Goal: Task Accomplishment & Management: Contribute content

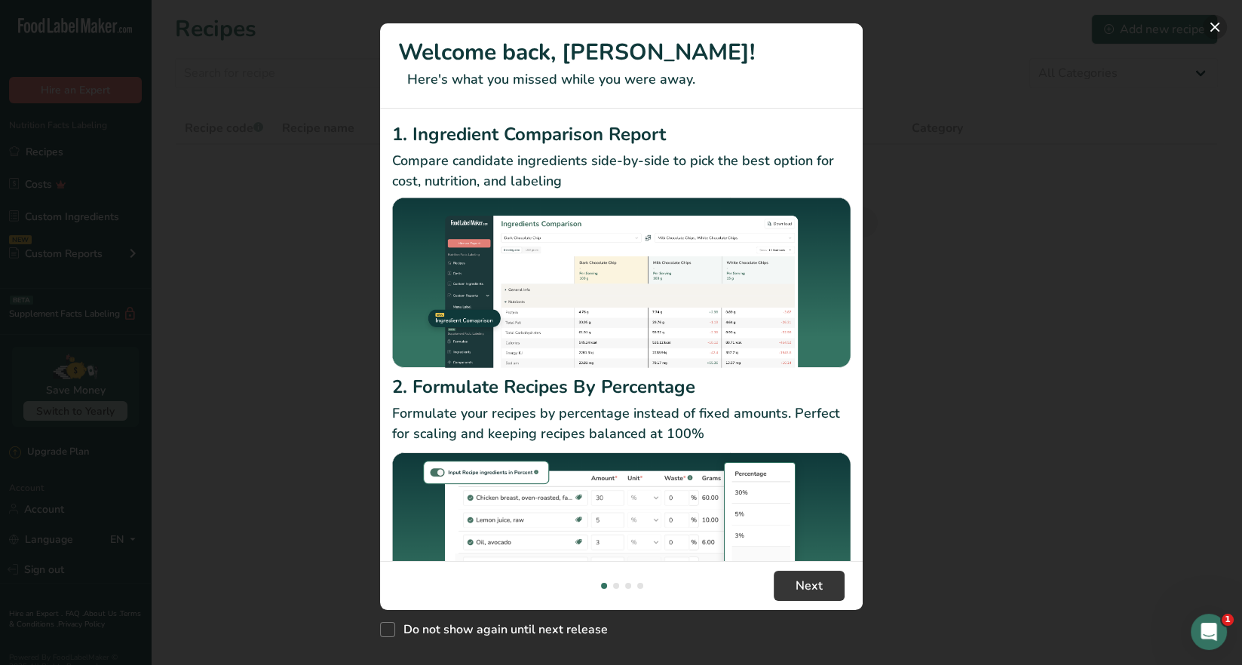
click at [1210, 27] on button "New Features" at bounding box center [1215, 27] width 24 height 24
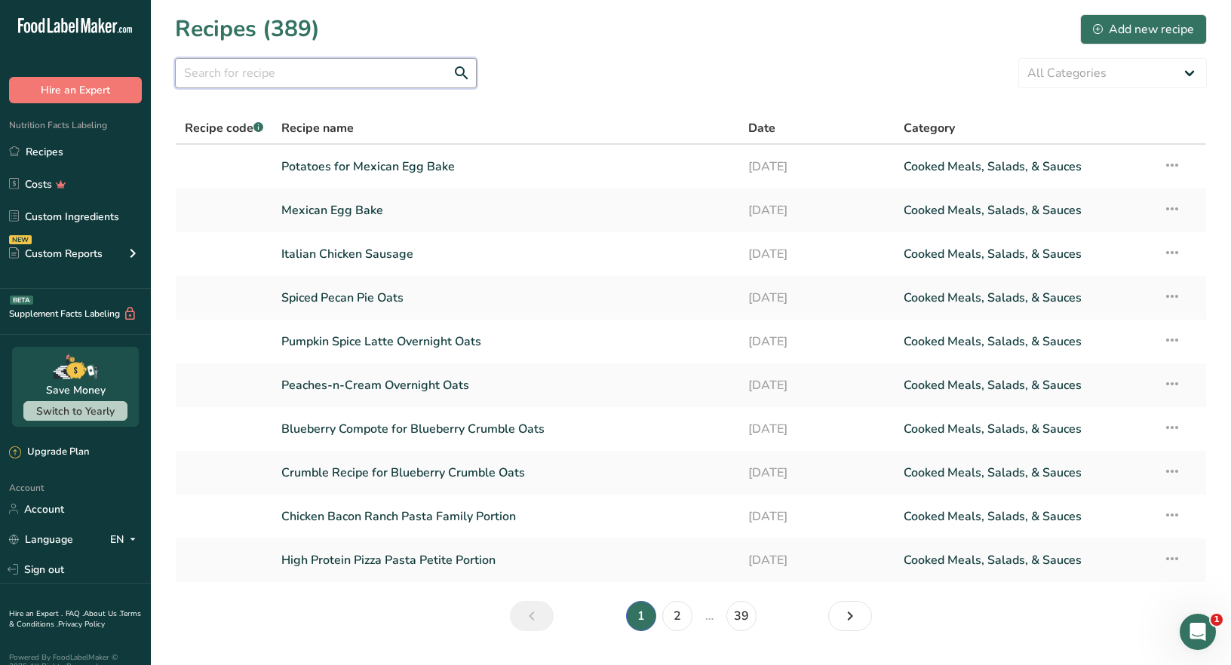
drag, startPoint x: 265, startPoint y: 80, endPoint x: 273, endPoint y: 77, distance: 8.8
click at [271, 78] on input "text" at bounding box center [326, 73] width 302 height 30
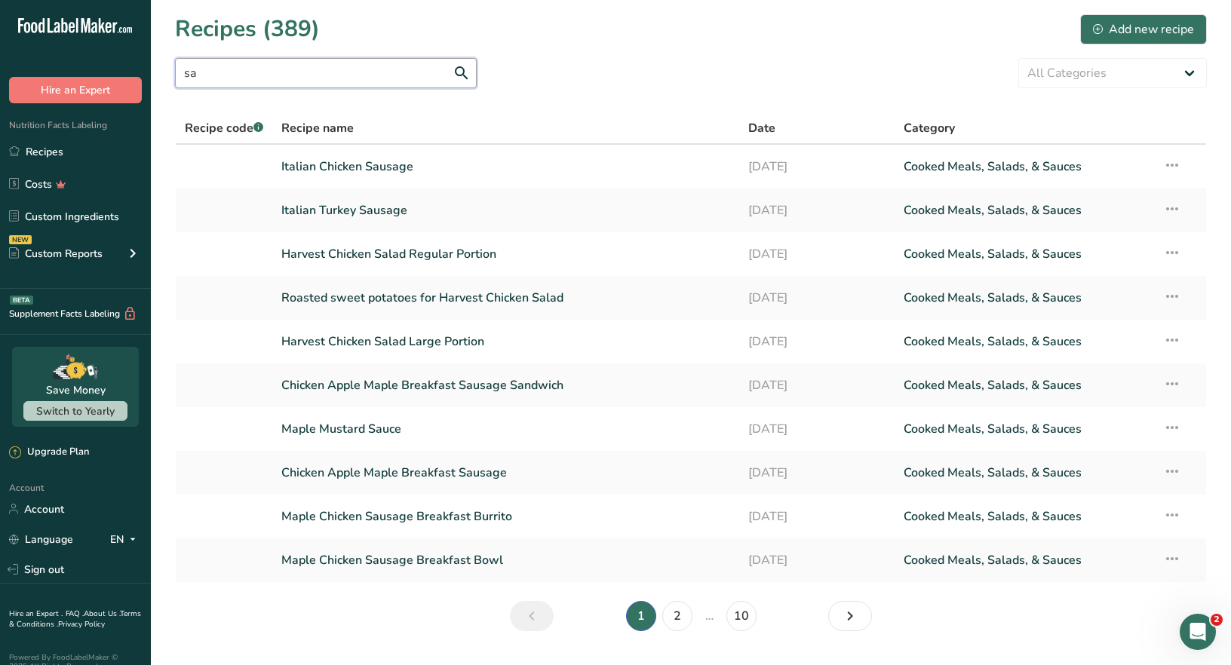
type input "s"
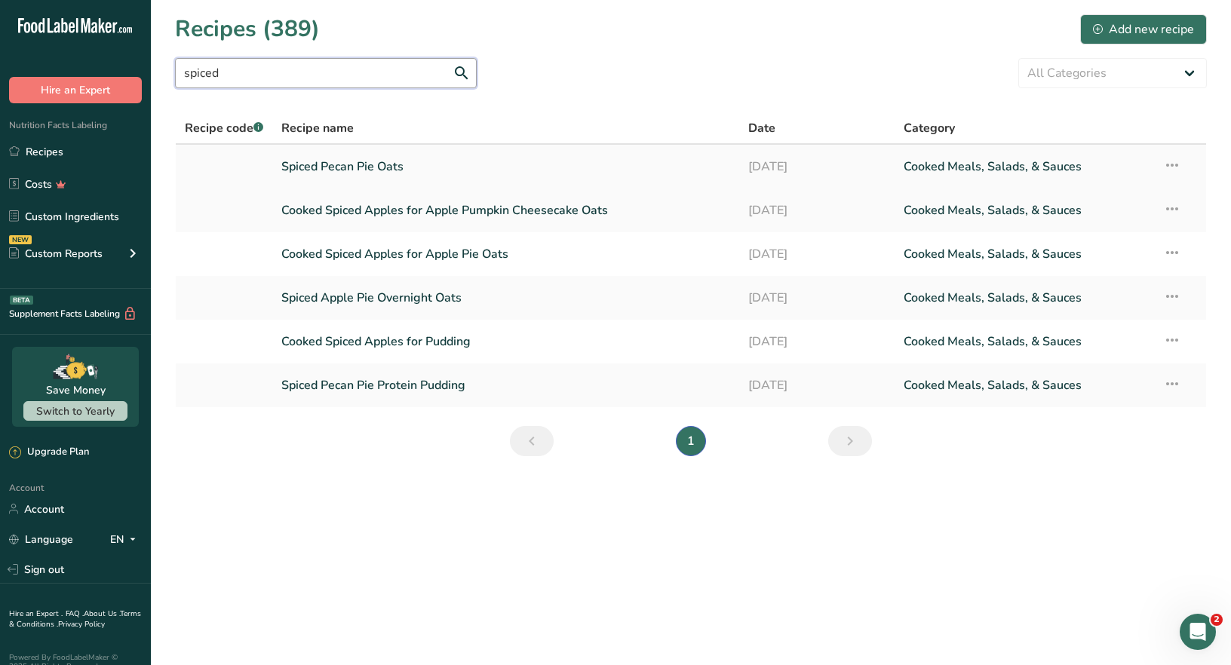
type input "spiced"
click at [377, 166] on link "Spiced Pecan Pie Oats" at bounding box center [505, 167] width 449 height 32
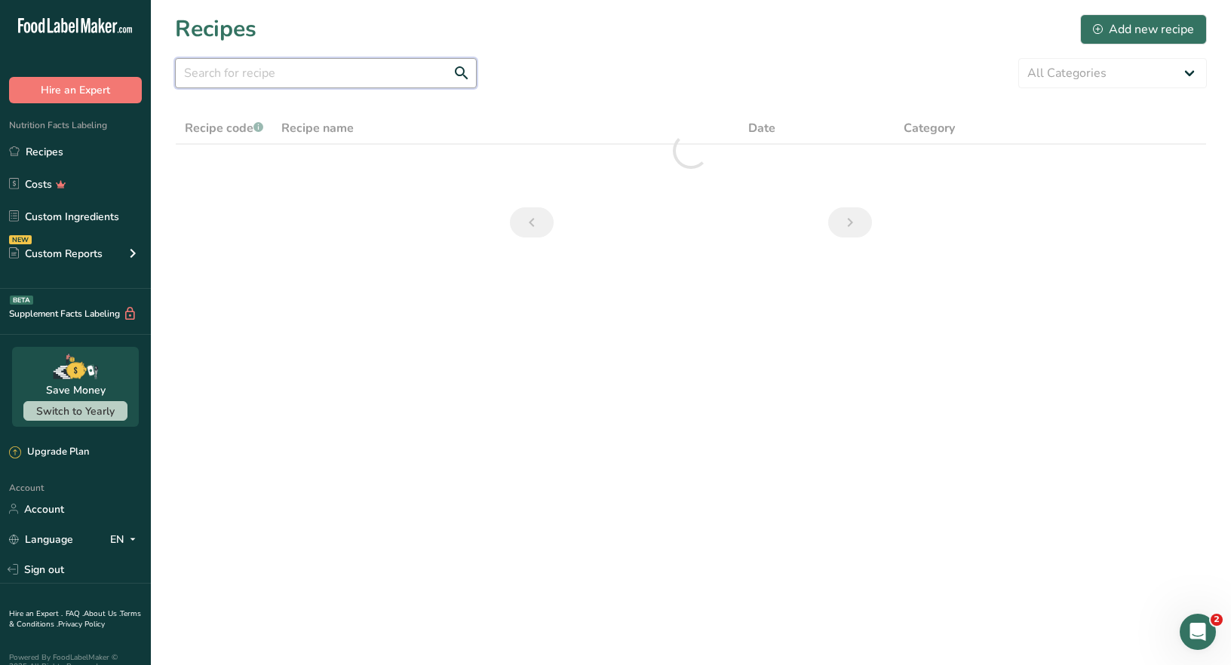
drag, startPoint x: 236, startPoint y: 75, endPoint x: 230, endPoint y: 69, distance: 8.5
click at [235, 72] on input "text" at bounding box center [326, 73] width 302 height 30
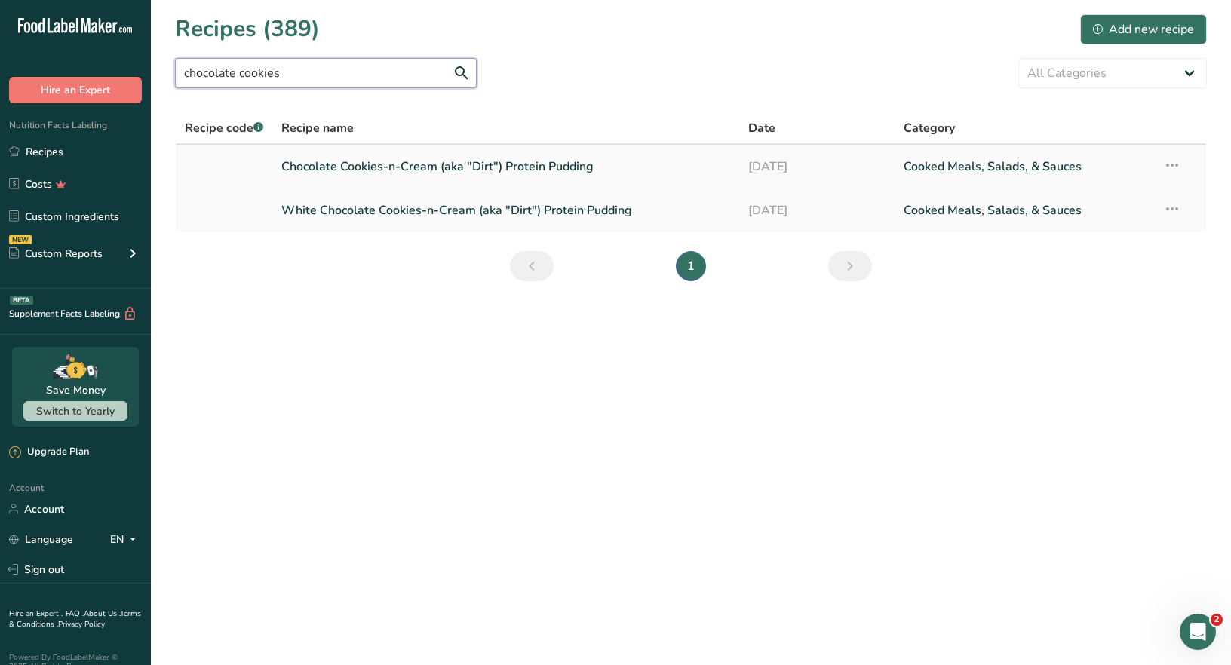
type input "chocolate cookies"
click at [548, 167] on link "Chocolate Cookies-n-Cream (aka "Dirt") Protein Pudding" at bounding box center [505, 167] width 449 height 32
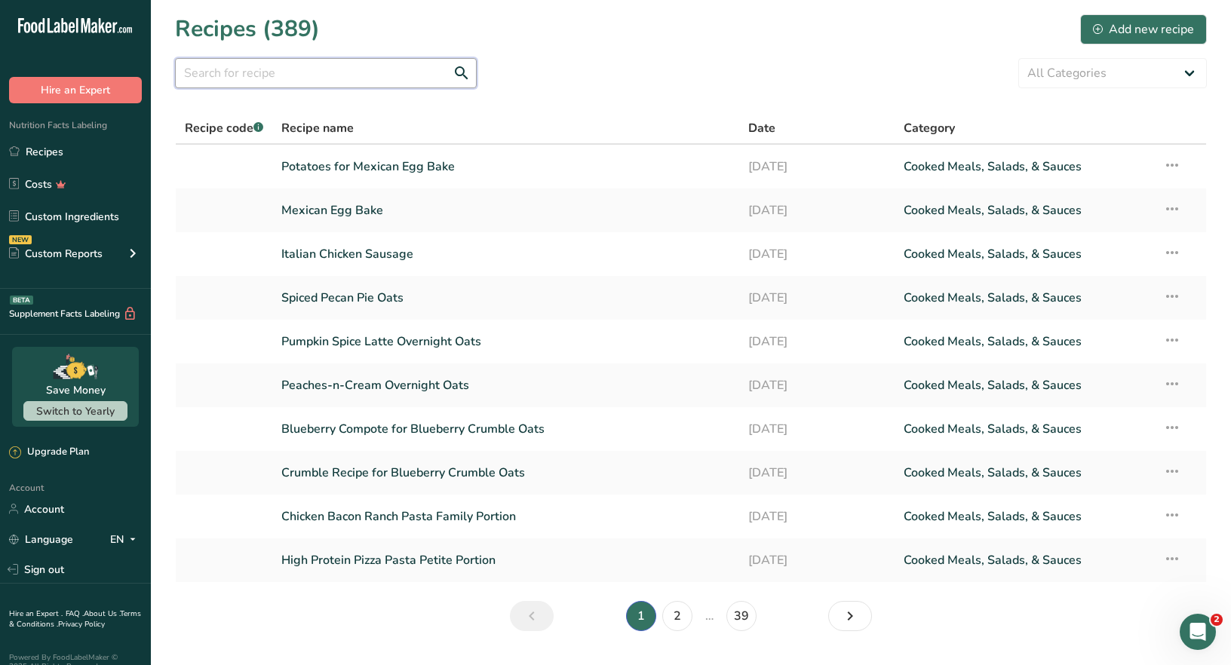
click at [214, 69] on input "text" at bounding box center [326, 73] width 302 height 30
type input "j"
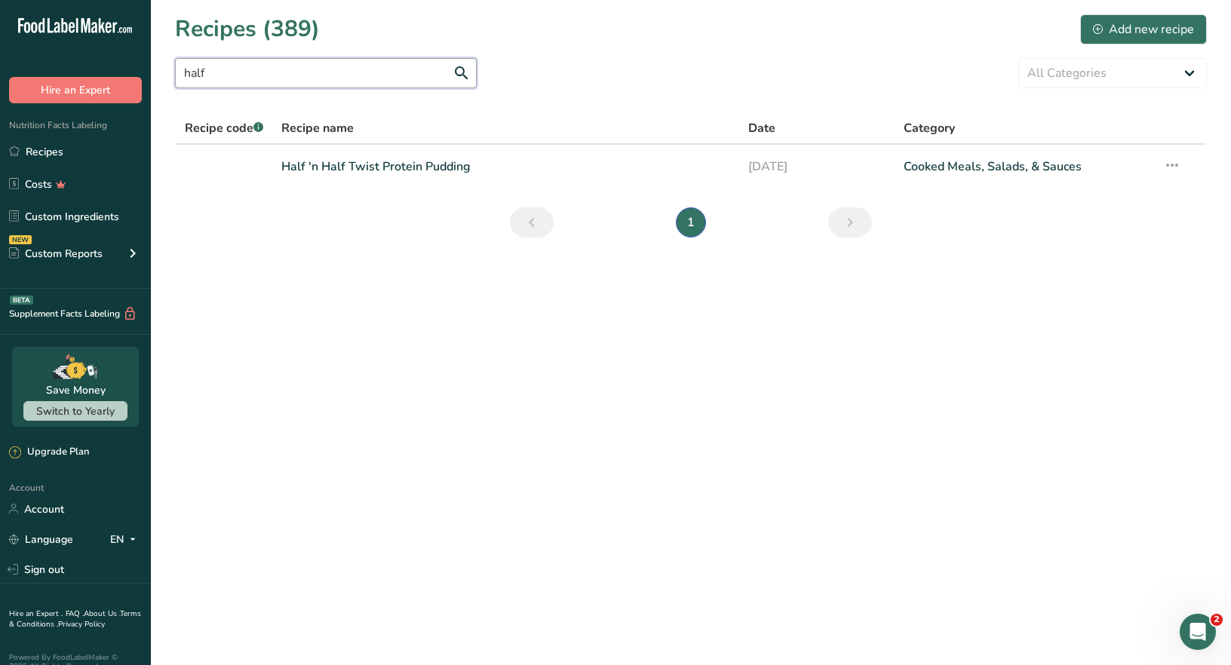
drag, startPoint x: 228, startPoint y: 74, endPoint x: 112, endPoint y: 68, distance: 115.6
click at [121, 74] on div ".a-20{fill:#fff;} Hire an Expert Nutrition Facts Labeling Recipes Costs Custom …" at bounding box center [615, 332] width 1231 height 665
type input "chocolate twist"
click at [423, 165] on link "Chocolate Twist Protein Pudding" at bounding box center [505, 167] width 449 height 32
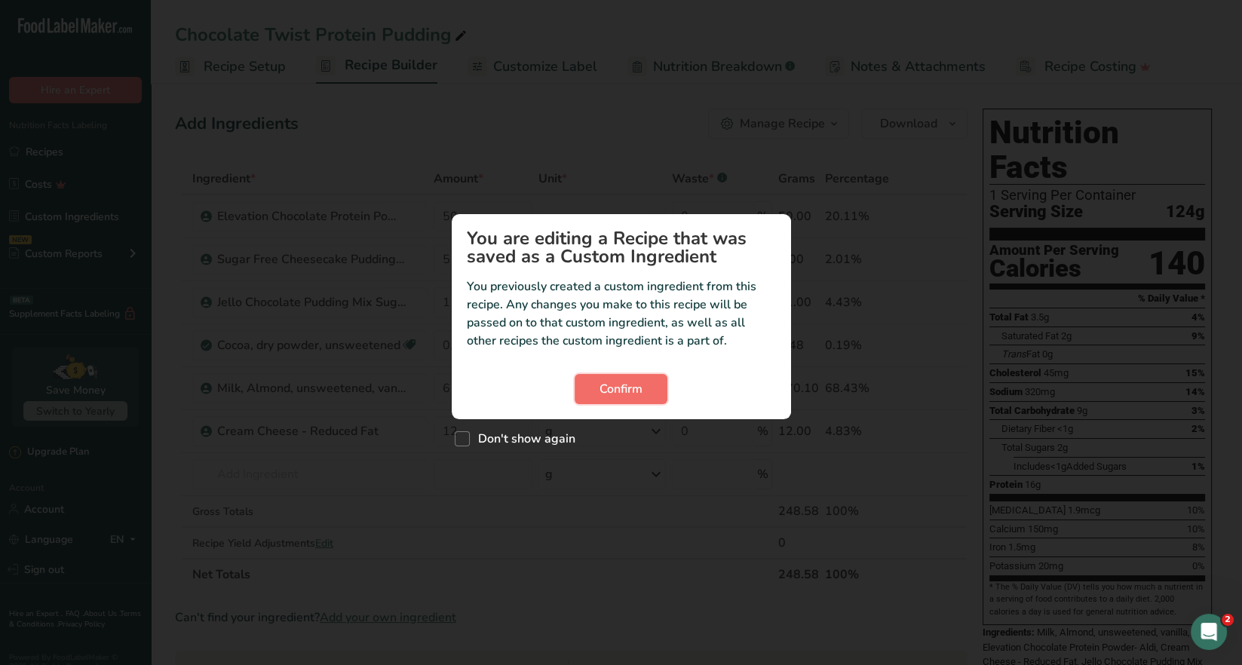
click at [628, 384] on span "Confirm" at bounding box center [621, 389] width 43 height 18
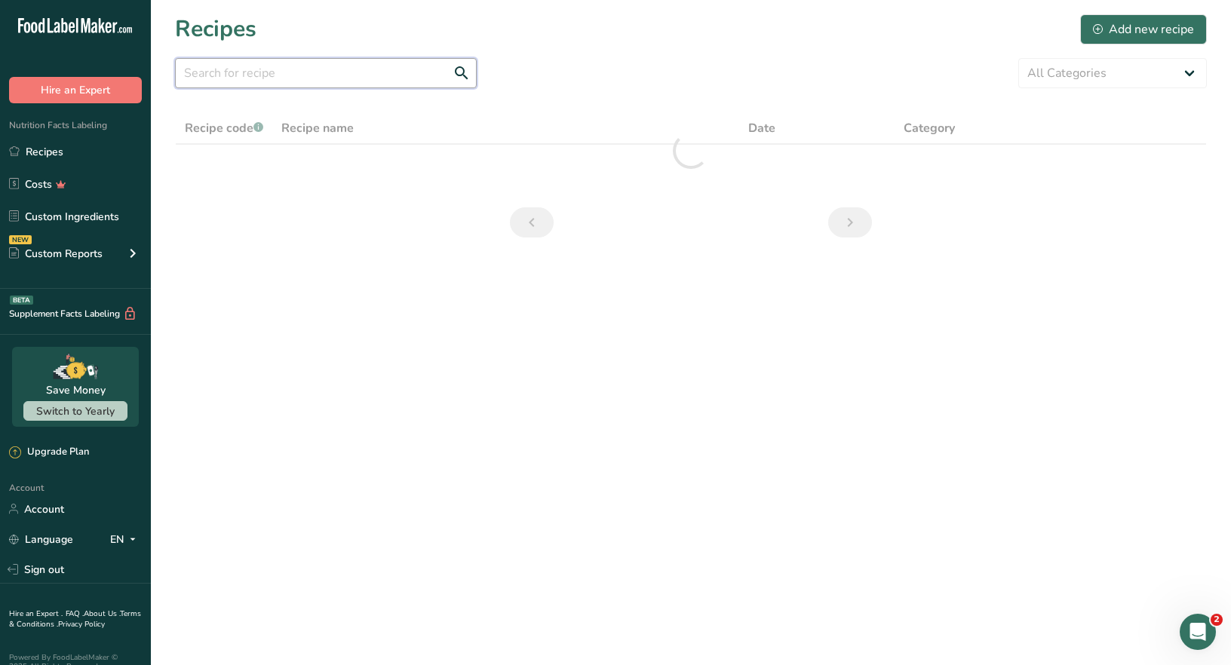
click at [265, 77] on input "text" at bounding box center [326, 73] width 302 height 30
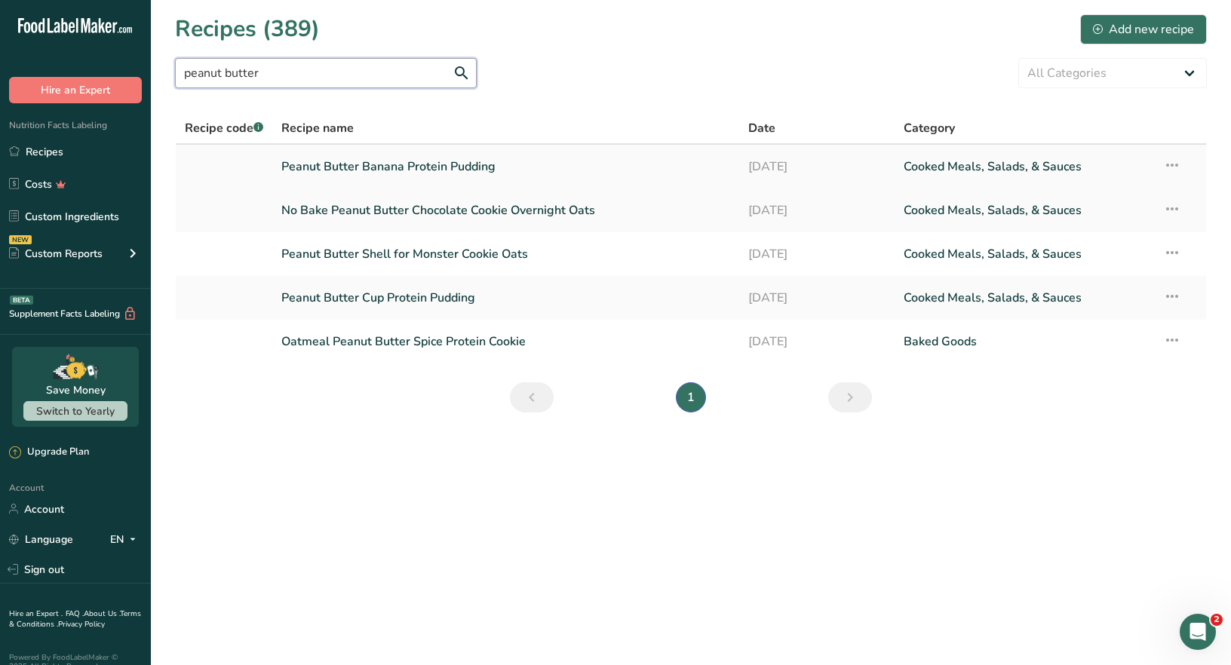
type input "peanut butter"
click at [382, 180] on link "Peanut Butter Banana Protein Pudding" at bounding box center [505, 167] width 449 height 32
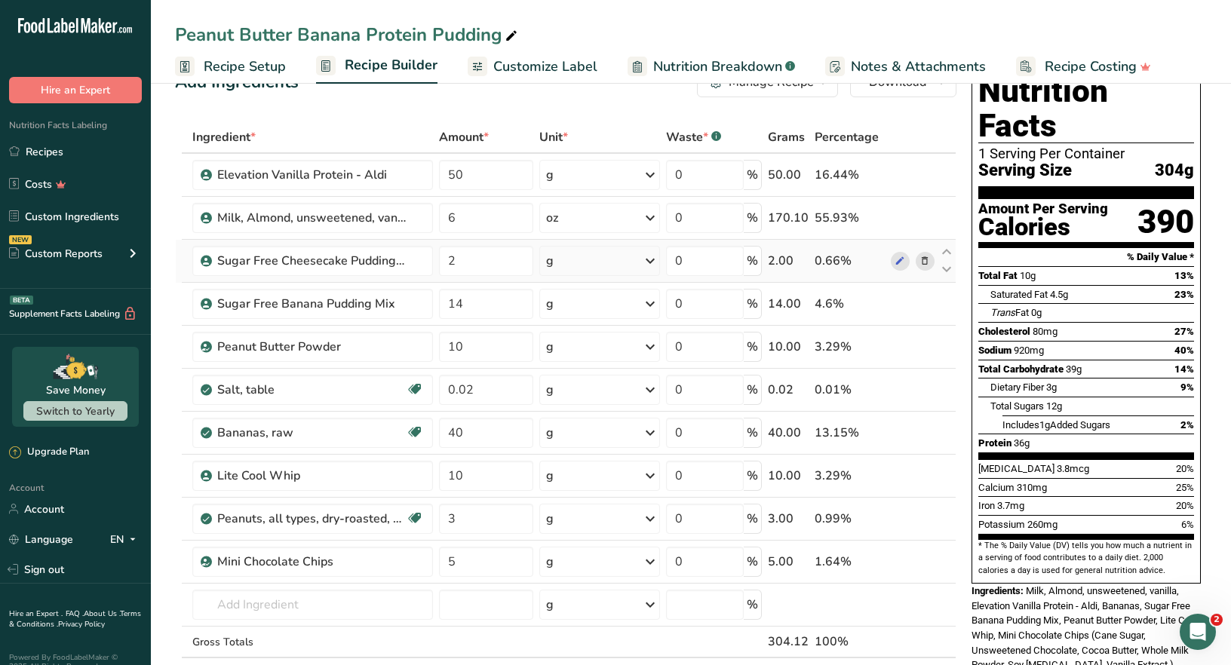
scroll to position [75, 0]
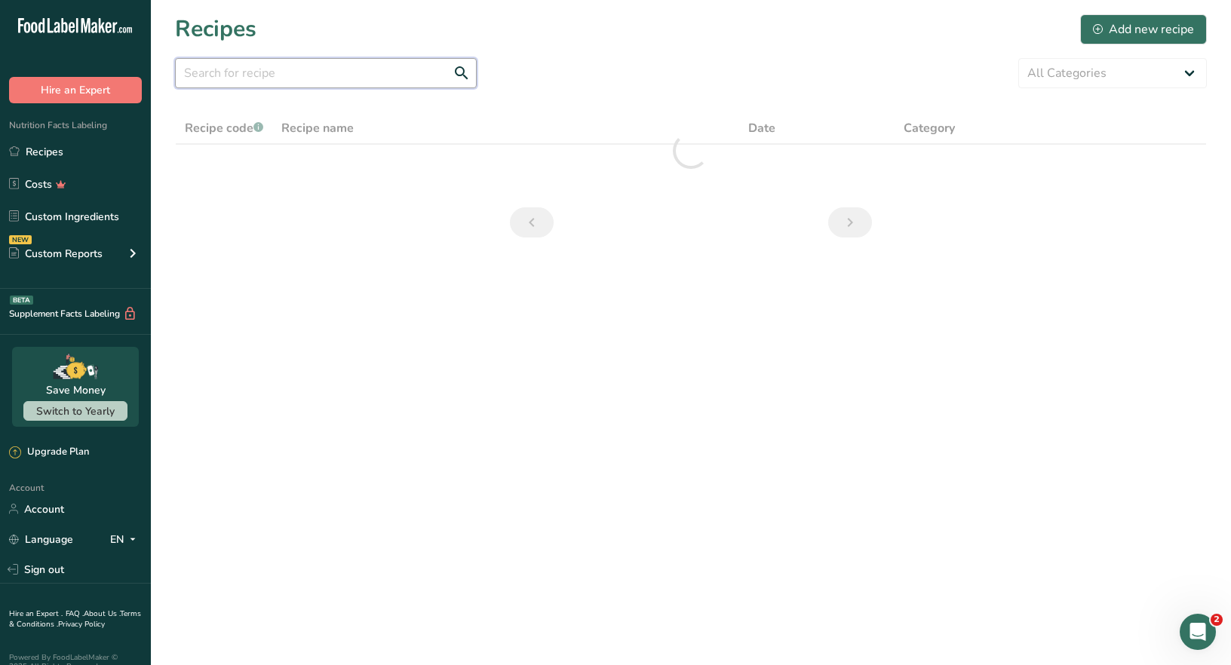
click at [201, 72] on input "text" at bounding box center [326, 73] width 302 height 30
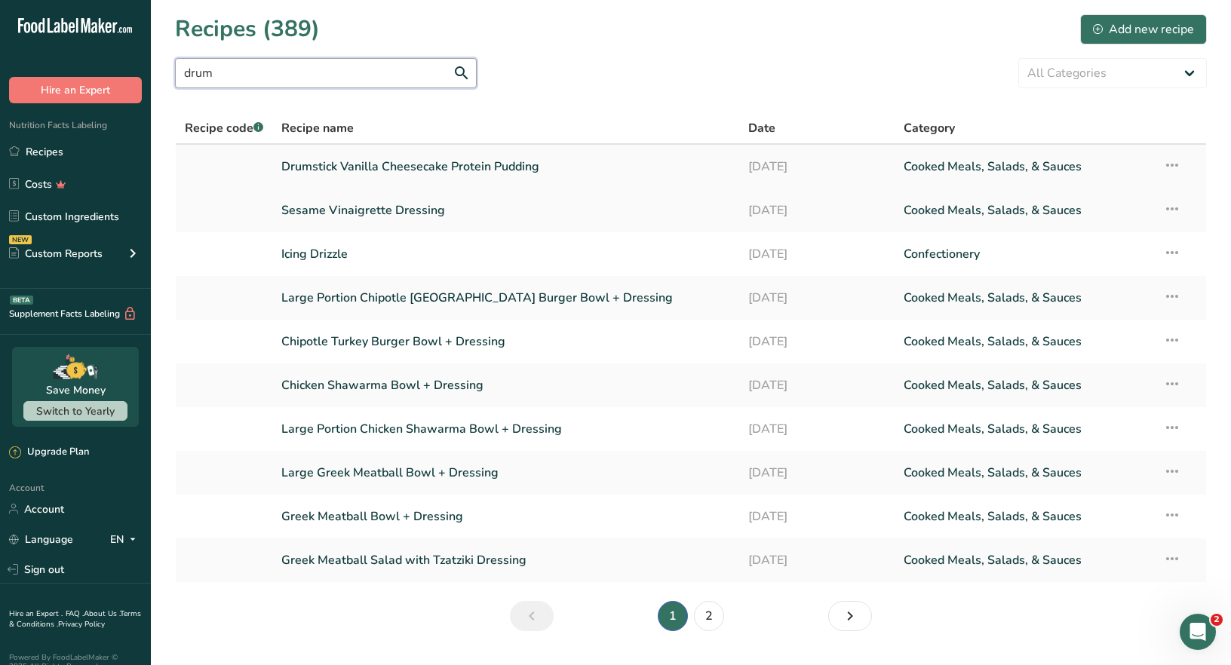
type input "drum"
click at [448, 168] on link "Drumstick Vanilla Cheesecake Protein Pudding" at bounding box center [505, 167] width 449 height 32
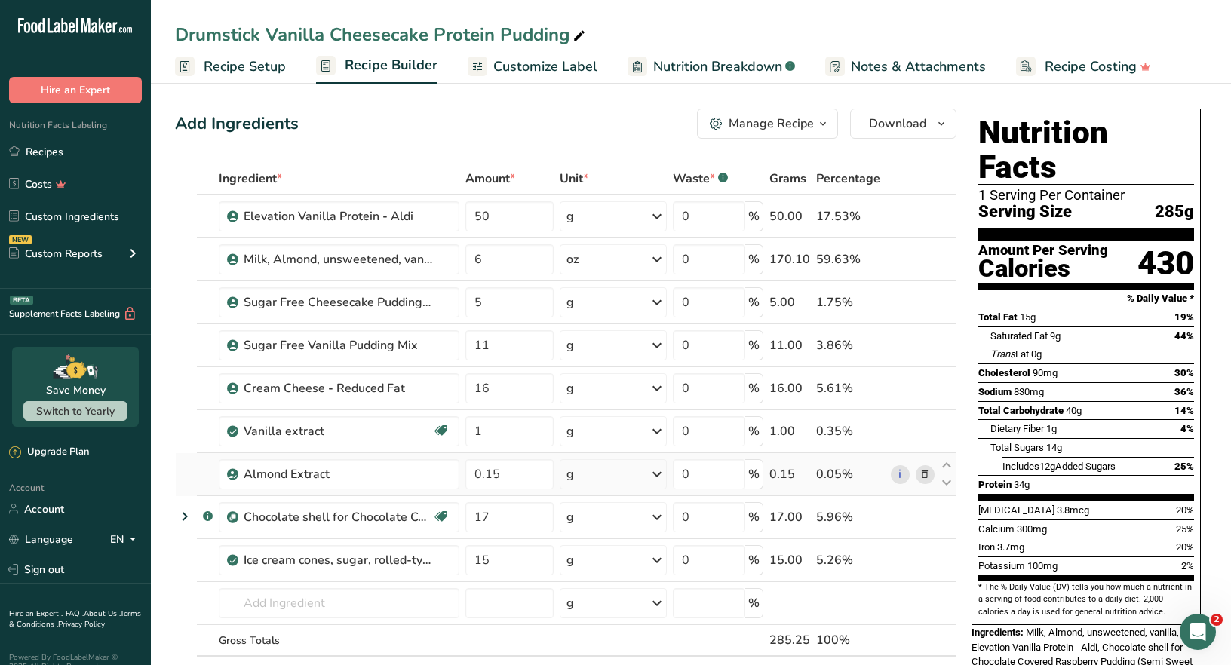
click at [926, 474] on icon at bounding box center [925, 475] width 11 height 16
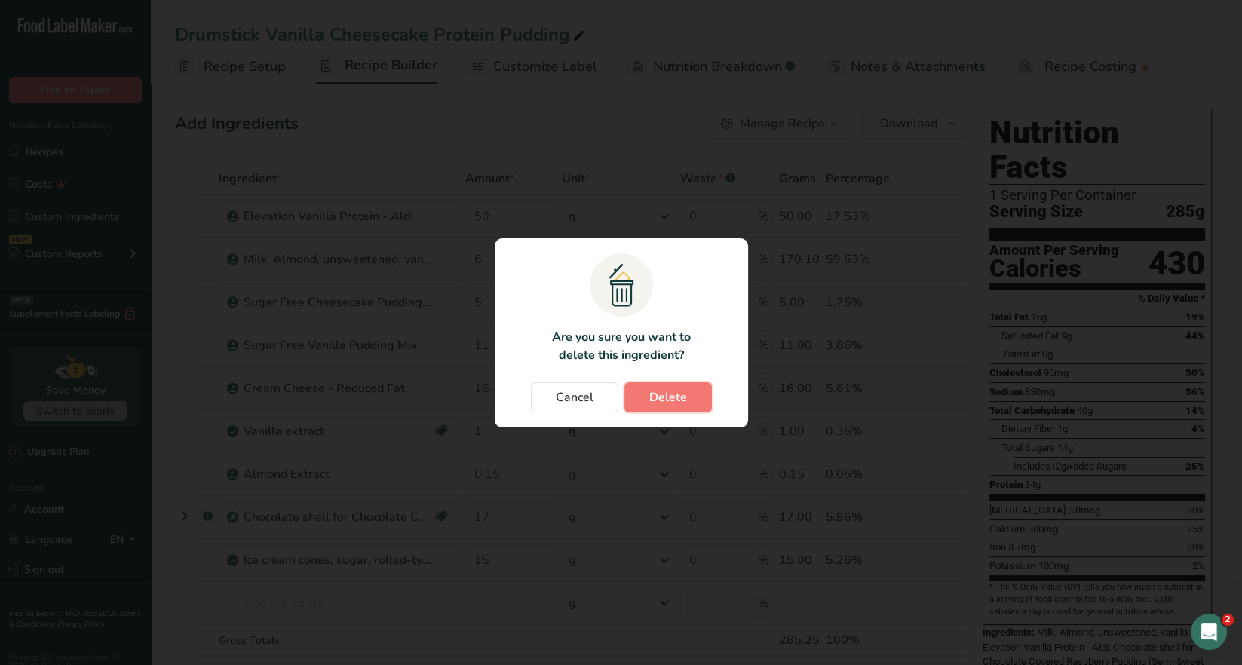
click at [667, 404] on span "Delete" at bounding box center [668, 397] width 38 height 18
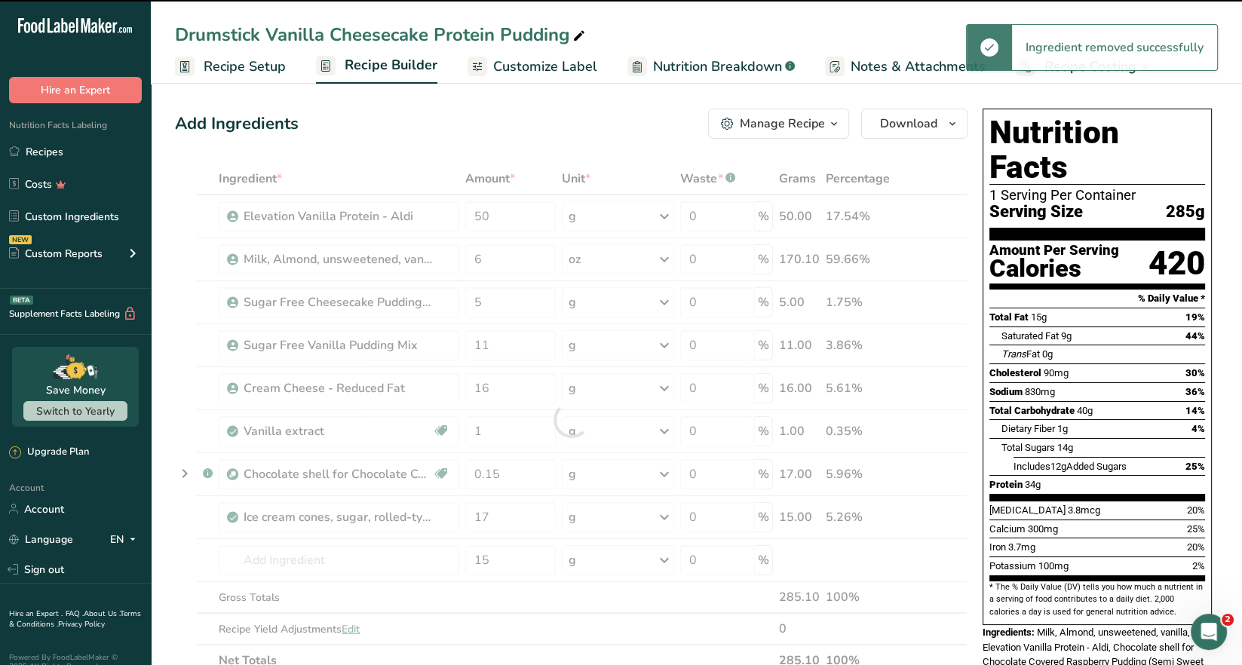
type input "17"
type input "15"
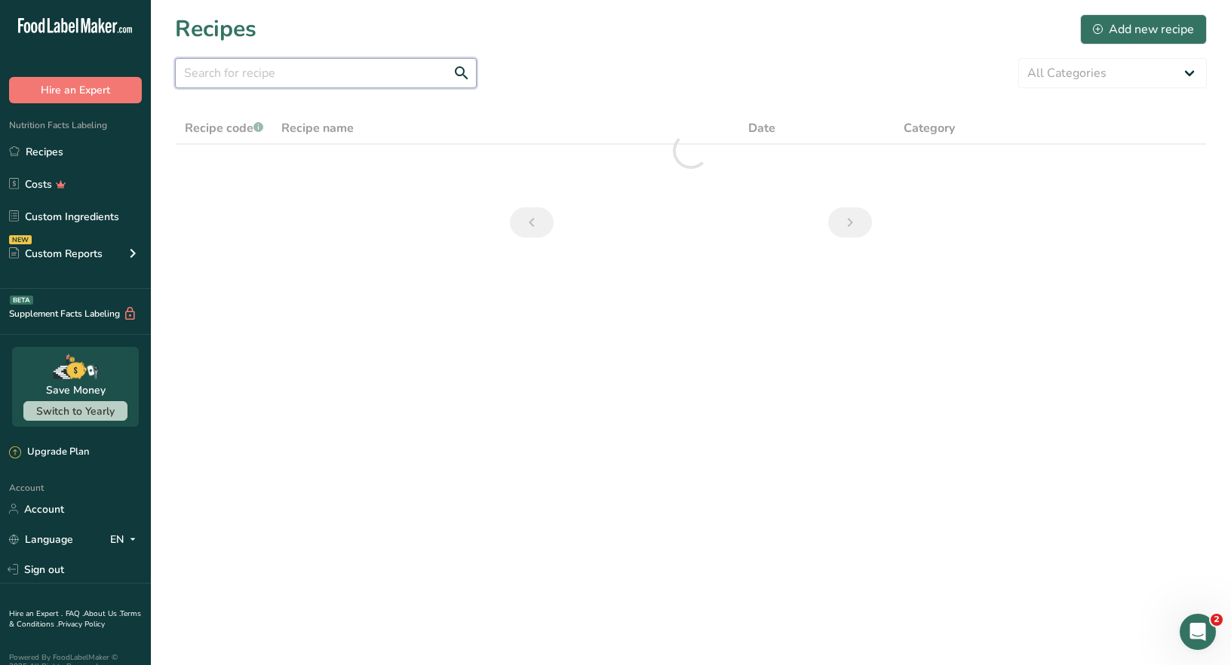
click at [258, 76] on input "text" at bounding box center [326, 73] width 302 height 30
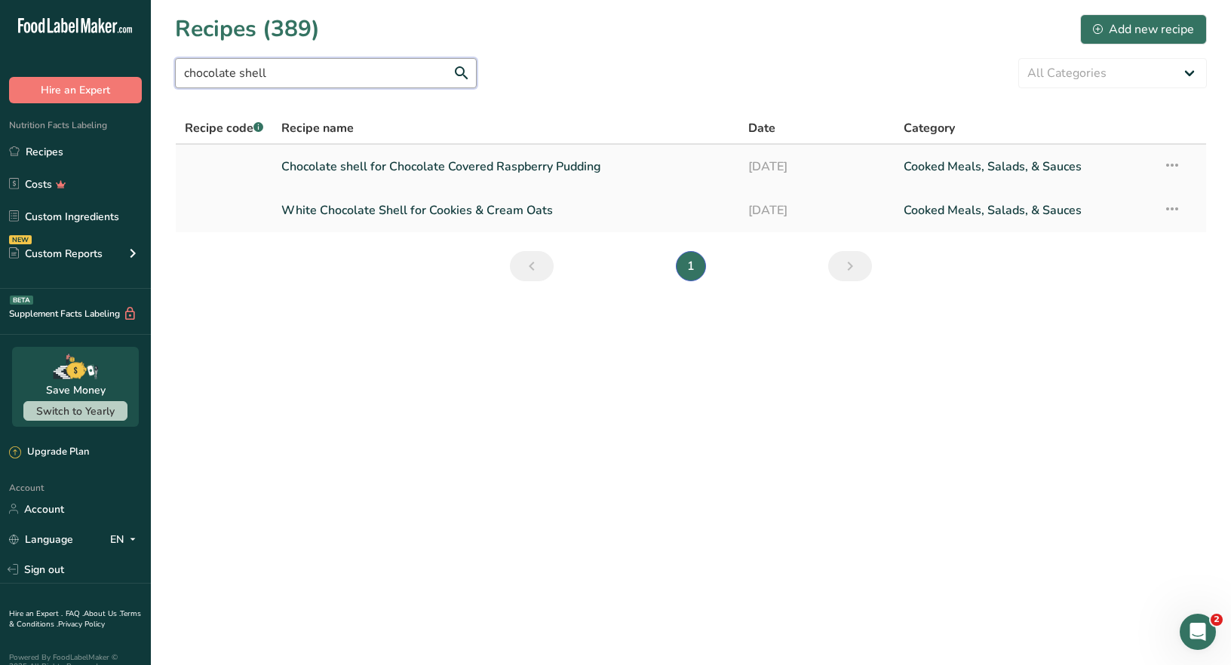
type input "chocolate shell"
click at [1174, 167] on icon at bounding box center [1172, 165] width 18 height 27
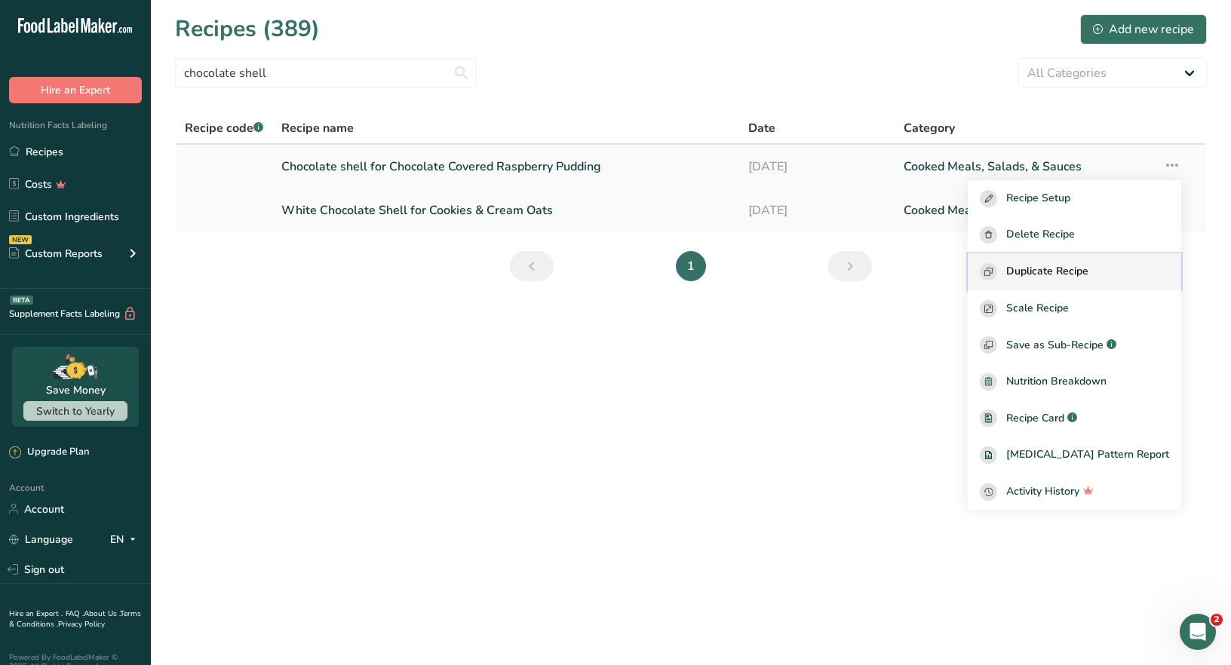
click at [1070, 275] on span "Duplicate Recipe" at bounding box center [1047, 271] width 82 height 17
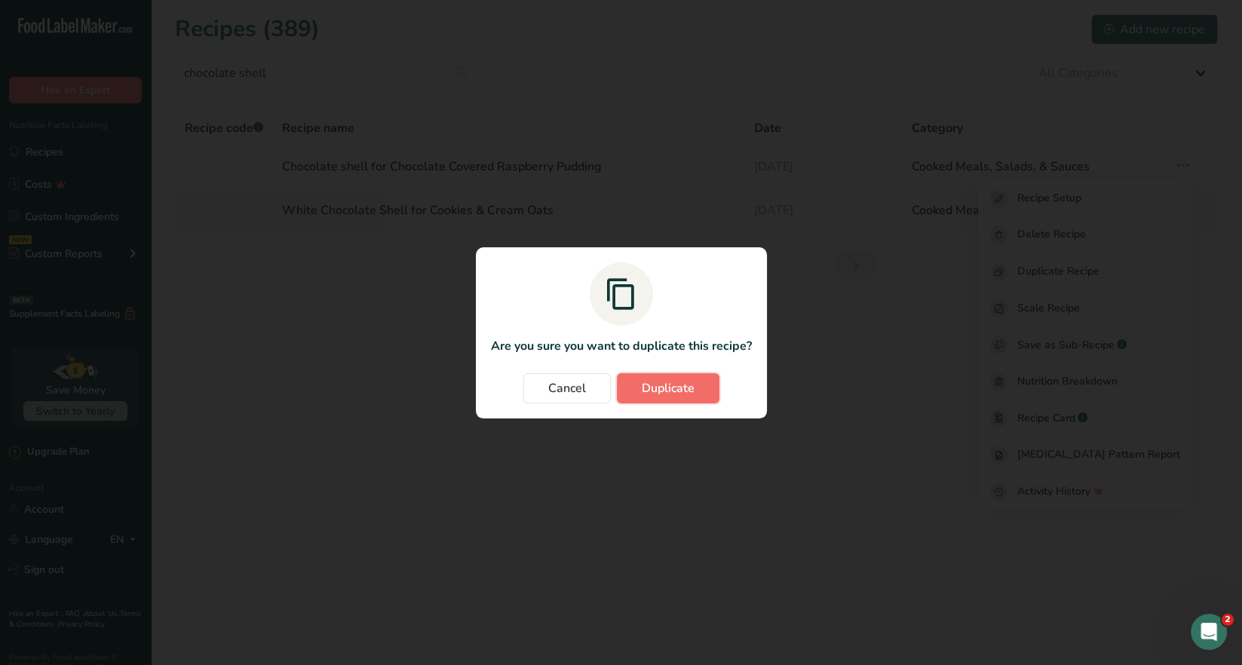
click at [664, 385] on span "Duplicate" at bounding box center [668, 388] width 53 height 18
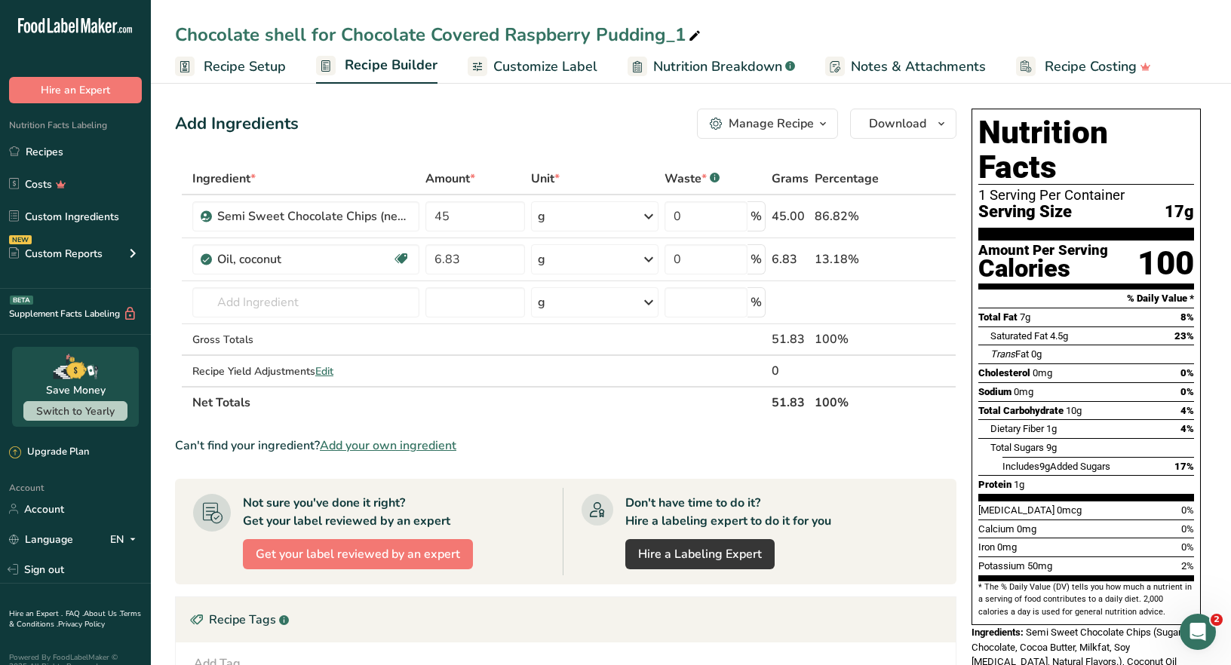
drag, startPoint x: 681, startPoint y: 32, endPoint x: 343, endPoint y: 33, distance: 337.9
click at [343, 33] on div "Chocolate shell for Chocolate Covered Raspberry Pudding_1" at bounding box center [439, 34] width 529 height 27
type input "Chocolate shell for Drumstick Pudding"
click at [310, 278] on td "Oil, coconut Dairy free Gluten free Vegan Vegetarian Soy free" at bounding box center [305, 259] width 233 height 43
click at [243, 66] on span "Recipe Setup" at bounding box center [245, 67] width 82 height 20
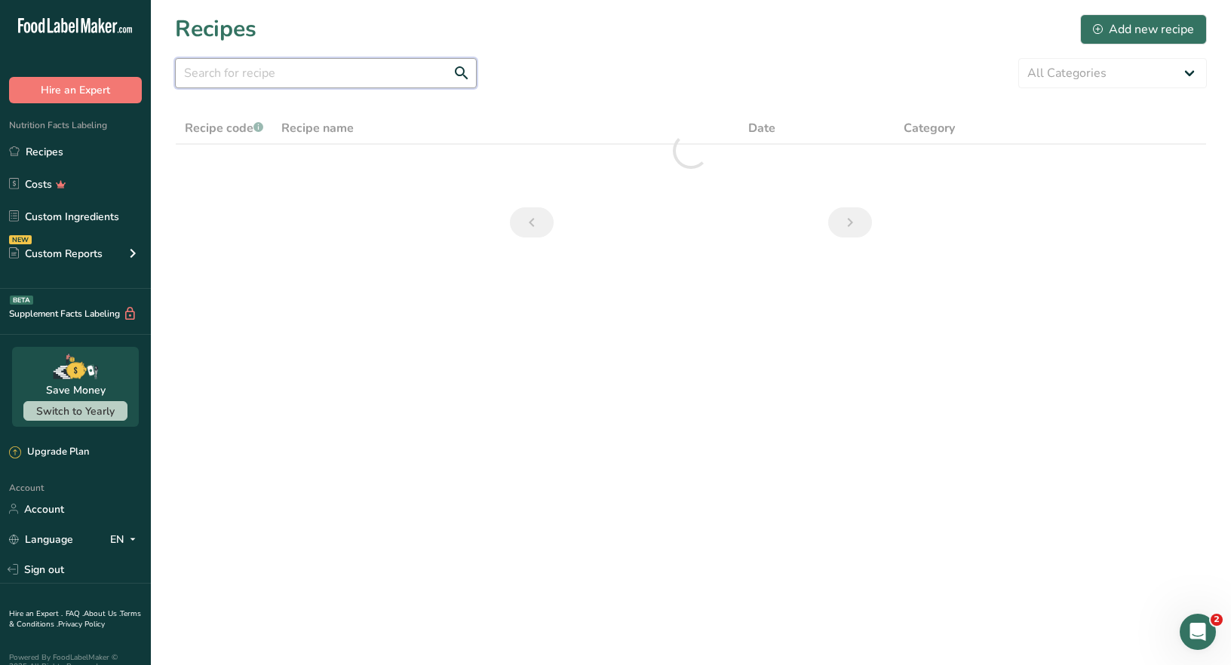
click at [241, 81] on input "text" at bounding box center [326, 73] width 302 height 30
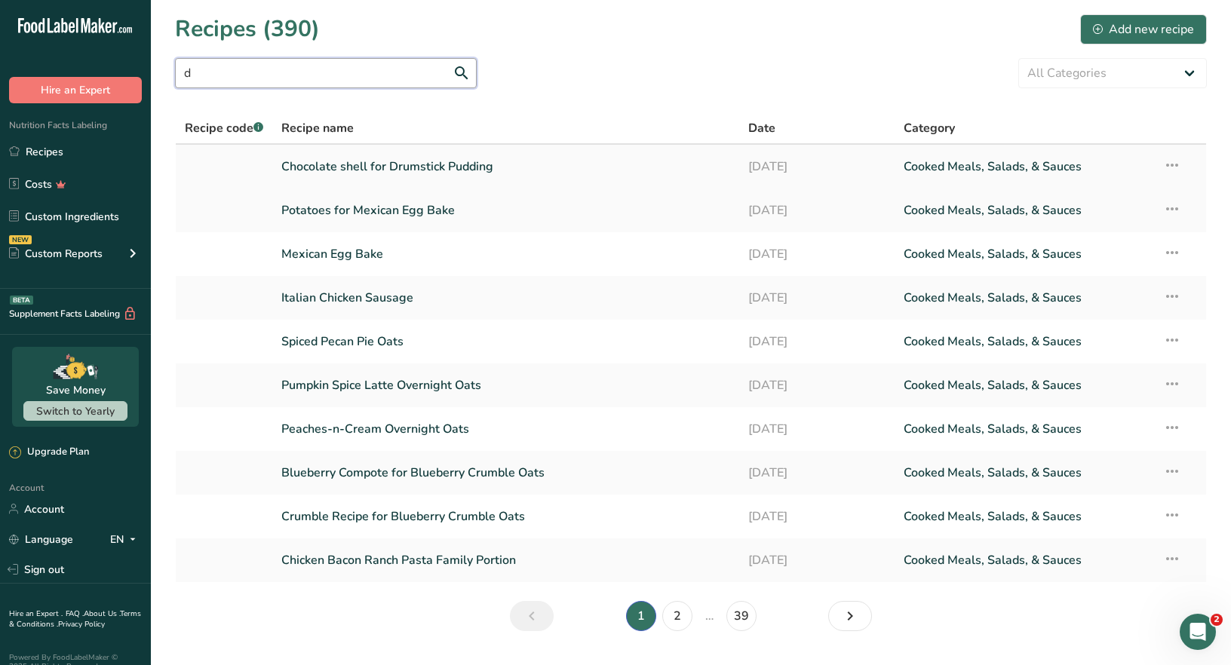
type input "d"
click at [1175, 167] on icon at bounding box center [1172, 165] width 18 height 27
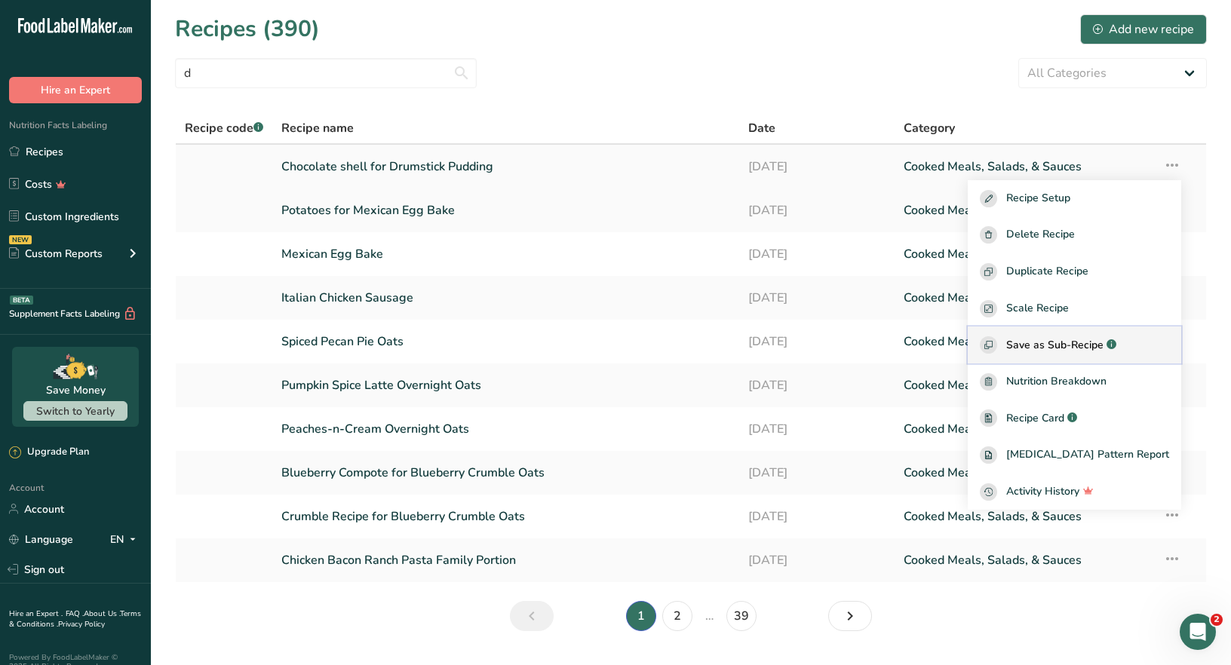
click at [1095, 339] on span "Save as Sub-Recipe" at bounding box center [1054, 345] width 97 height 16
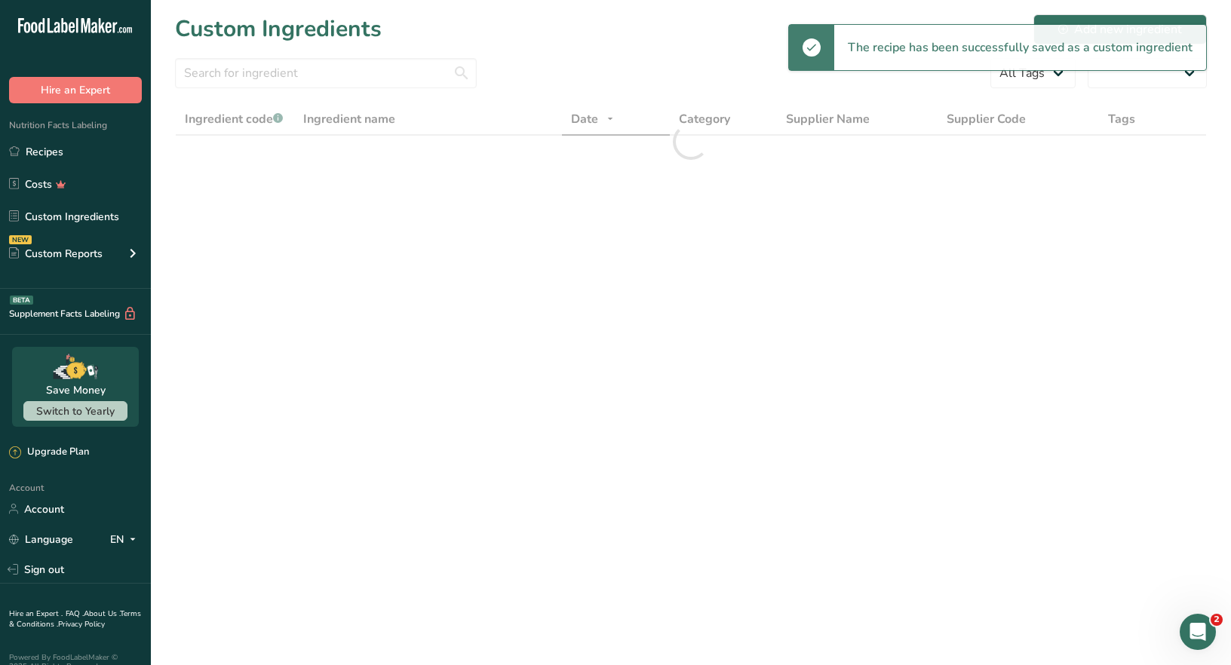
select select "30"
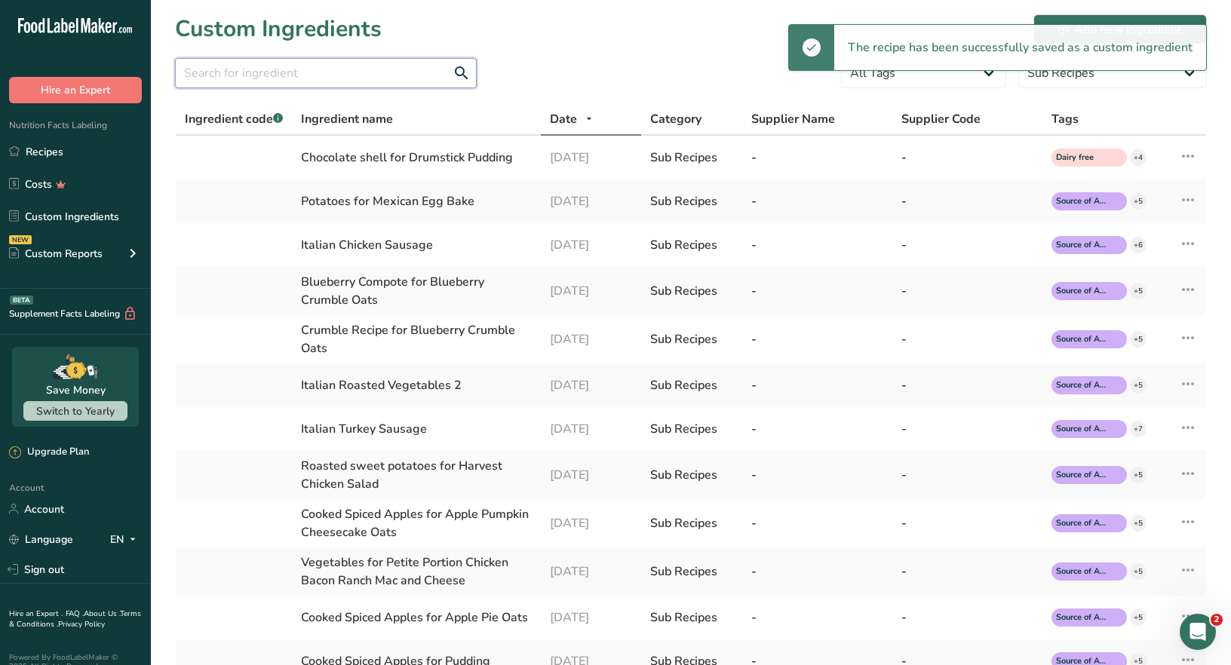
click at [214, 72] on input "text" at bounding box center [326, 73] width 302 height 30
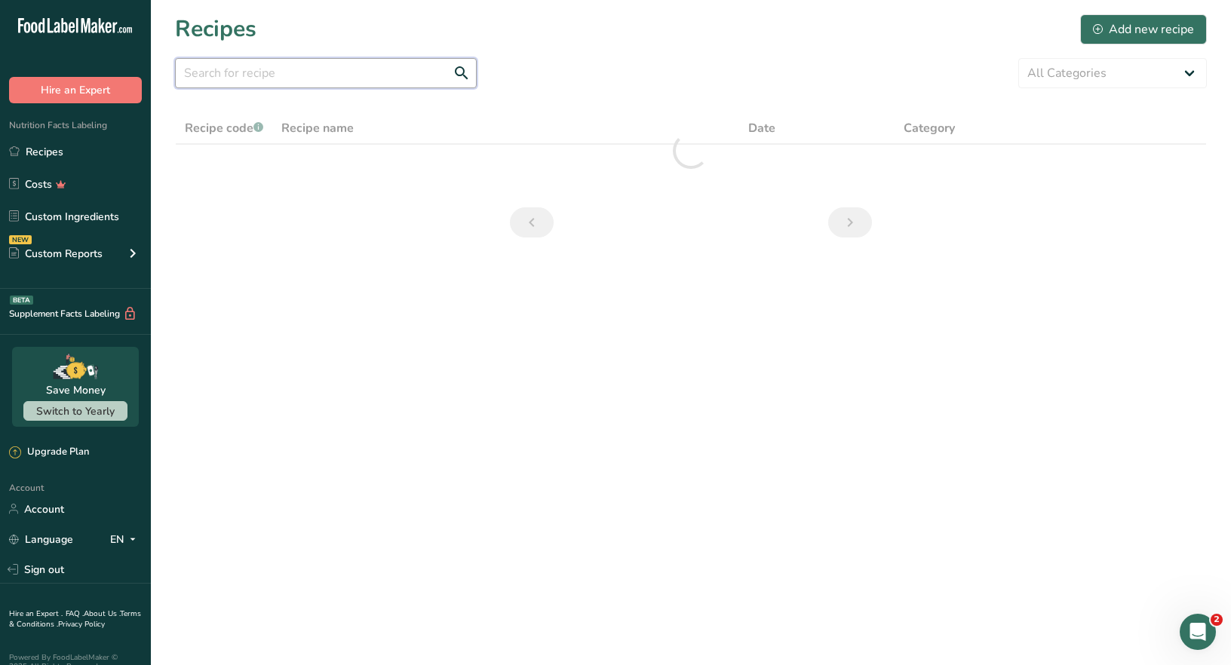
click at [220, 78] on input "text" at bounding box center [326, 73] width 302 height 30
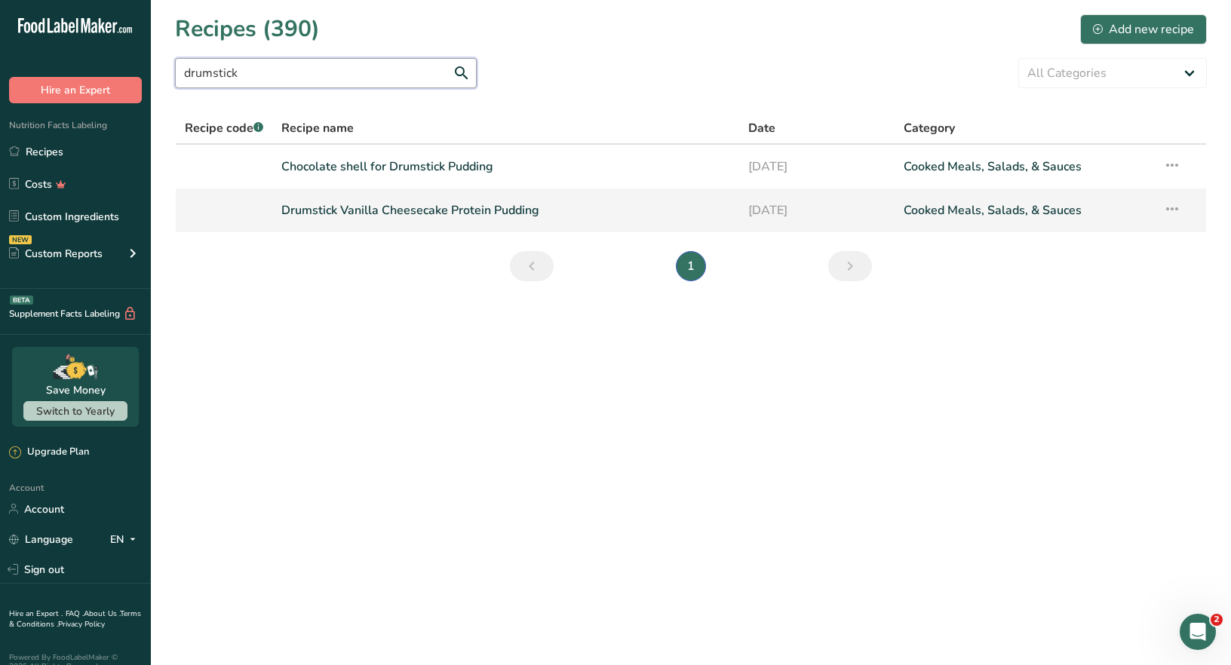
type input "drumstick"
click at [413, 209] on link "Drumstick Vanilla Cheesecake Protein Pudding" at bounding box center [505, 211] width 449 height 32
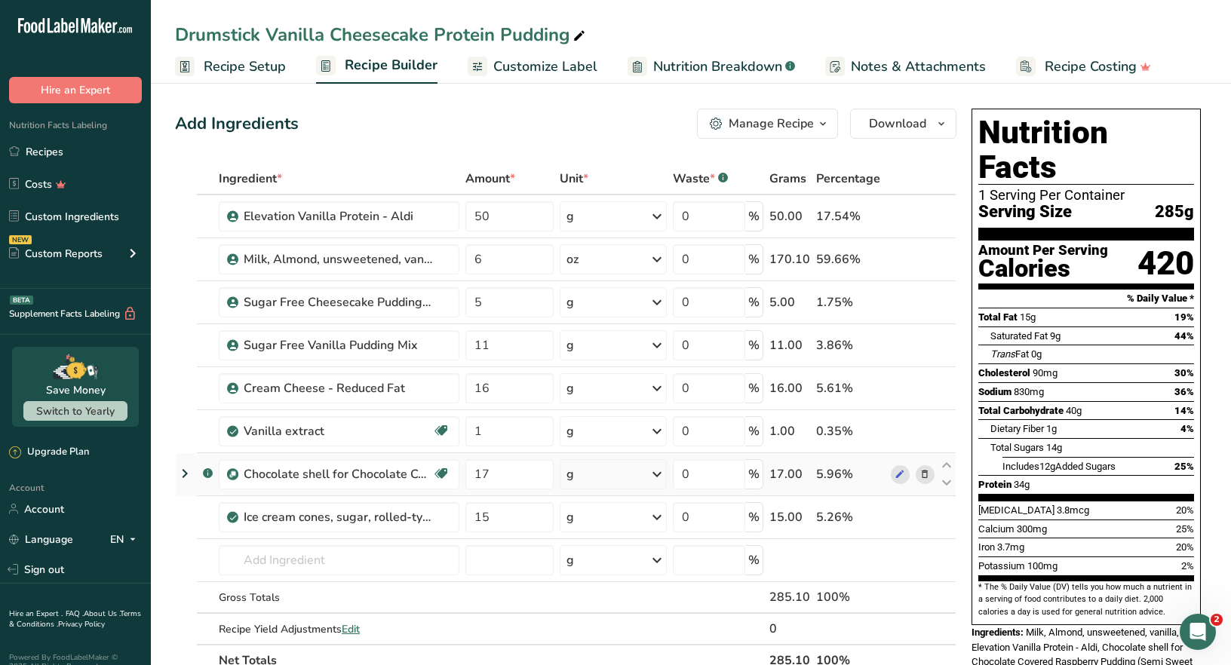
click at [925, 474] on icon at bounding box center [925, 475] width 11 height 16
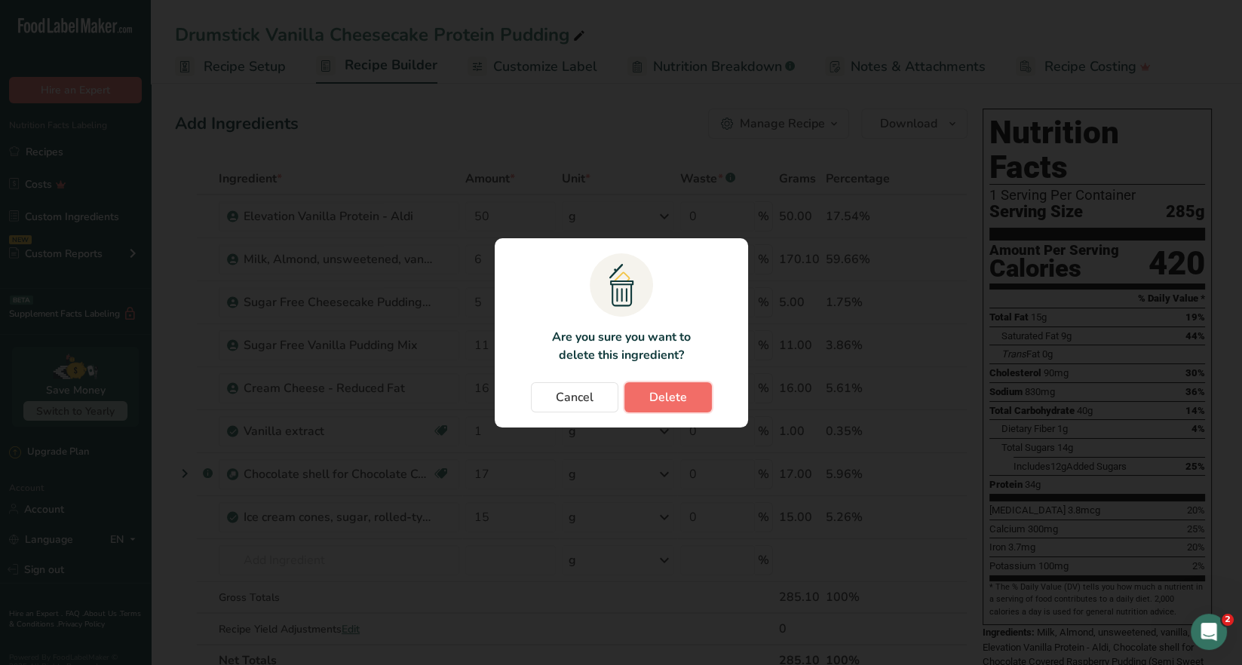
click at [658, 399] on span "Delete" at bounding box center [668, 397] width 38 height 18
type input "15"
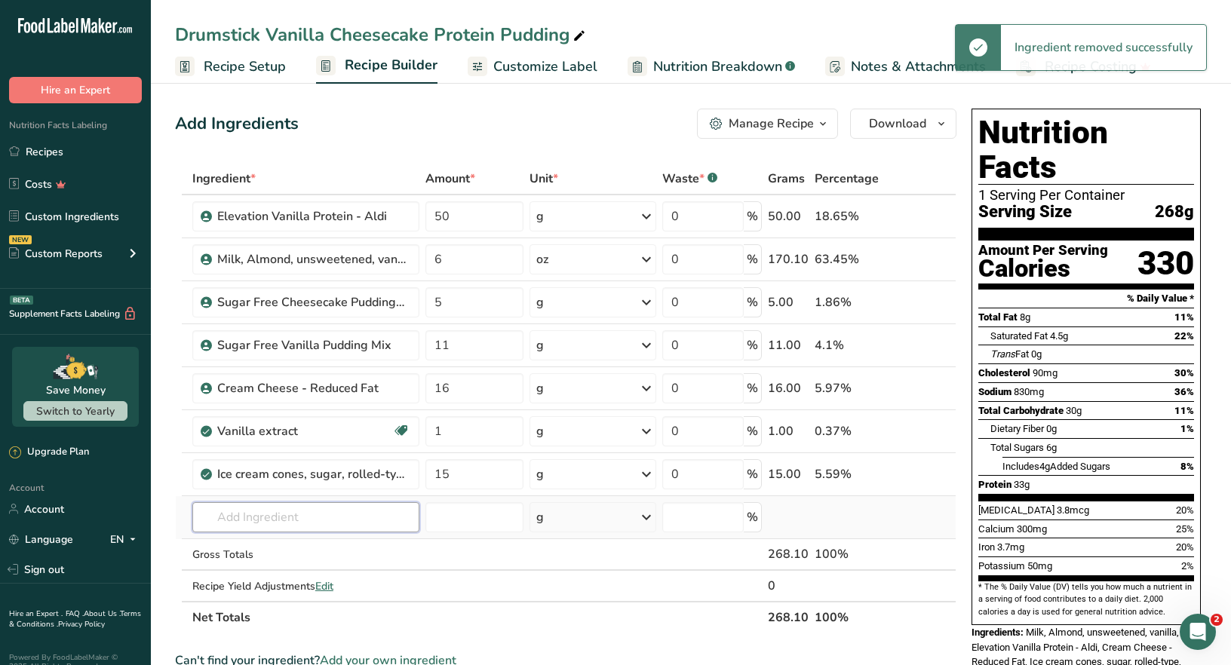
click at [238, 521] on input "text" at bounding box center [305, 517] width 227 height 30
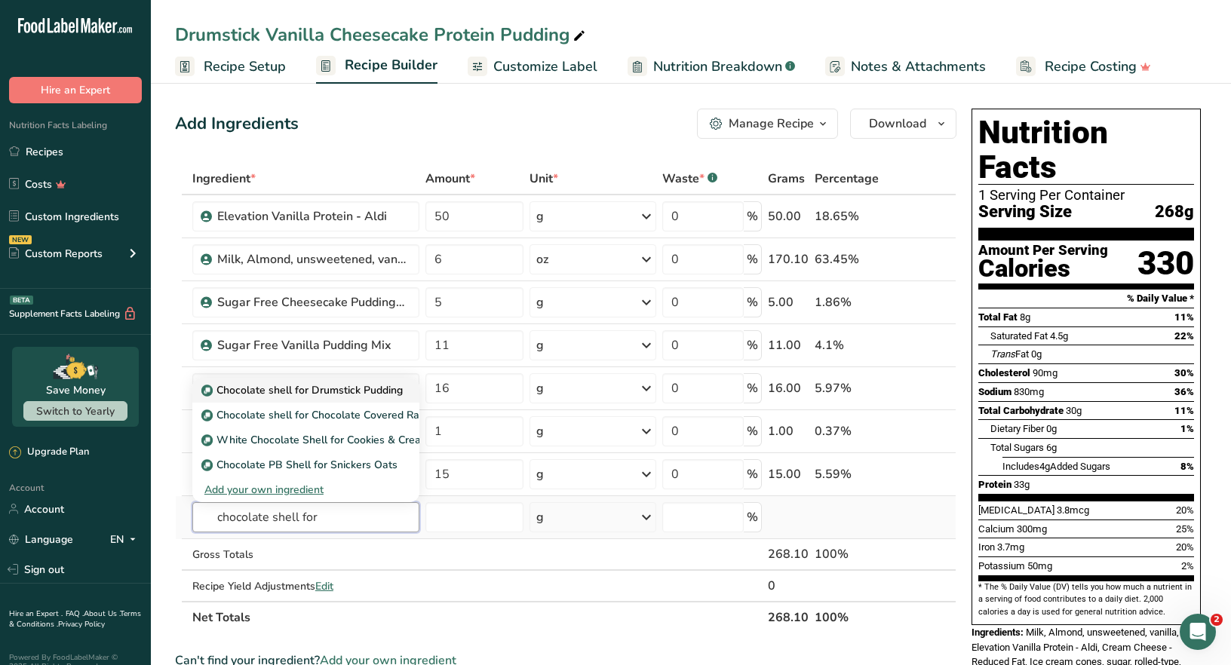
type input "chocolate shell for"
click at [364, 395] on p "Chocolate shell for Drumstick Pudding" at bounding box center [303, 390] width 198 height 16
type input "Chocolate shell for Drumstick Pudding"
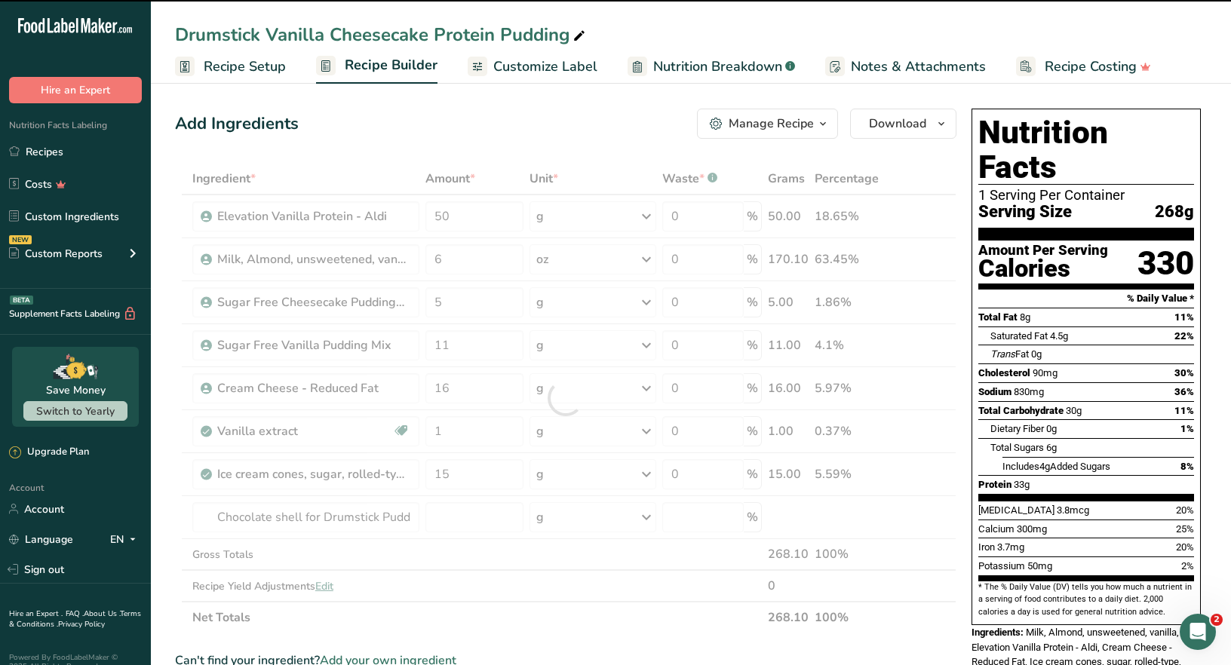
type input "0"
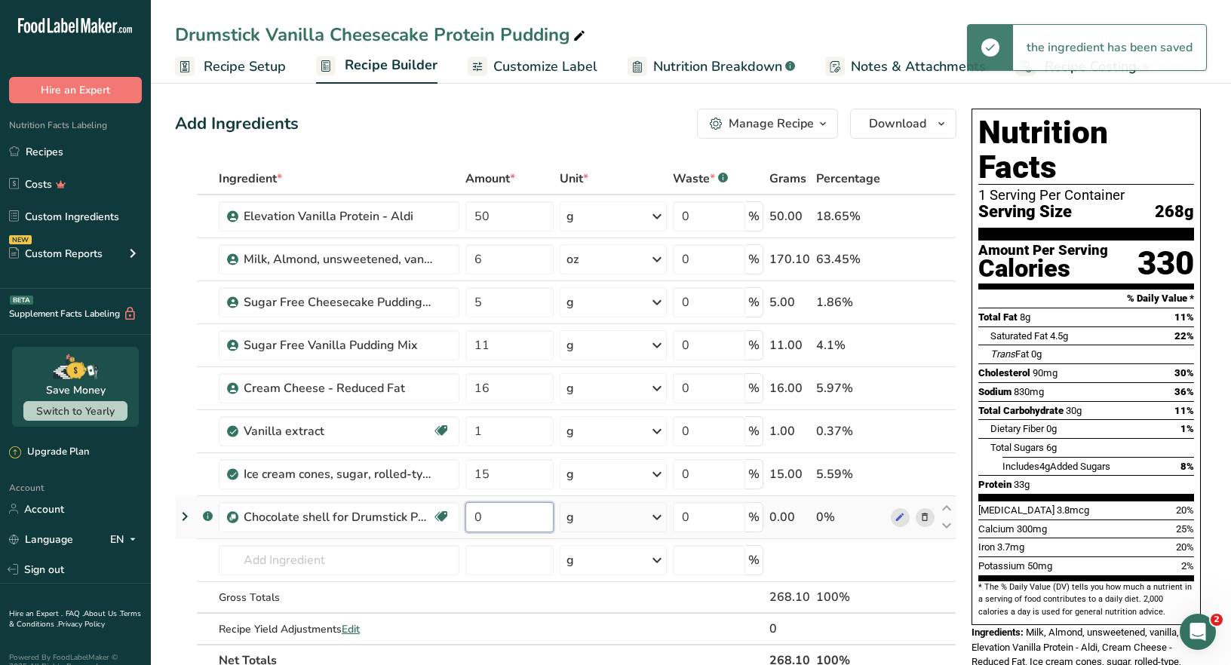
click at [487, 515] on input "0" at bounding box center [509, 517] width 88 height 30
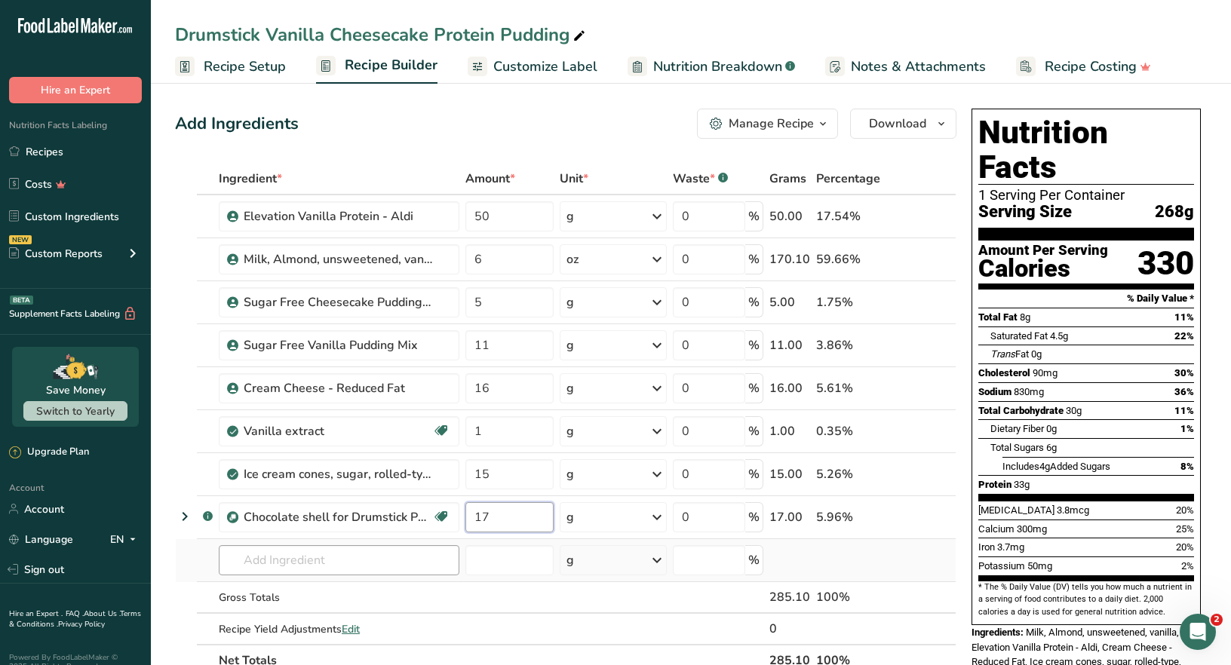
type input "17"
click at [394, 565] on div "Ingredient * Amount * Unit * Waste * .a-a{fill:#347362;}.b-a{fill:#fff;} Grams …" at bounding box center [565, 420] width 781 height 514
click at [948, 505] on icon at bounding box center [947, 508] width 18 height 11
type input "17"
type input "15"
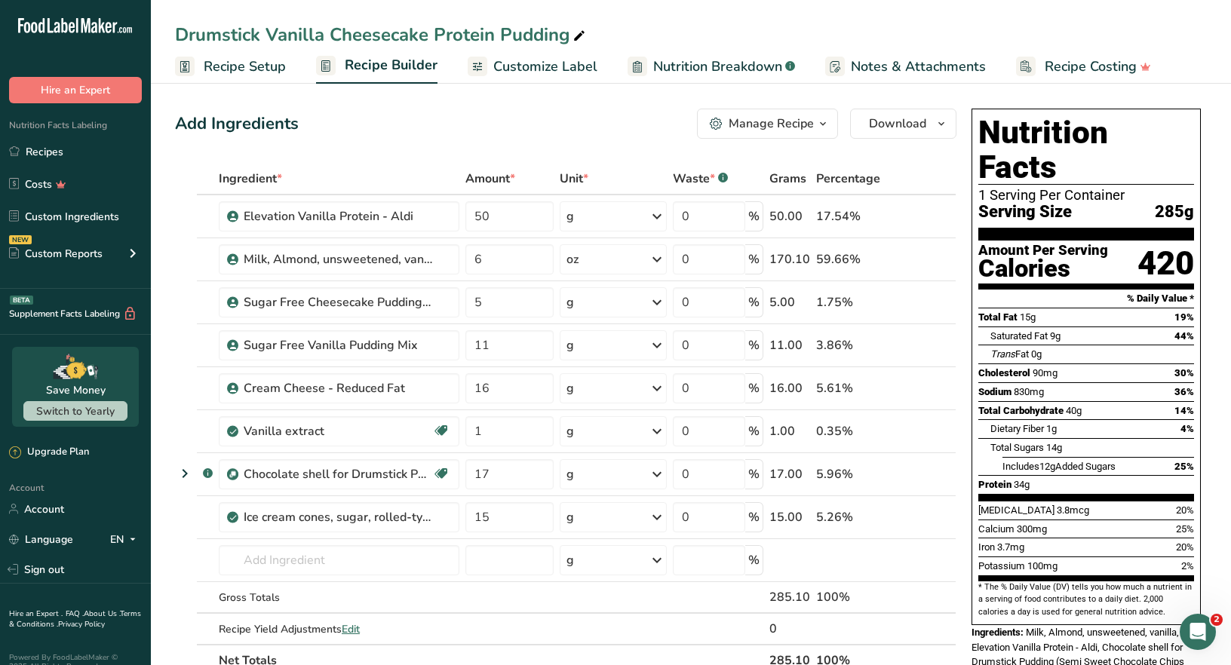
drag, startPoint x: 1143, startPoint y: 536, endPoint x: 1248, endPoint y: 723, distance: 215.5
click at [1230, 665] on html ".a-20{fill:#fff;} Hire an Expert Nutrition Facts Labeling Recipes Costs Custom …" at bounding box center [615, 625] width 1231 height 1251
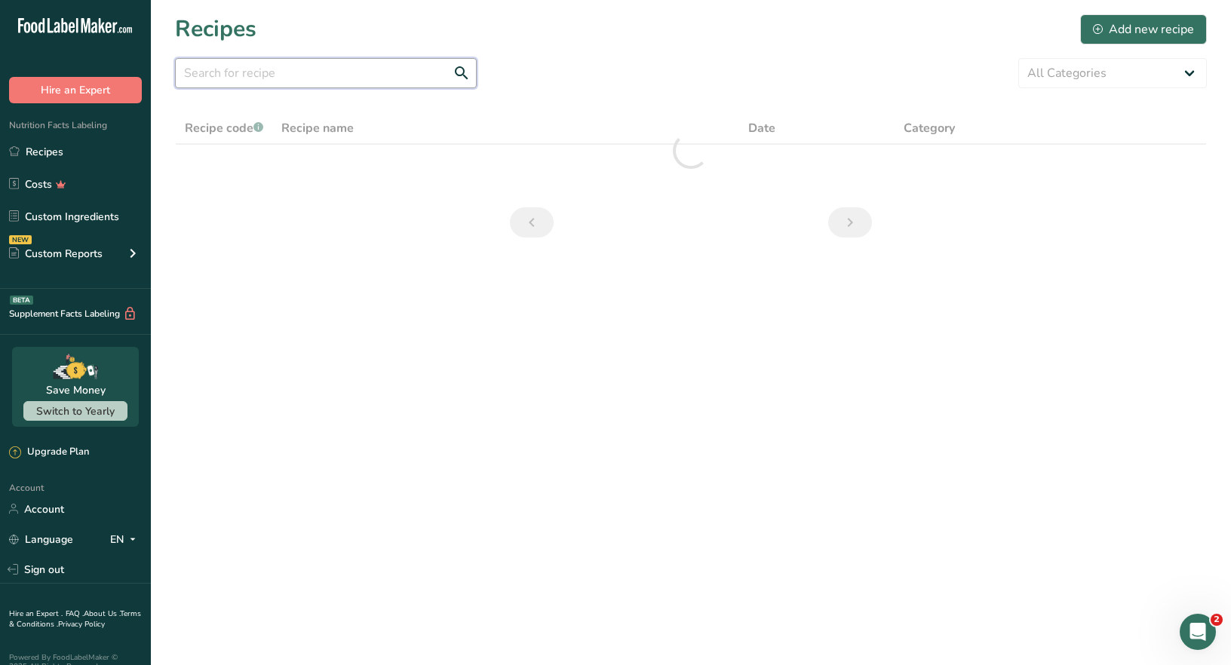
click at [207, 77] on input "text" at bounding box center [326, 73] width 302 height 30
type input "Chicken Pot Pie Pasta"
drag, startPoint x: 301, startPoint y: 75, endPoint x: 58, endPoint y: 87, distance: 243.2
click at [58, 87] on div ".a-20{fill:#fff;} Hire an Expert Nutrition Facts Labeling Recipes Costs Custom …" at bounding box center [615, 332] width 1231 height 665
click at [1138, 24] on div "Add new recipe" at bounding box center [1143, 29] width 101 height 18
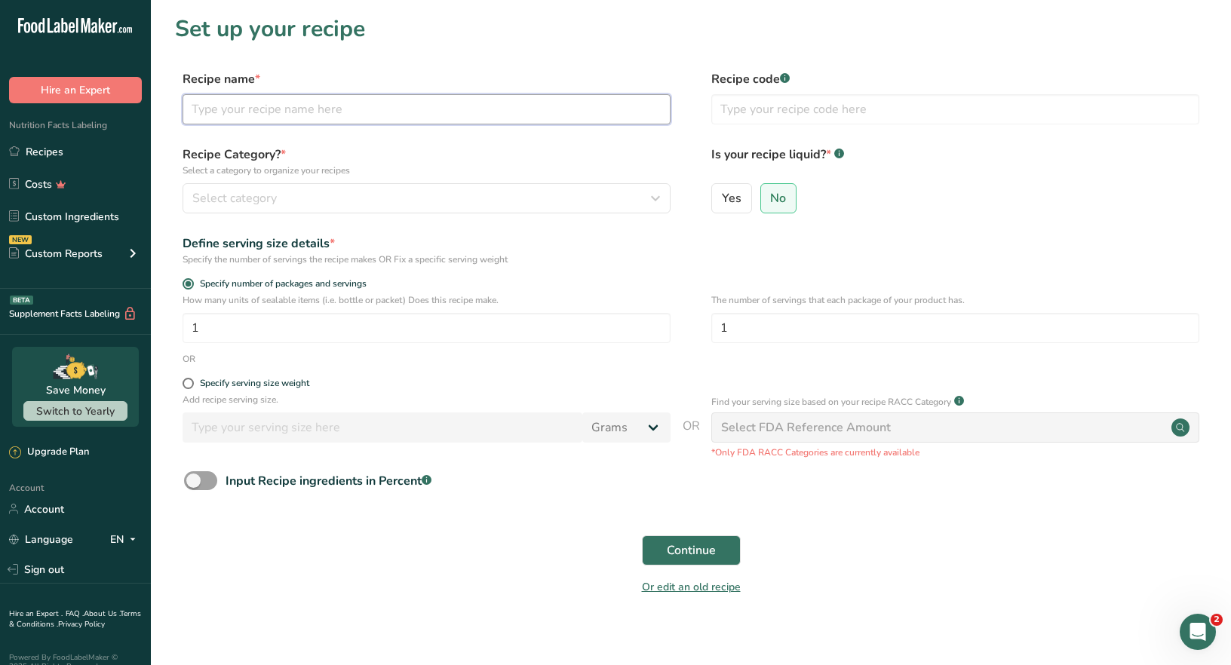
click at [244, 113] on input "text" at bounding box center [427, 109] width 488 height 30
type input "Chicken Pot Pie Pasta"
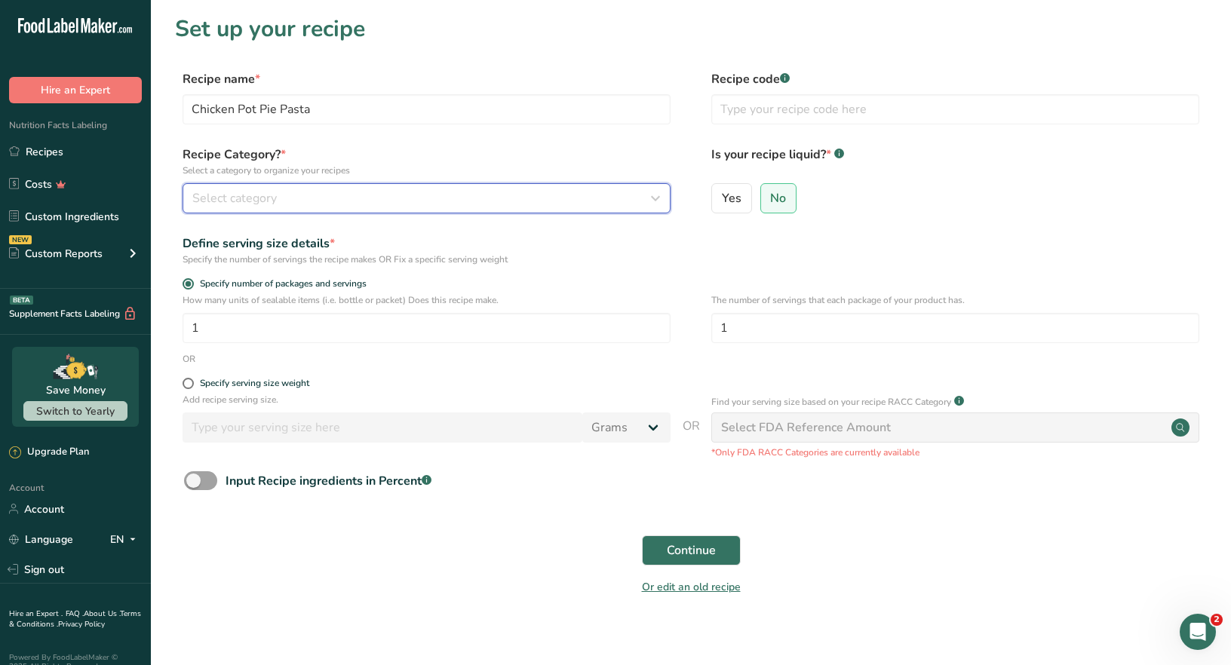
click at [204, 196] on span "Select category" at bounding box center [234, 198] width 84 height 18
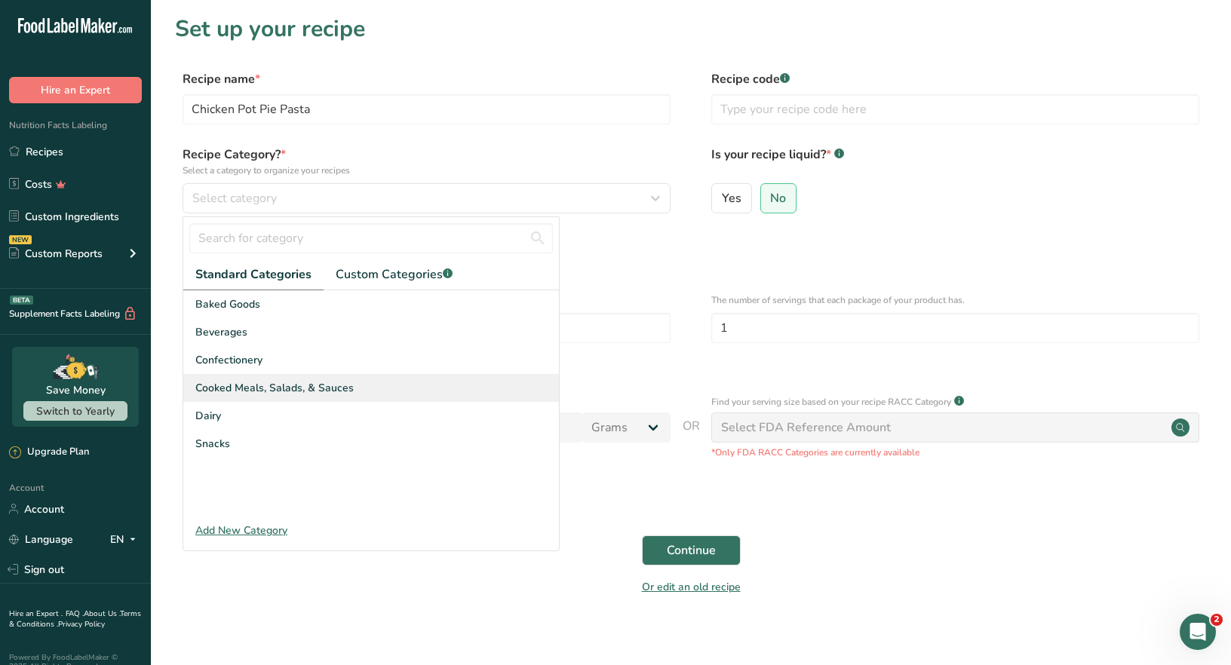
click at [284, 385] on span "Cooked Meals, Salads, & Sauces" at bounding box center [274, 388] width 158 height 16
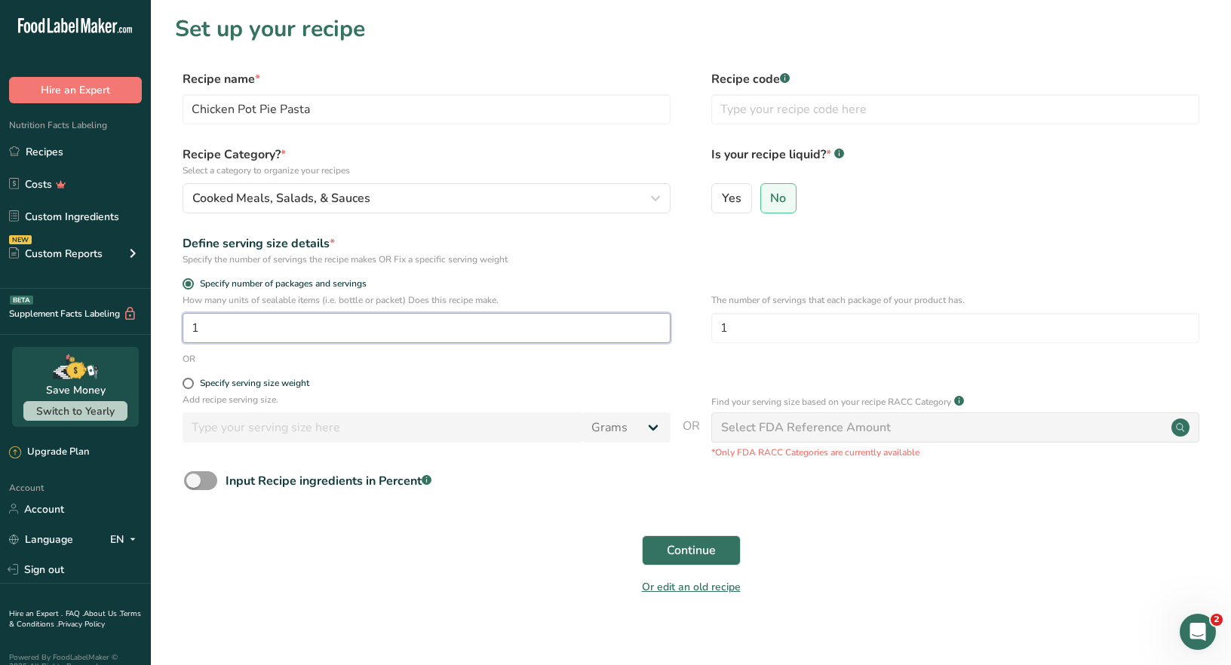
drag, startPoint x: 207, startPoint y: 329, endPoint x: 198, endPoint y: 321, distance: 11.2
click at [203, 324] on input "1" at bounding box center [427, 328] width 488 height 30
type input "4"
drag, startPoint x: 781, startPoint y: 195, endPoint x: 745, endPoint y: 273, distance: 85.7
click at [780, 196] on span "No" at bounding box center [778, 198] width 16 height 15
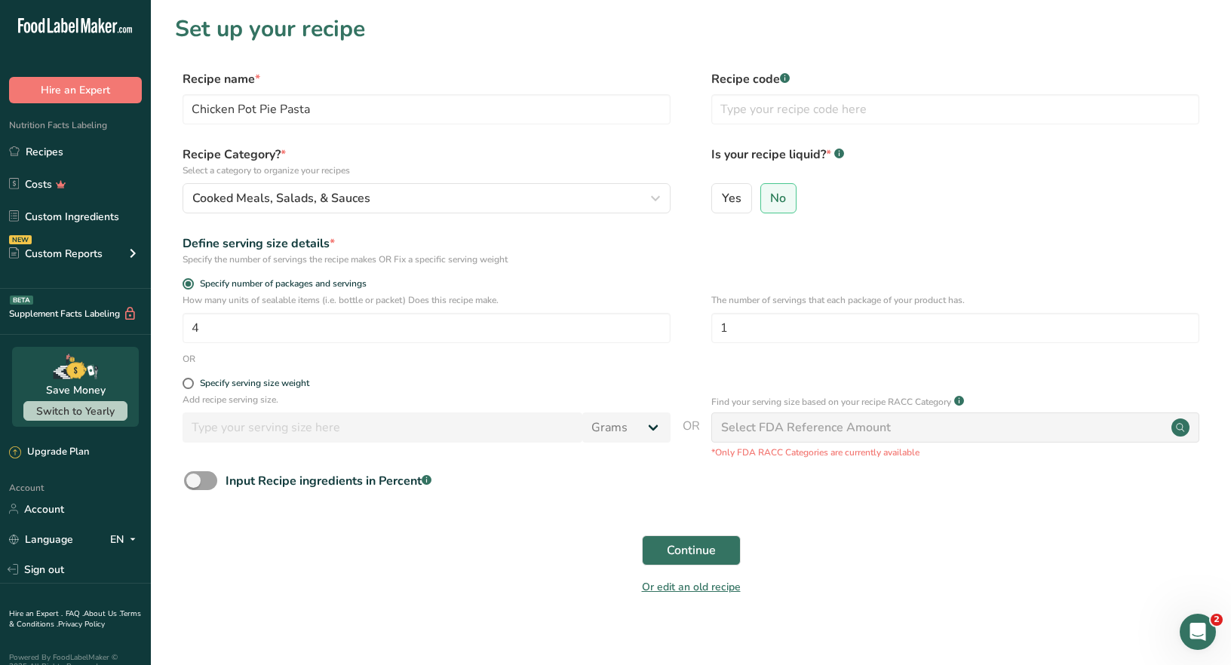
click at [771, 196] on input "No" at bounding box center [766, 198] width 10 height 10
click at [680, 557] on span "Continue" at bounding box center [691, 551] width 49 height 18
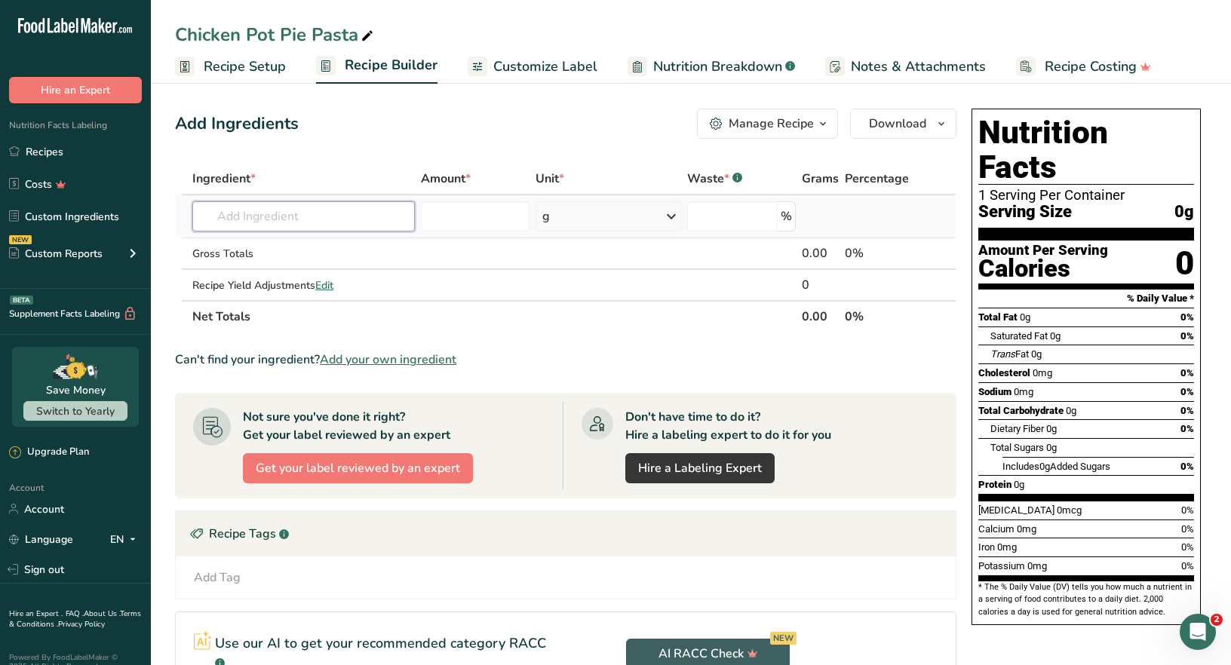
click at [229, 219] on input "text" at bounding box center [303, 216] width 223 height 30
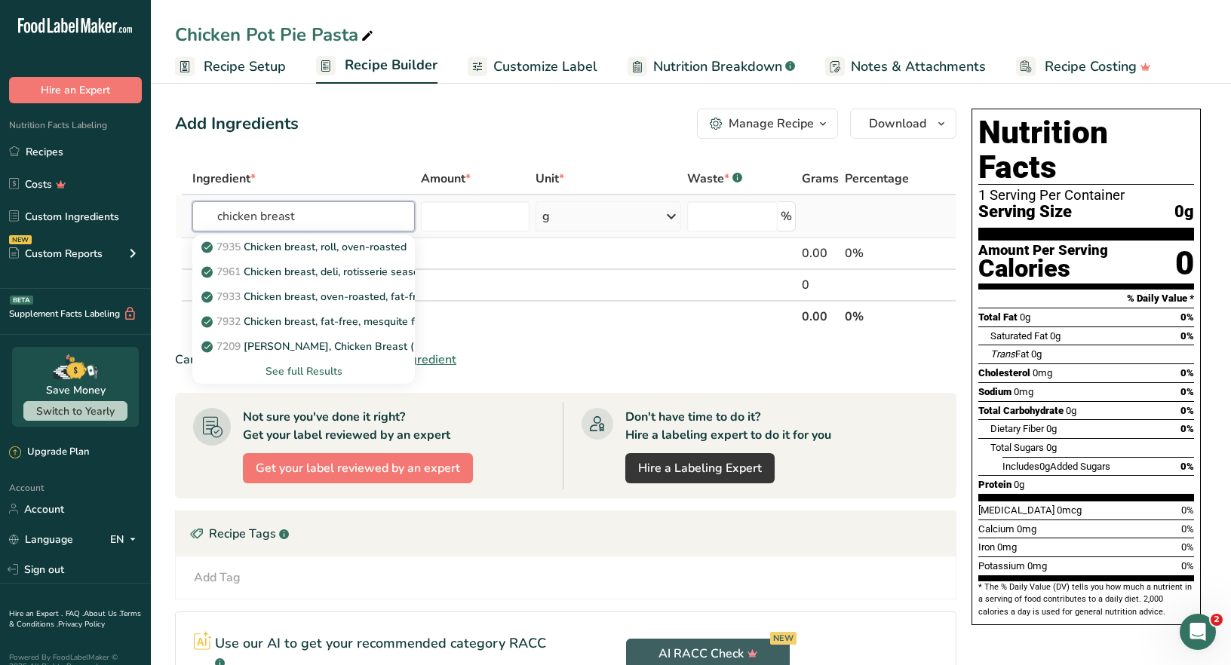
type input "chicken breast"
click at [315, 365] on div "See full Results" at bounding box center [303, 372] width 198 height 16
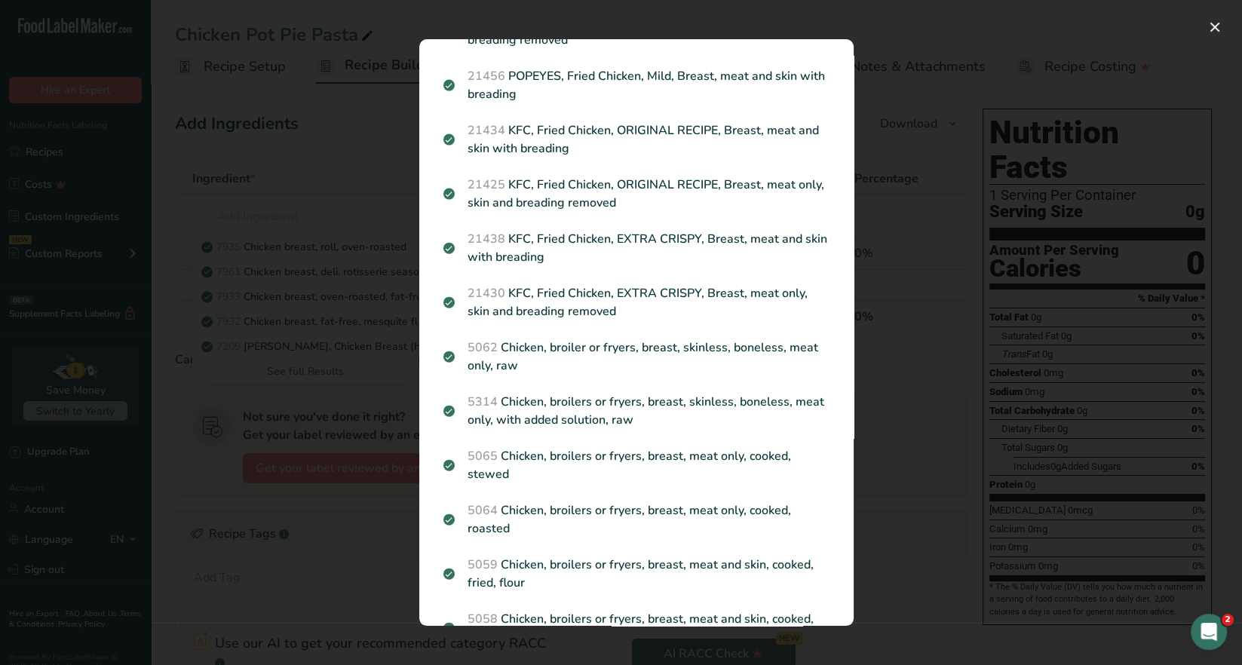
scroll to position [754, 0]
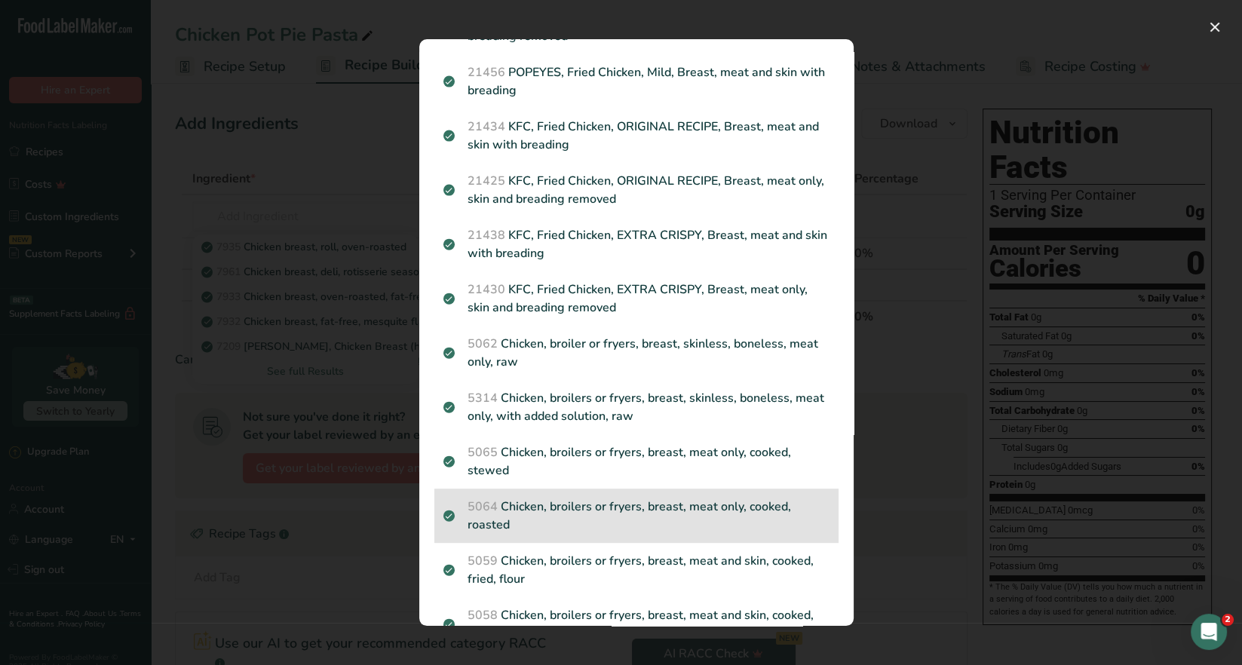
click at [763, 511] on p "5064 Chicken, broilers or fryers, breast, meat only, cooked, roasted" at bounding box center [637, 516] width 386 height 36
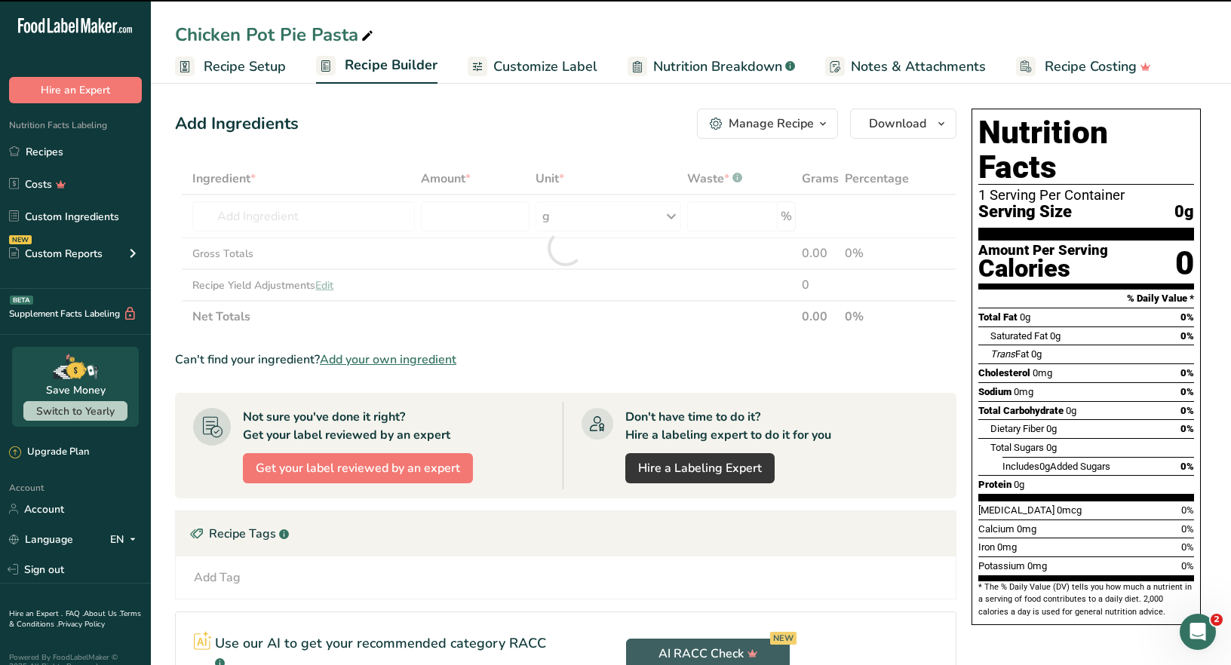
type input "0"
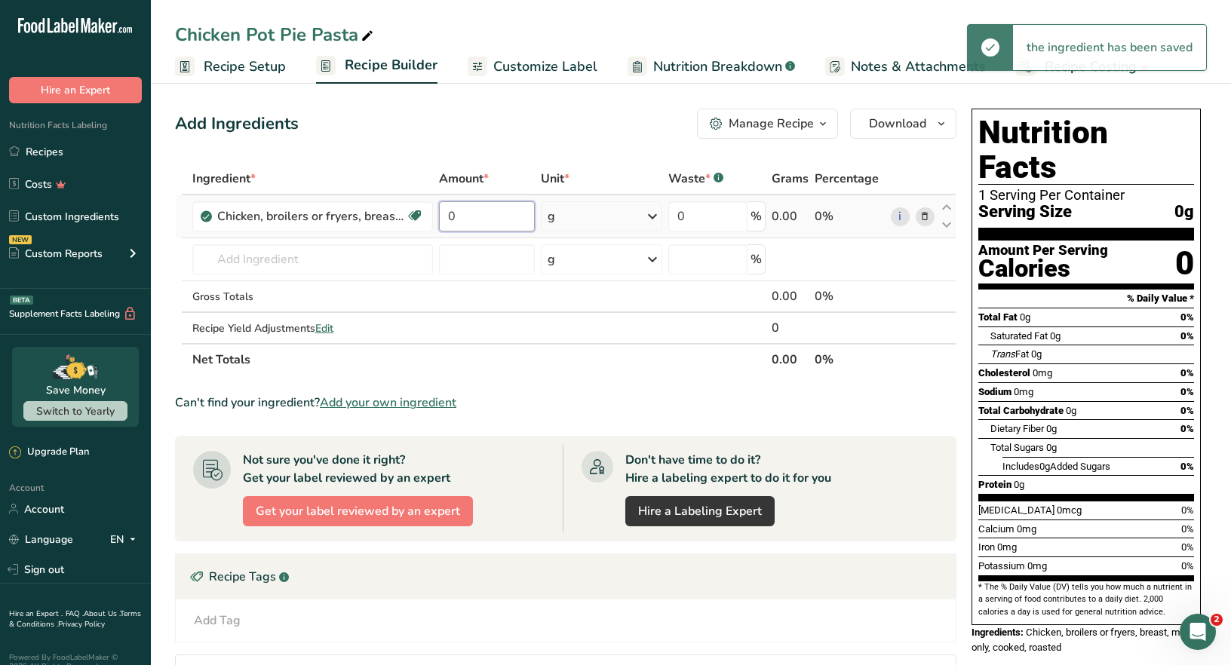
click at [456, 213] on input "0" at bounding box center [487, 216] width 96 height 30
type input "16"
click at [649, 219] on div "Ingredient * Amount * Unit * Waste * .a-a{fill:#347362;}.b-a{fill:#fff;} Grams …" at bounding box center [565, 269] width 781 height 213
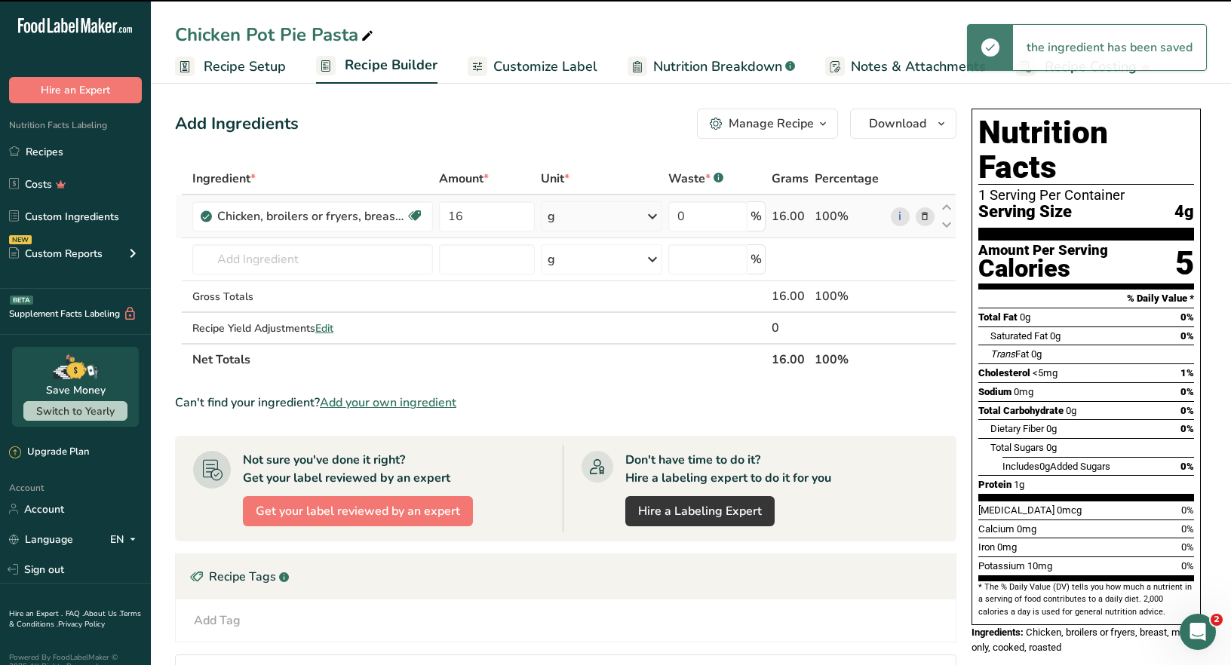
click at [649, 219] on icon at bounding box center [652, 216] width 18 height 27
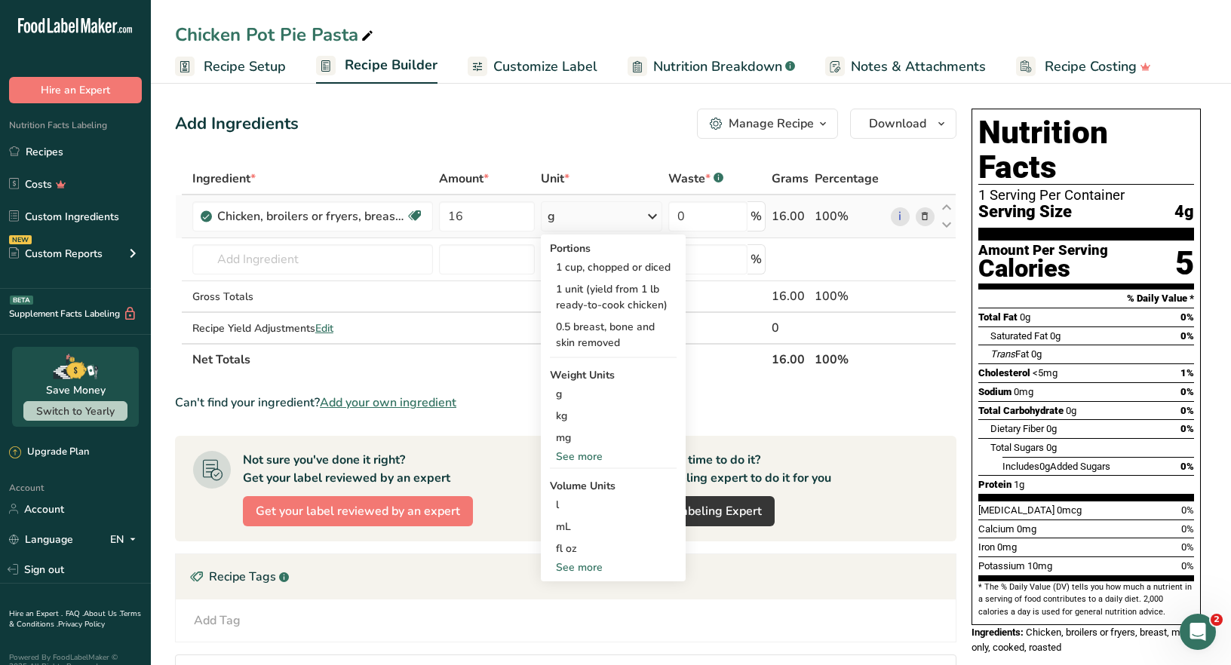
click at [583, 459] on div "See more" at bounding box center [613, 457] width 127 height 16
click at [570, 504] on div "oz" at bounding box center [613, 504] width 127 height 22
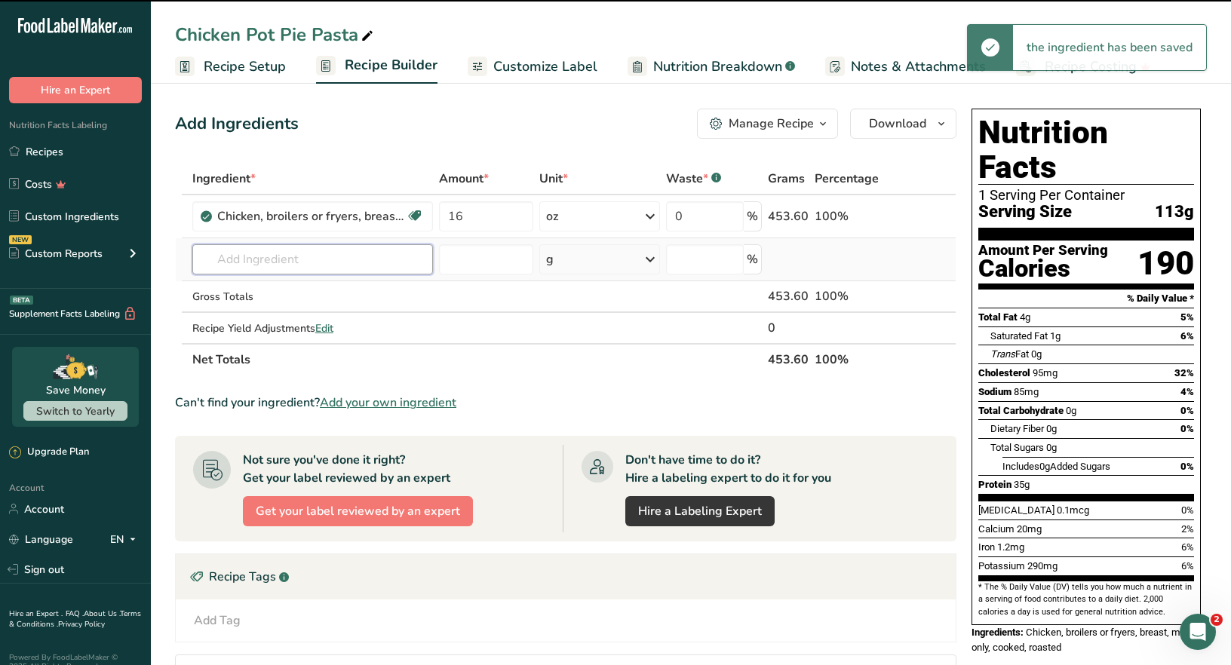
click at [223, 257] on input "text" at bounding box center [312, 259] width 241 height 30
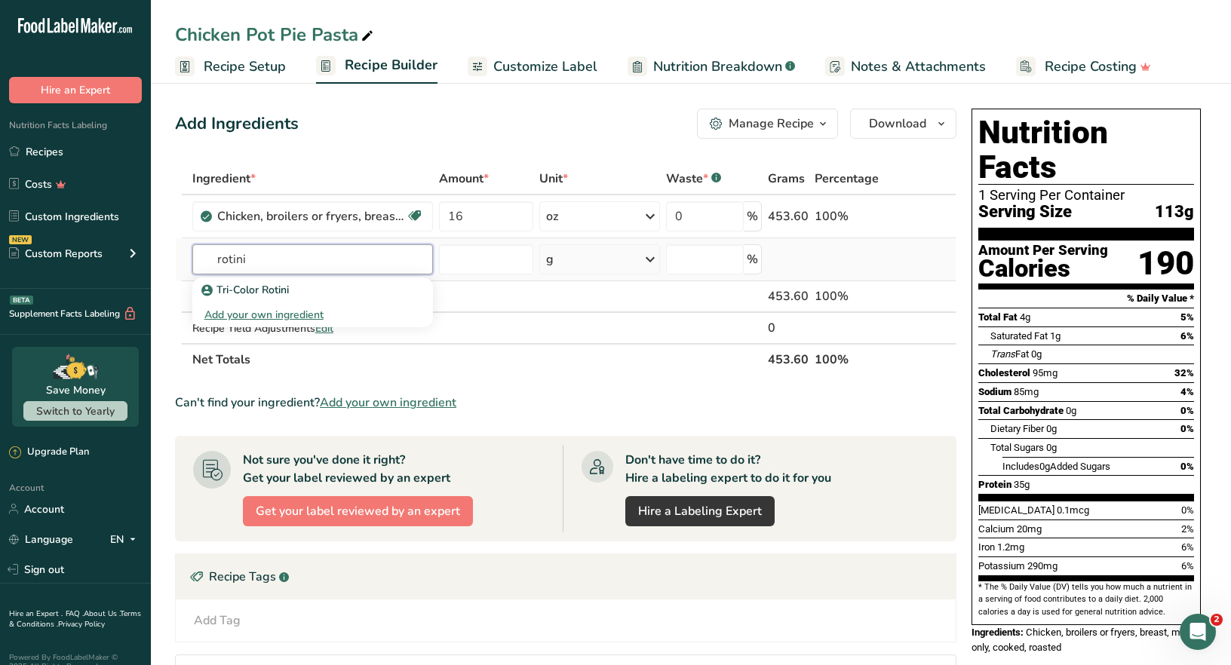
type input "rotini"
click at [308, 317] on div "Add your own ingredient" at bounding box center [312, 315] width 216 height 16
click at [275, 259] on input "text" at bounding box center [312, 259] width 241 height 30
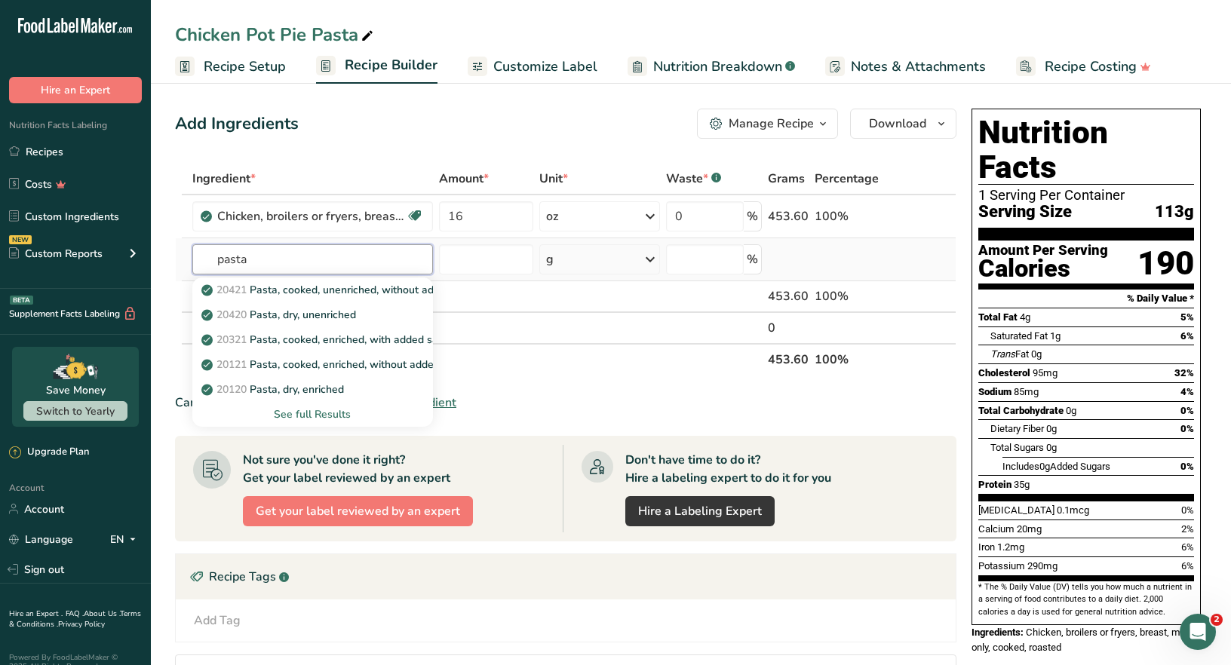
type input "pasta"
click at [330, 410] on div "See full Results" at bounding box center [312, 415] width 216 height 16
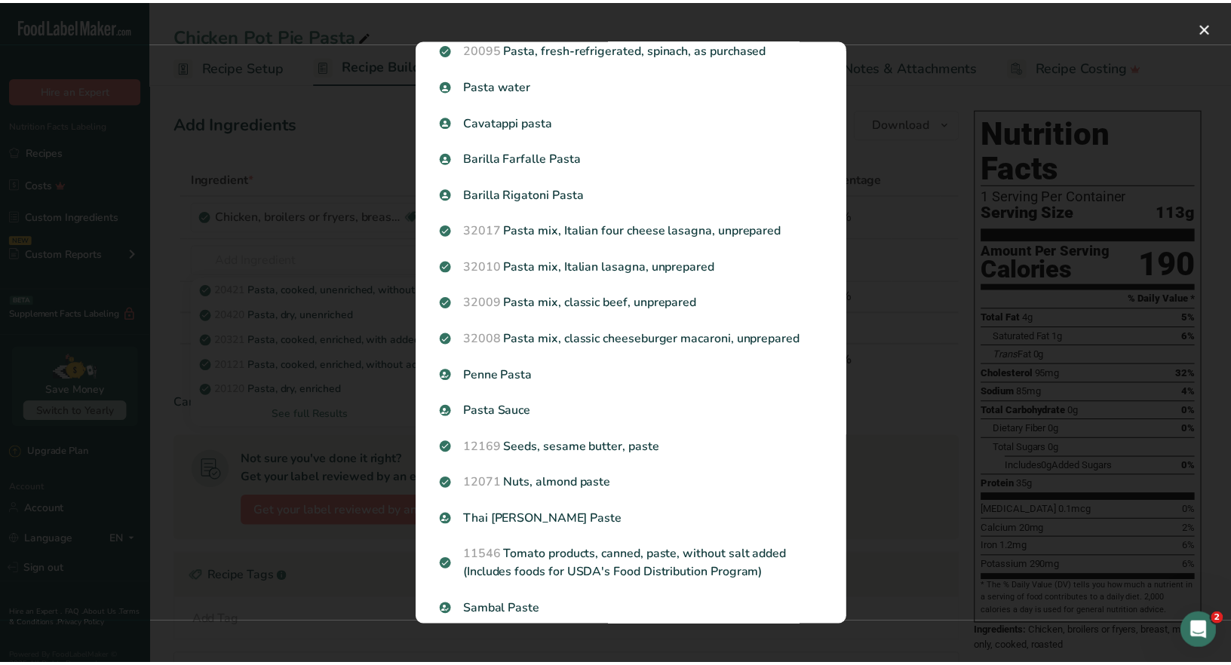
scroll to position [1554, 0]
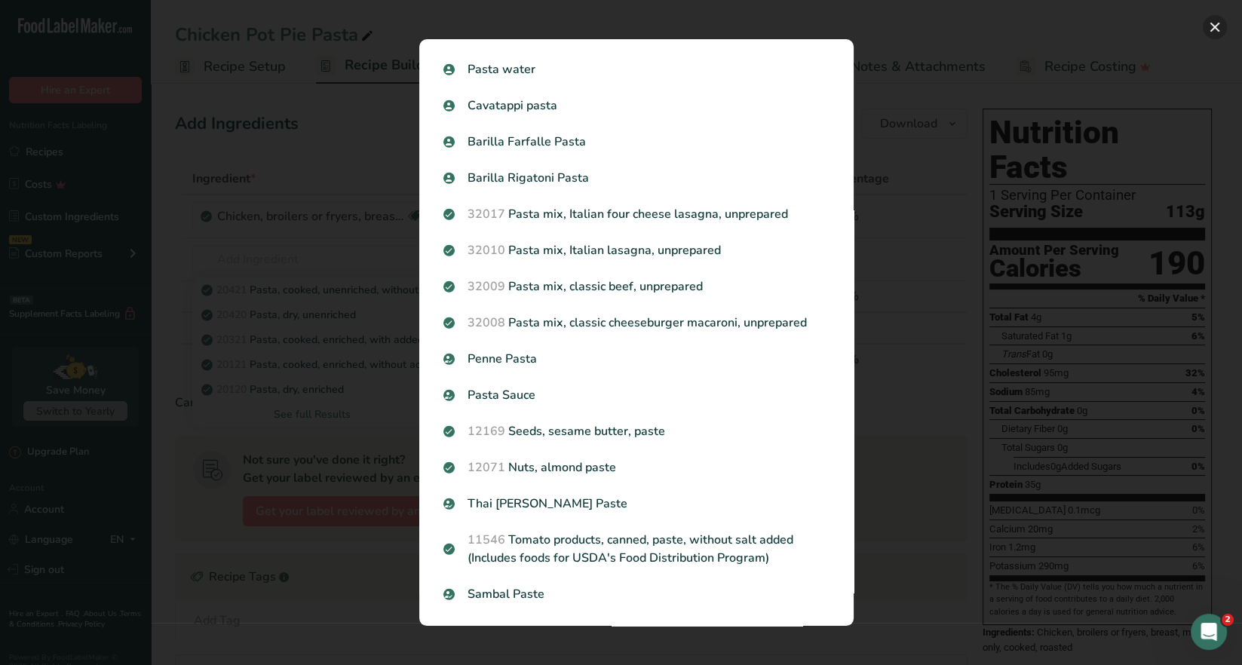
click at [1213, 32] on button "Search results modal" at bounding box center [1215, 27] width 24 height 24
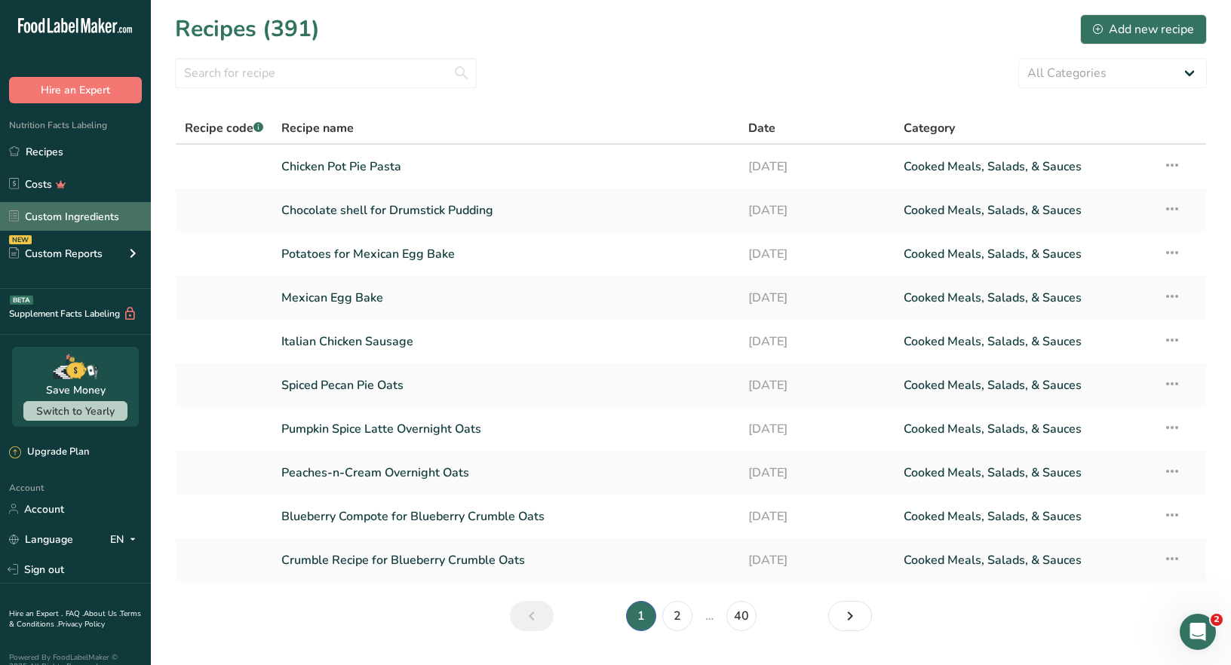
click at [100, 216] on link "Custom Ingredients" at bounding box center [75, 216] width 151 height 29
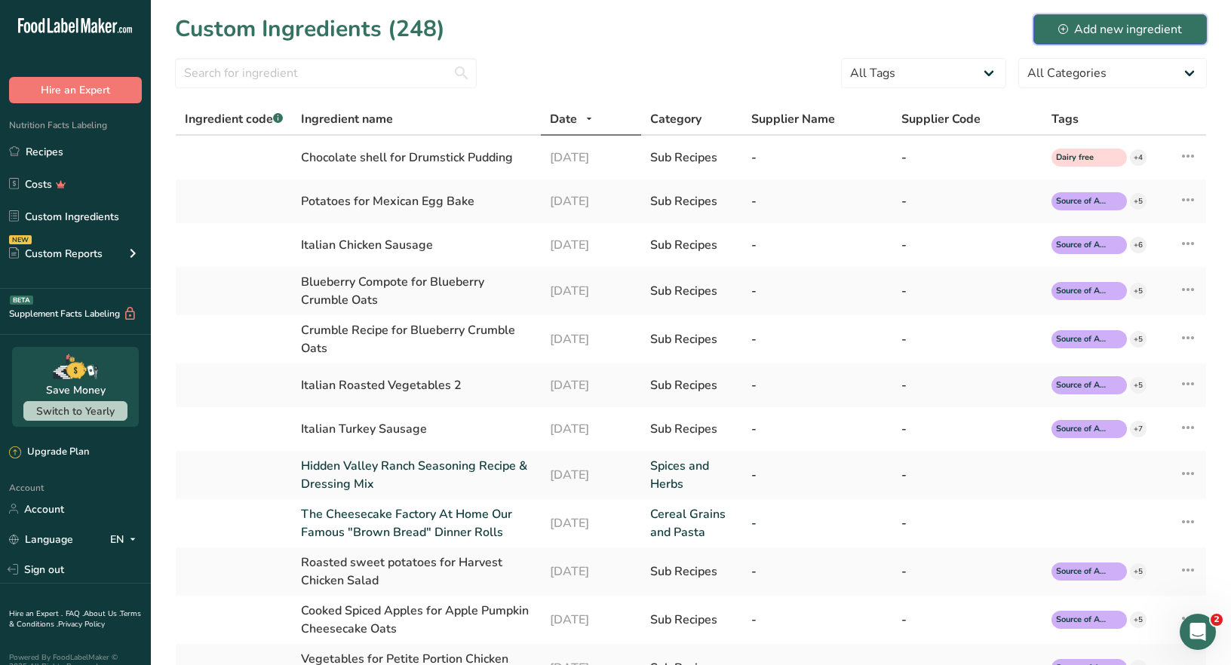
click at [1107, 31] on div "Add new ingredient" at bounding box center [1120, 29] width 124 height 18
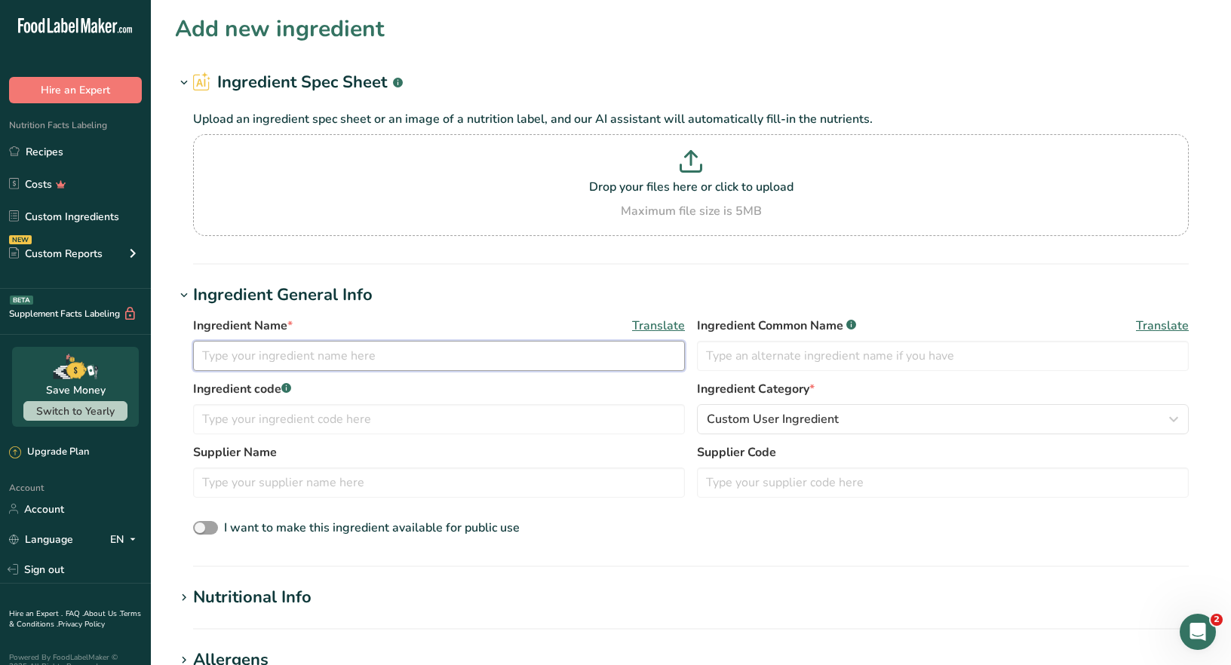
click at [269, 362] on input "text" at bounding box center [439, 356] width 492 height 30
type input "Rotini Pasta"
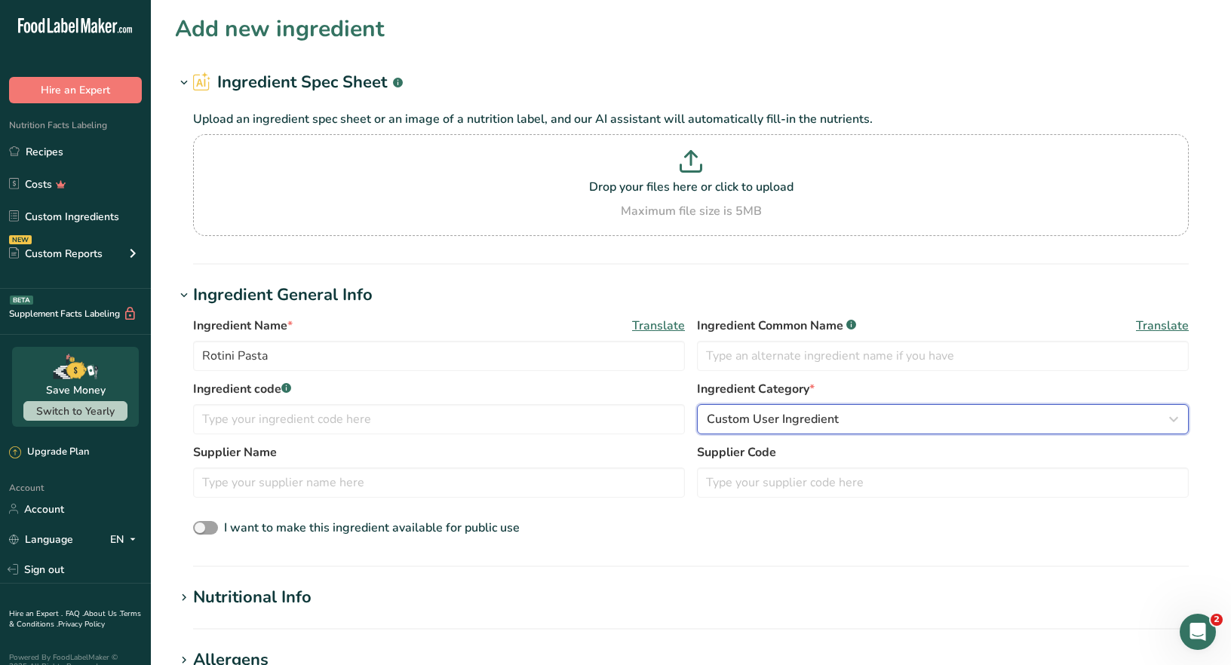
click at [1172, 415] on icon "button" at bounding box center [1174, 419] width 18 height 27
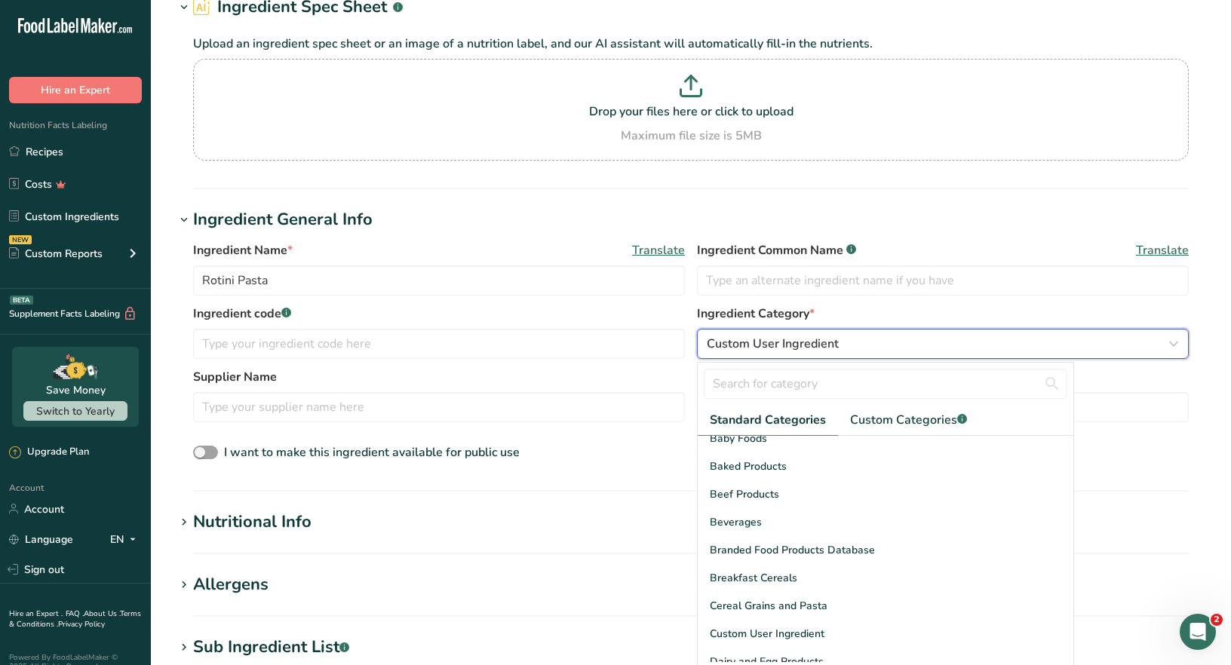
scroll to position [75, 0]
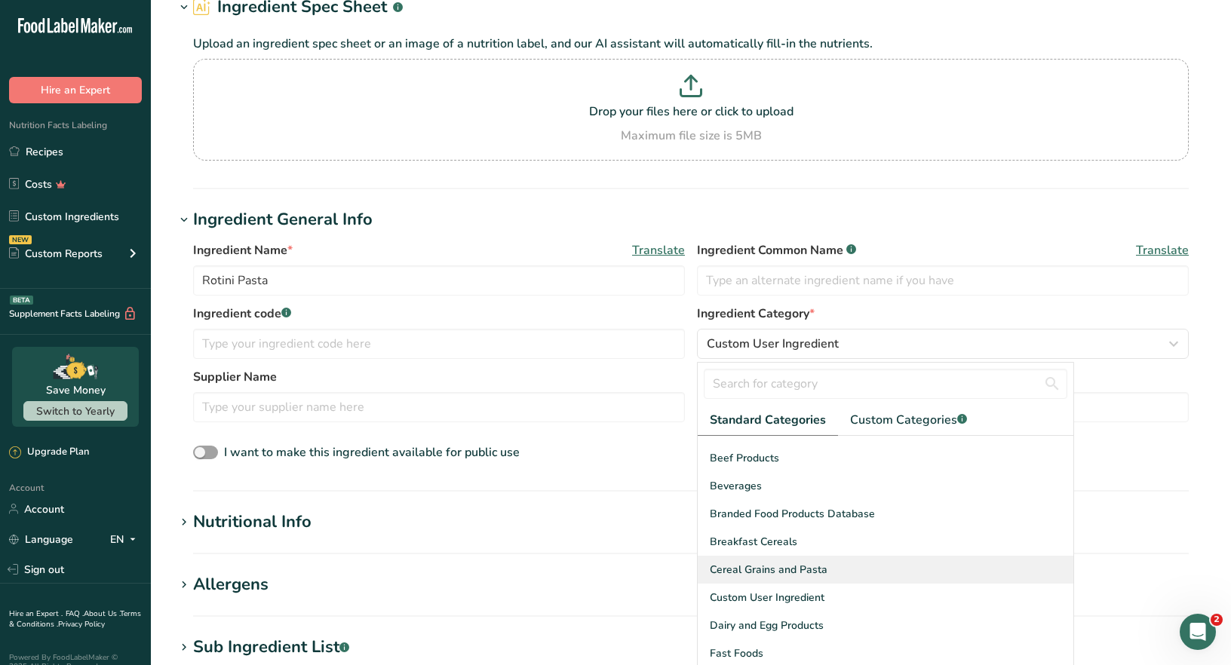
click at [782, 572] on span "Cereal Grains and Pasta" at bounding box center [769, 570] width 118 height 16
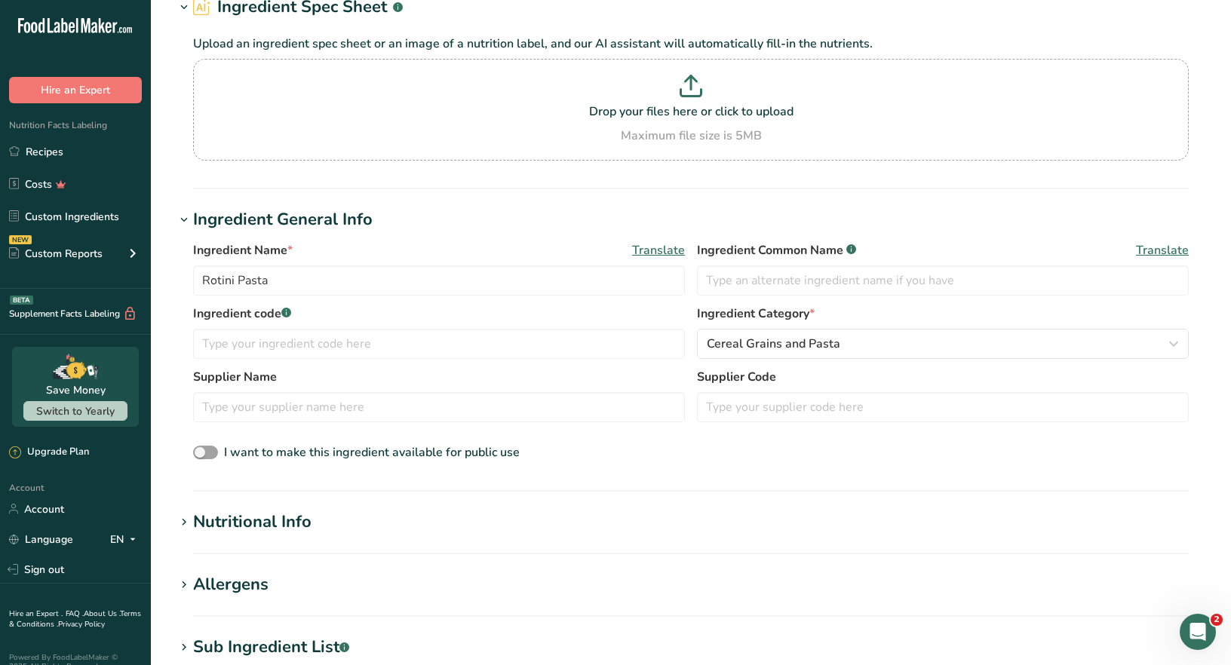
click at [307, 525] on div "Nutritional Info" at bounding box center [252, 522] width 118 height 25
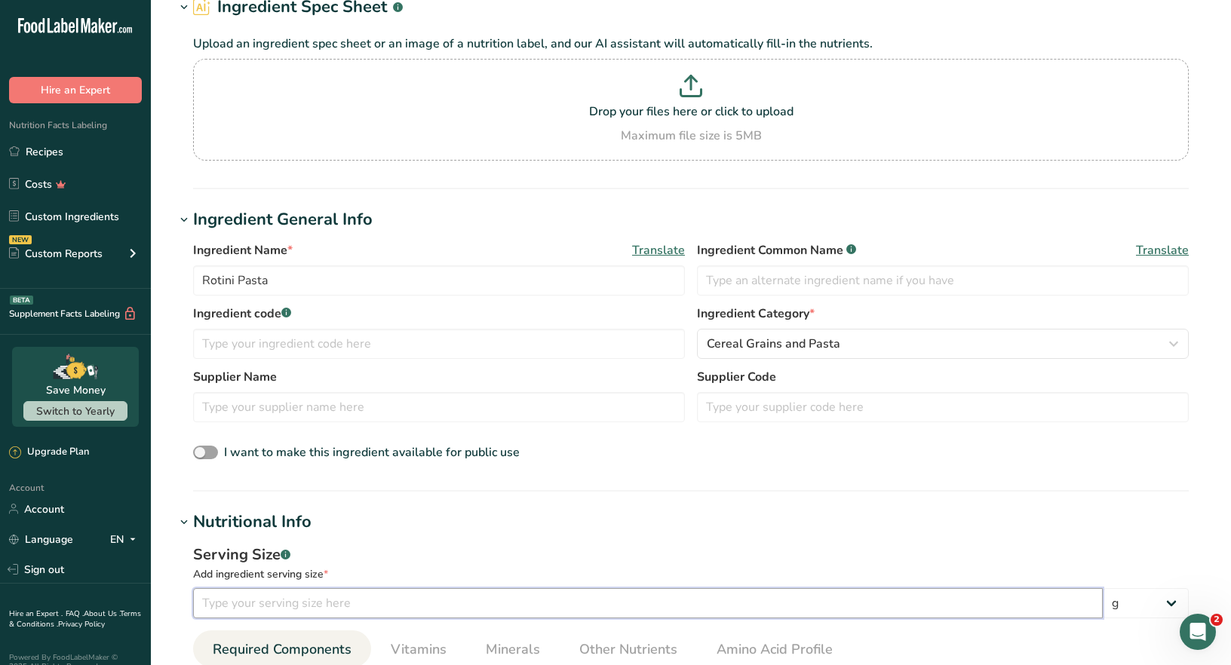
click at [401, 602] on input "number" at bounding box center [648, 603] width 910 height 30
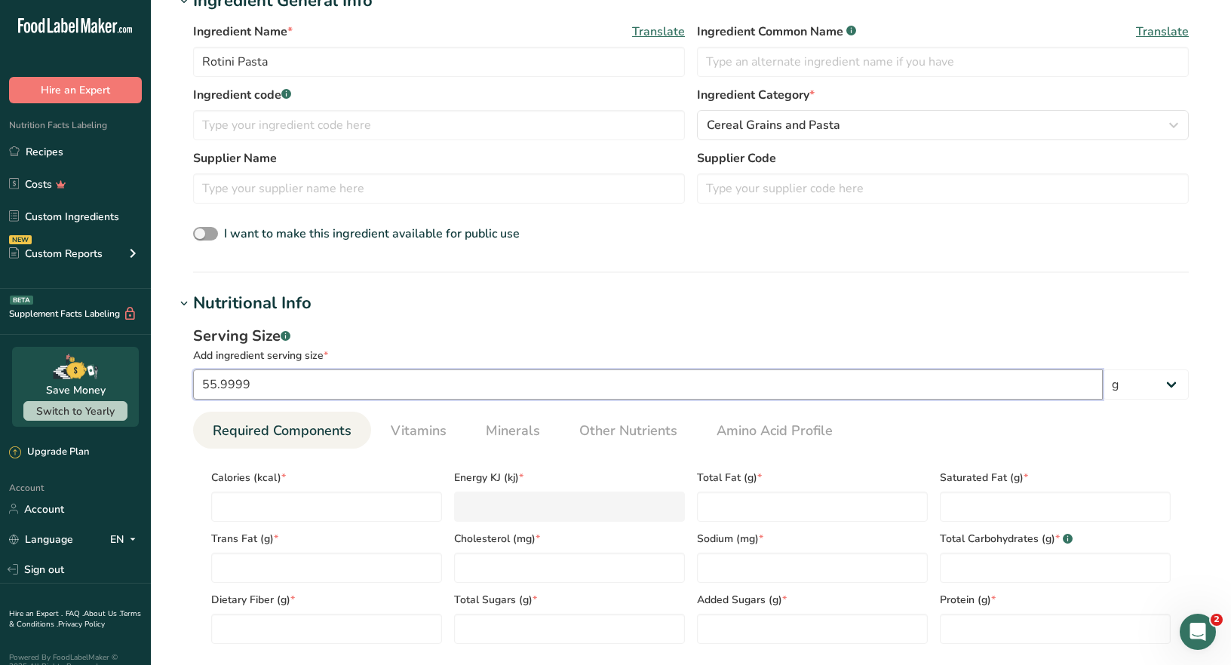
scroll to position [301, 0]
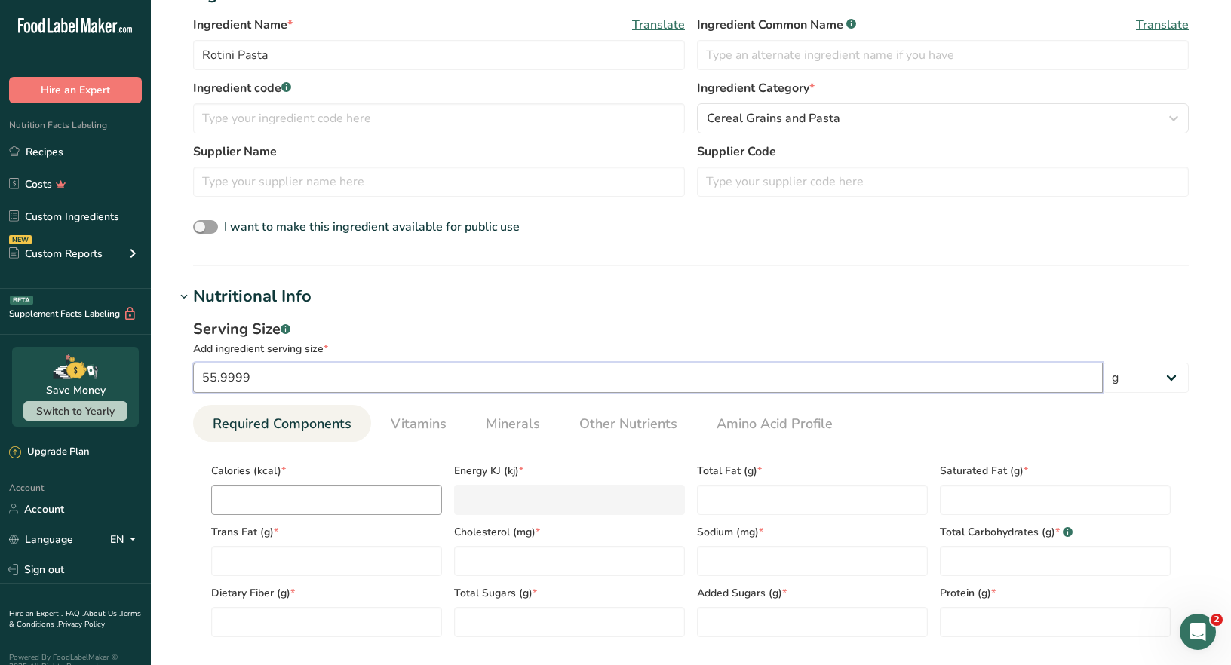
type input "55.9999"
click at [237, 501] on input "number" at bounding box center [326, 500] width 231 height 30
type input "2"
type KJ "8.4"
type input "20"
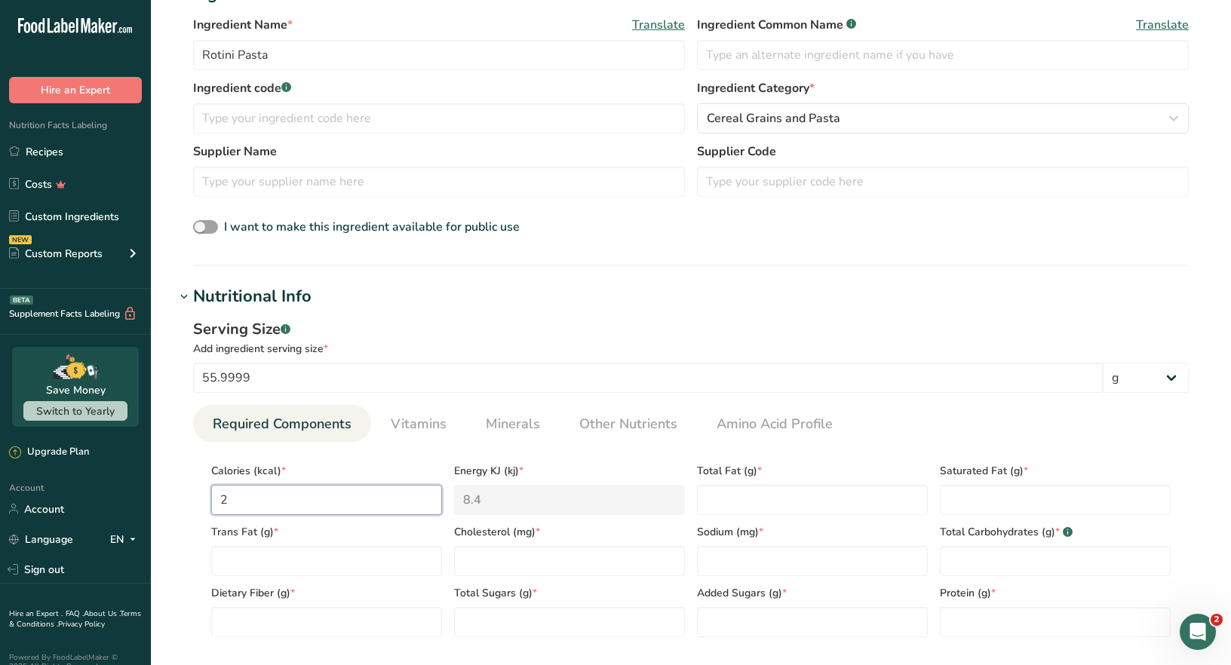
type KJ "83.7"
type input "200"
type KJ "836.8"
type input "200"
type Fat "1"
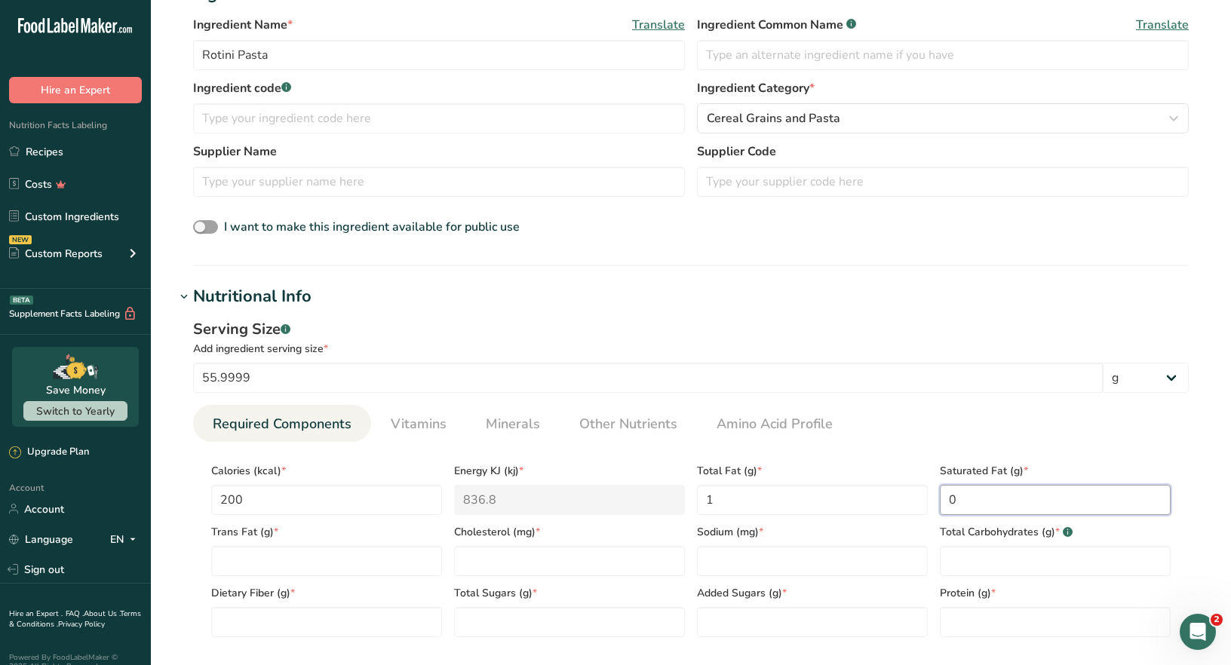
type Fat "0"
type input "0"
type Carbohydrates "42"
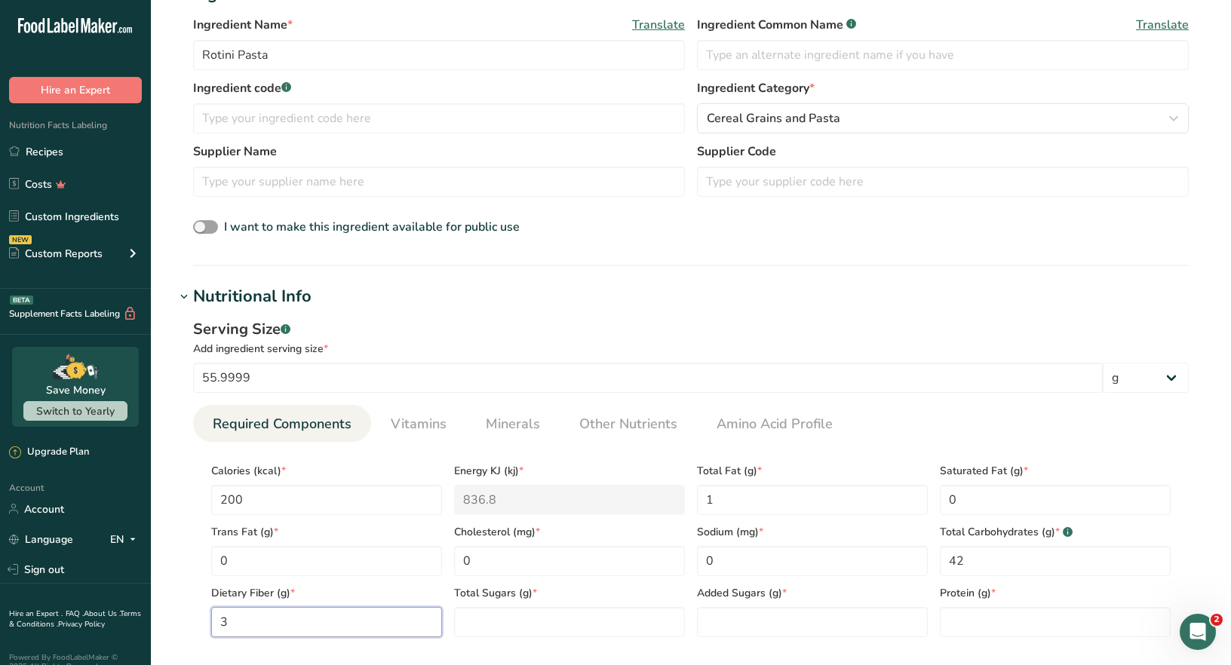
type Fiber "3"
type Sugars "1"
type Sugars "0"
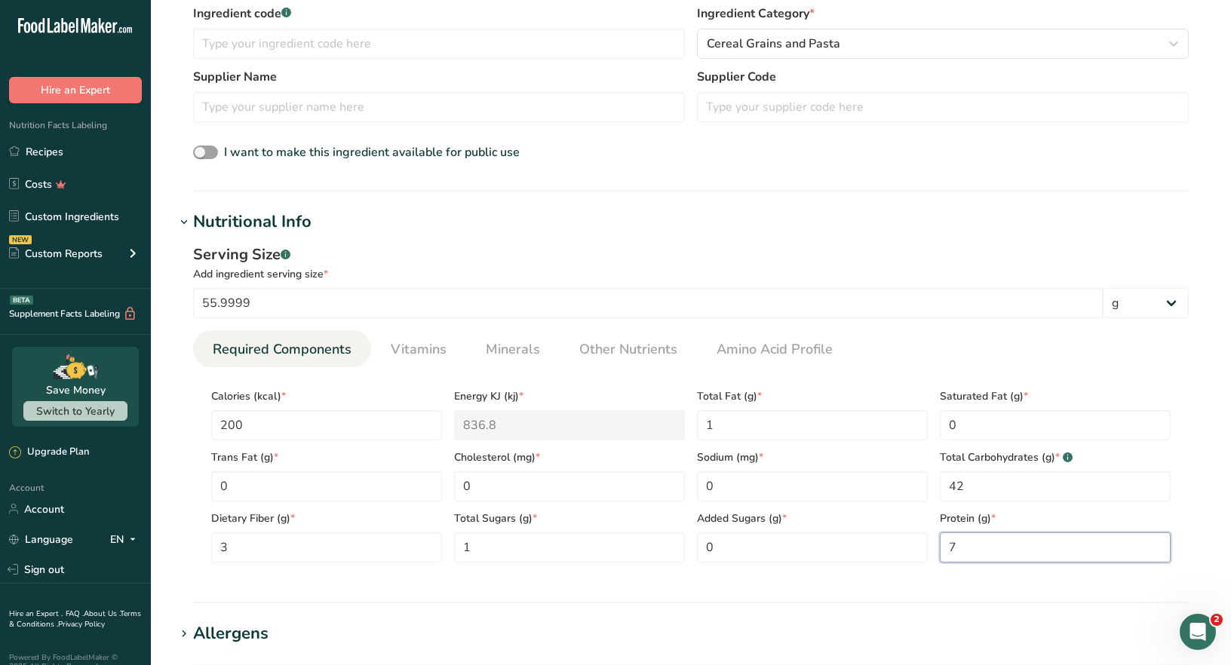
scroll to position [527, 0]
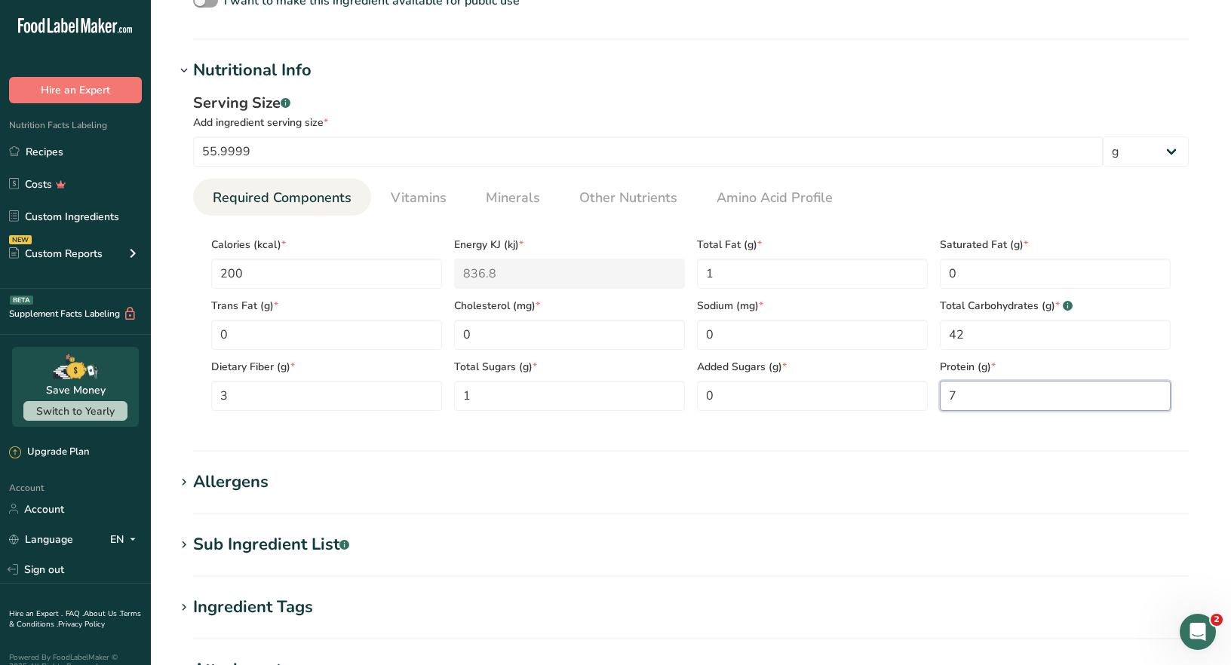
type input "7"
click at [443, 422] on div "Serving Size .a-a{fill:#347362;}.b-a{fill:#fff;} Add ingredient serving size * …" at bounding box center [691, 257] width 1032 height 349
click at [321, 492] on h1 "Allergens" at bounding box center [691, 482] width 1032 height 25
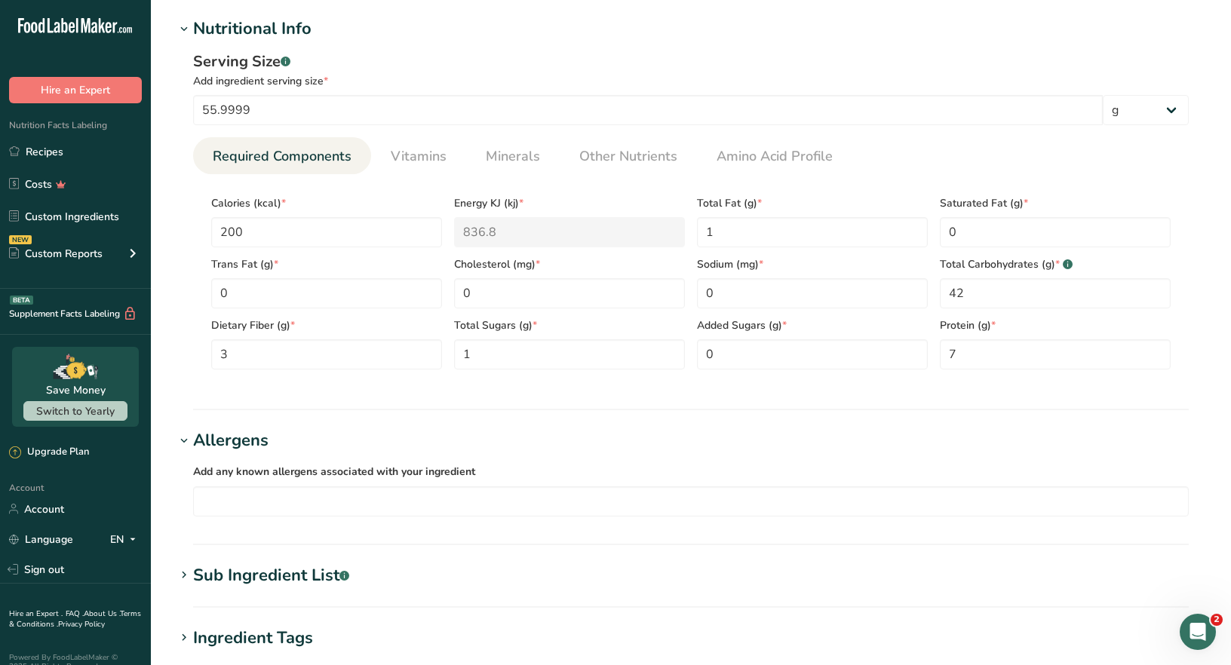
scroll to position [678, 0]
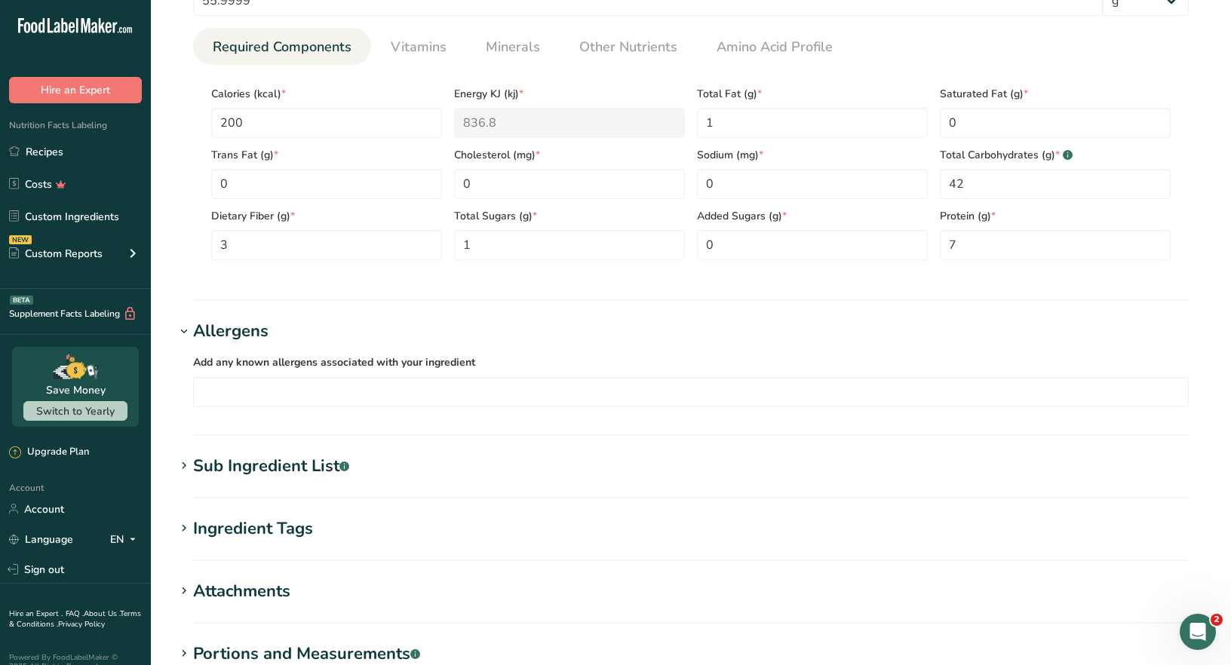
click at [385, 468] on h1 "Sub Ingredient List .a-a{fill:#347362;}.b-a{fill:#fff;}" at bounding box center [691, 466] width 1032 height 25
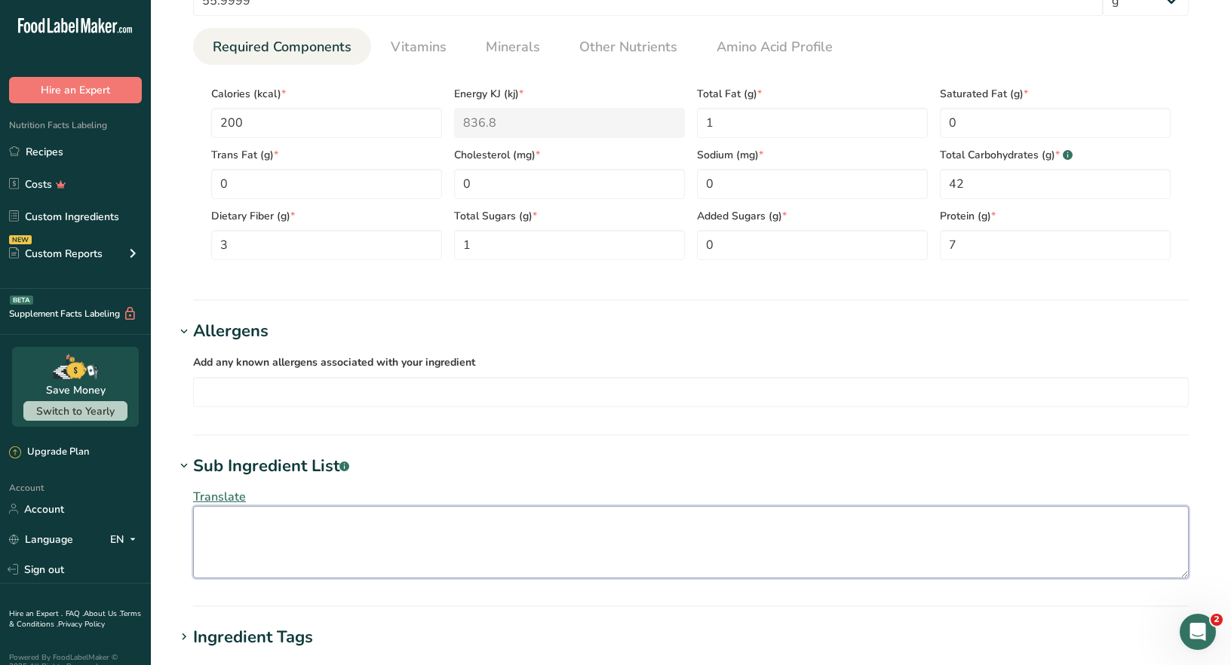
drag, startPoint x: 218, startPoint y: 520, endPoint x: 370, endPoint y: 511, distance: 152.7
click at [219, 519] on textarea at bounding box center [691, 542] width 996 height 72
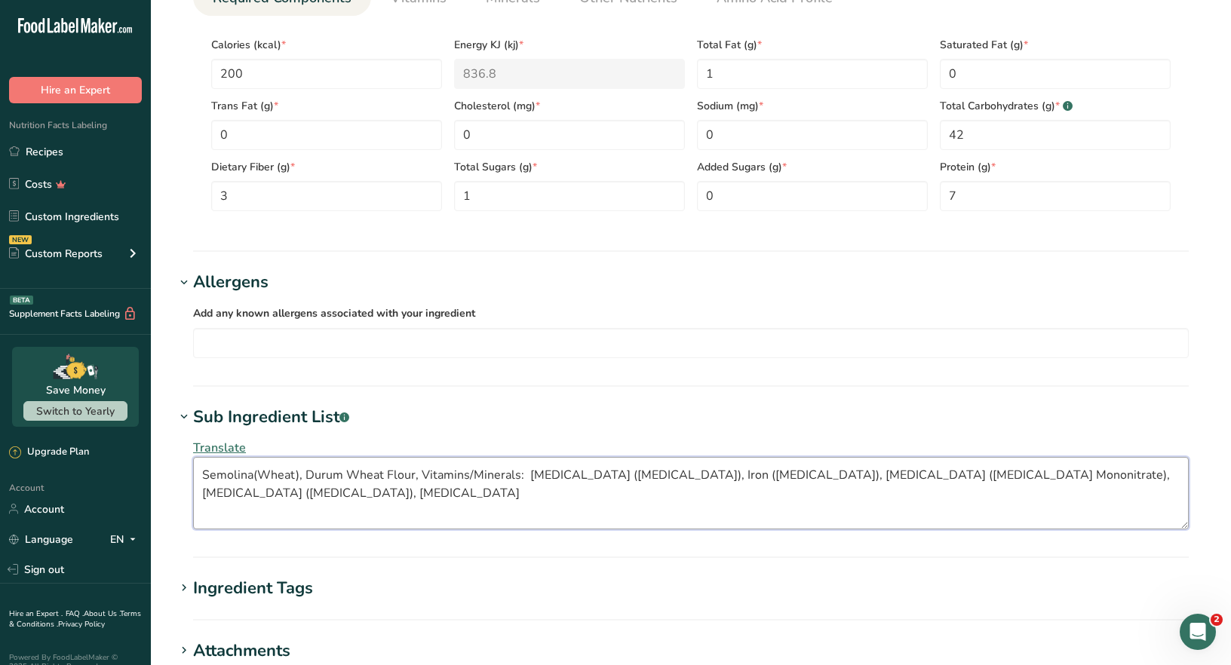
scroll to position [905, 0]
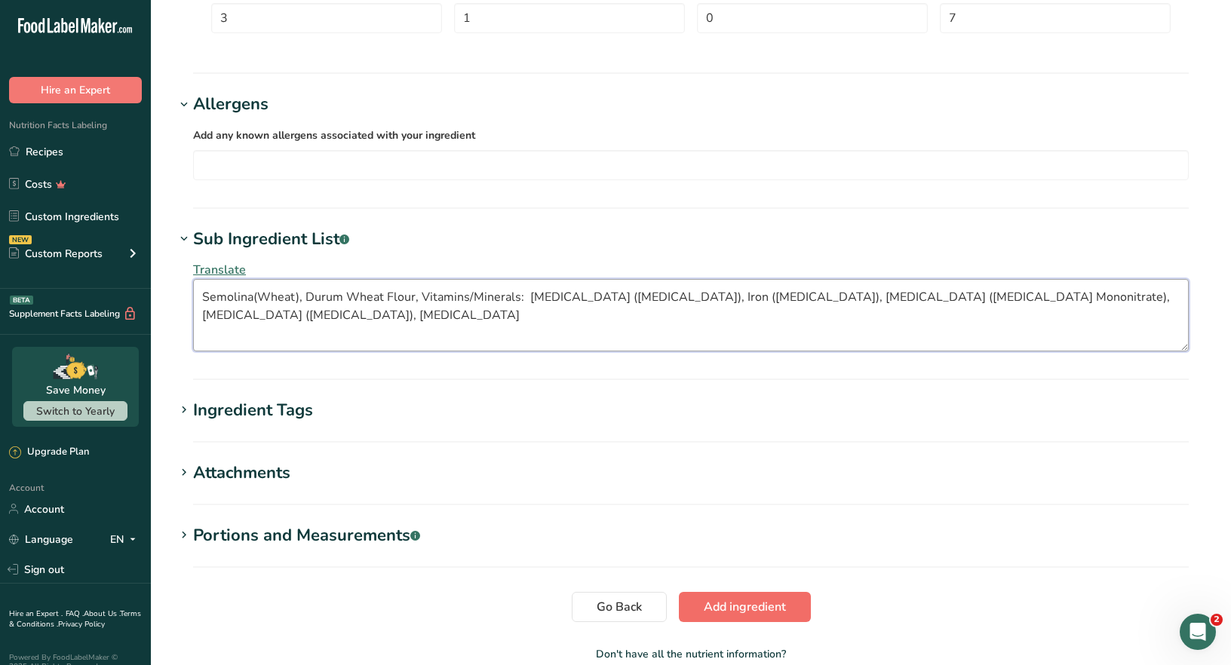
type textarea "Semolina(Wheat), Durum Wheat Flour, Vitamins/Minerals: [MEDICAL_DATA] ([MEDICAL…"
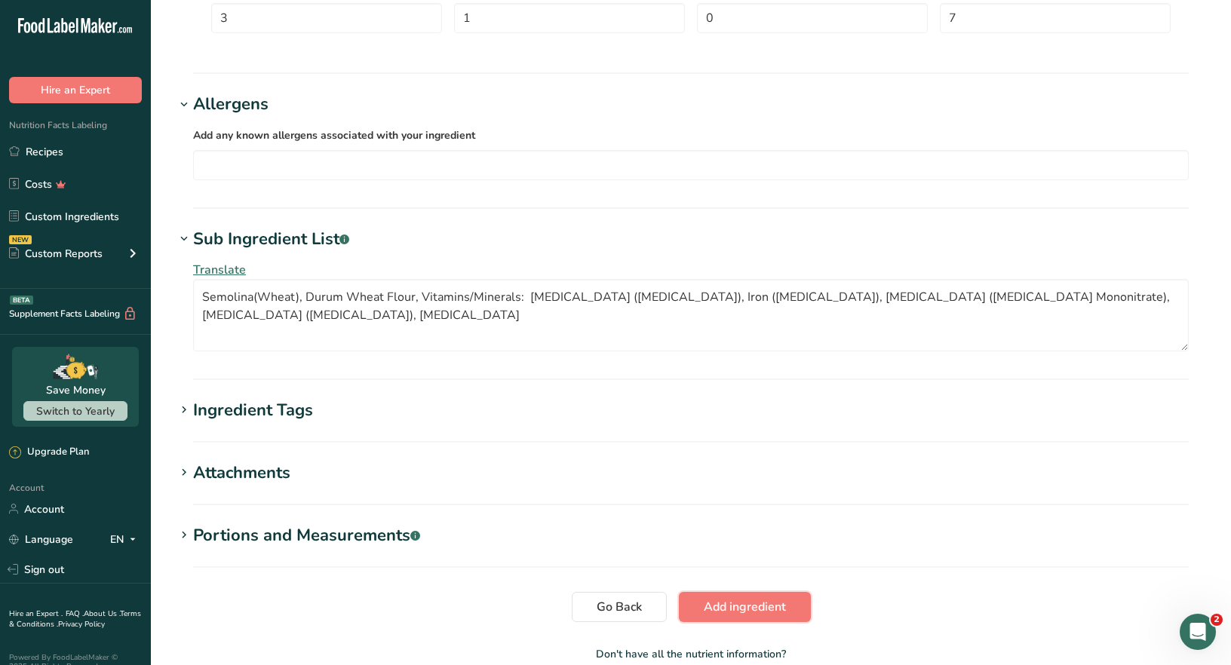
drag, startPoint x: 745, startPoint y: 613, endPoint x: 739, endPoint y: 606, distance: 8.0
click at [743, 610] on span "Add ingredient" at bounding box center [745, 607] width 82 height 18
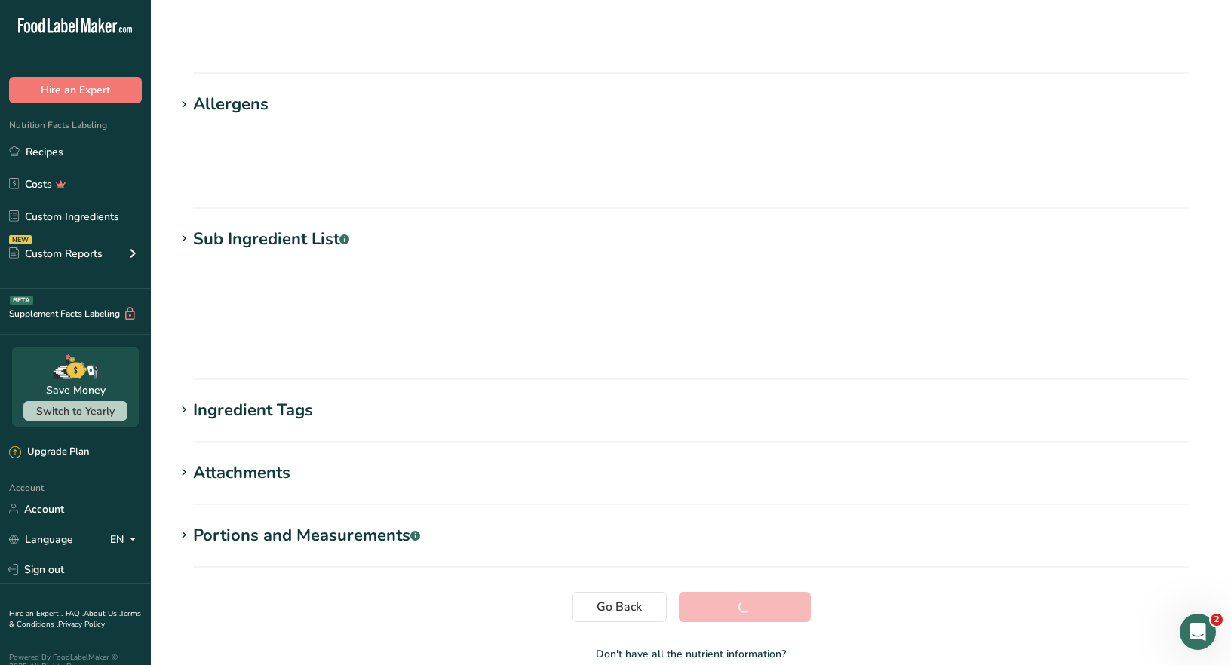
scroll to position [69, 0]
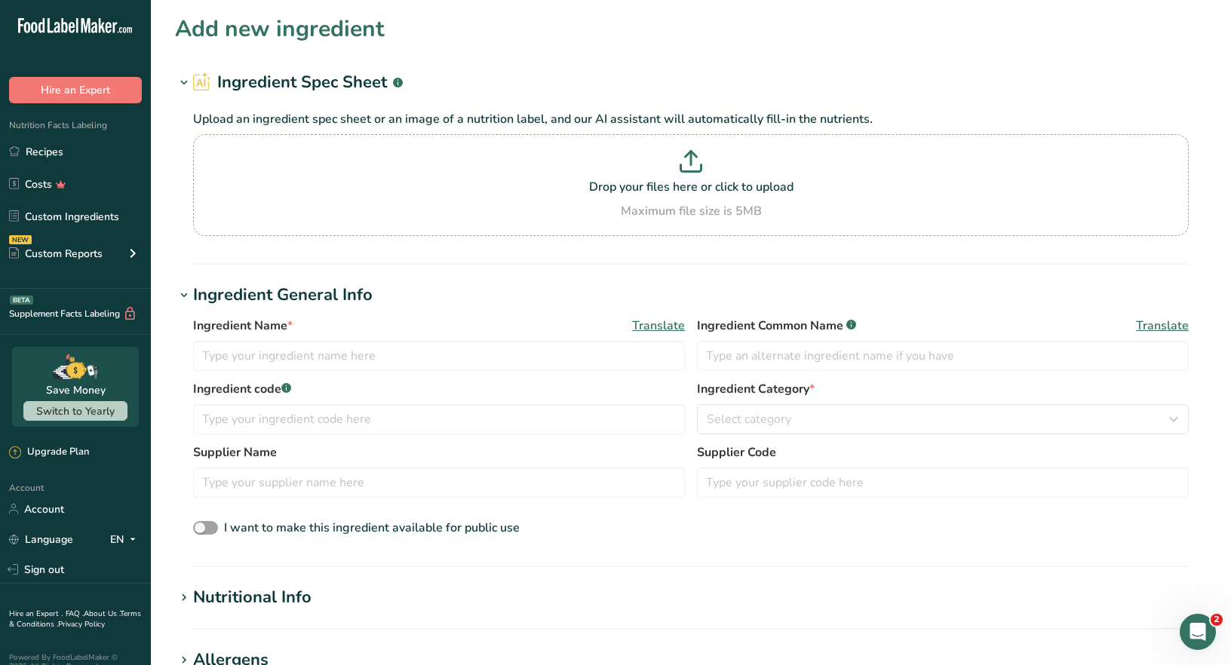
scroll to position [69, 0]
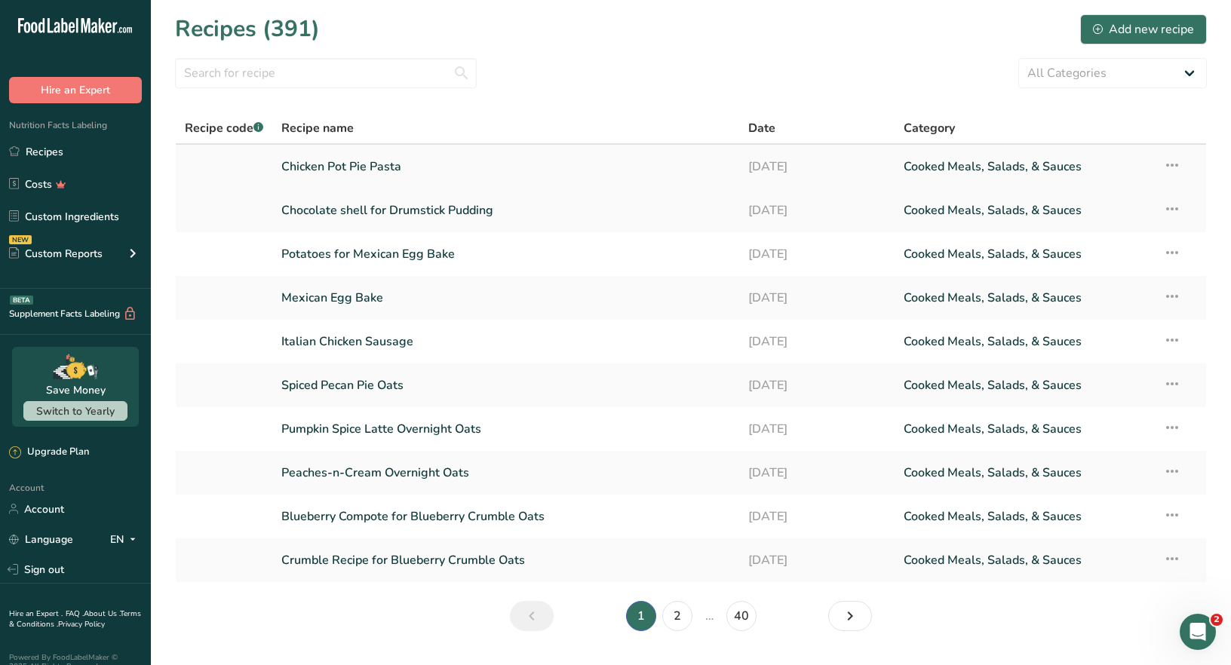
click at [405, 168] on link "Chicken Pot Pie Pasta" at bounding box center [505, 167] width 449 height 32
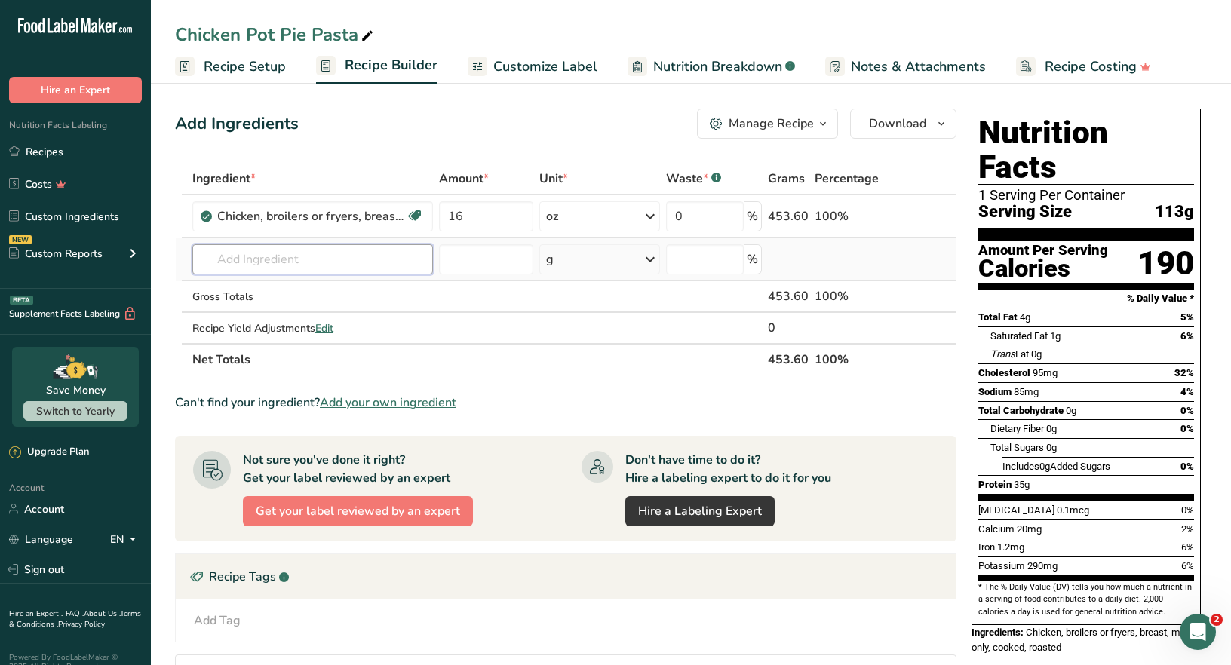
click at [242, 256] on input "text" at bounding box center [312, 259] width 241 height 30
type input "rotini pasta"
click at [250, 287] on p "Rotini Pasta" at bounding box center [239, 290] width 70 height 16
type input "Rotini Pasta"
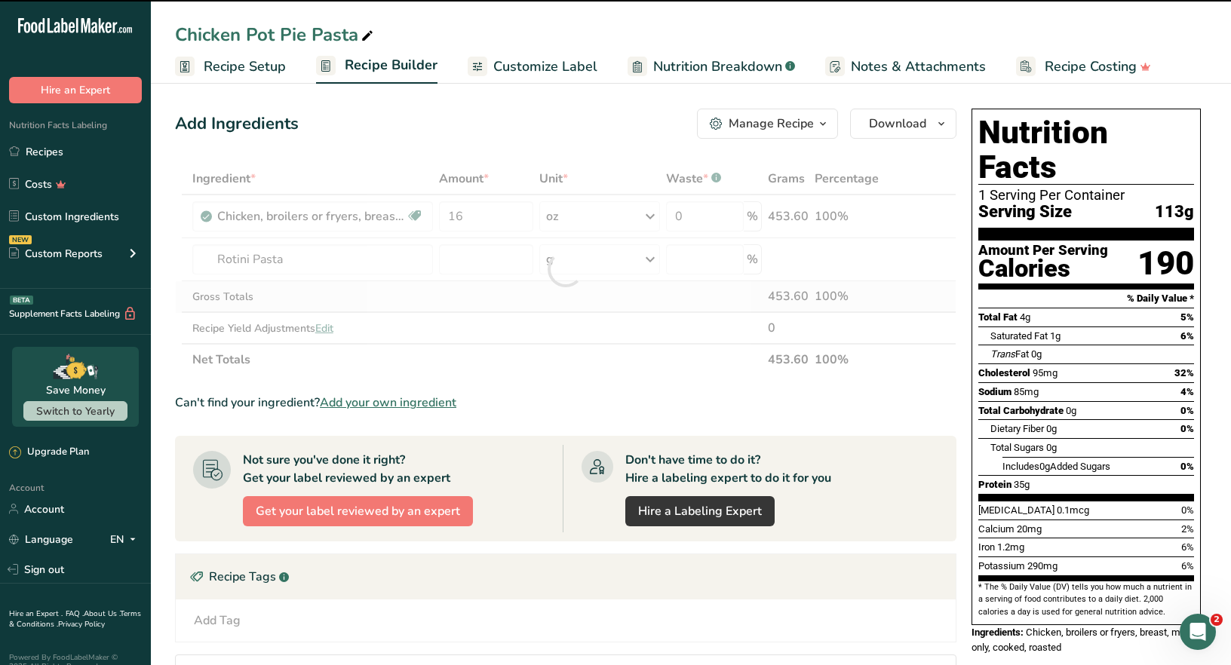
type input "0"
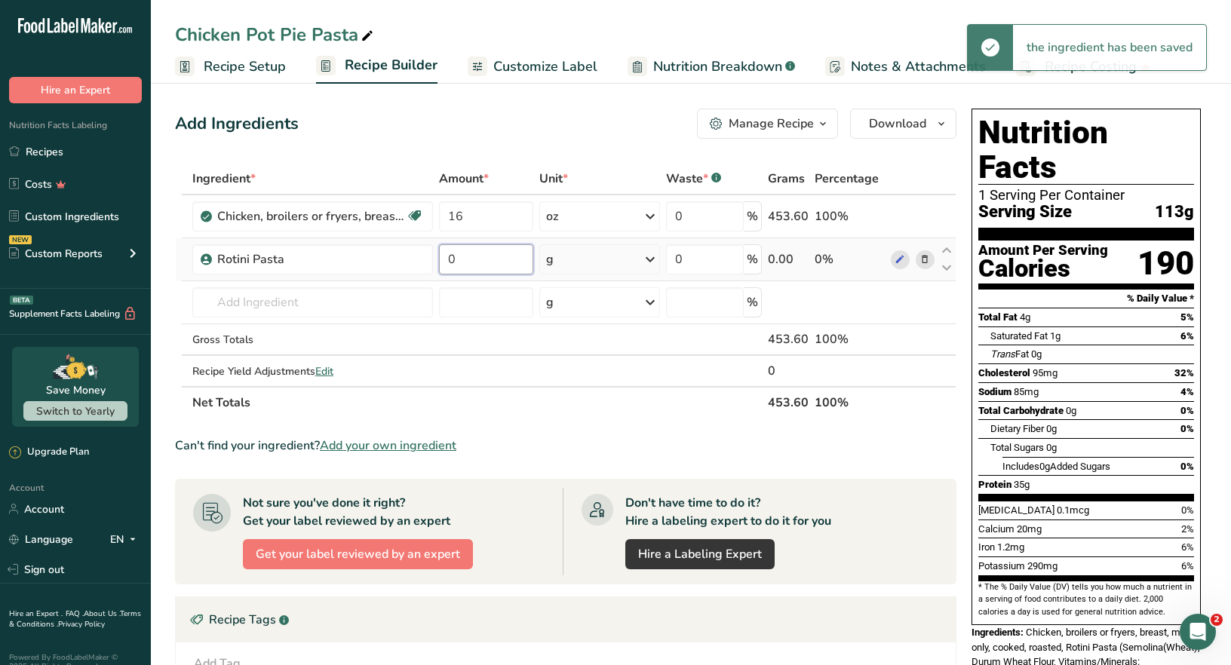
click at [481, 252] on input "0" at bounding box center [486, 259] width 95 height 30
type input "12"
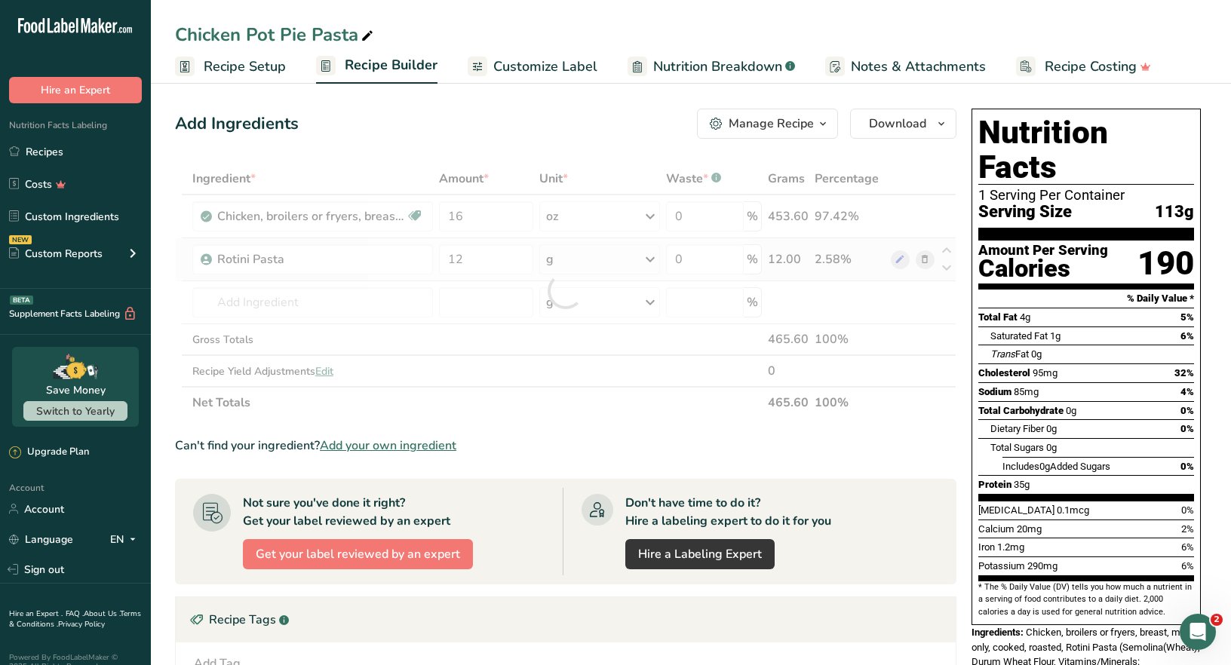
click at [652, 266] on div "Ingredient * Amount * Unit * Waste * .a-a{fill:#347362;}.b-a{fill:#fff;} Grams …" at bounding box center [565, 291] width 781 height 256
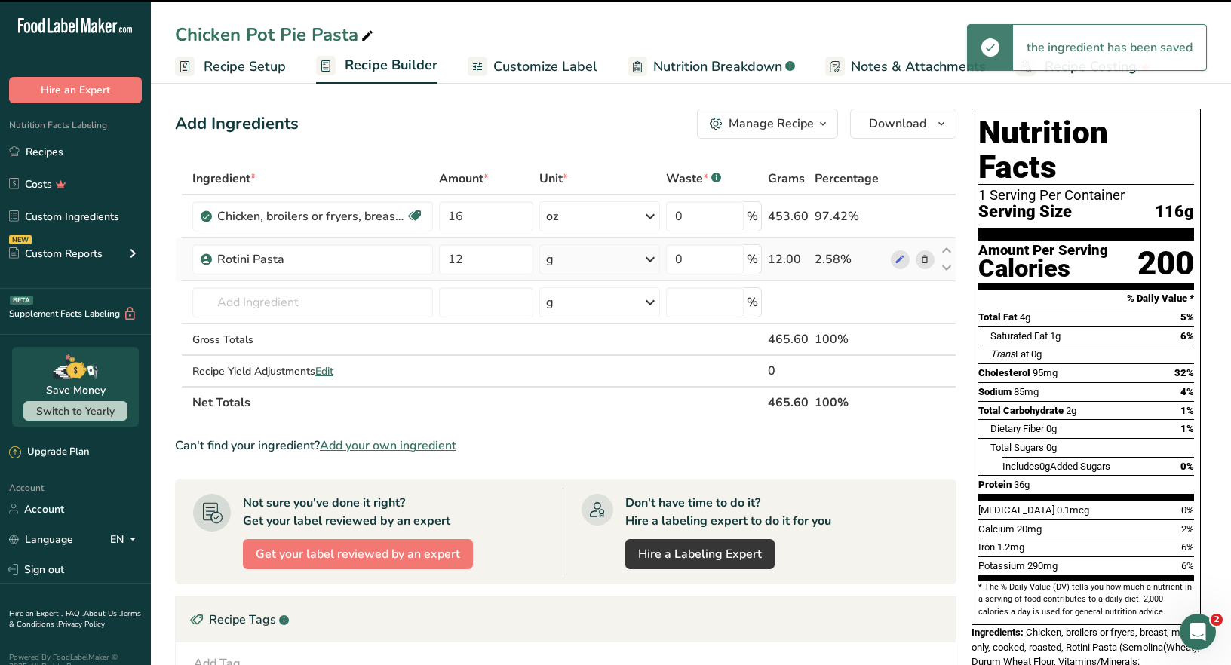
click at [652, 266] on icon at bounding box center [650, 259] width 18 height 27
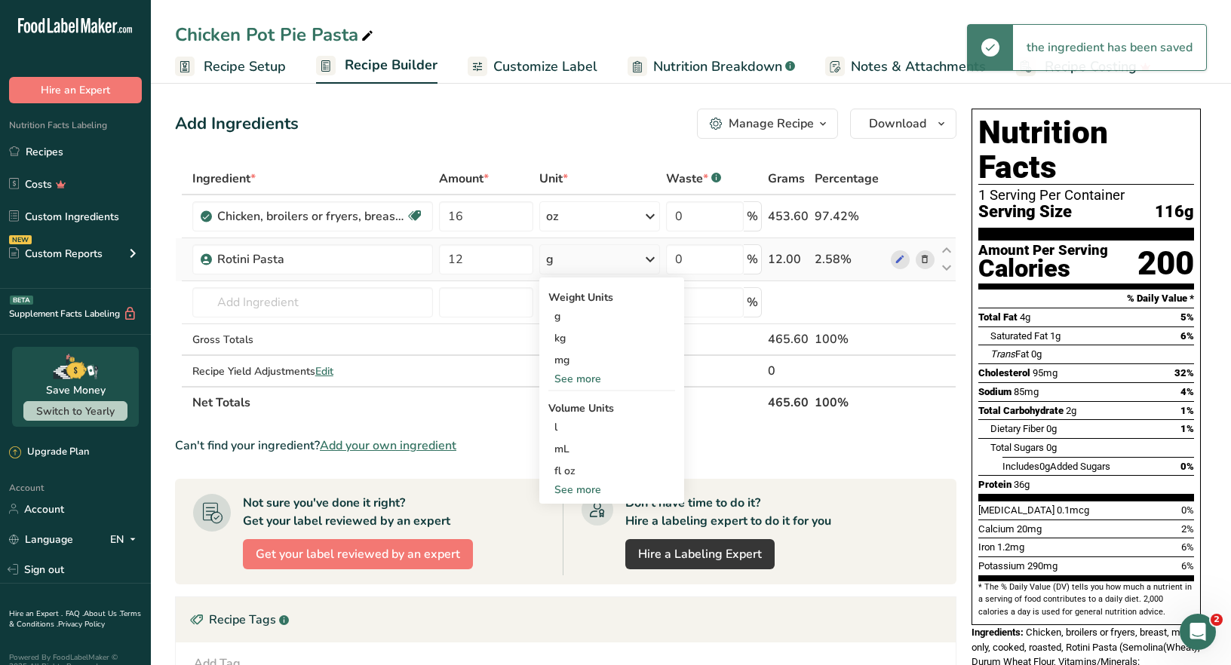
click at [591, 379] on div "See more" at bounding box center [611, 379] width 127 height 16
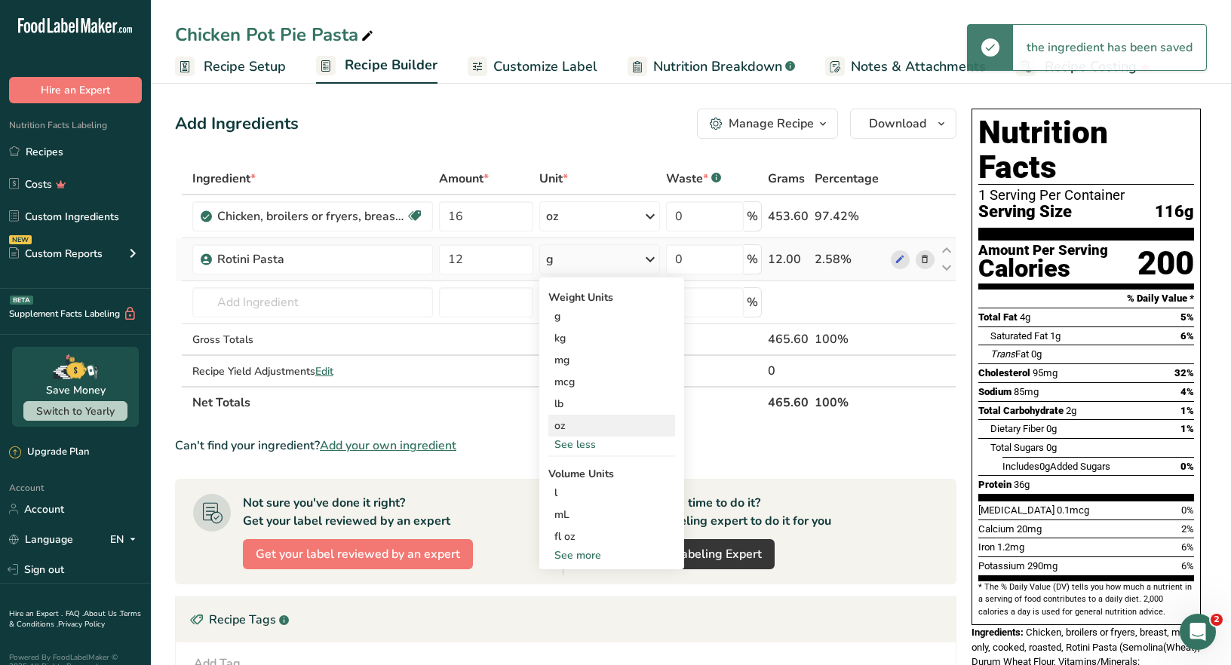
click at [562, 430] on div "oz" at bounding box center [611, 426] width 127 height 22
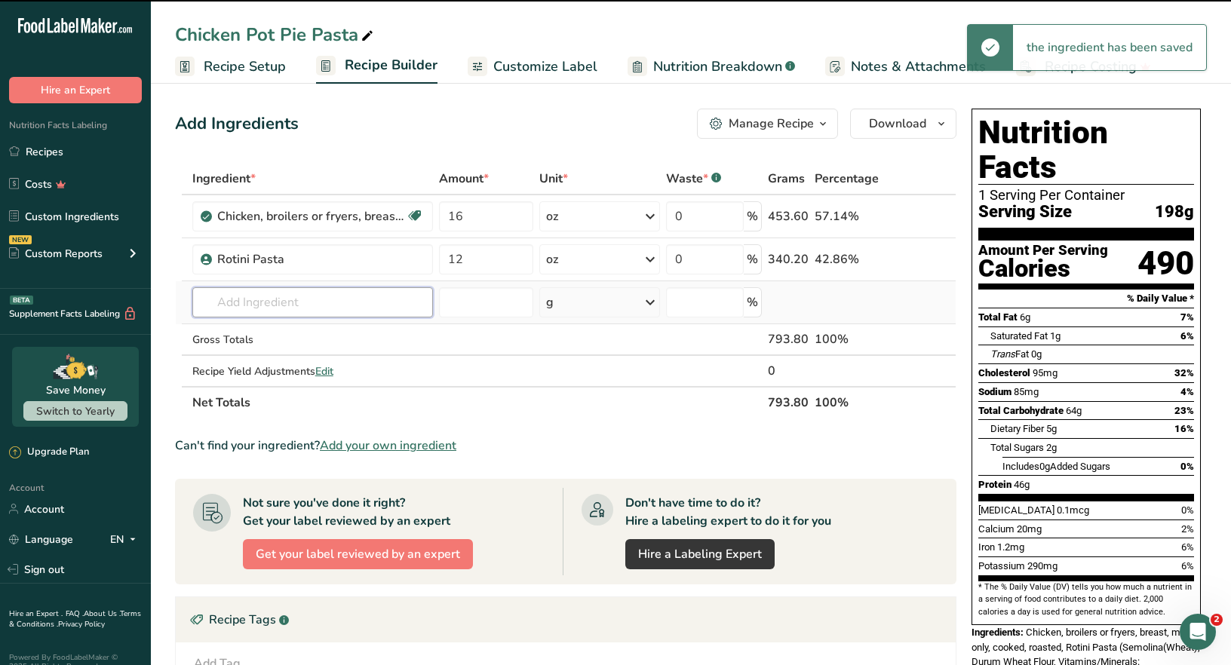
click at [213, 303] on input "text" at bounding box center [312, 302] width 241 height 30
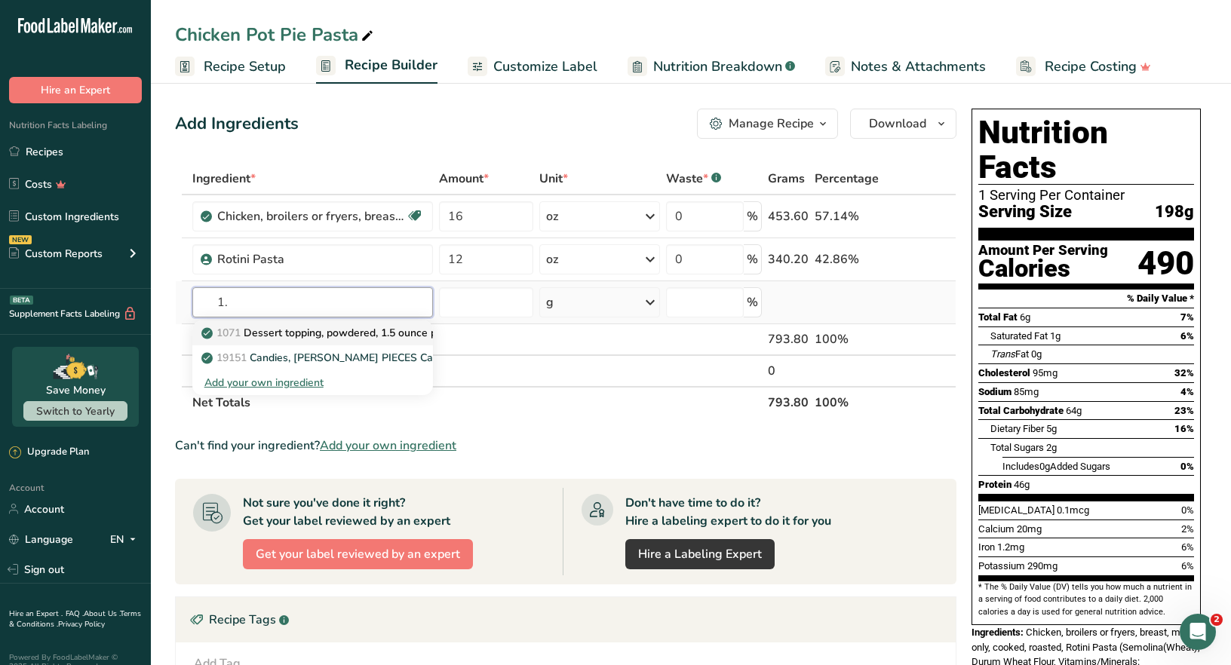
type input "1"
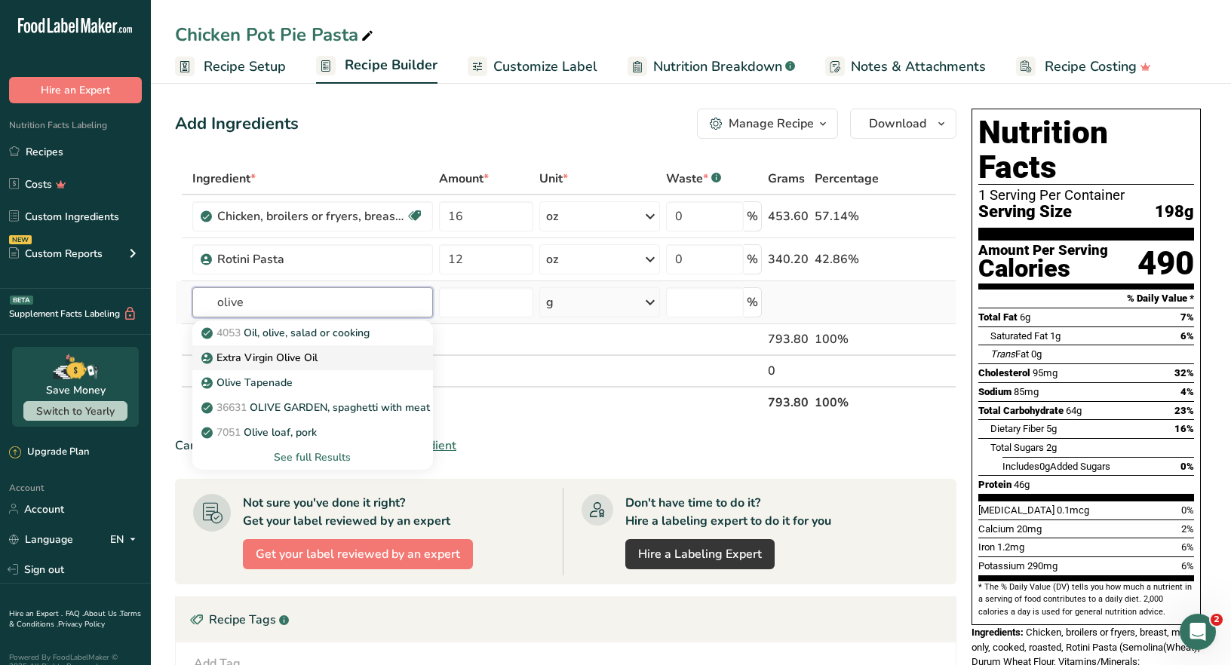
type input "olive"
click at [303, 355] on p "Extra Virgin Olive Oil" at bounding box center [260, 358] width 113 height 16
type input "Extra Virgin Olive Oil"
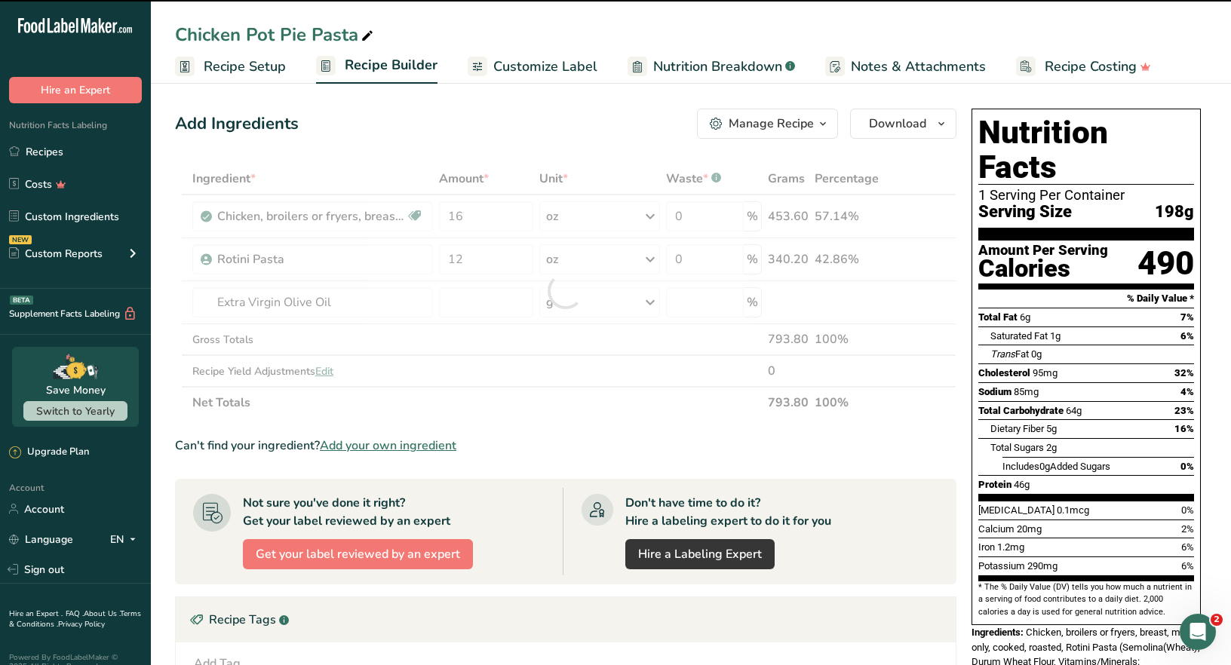
type input "0"
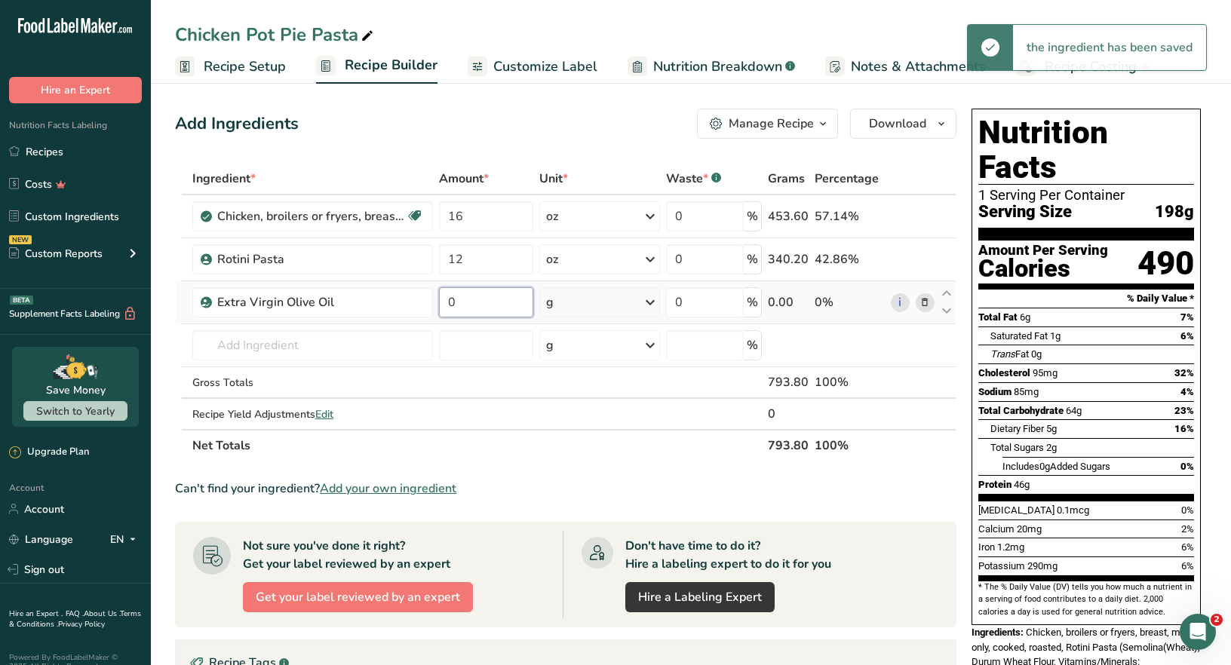
click at [461, 305] on input "0" at bounding box center [486, 302] width 95 height 30
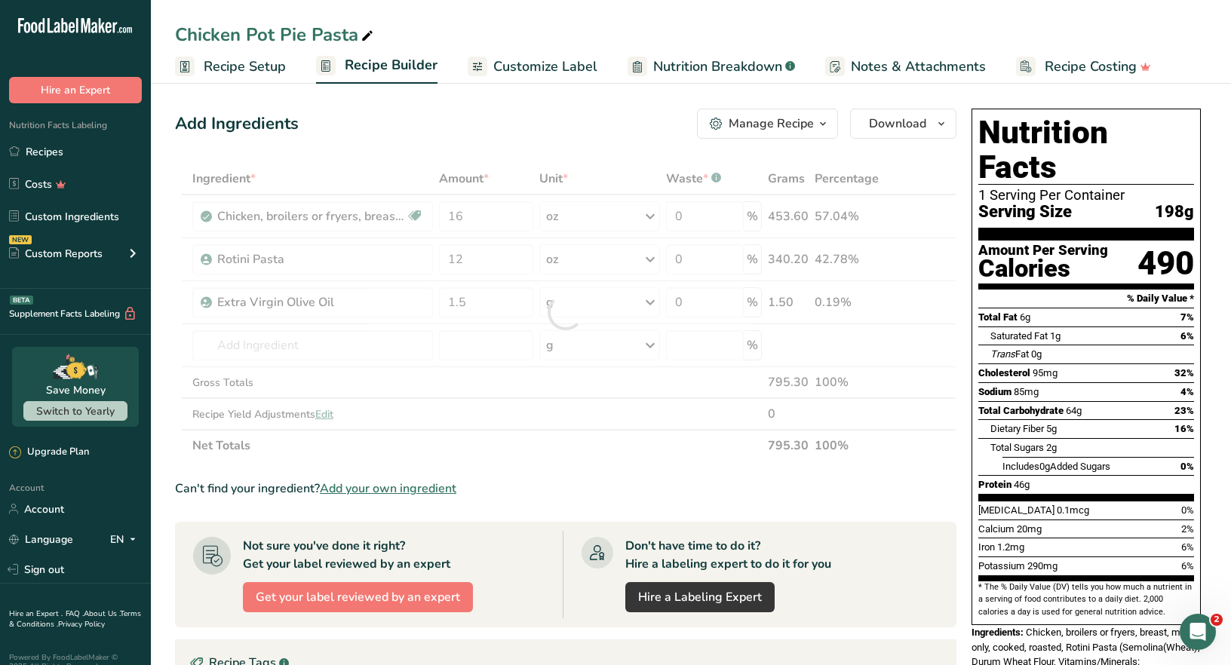
click at [649, 301] on div "Ingredient * Amount * Unit * Waste * .a-a{fill:#347362;}.b-a{fill:#fff;} Grams …" at bounding box center [565, 312] width 781 height 299
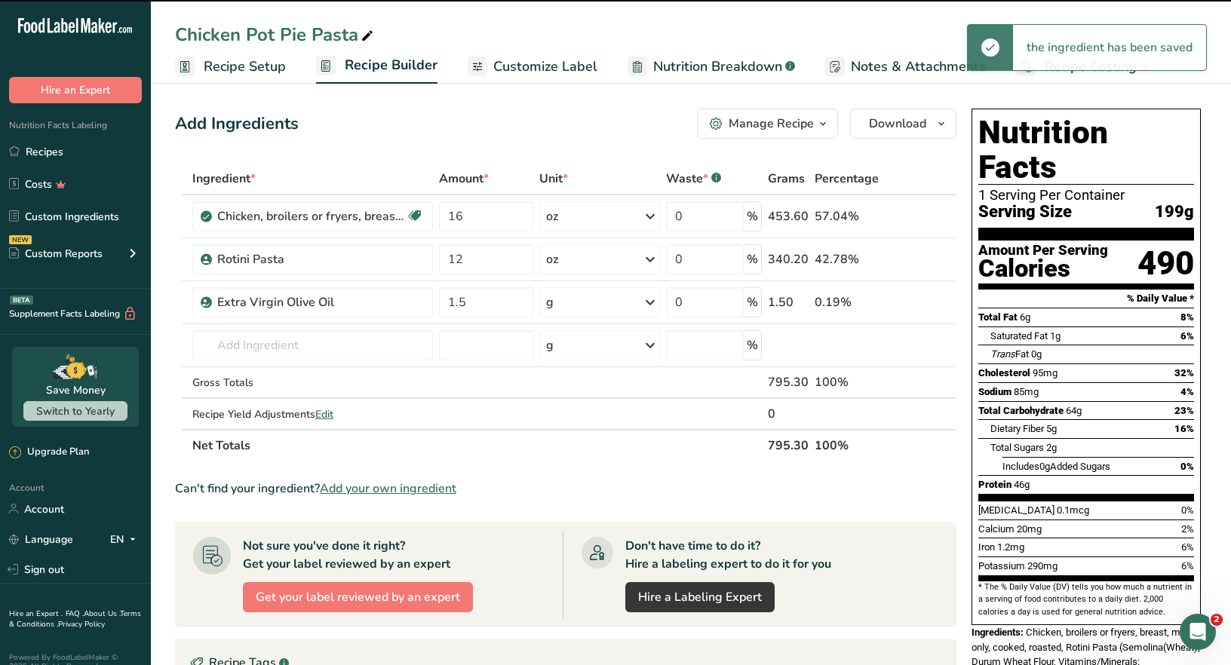
click at [649, 301] on icon at bounding box center [650, 302] width 18 height 27
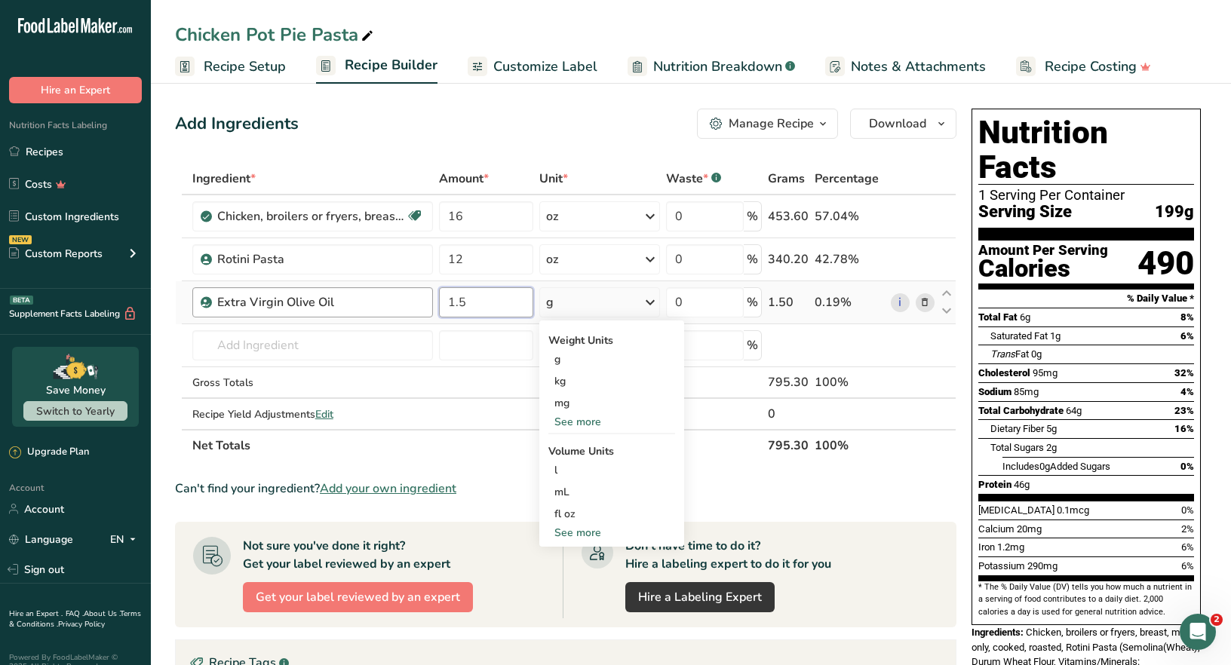
drag, startPoint x: 472, startPoint y: 301, endPoint x: 385, endPoint y: 291, distance: 87.3
click at [386, 292] on tr "Extra Virgin Olive Oil 1.5 g Weight Units g kg mg See more Volume Units l Volum…" at bounding box center [566, 302] width 780 height 43
type input "20"
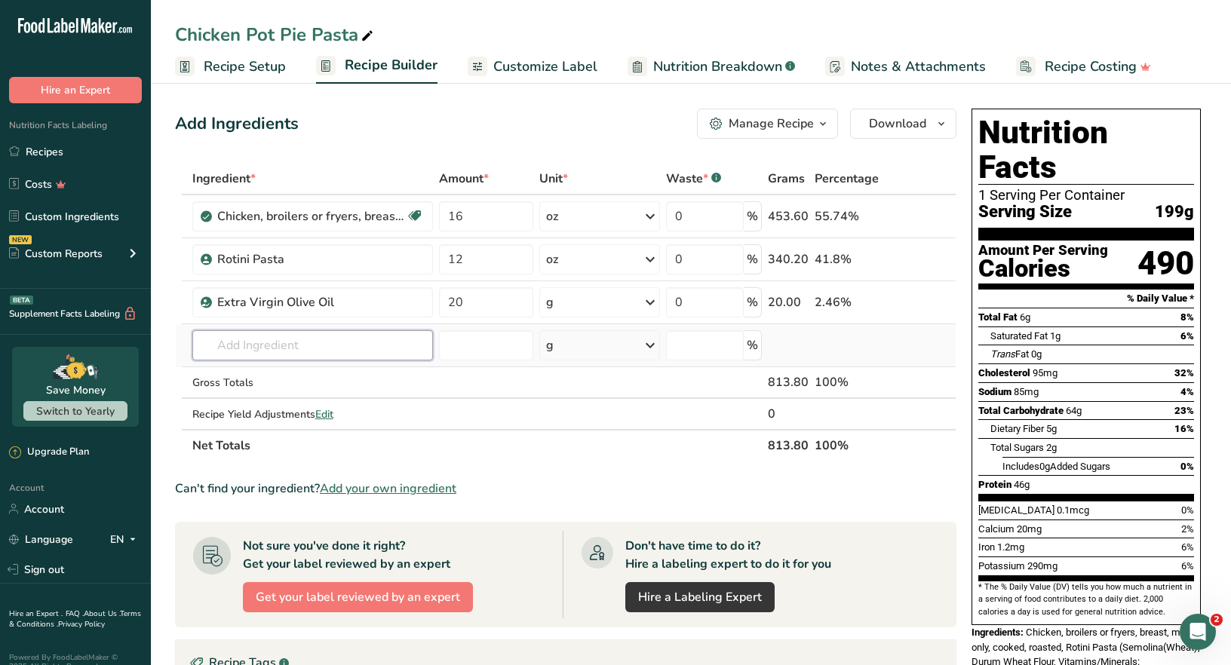
click at [205, 342] on div "Ingredient * Amount * Unit * Waste * .a-a{fill:#347362;}.b-a{fill:#fff;} Grams …" at bounding box center [565, 312] width 781 height 299
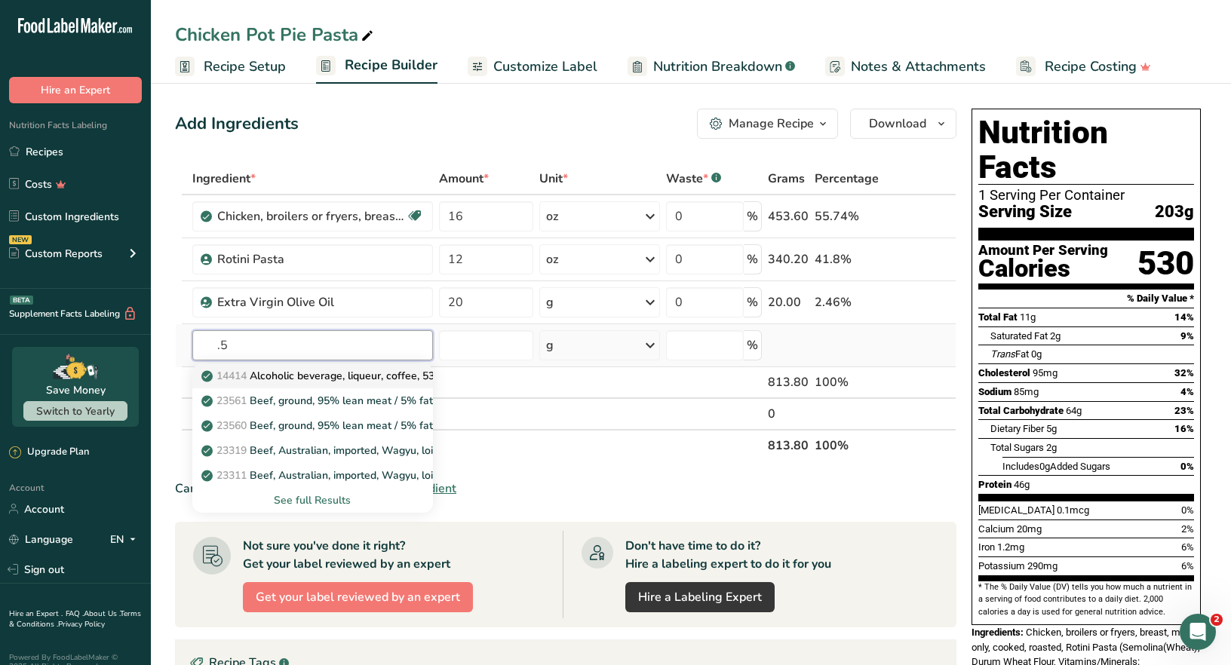
type input "."
type input "onion"
click at [340, 396] on p "11294 Onions, sweet, raw" at bounding box center [273, 401] width 139 height 16
type input "Onions, sweet, raw"
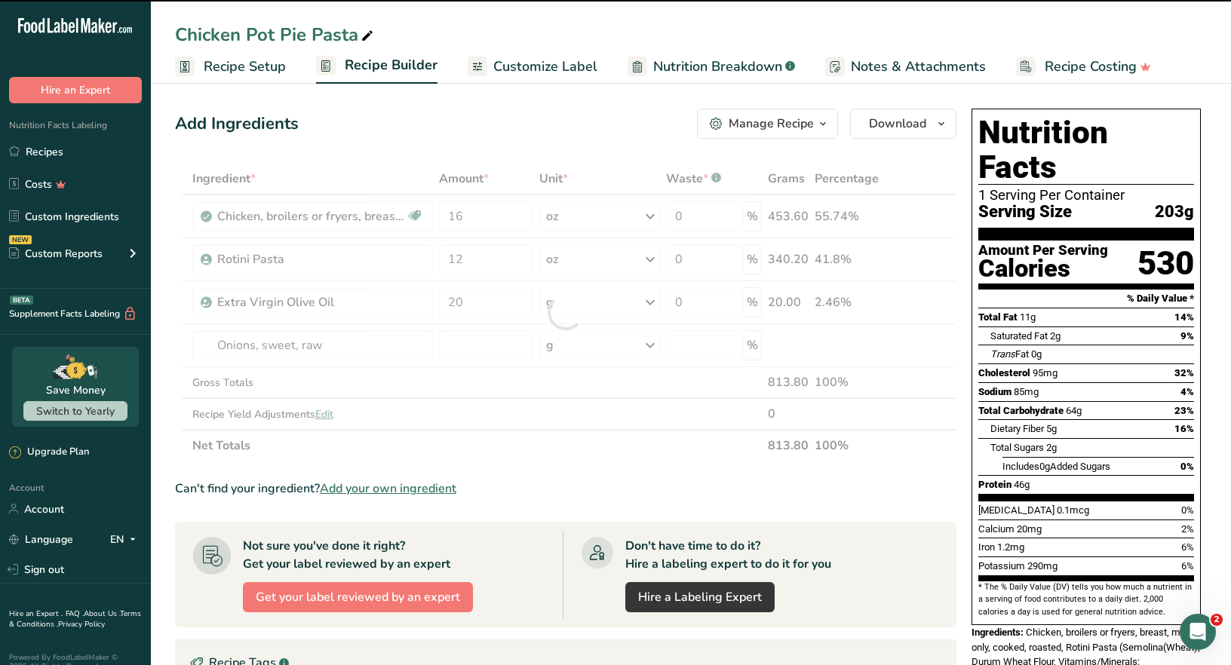
type input "0"
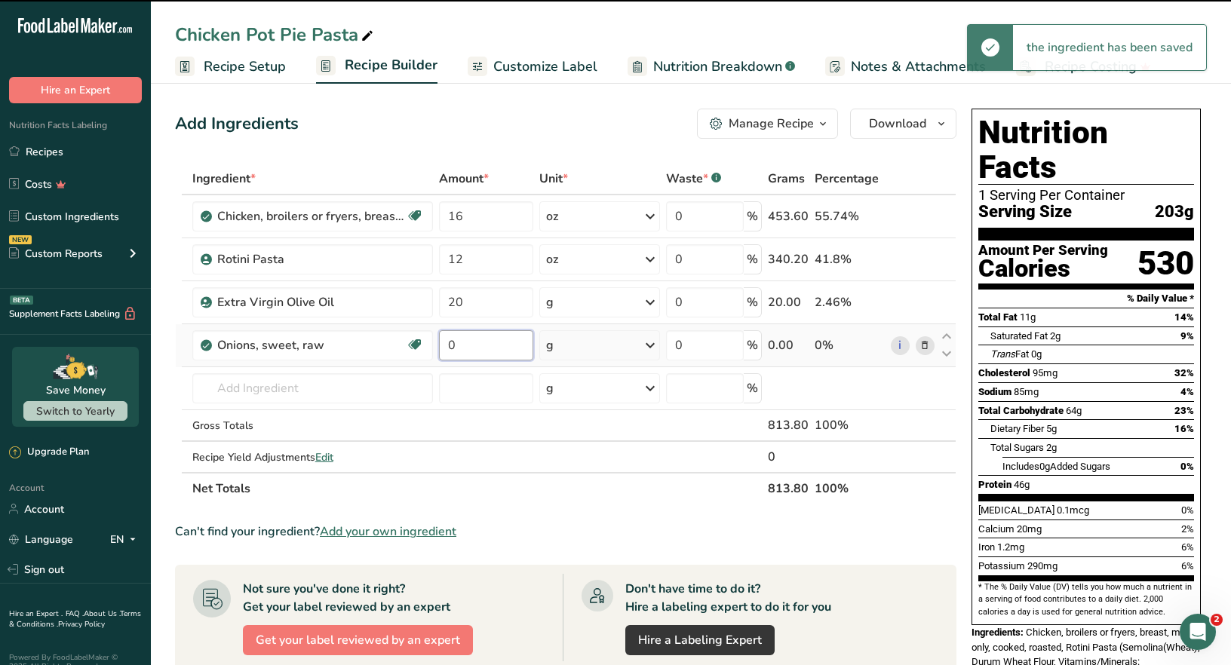
click at [465, 349] on input "0" at bounding box center [486, 345] width 95 height 30
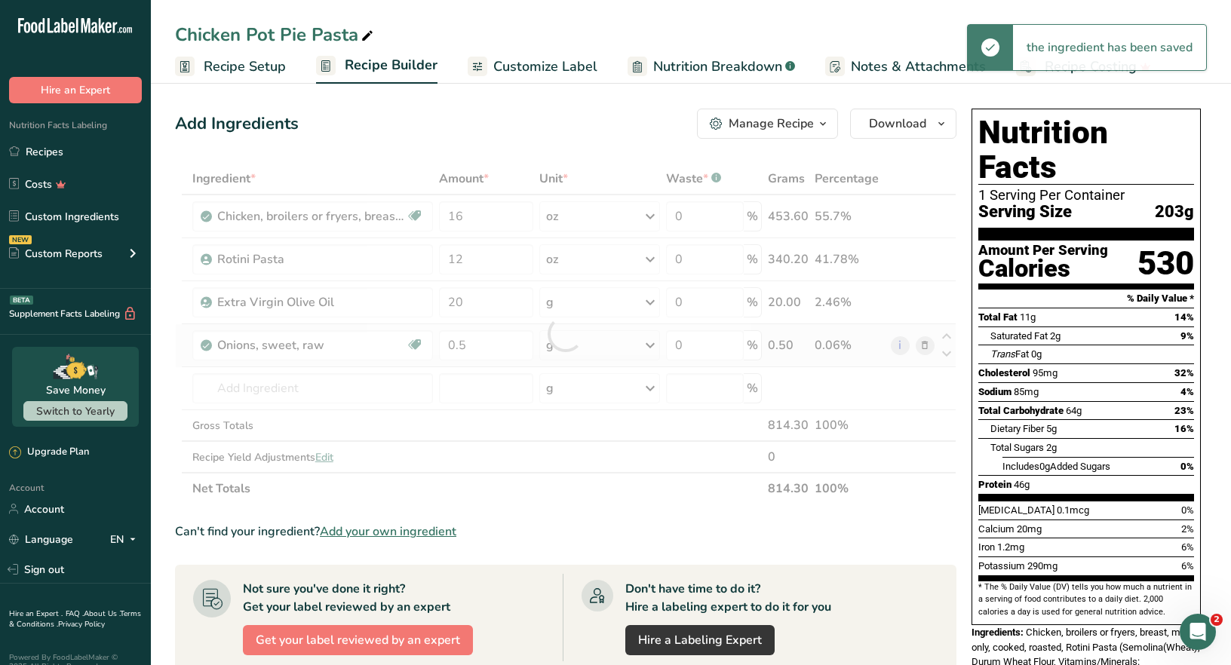
click at [649, 347] on div "Ingredient * Amount * Unit * Waste * .a-a{fill:#347362;}.b-a{fill:#fff;} Grams …" at bounding box center [565, 334] width 781 height 342
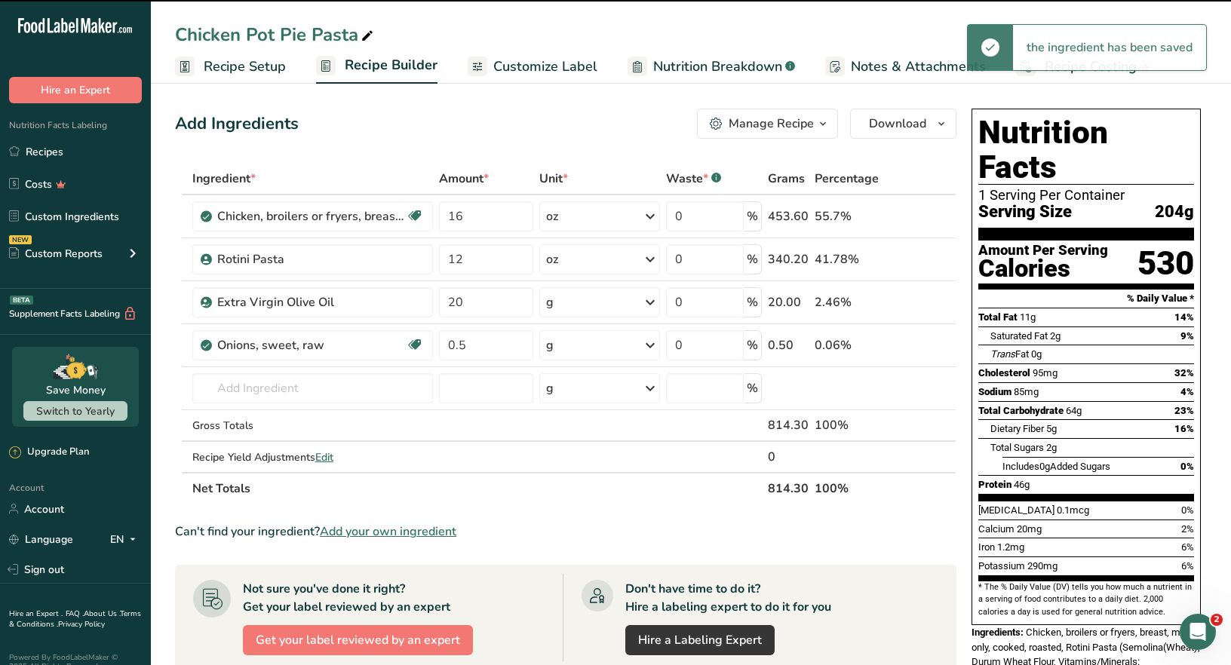
click at [649, 347] on icon at bounding box center [650, 345] width 18 height 27
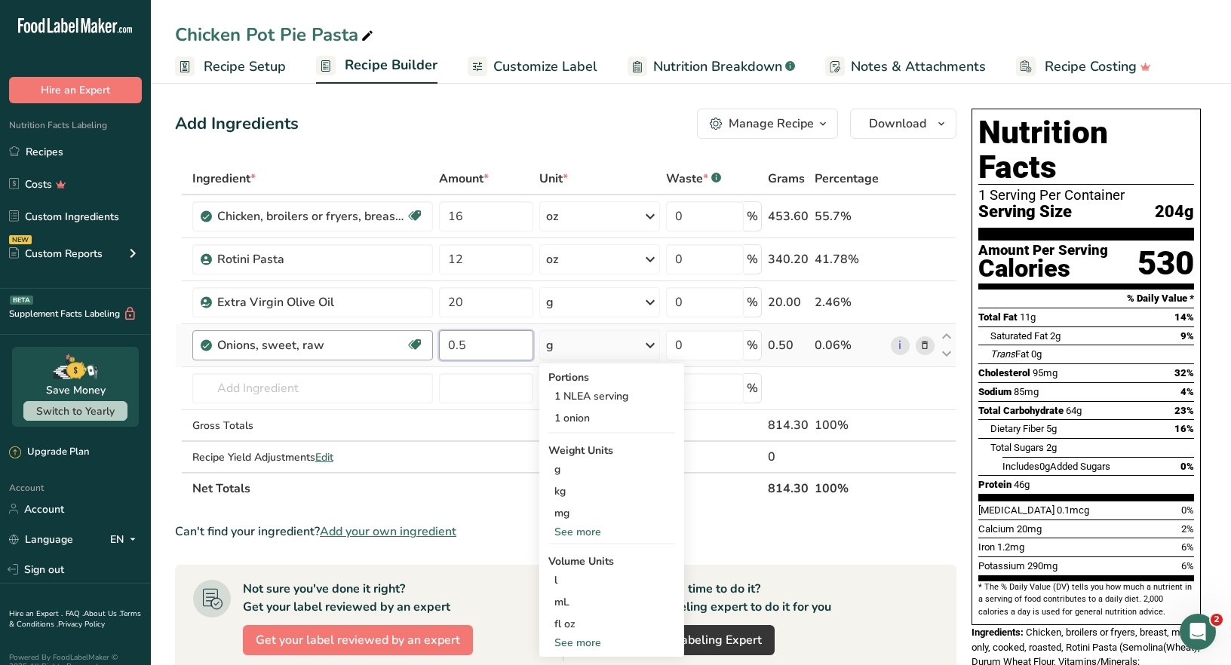
drag, startPoint x: 471, startPoint y: 350, endPoint x: 391, endPoint y: 345, distance: 80.8
click at [403, 349] on tr "Onions, sweet, raw Source of Antioxidants [MEDICAL_DATA] Effect Dairy free Glut…" at bounding box center [566, 345] width 780 height 43
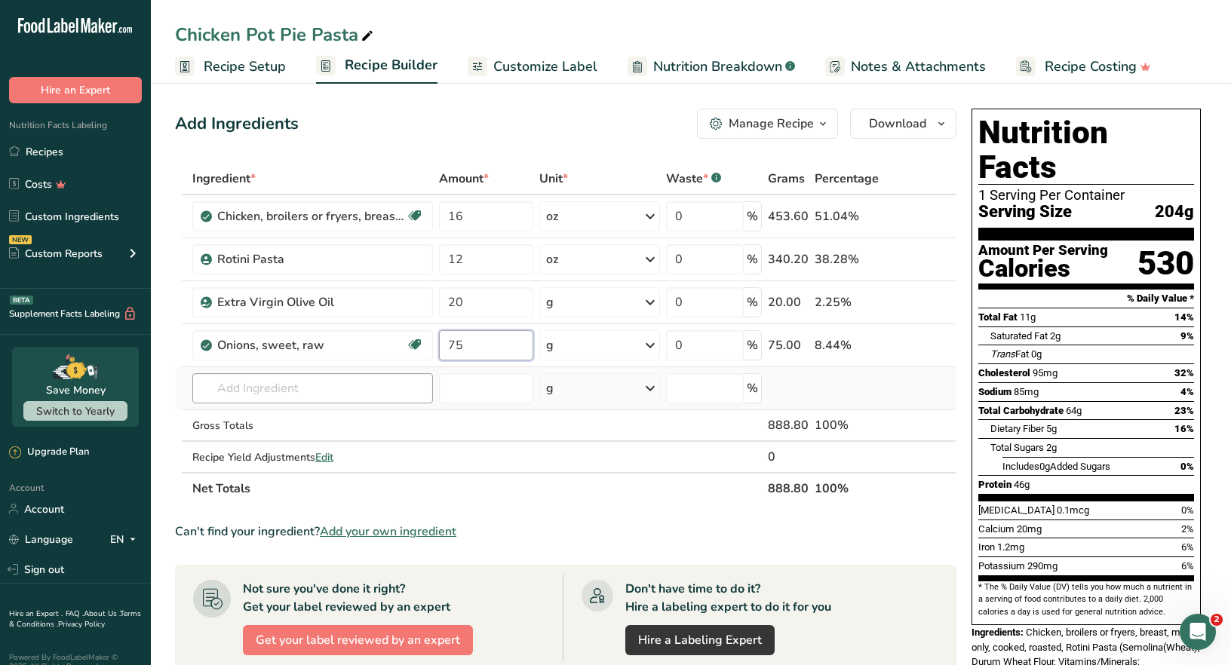
type input "75"
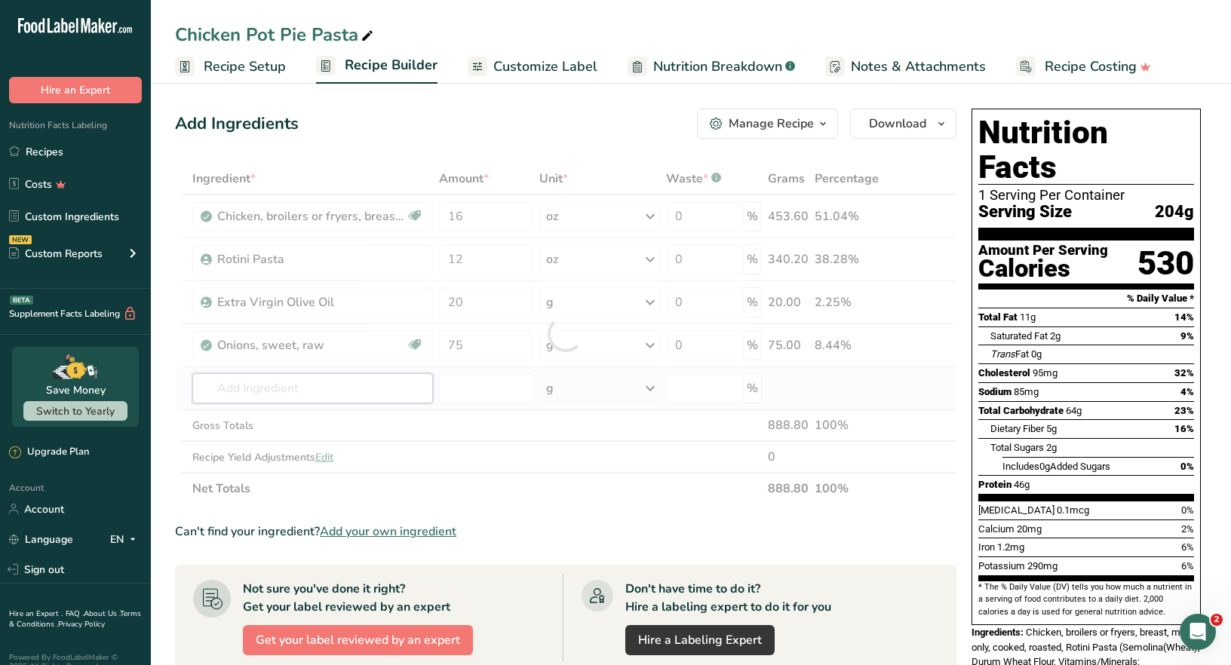
drag, startPoint x: 259, startPoint y: 381, endPoint x: 361, endPoint y: 377, distance: 101.9
click at [259, 379] on div "Ingredient * Amount * Unit * Waste * .a-a{fill:#347362;}.b-a{fill:#fff;} Grams …" at bounding box center [565, 334] width 781 height 342
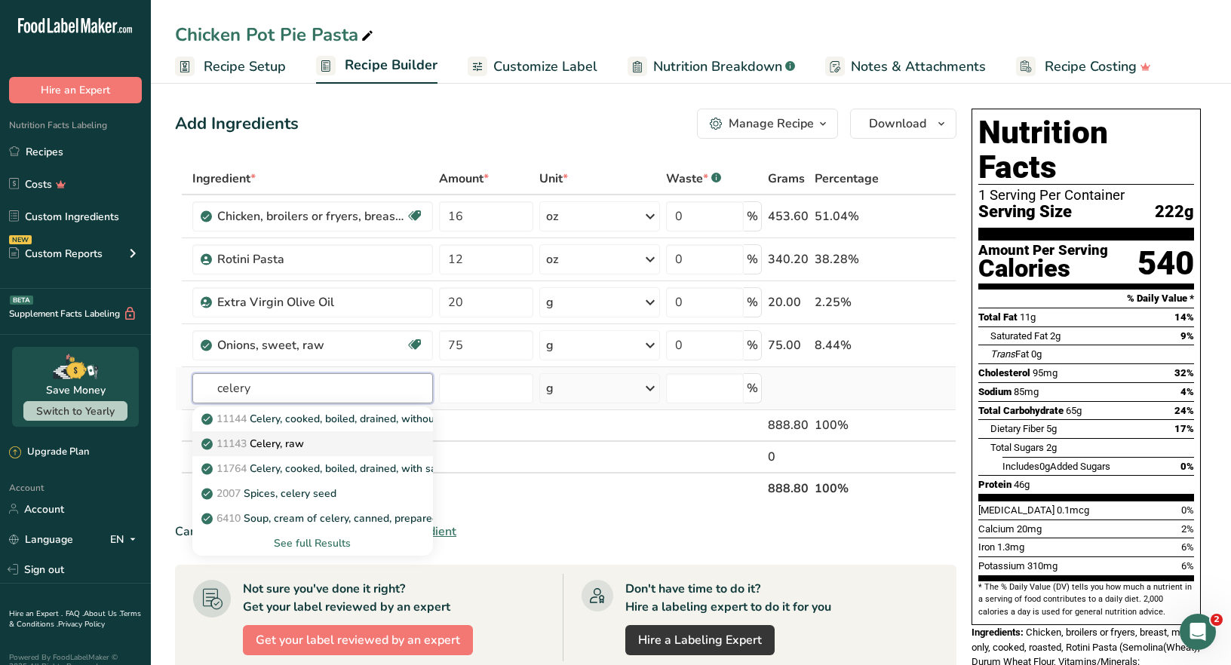
type input "celery"
click at [296, 446] on p "11143 Celery, raw" at bounding box center [254, 444] width 100 height 16
type input "Celery, raw"
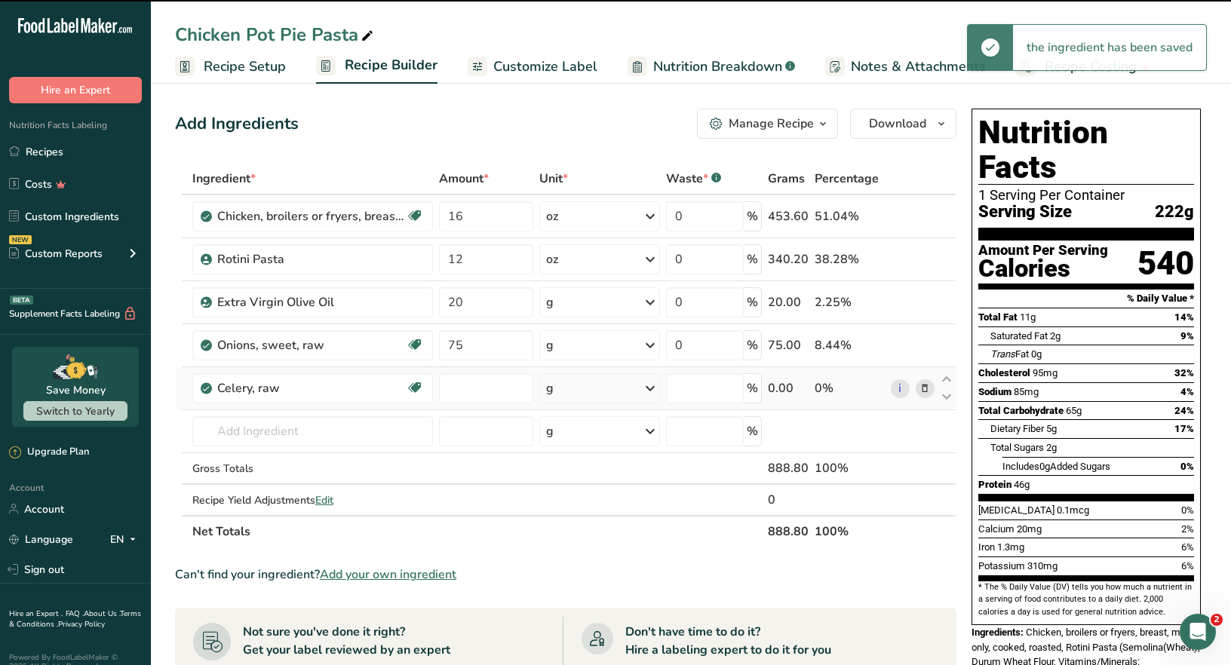
type input "0"
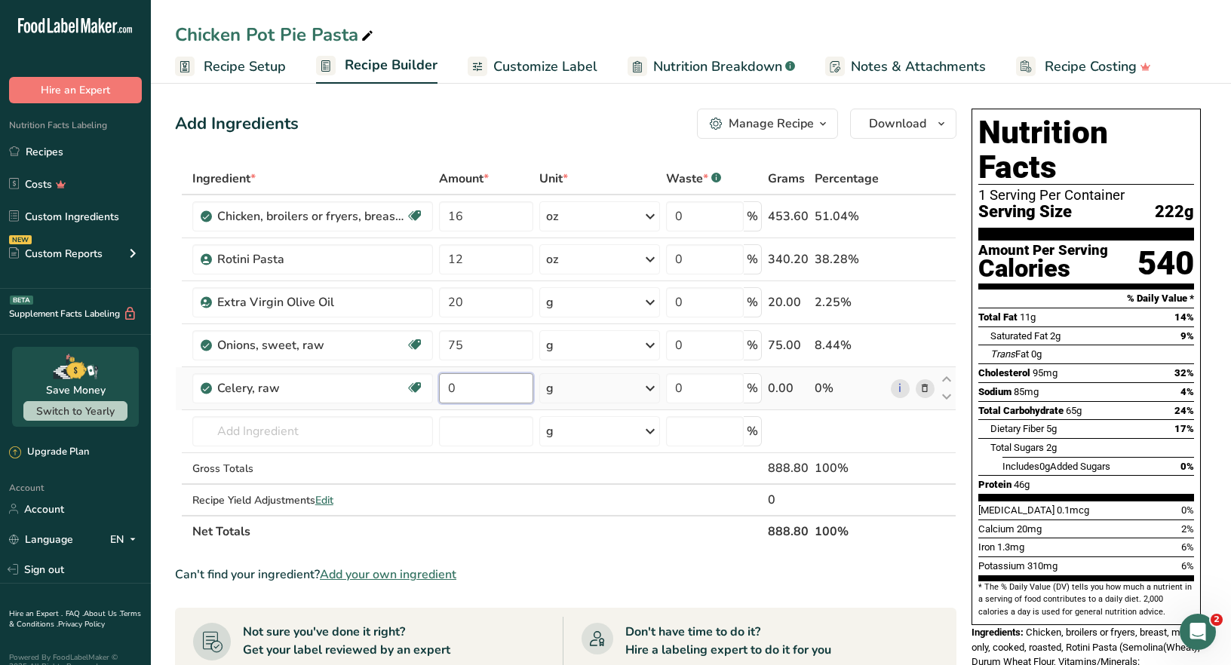
click at [464, 389] on input "0" at bounding box center [486, 388] width 95 height 30
type input "71"
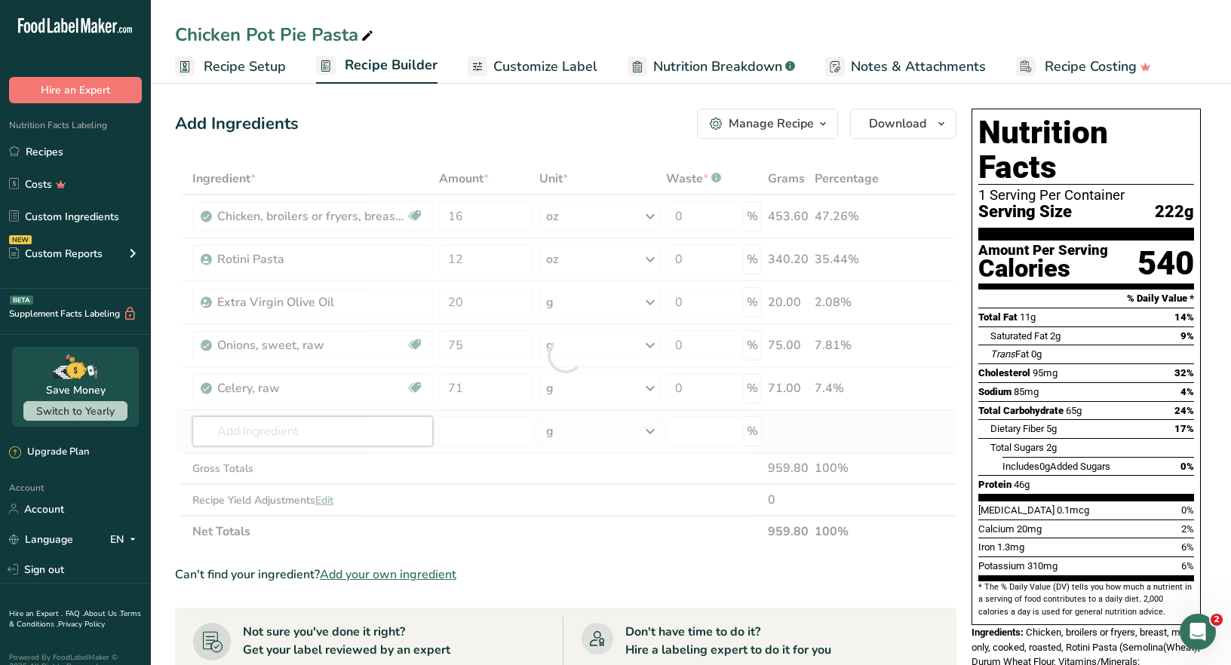
click at [321, 425] on div "Ingredient * Amount * Unit * Waste * .a-a{fill:#347362;}.b-a{fill:#fff;} Grams …" at bounding box center [565, 355] width 781 height 385
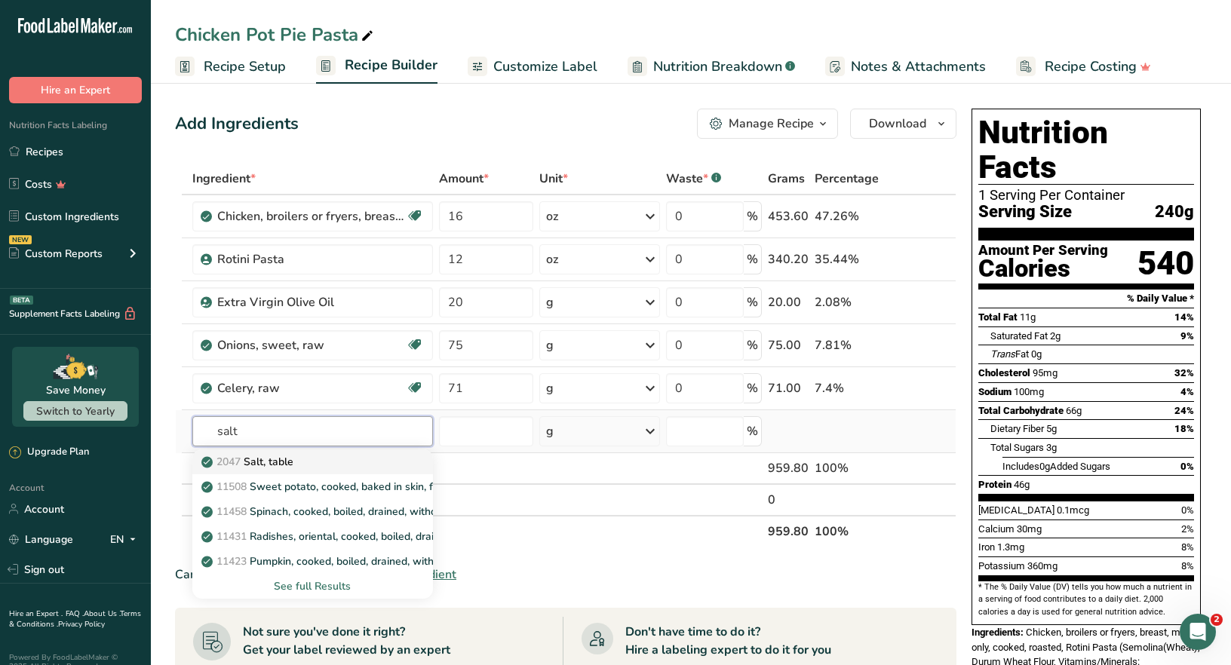
type input "salt"
click at [267, 462] on p "2047 Salt, table" at bounding box center [248, 462] width 89 height 16
type input "Salt, table"
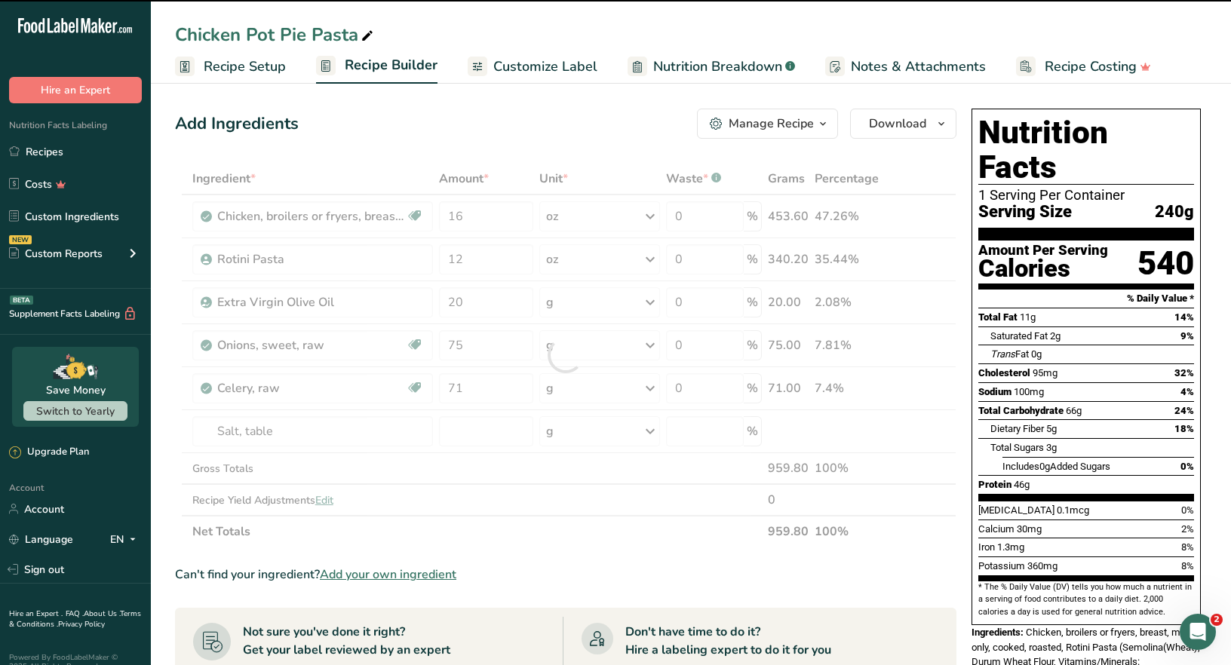
type input "0"
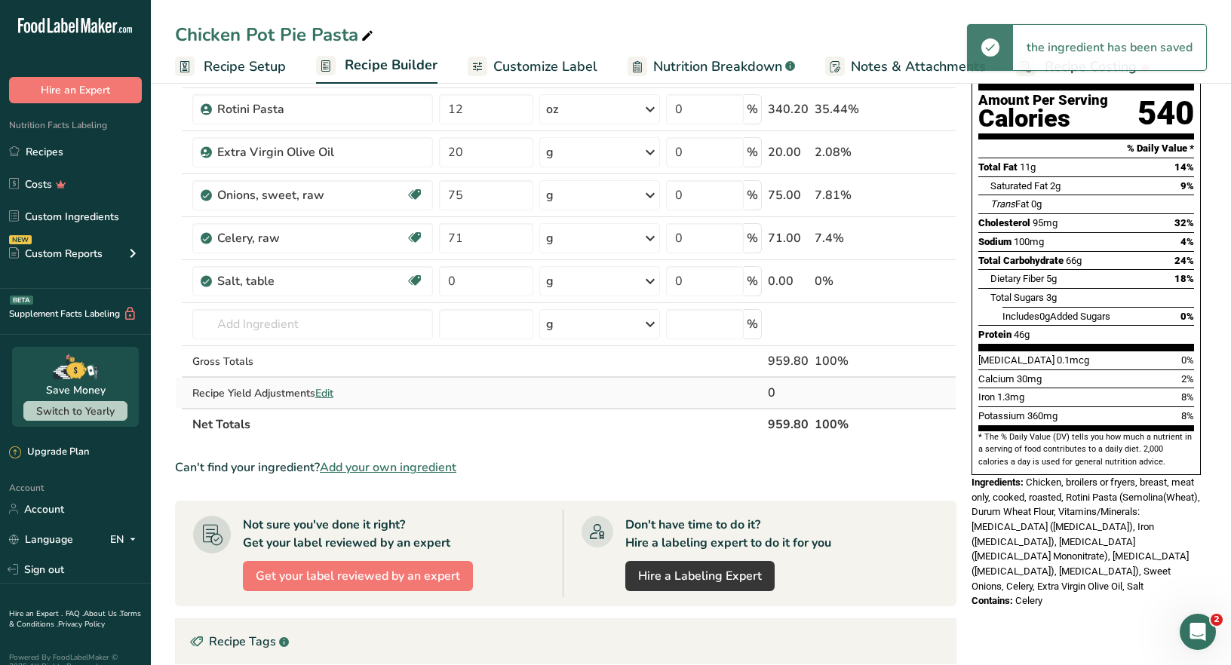
scroll to position [75, 0]
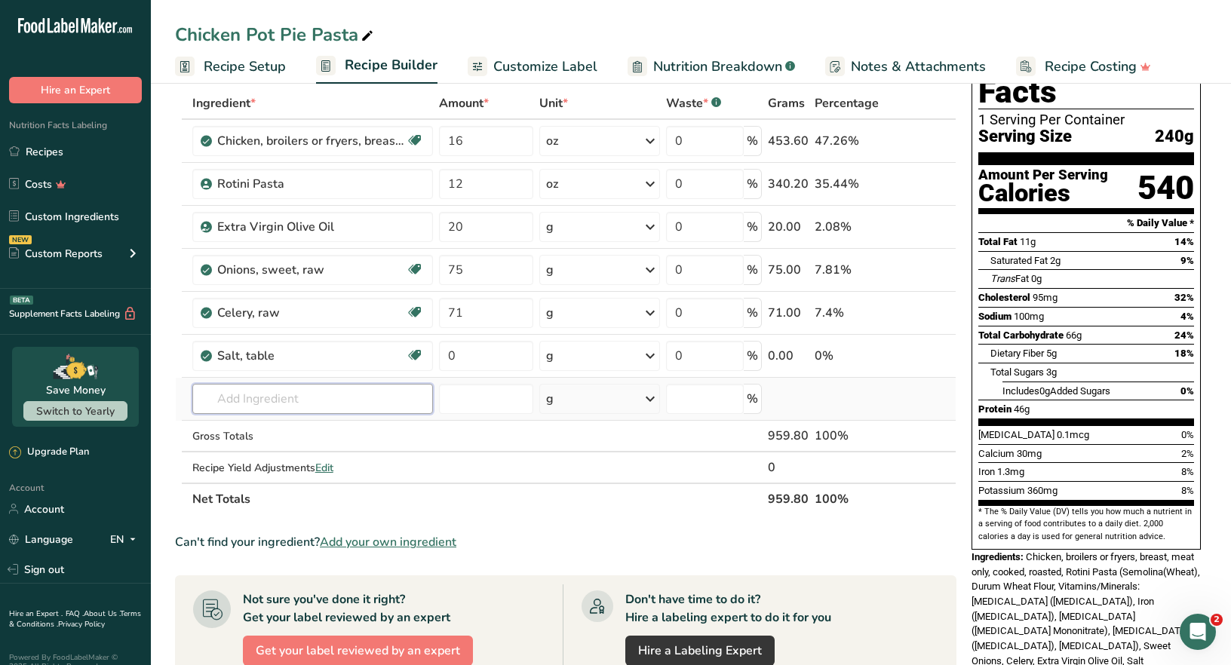
click at [244, 395] on input "text" at bounding box center [312, 399] width 241 height 30
drag, startPoint x: 336, startPoint y: 397, endPoint x: 284, endPoint y: 398, distance: 51.3
click at [284, 398] on input "black pepper, ground" at bounding box center [312, 399] width 241 height 30
type input "black pepper"
click at [321, 456] on p "2030 Spices, pepper, black" at bounding box center [274, 455] width 141 height 16
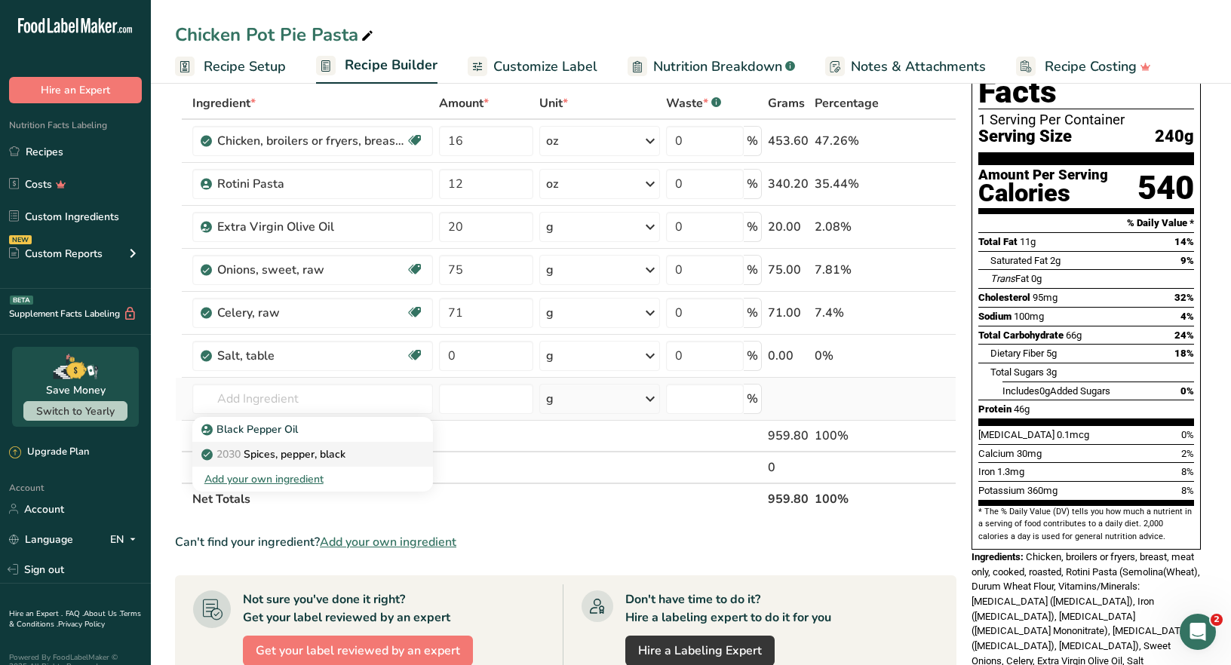
type input "Spices, pepper, black"
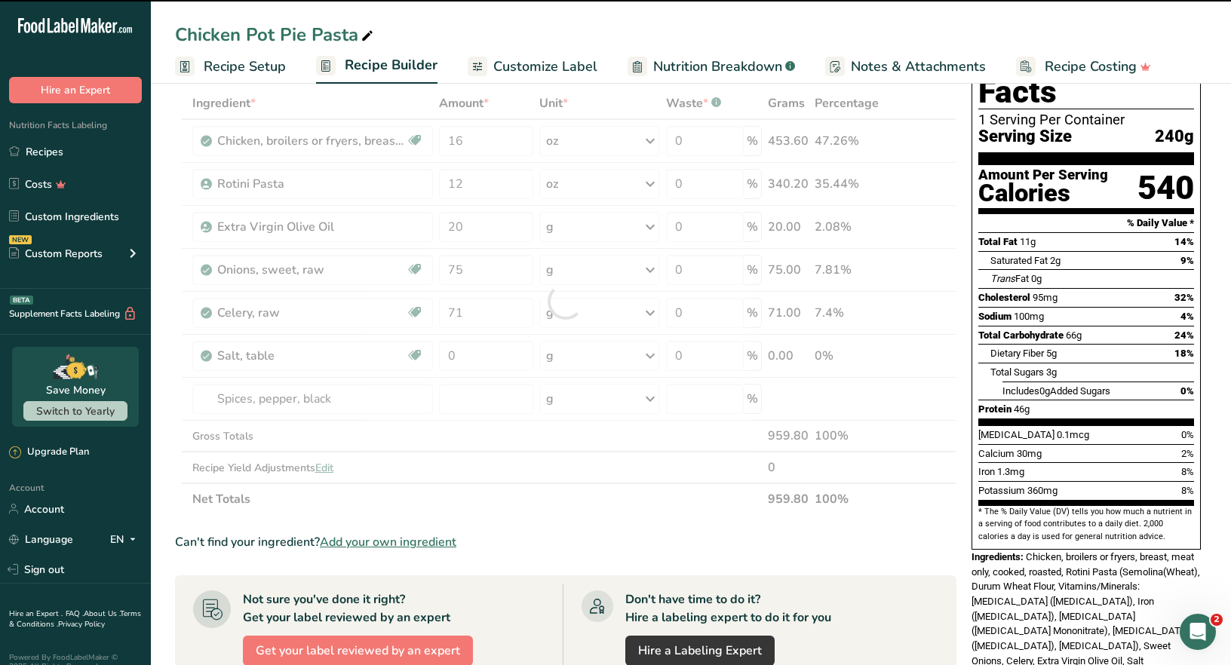
type input "0"
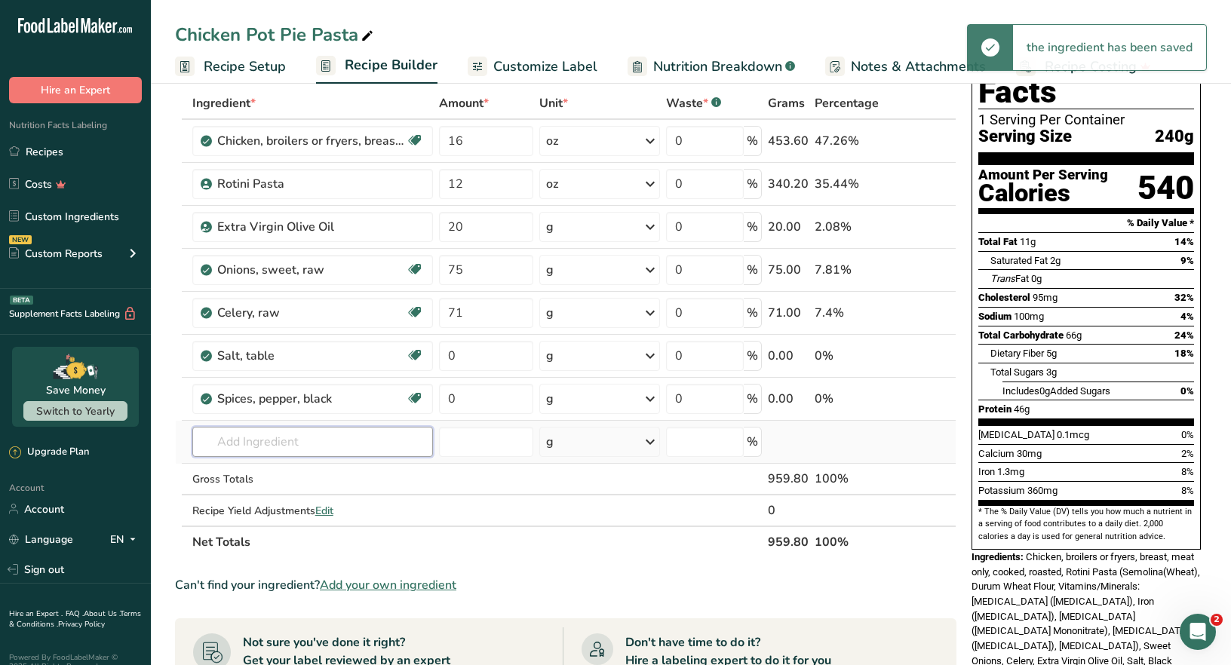
click at [227, 441] on input "text" at bounding box center [312, 442] width 241 height 30
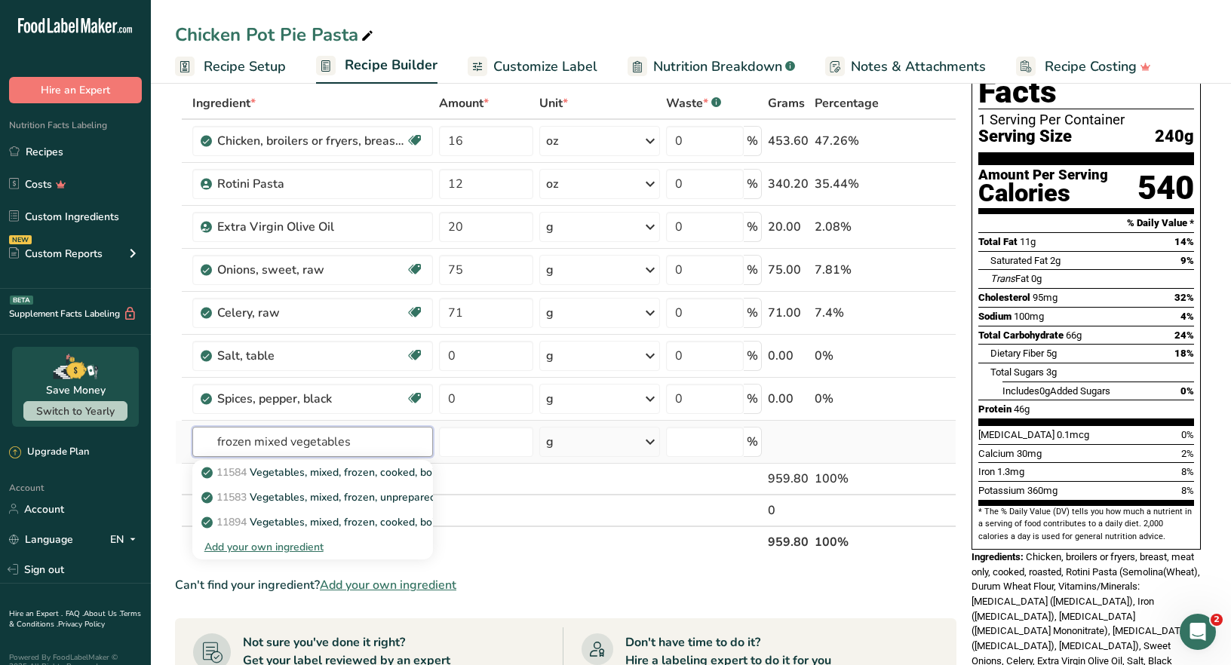
type input "frozen mixed vegetables"
click at [294, 548] on div "Add your own ingredient" at bounding box center [312, 547] width 216 height 16
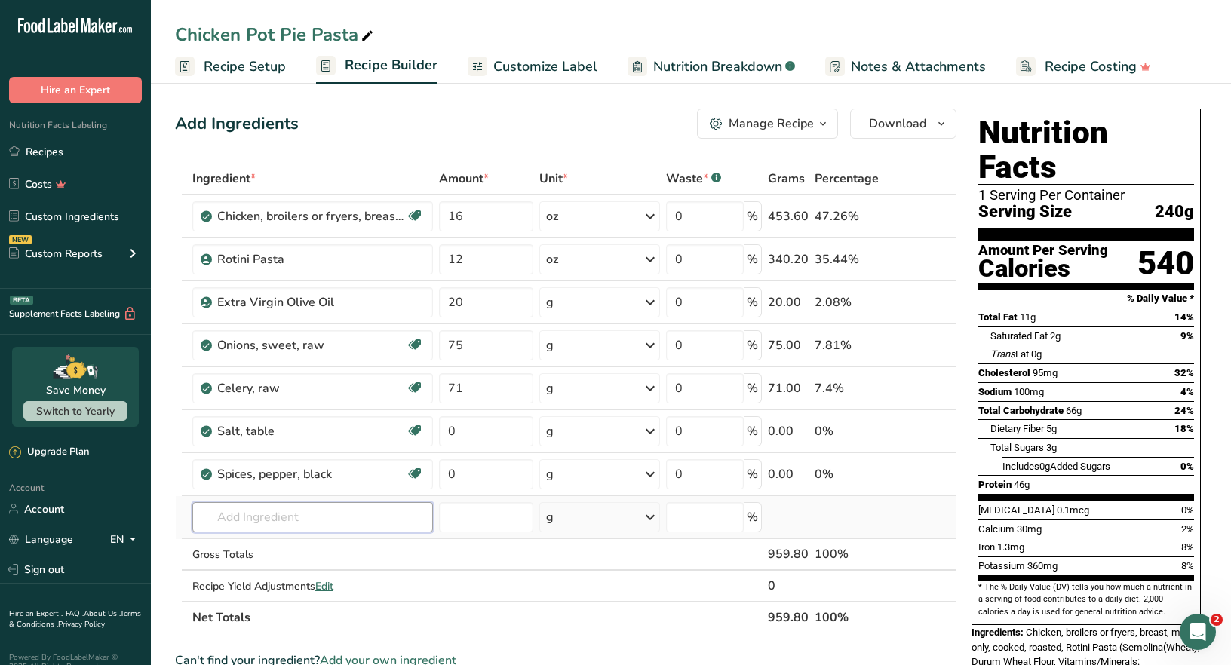
click at [278, 522] on input "text" at bounding box center [312, 517] width 241 height 30
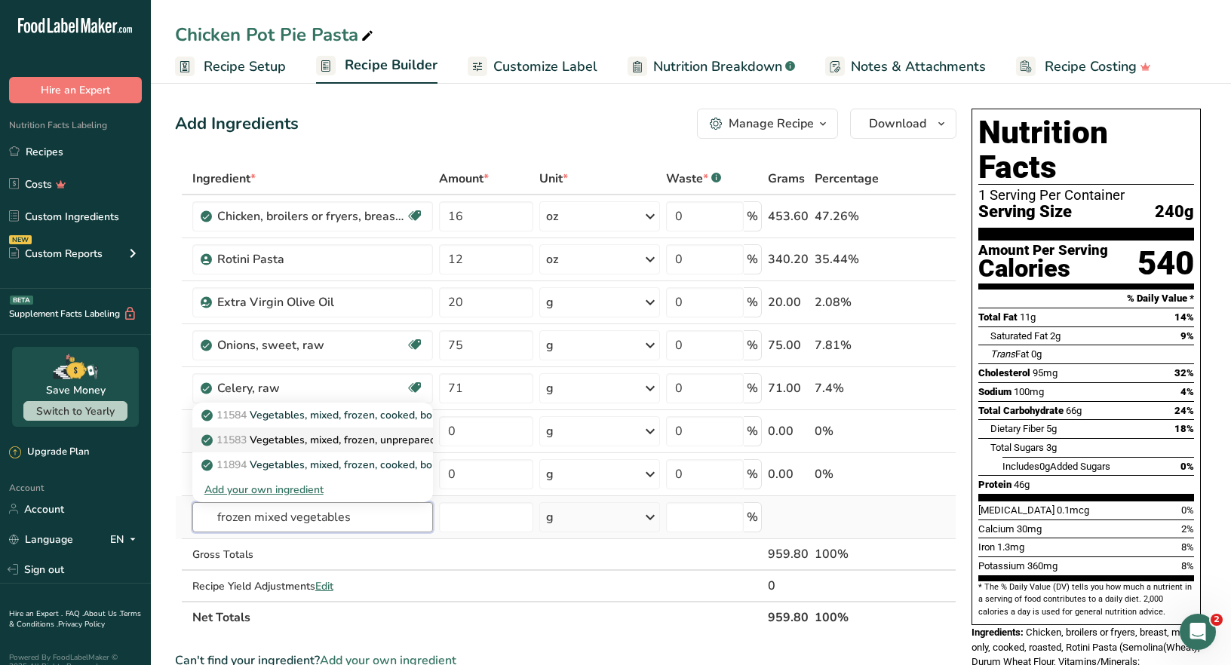
type input "frozen mixed vegetables"
click at [353, 444] on p "11583 Vegetables, mixed, frozen, unprepared" at bounding box center [320, 440] width 232 height 16
type input "Vegetables, mixed, frozen, unprepared"
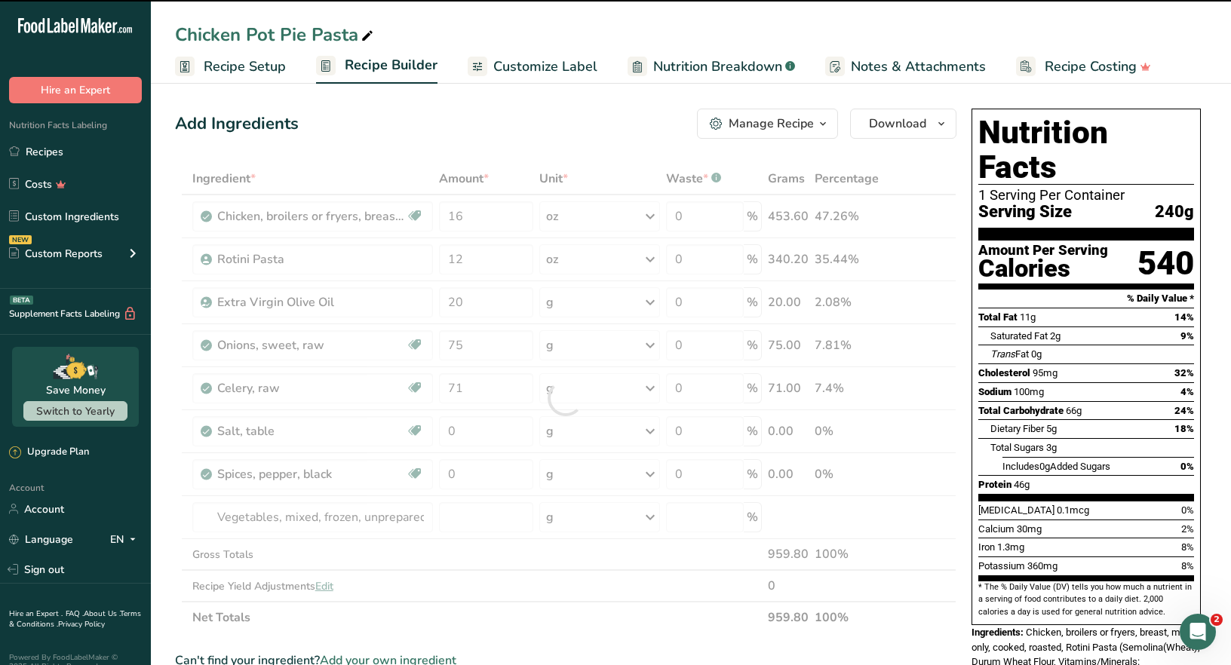
type input "0"
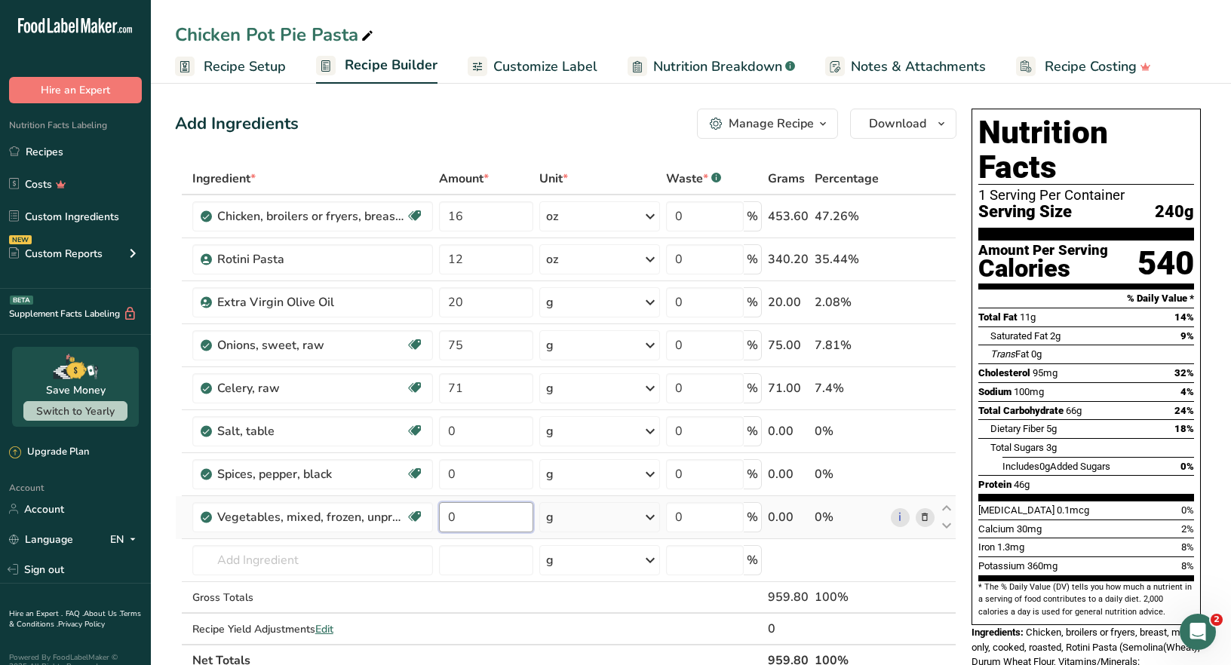
click at [468, 519] on input "0" at bounding box center [486, 517] width 95 height 30
type input "91"
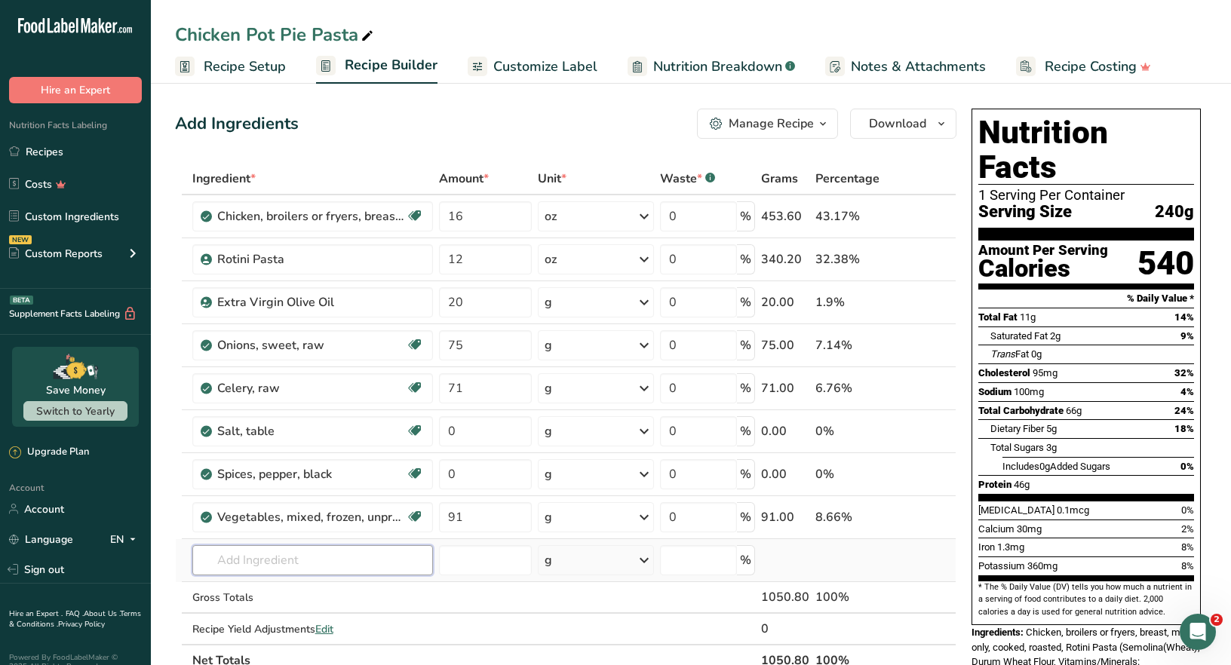
click at [235, 567] on div "Ingredient * Amount * Unit * Waste * .a-a{fill:#347362;}.b-a{fill:#fff;} Grams …" at bounding box center [565, 420] width 781 height 514
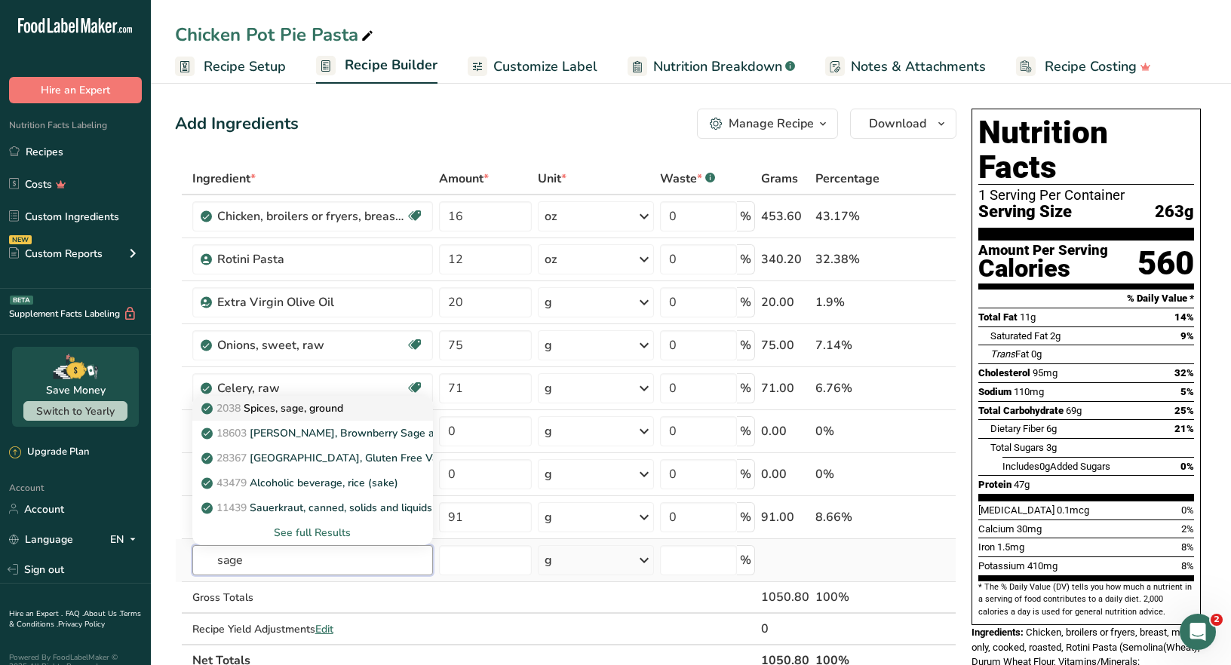
type input "sage"
click at [323, 410] on p "2038 Spices, sage, ground" at bounding box center [273, 409] width 139 height 16
type input "Spices, sage, ground"
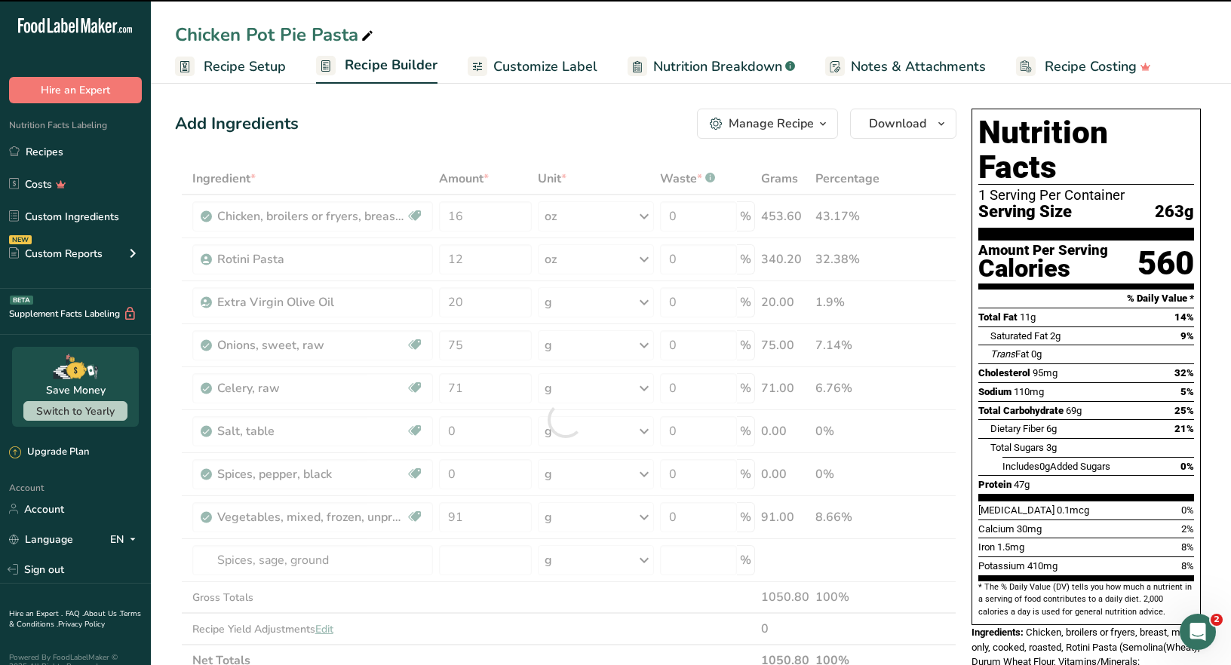
type input "0"
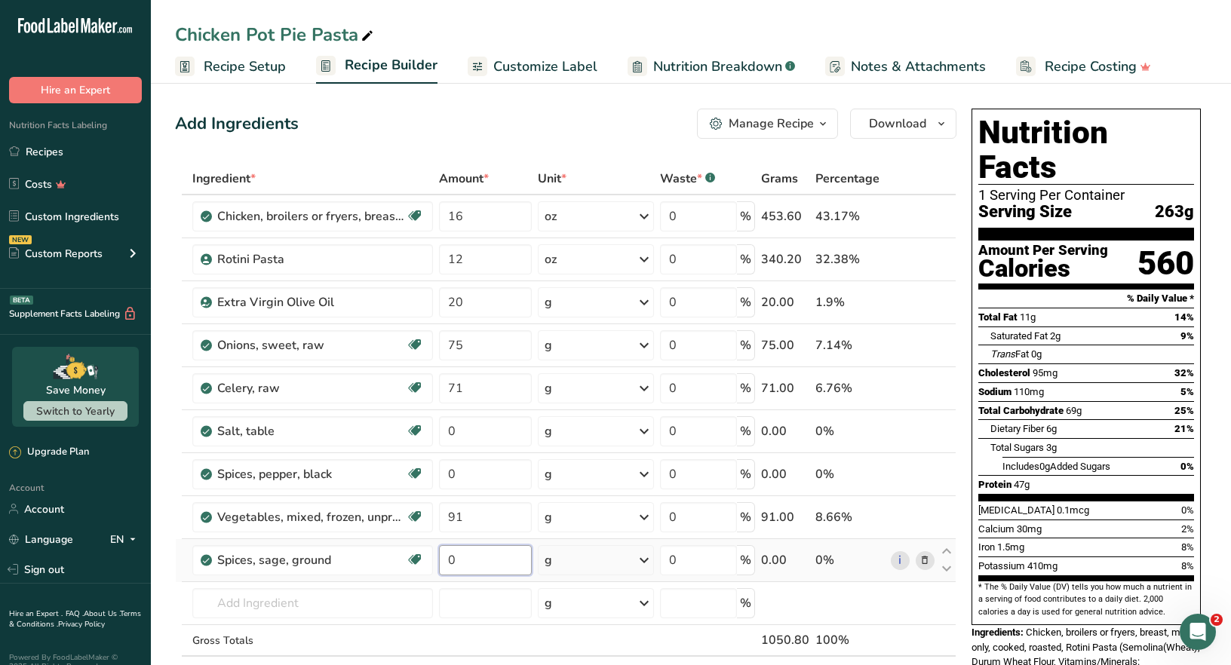
click at [458, 560] on input "0" at bounding box center [485, 560] width 93 height 30
type input "0.25"
click at [646, 559] on div "Ingredient * Amount * Unit * Waste * .a-a{fill:#347362;}.b-a{fill:#fff;} Grams …" at bounding box center [565, 441] width 781 height 557
click at [646, 559] on icon at bounding box center [644, 560] width 18 height 27
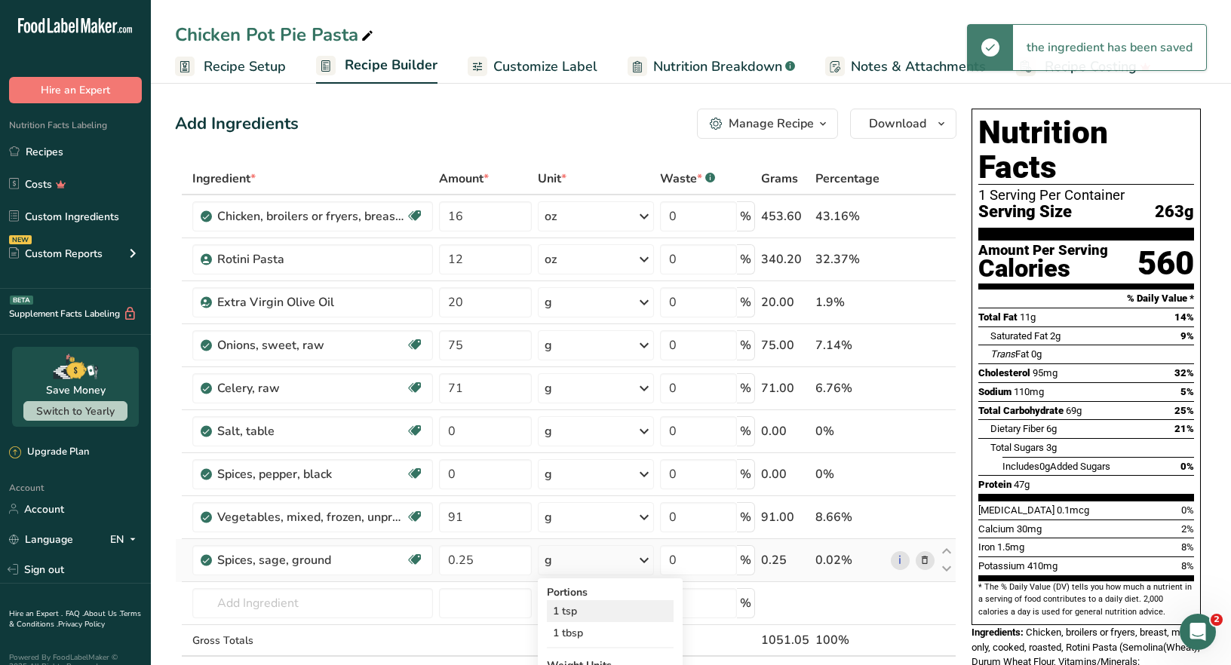
click at [581, 610] on div "1 tsp" at bounding box center [610, 611] width 127 height 22
drag, startPoint x: 277, startPoint y: 603, endPoint x: 278, endPoint y: 593, distance: 10.6
click at [277, 602] on input "text" at bounding box center [312, 603] width 241 height 30
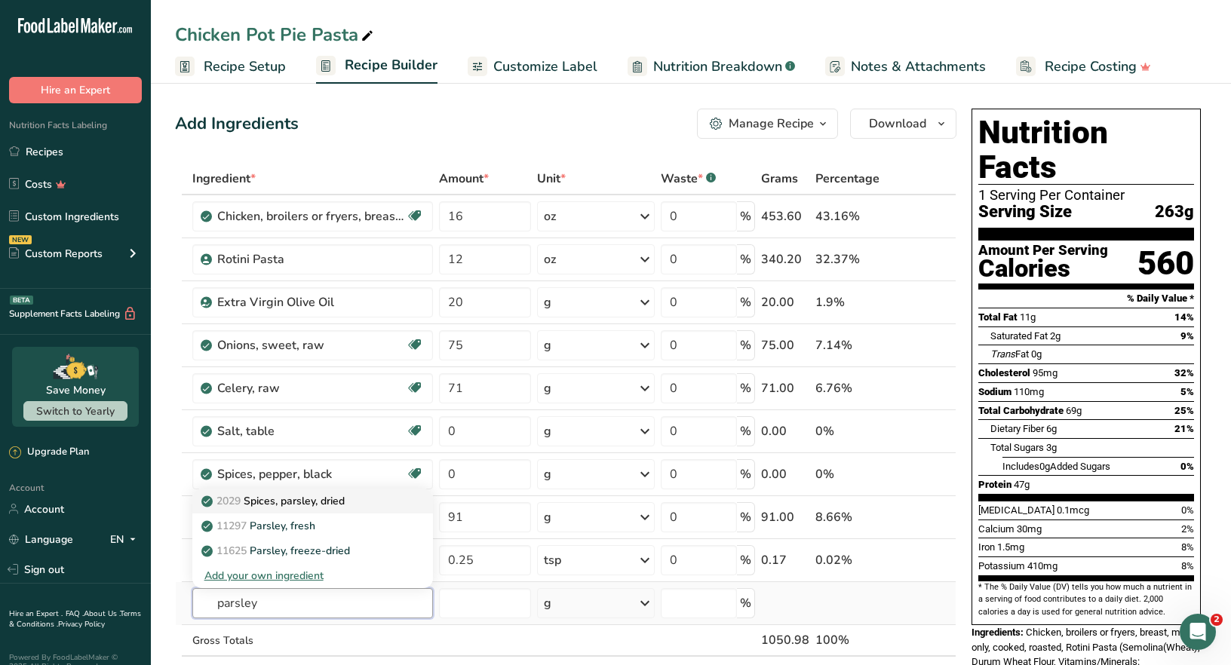
type input "parsley"
click at [340, 503] on p "2029 Spices, parsley, dried" at bounding box center [274, 501] width 140 height 16
type input "Spices, parsley, dried"
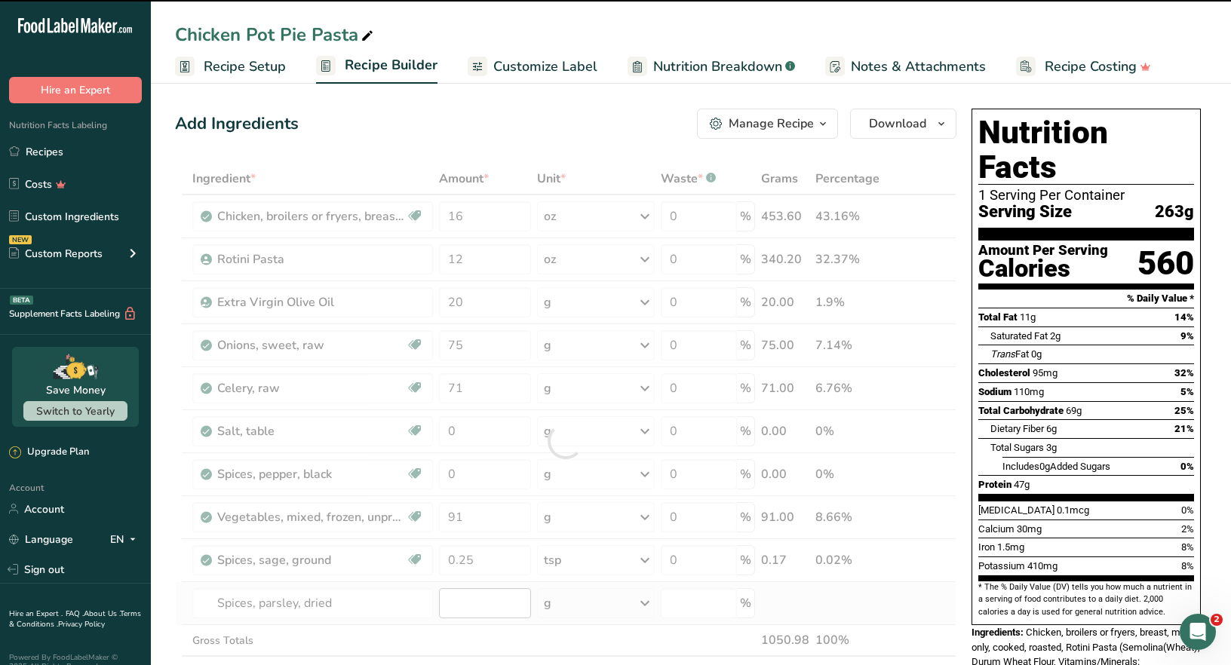
type input "0"
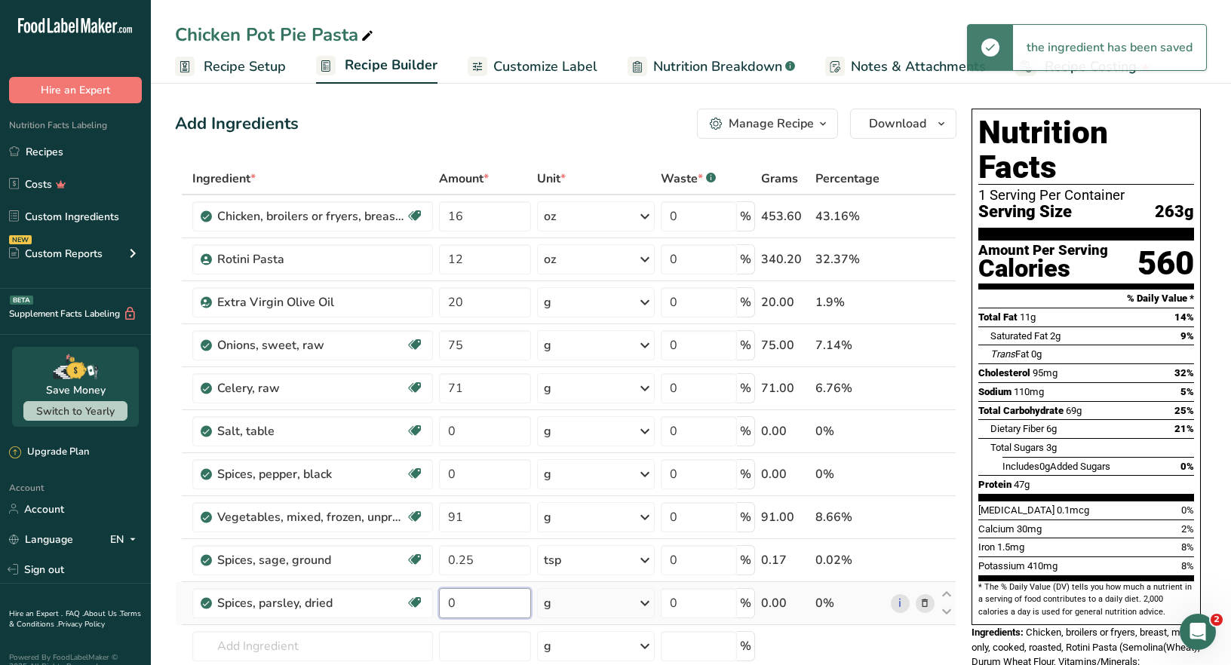
click at [466, 597] on input "0" at bounding box center [485, 603] width 93 height 30
type input "1"
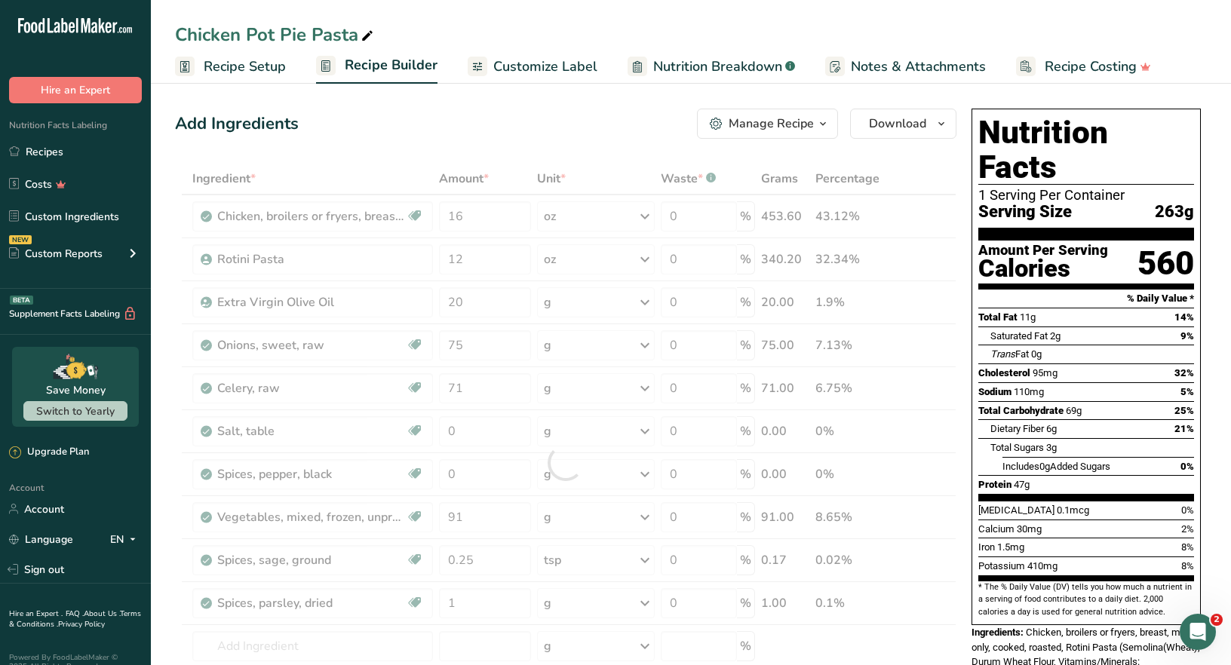
click at [646, 606] on div "Ingredient * Amount * Unit * Waste * .a-a{fill:#347362;}.b-a{fill:#fff;} Grams …" at bounding box center [565, 463] width 781 height 600
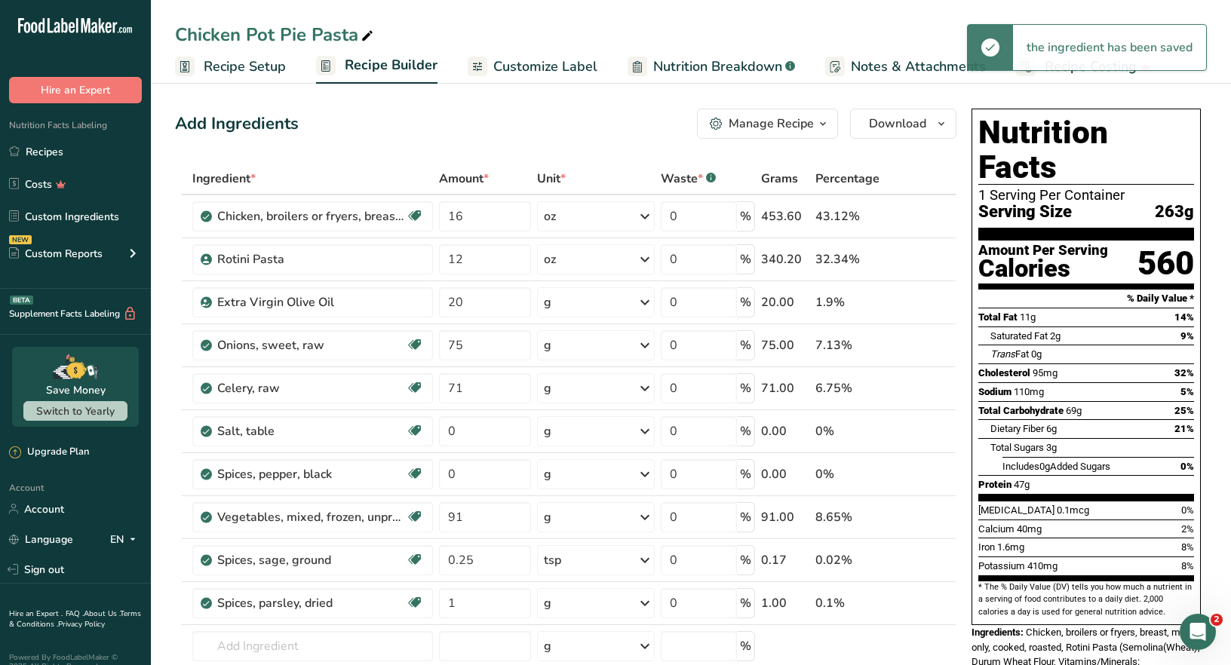
click at [646, 605] on icon at bounding box center [645, 603] width 18 height 27
click at [597, 648] on div "1 tsp" at bounding box center [609, 654] width 127 height 22
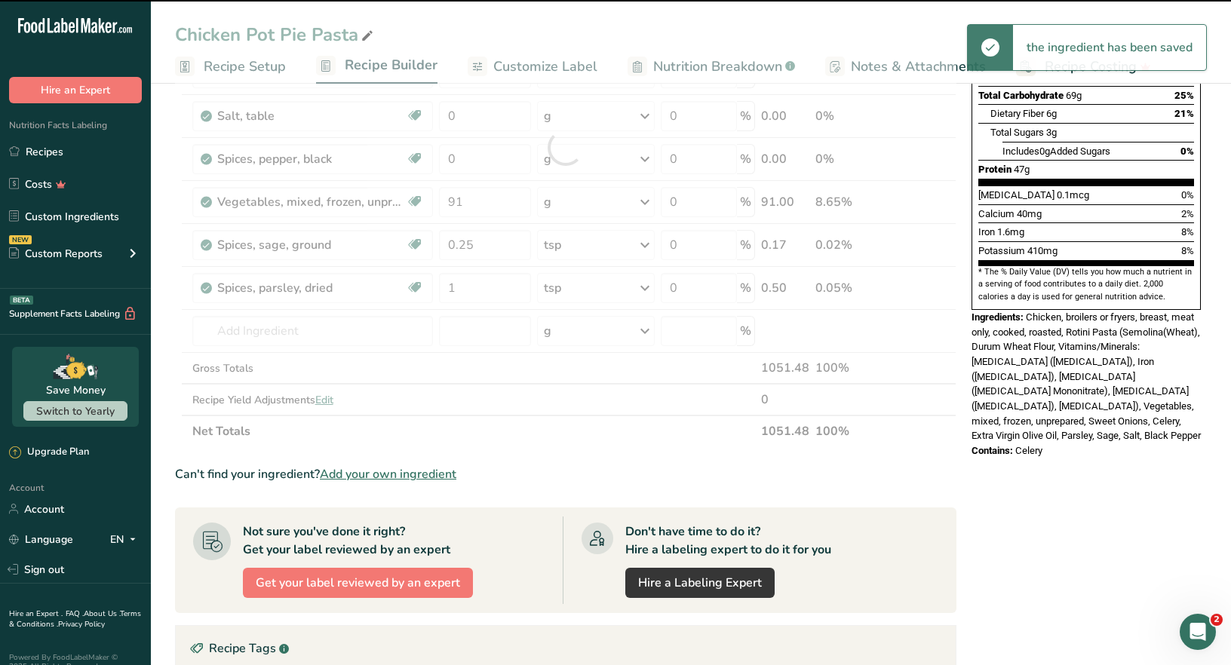
scroll to position [377, 0]
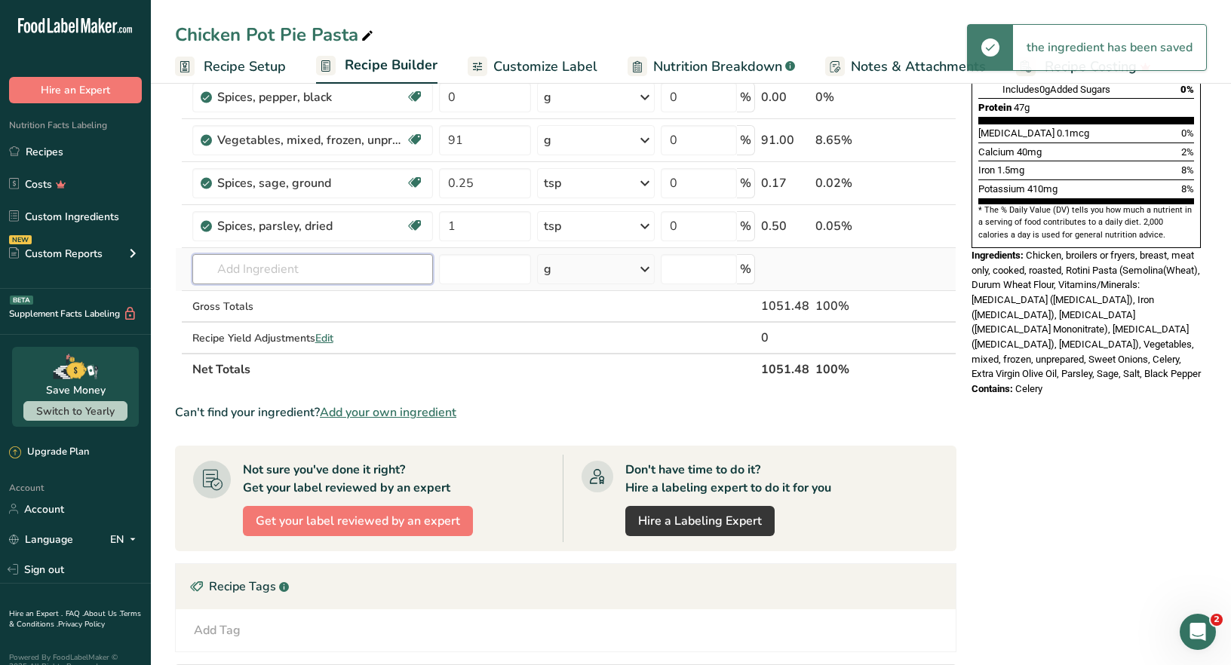
drag, startPoint x: 217, startPoint y: 263, endPoint x: 377, endPoint y: 271, distance: 160.1
click at [217, 262] on input "text" at bounding box center [312, 269] width 241 height 30
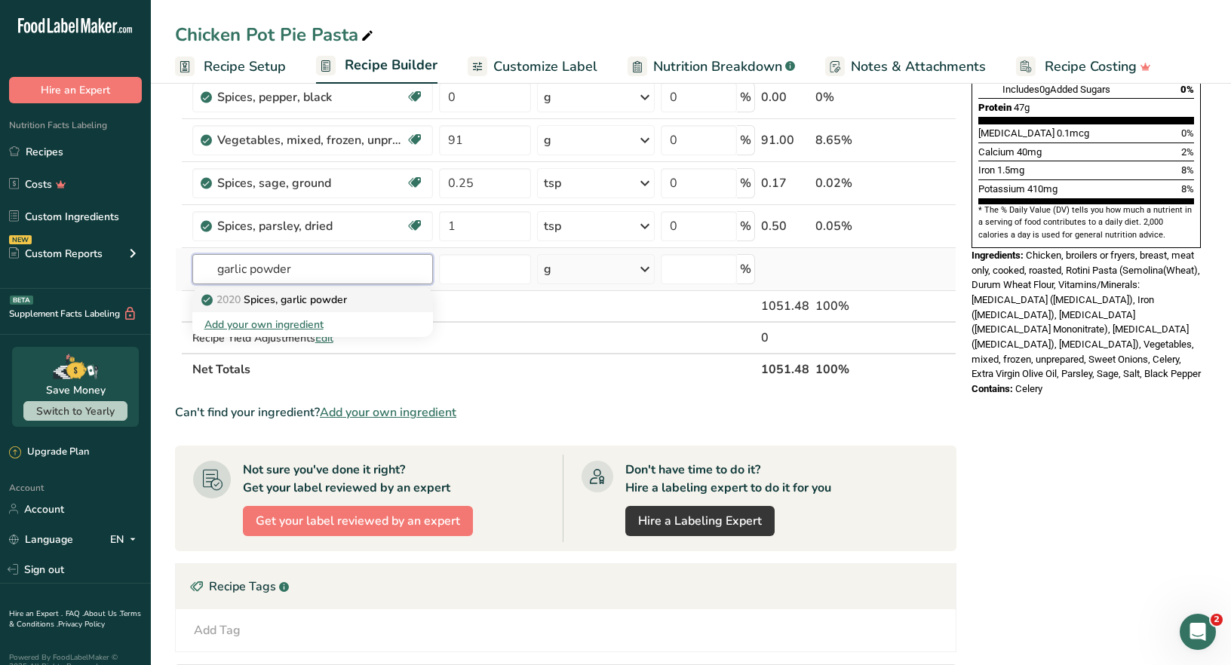
type input "garlic powder"
click at [347, 302] on p "2020 Spices, garlic powder" at bounding box center [275, 300] width 143 height 16
type input "Spices, garlic powder"
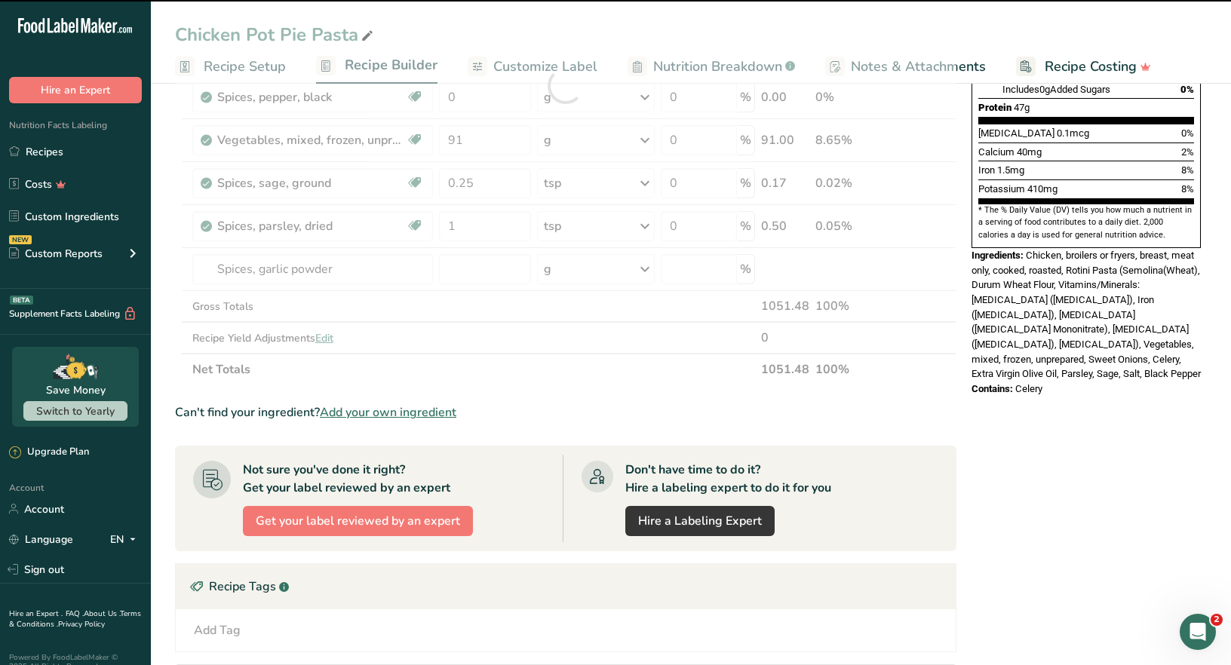
type input "0"
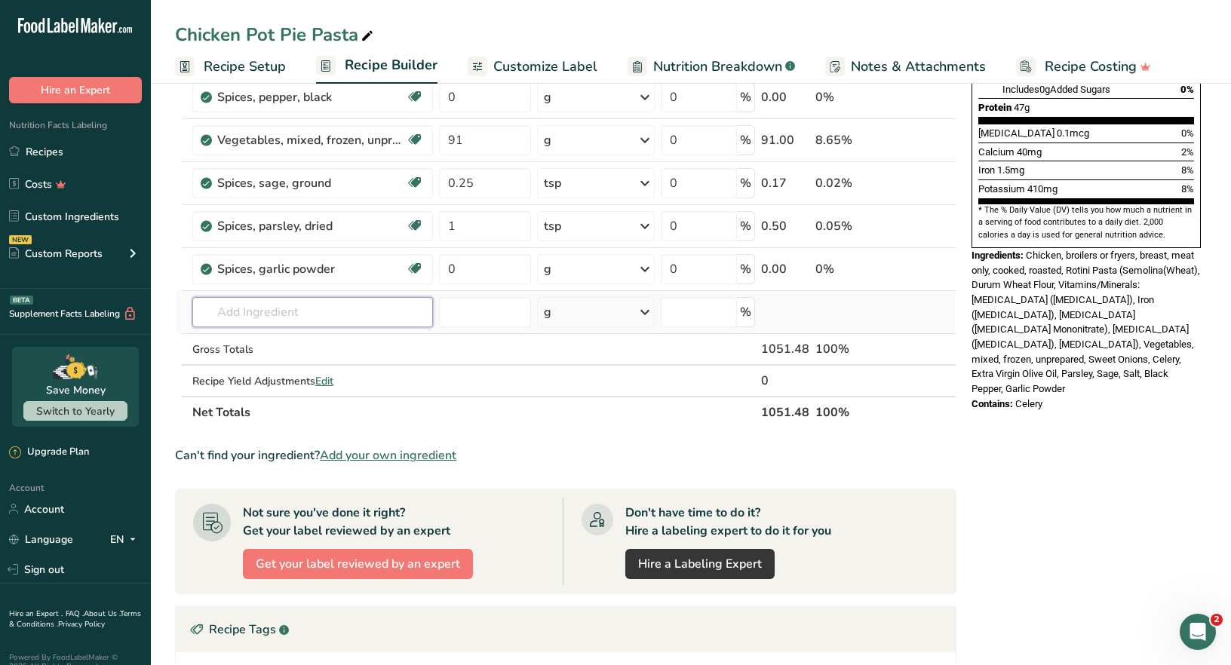
click at [229, 315] on input "text" at bounding box center [312, 312] width 241 height 30
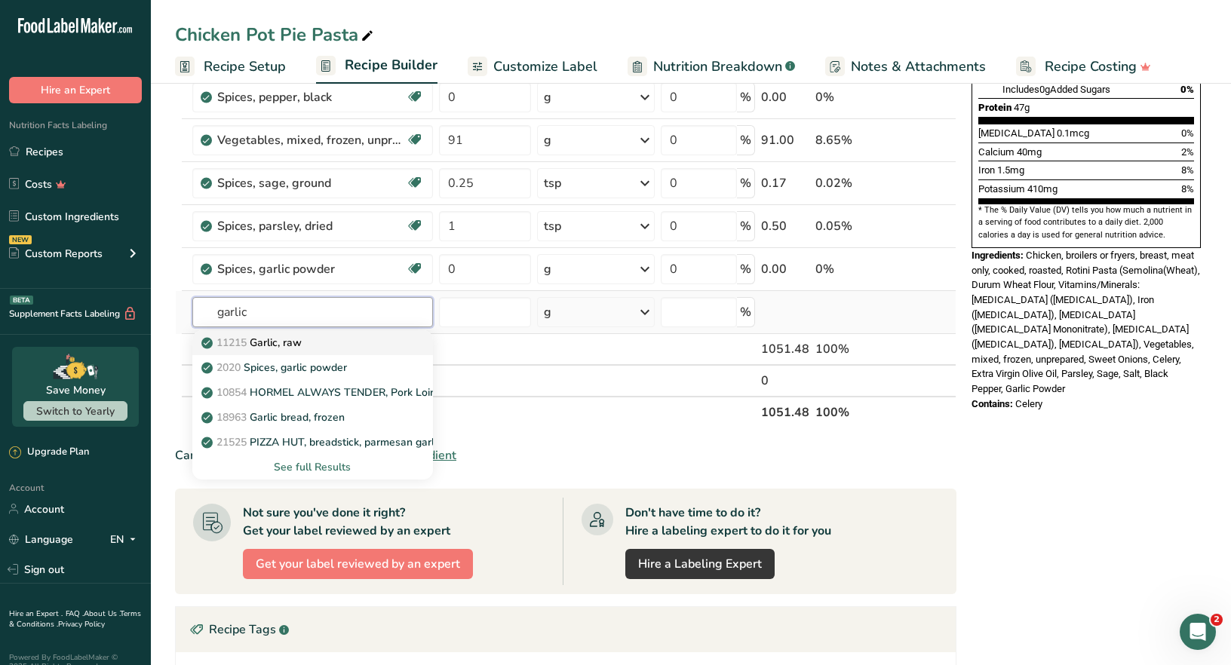
type input "garlic"
click at [290, 337] on p "11215 Garlic, raw" at bounding box center [252, 343] width 97 height 16
type input "Garlic, raw"
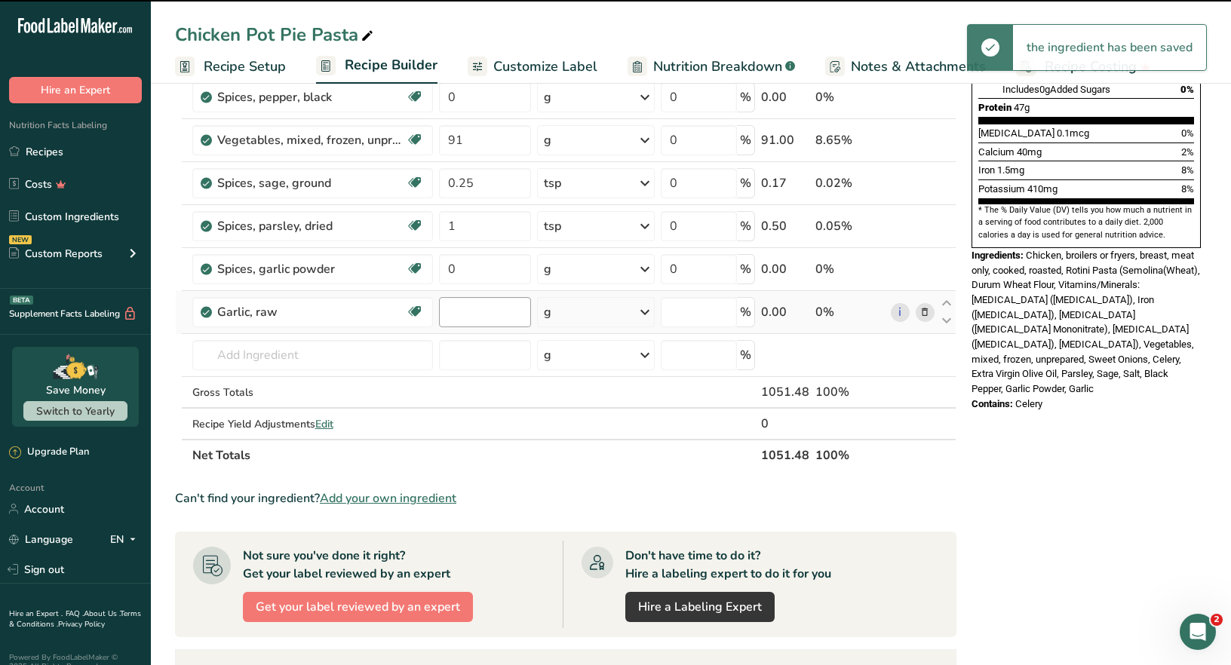
type input "0"
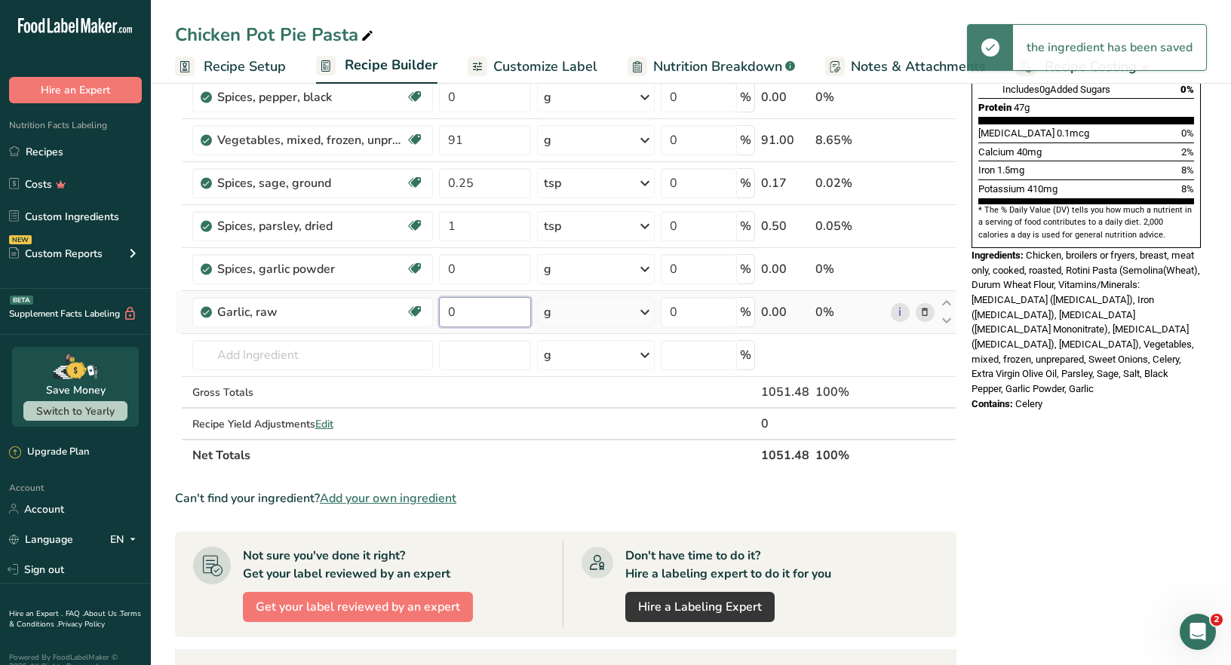
click at [461, 310] on input "0" at bounding box center [485, 312] width 93 height 30
type input "2"
click at [646, 313] on div "Ingredient * Amount * Unit * Waste * .a-a{fill:#347362;}.b-a{fill:#fff;} Grams …" at bounding box center [565, 129] width 781 height 686
click at [646, 312] on icon at bounding box center [645, 312] width 18 height 27
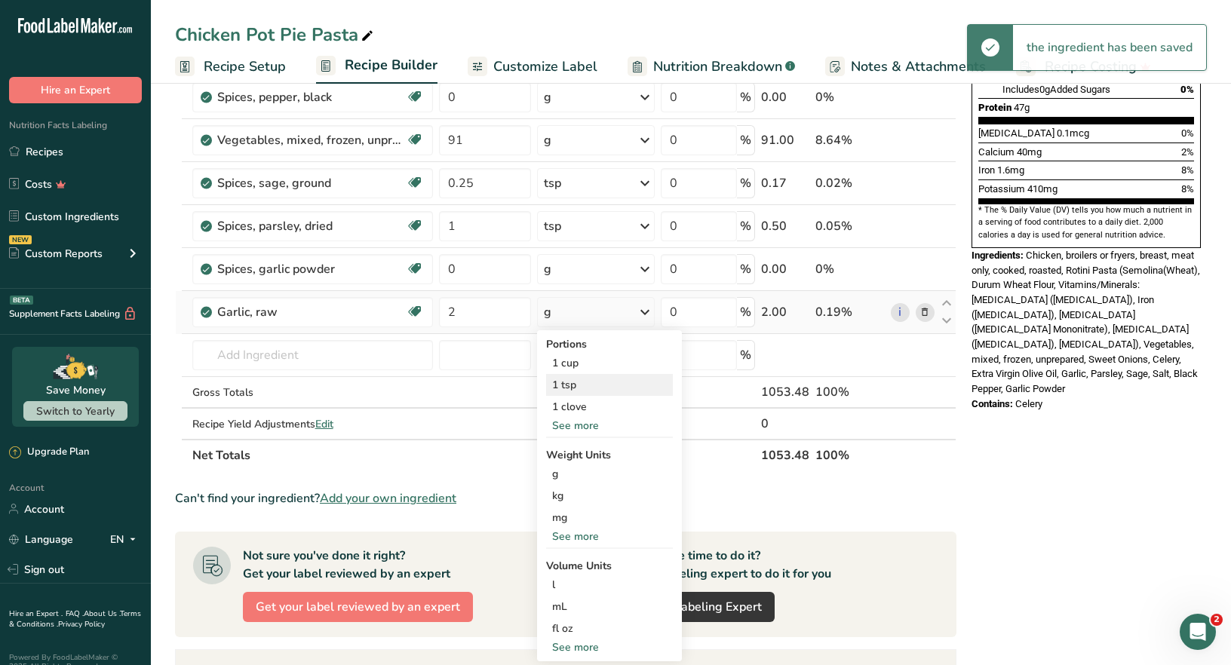
click at [574, 379] on div "1 tsp" at bounding box center [609, 385] width 127 height 22
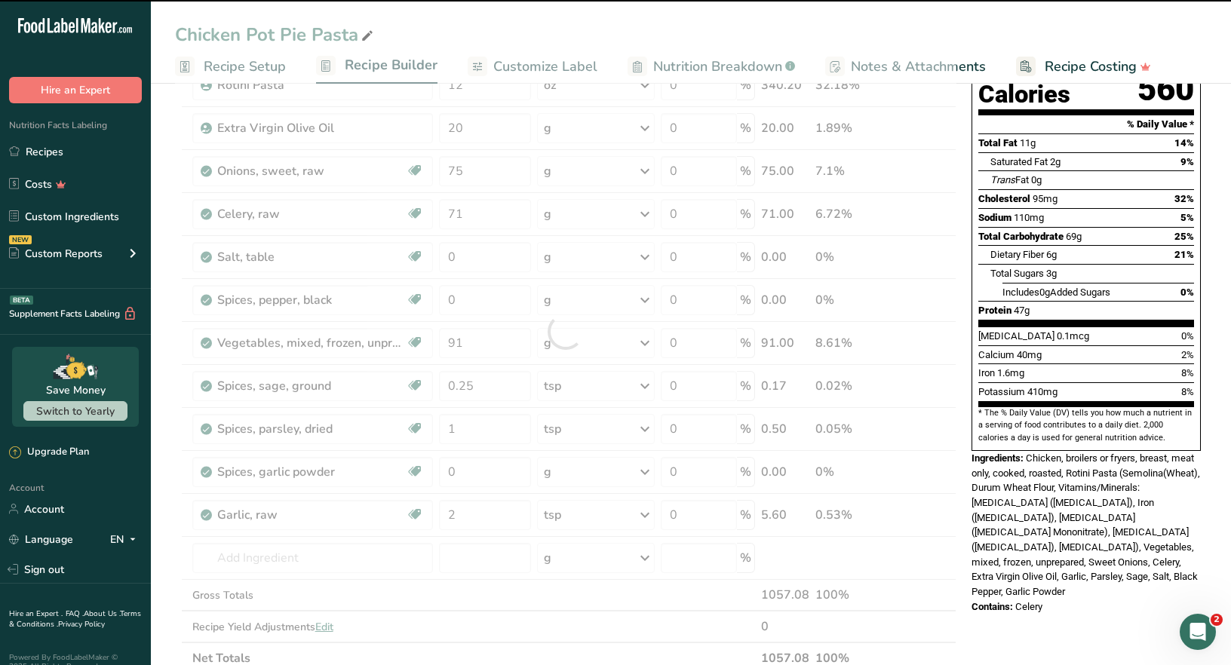
scroll to position [150, 0]
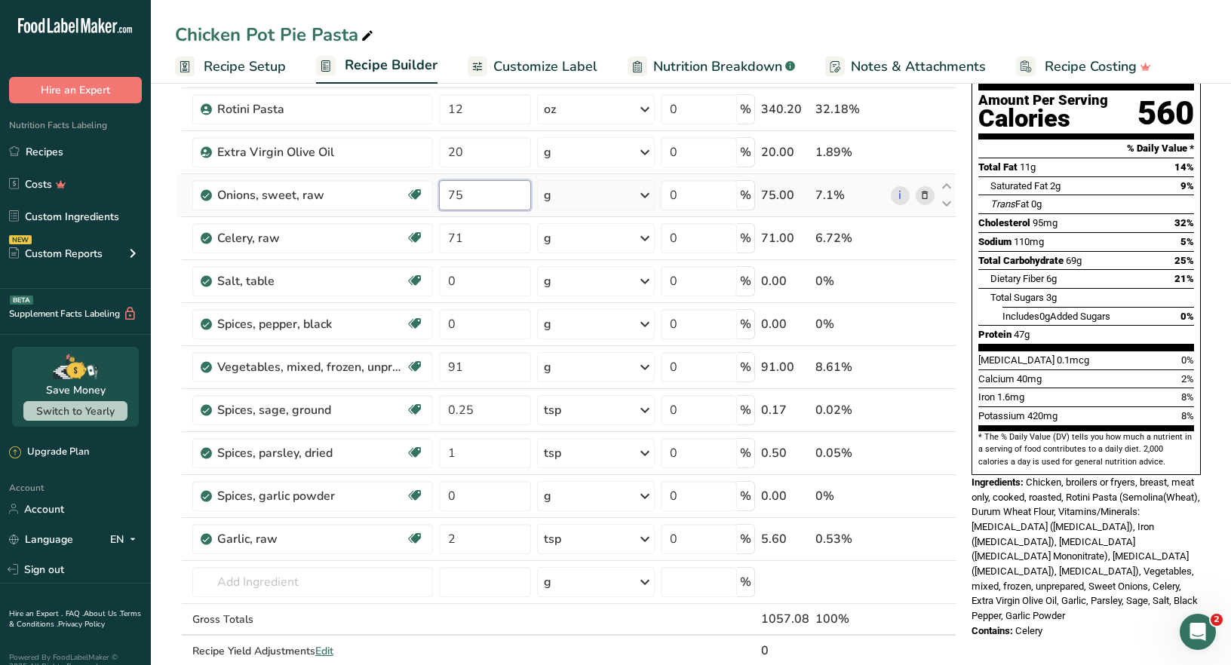
drag, startPoint x: 832, startPoint y: 248, endPoint x: 469, endPoint y: 198, distance: 366.3
click at [469, 197] on input "75" at bounding box center [485, 195] width 93 height 30
drag, startPoint x: 470, startPoint y: 195, endPoint x: 430, endPoint y: 193, distance: 40.0
click at [429, 195] on tr "Onions, sweet, raw Source of Antioxidants [MEDICAL_DATA] Effect Dairy free Glut…" at bounding box center [566, 195] width 780 height 43
type input "150"
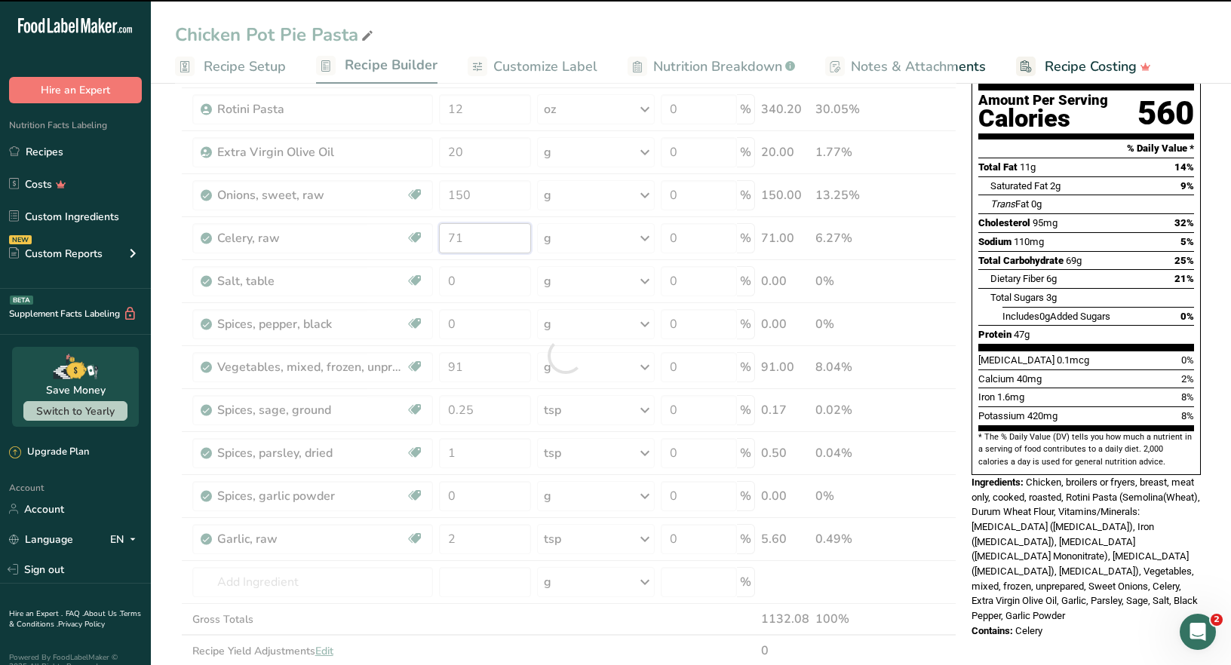
drag, startPoint x: 470, startPoint y: 236, endPoint x: 419, endPoint y: 236, distance: 51.3
click at [419, 236] on div "Ingredient * Amount * Unit * Waste * .a-a{fill:#347362;}.b-a{fill:#fff;} Grams …" at bounding box center [565, 356] width 781 height 686
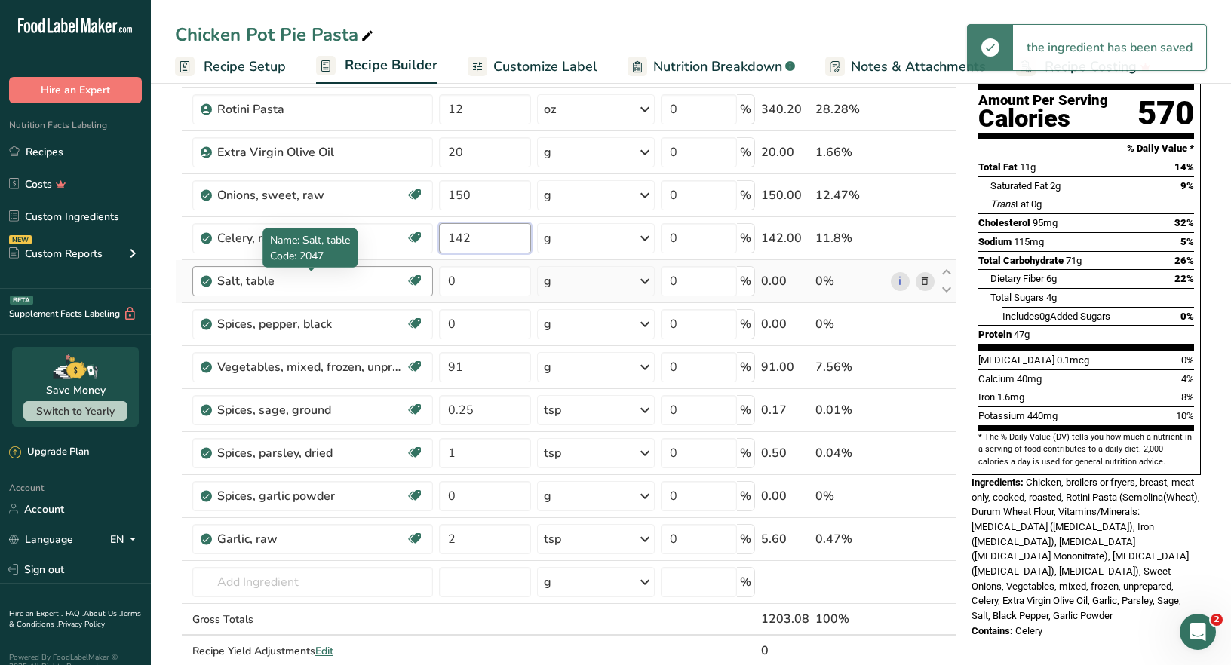
type input "142"
click at [308, 284] on div "Ingredient * Amount * Unit * Waste * .a-a{fill:#347362;}.b-a{fill:#fff;} Grams …" at bounding box center [565, 356] width 781 height 686
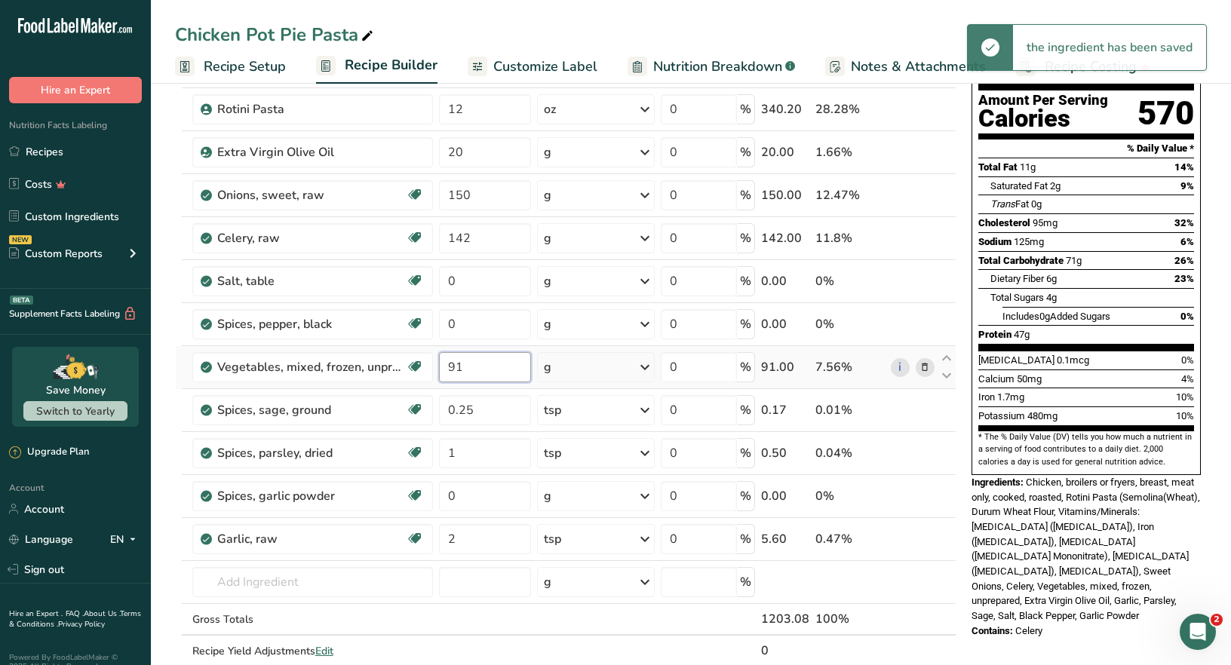
drag, startPoint x: 467, startPoint y: 364, endPoint x: 434, endPoint y: 364, distance: 32.4
click at [436, 364] on td "91" at bounding box center [485, 367] width 99 height 43
click at [642, 361] on div "Ingredient * Amount * Unit * Waste * .a-a{fill:#347362;}.b-a{fill:#fff;} Grams …" at bounding box center [565, 356] width 781 height 686
click at [644, 365] on icon at bounding box center [645, 367] width 18 height 27
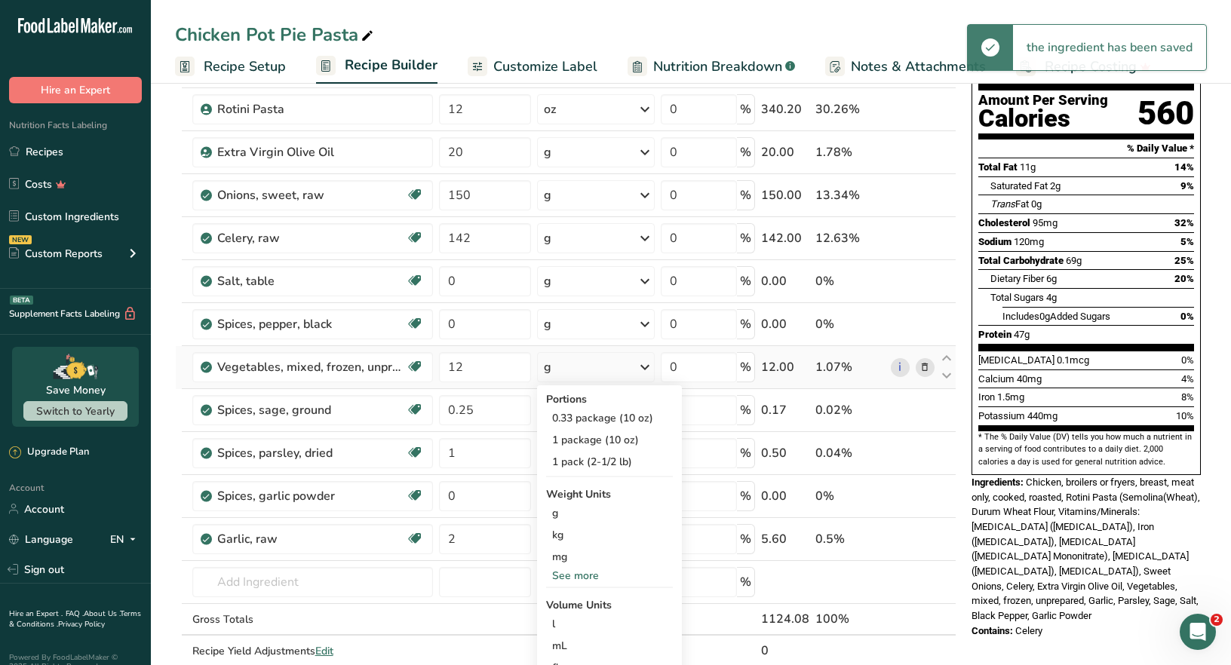
click at [588, 576] on div "See more" at bounding box center [609, 576] width 127 height 16
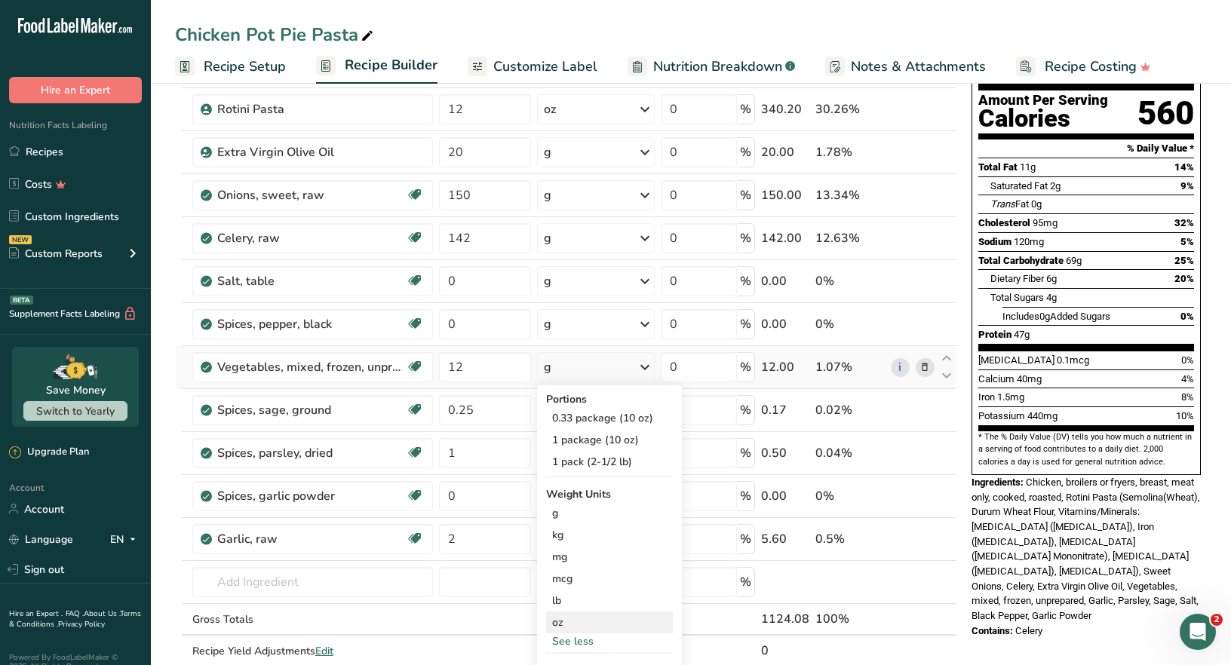
click at [567, 624] on div "oz" at bounding box center [609, 623] width 127 height 22
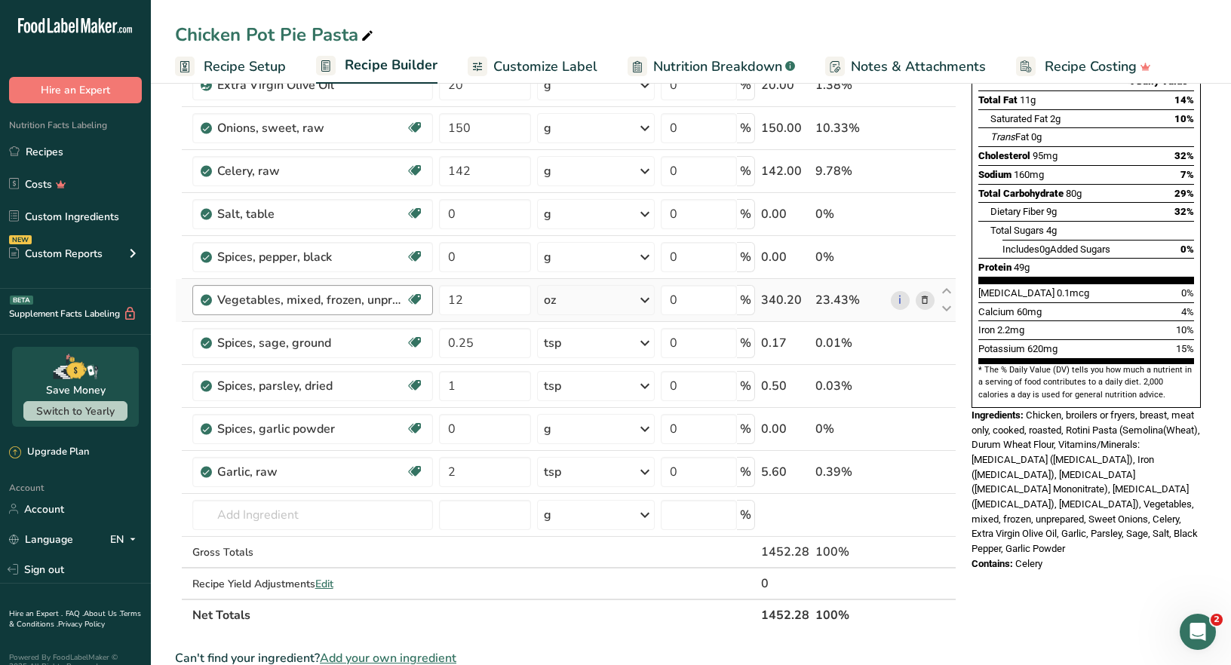
scroll to position [75, 0]
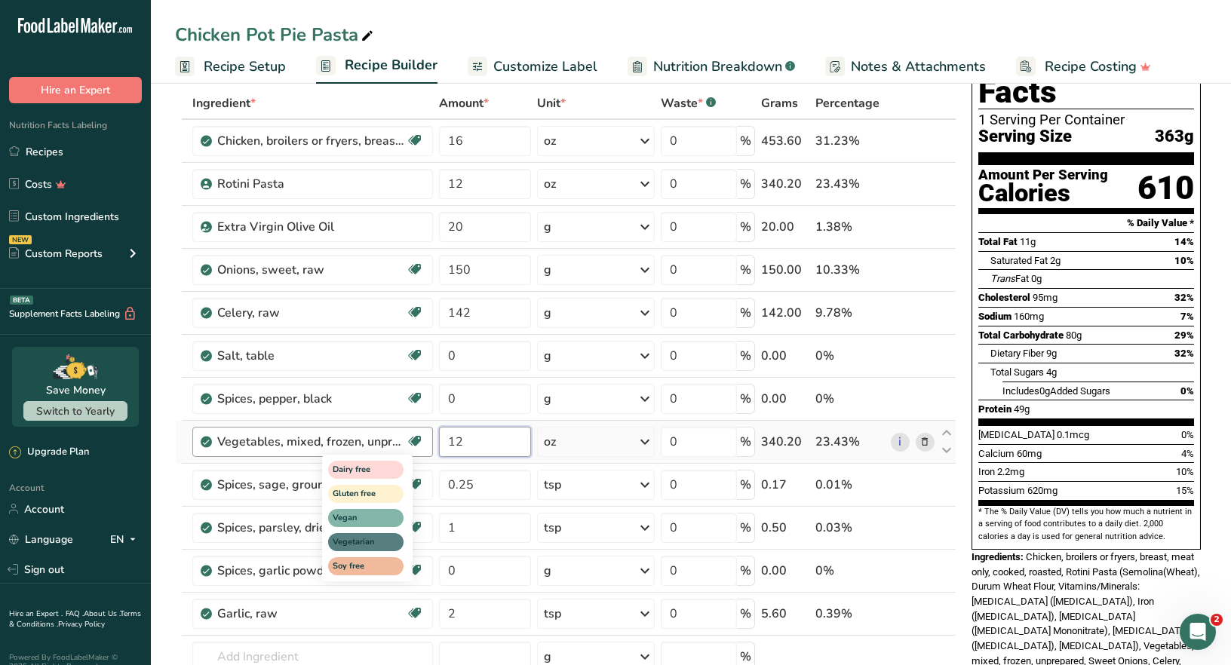
drag, startPoint x: 469, startPoint y: 445, endPoint x: 407, endPoint y: 438, distance: 62.2
click at [413, 438] on tr "Vegetables, mixed, frozen, unprepared Dairy free Gluten free Vegan Vegetarian S…" at bounding box center [566, 442] width 780 height 43
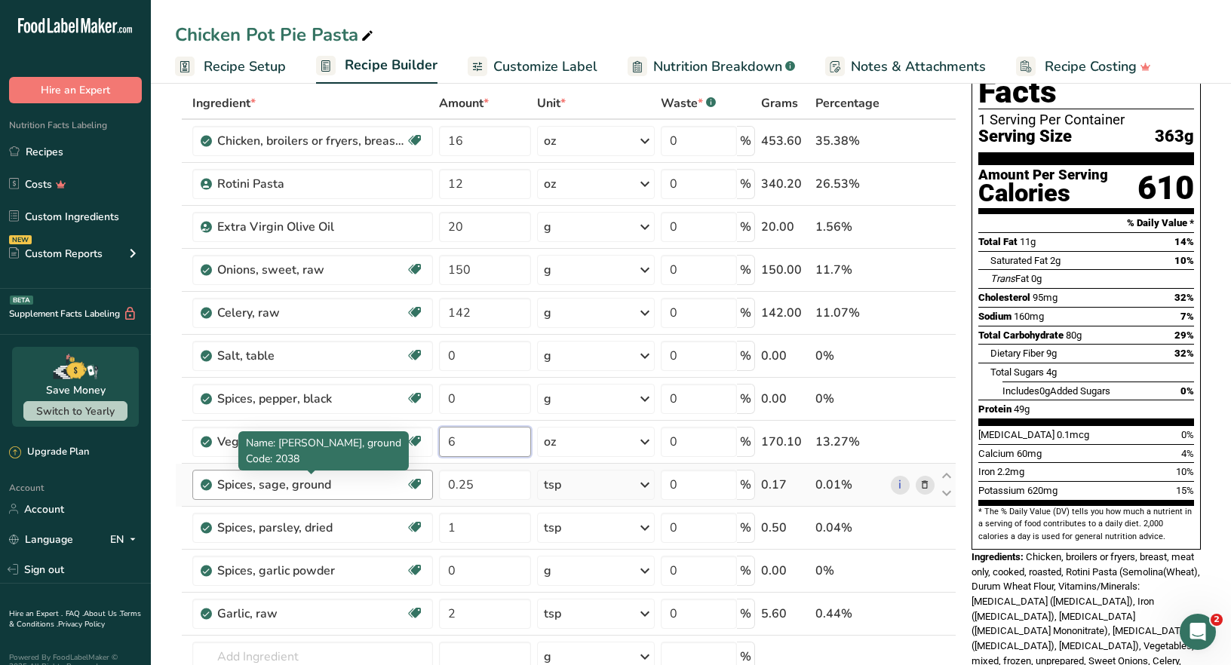
type input "6"
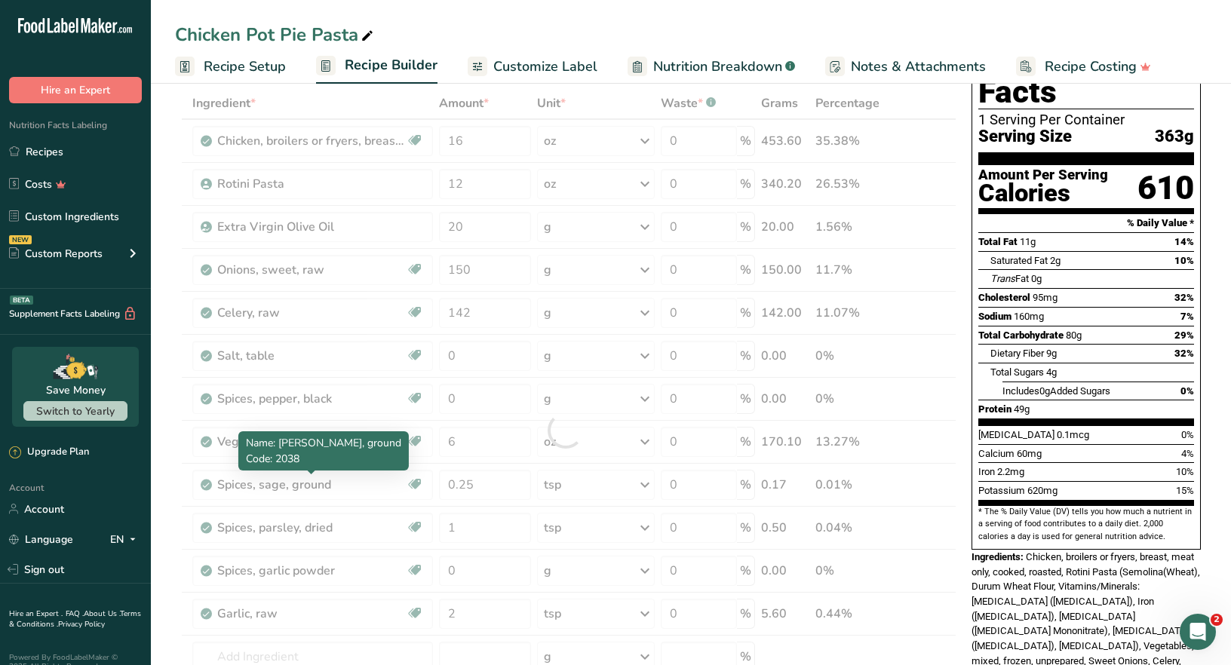
click at [369, 483] on div "Ingredient * Amount * Unit * Waste * .a-a{fill:#347362;}.b-a{fill:#fff;} Grams …" at bounding box center [565, 431] width 781 height 686
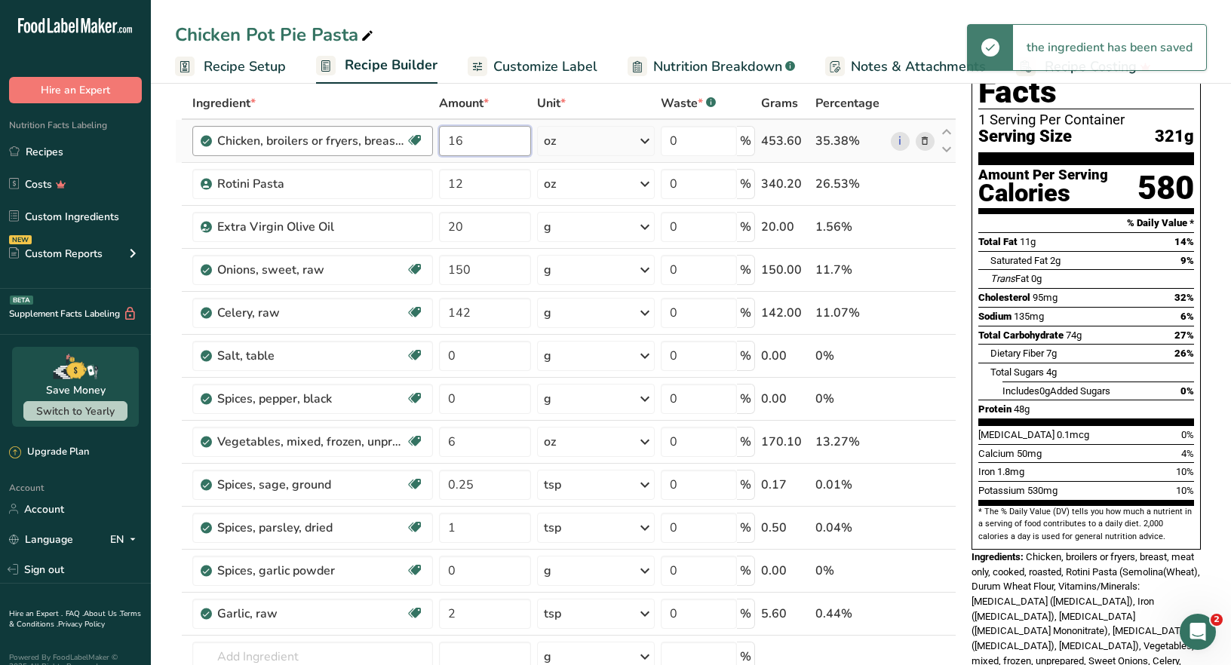
drag, startPoint x: 467, startPoint y: 140, endPoint x: 411, endPoint y: 138, distance: 55.9
click at [413, 140] on tr "Chicken, broilers or fryers, breast, meat only, cooked, roasted Dairy free Glut…" at bounding box center [566, 141] width 780 height 43
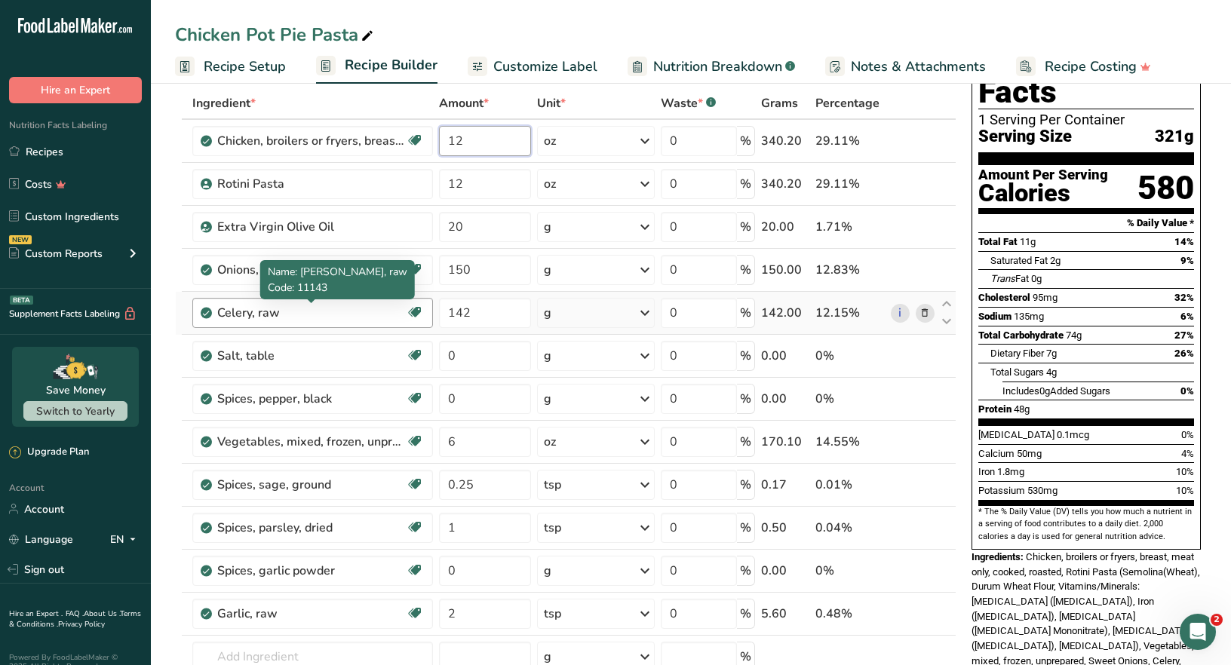
type input "12"
click at [371, 320] on div "Ingredient * Amount * Unit * Waste * .a-a{fill:#347362;}.b-a{fill:#fff;} Grams …" at bounding box center [565, 431] width 781 height 686
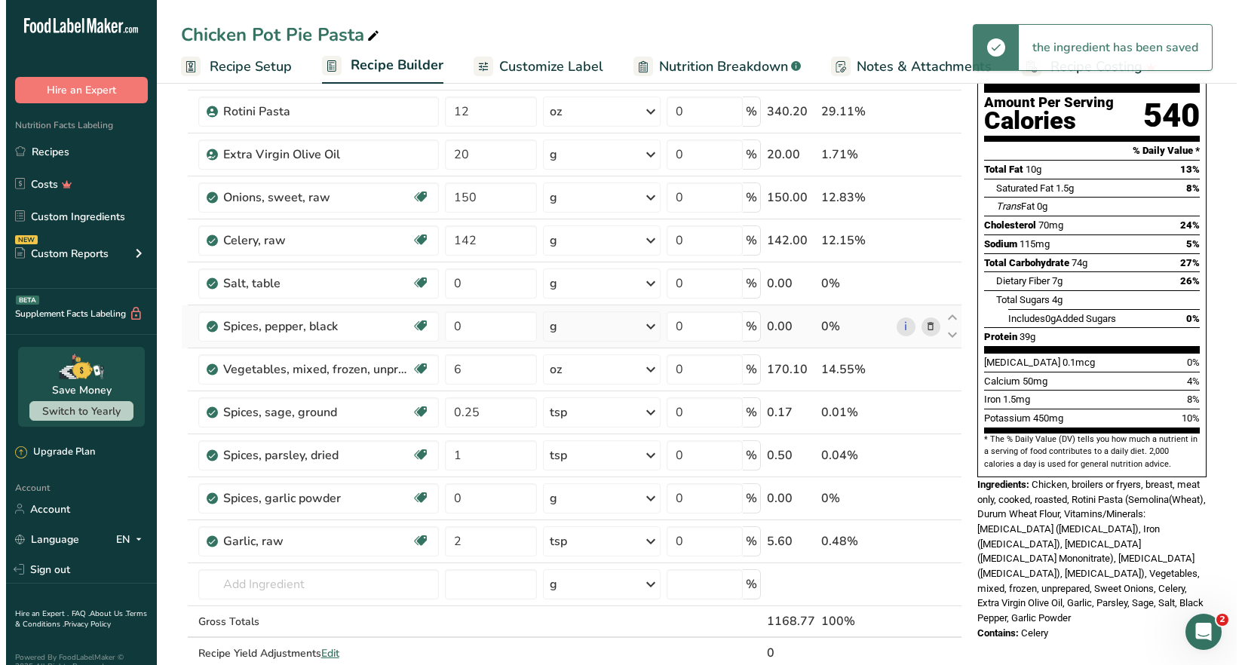
scroll to position [226, 0]
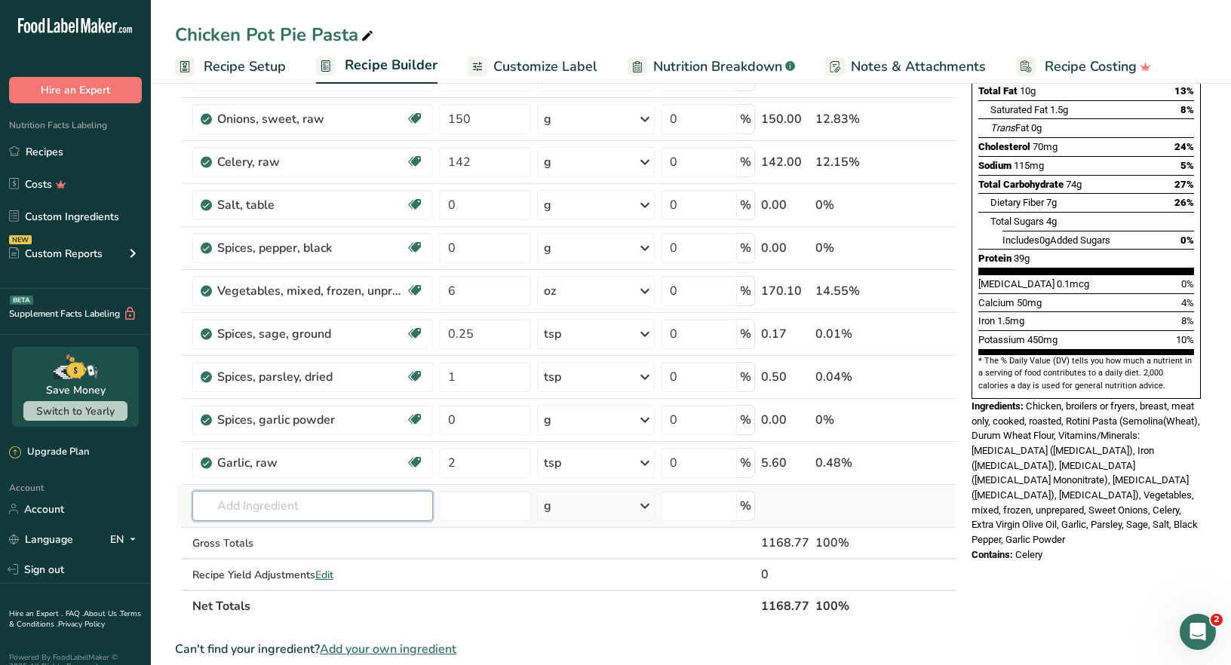
click at [219, 505] on input "text" at bounding box center [312, 506] width 241 height 30
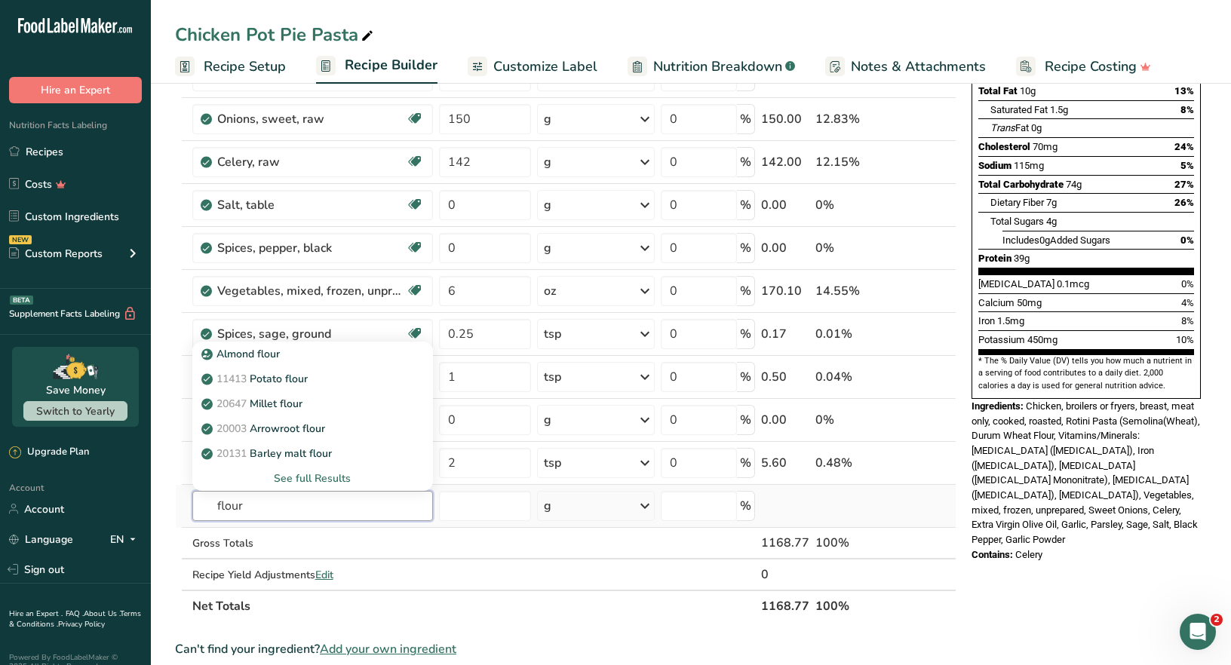
type input "flour"
click at [309, 478] on div "See full Results" at bounding box center [312, 479] width 216 height 16
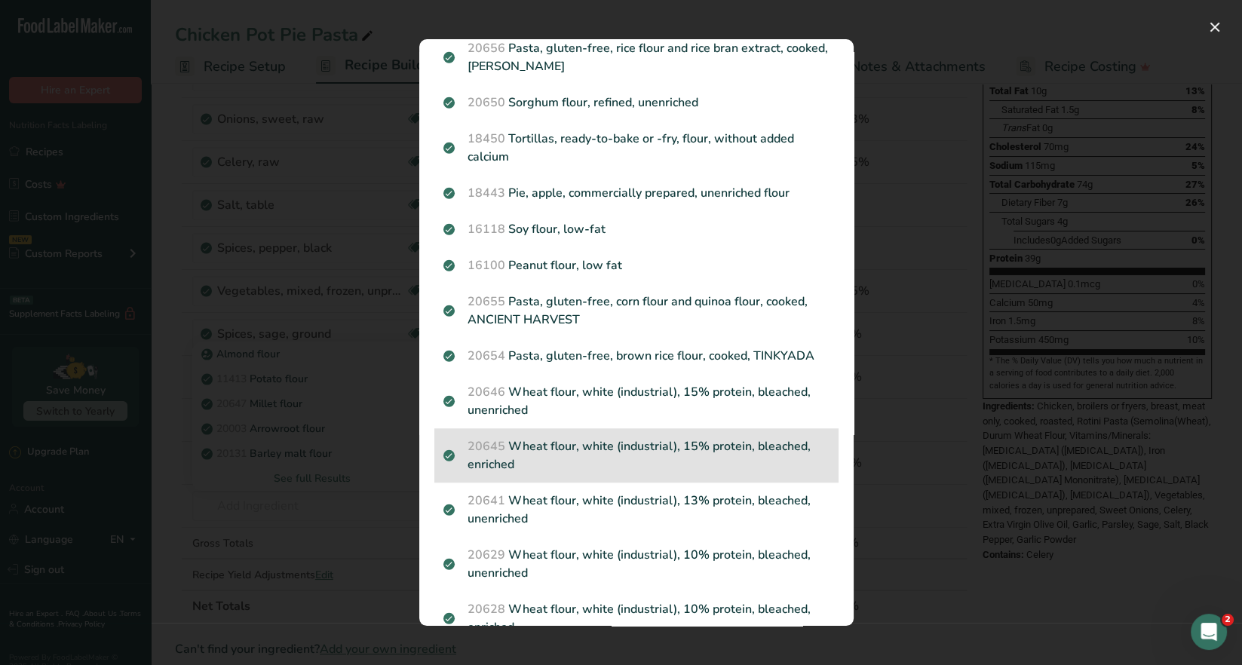
scroll to position [1512, 0]
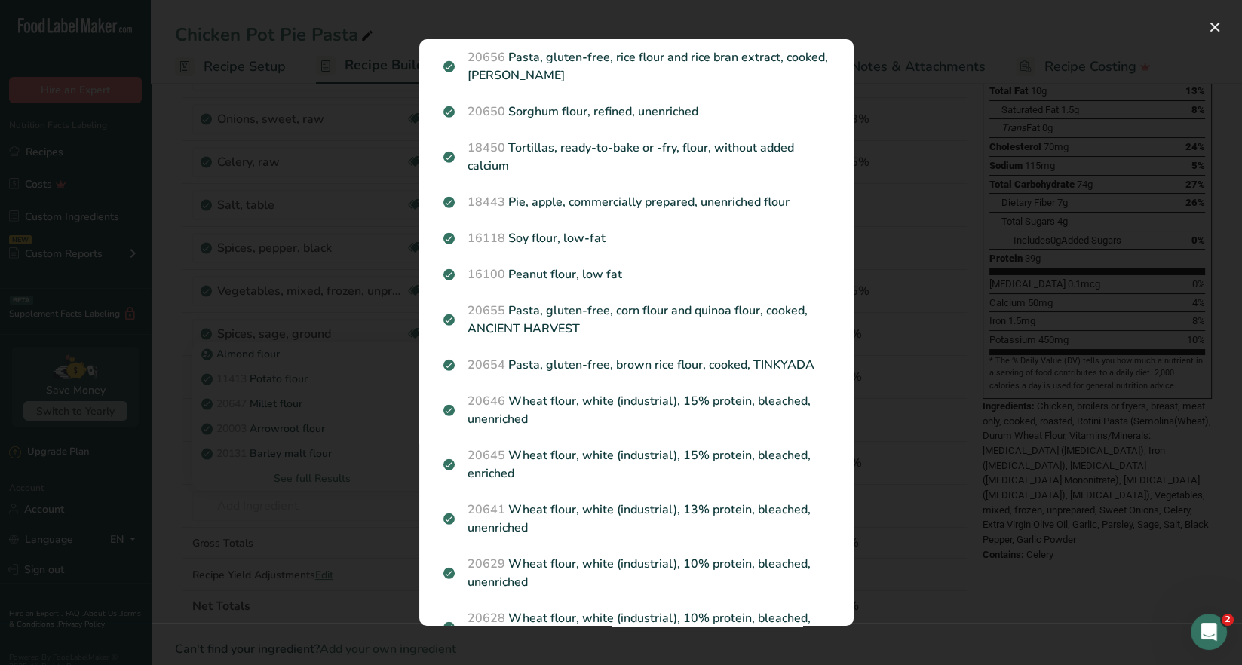
click at [613, 420] on p "20646 Wheat flour, white (industrial), 15% protein, bleached, unenriched" at bounding box center [637, 410] width 386 height 36
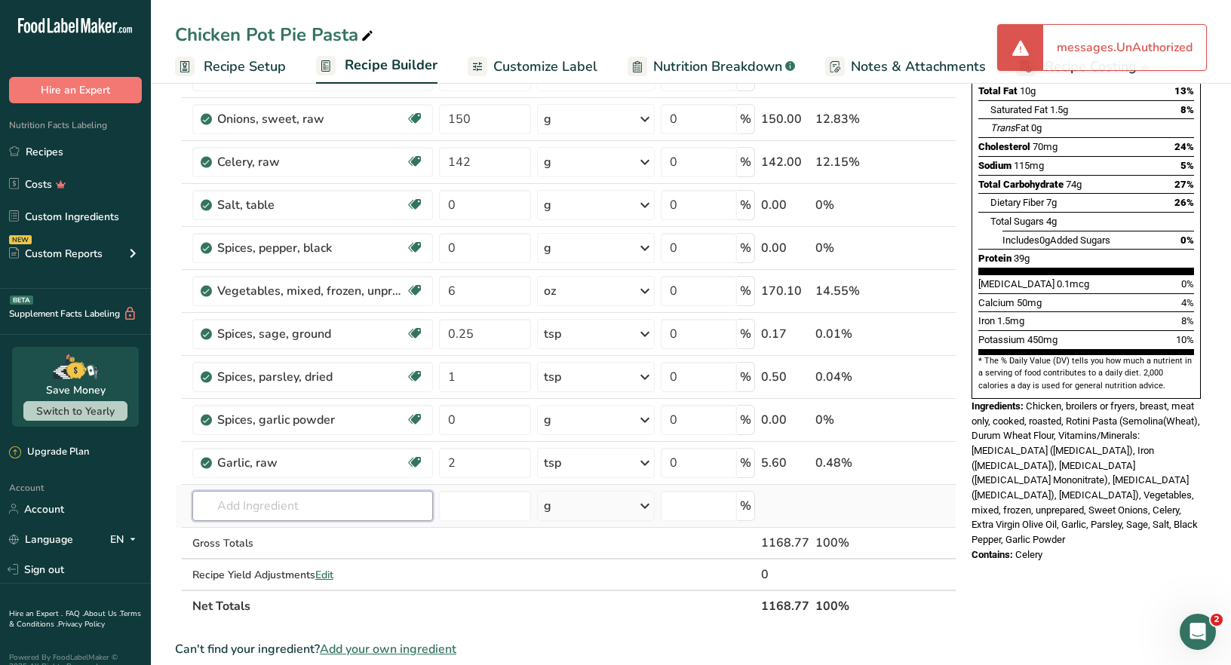
click at [296, 514] on input "text" at bounding box center [312, 506] width 241 height 30
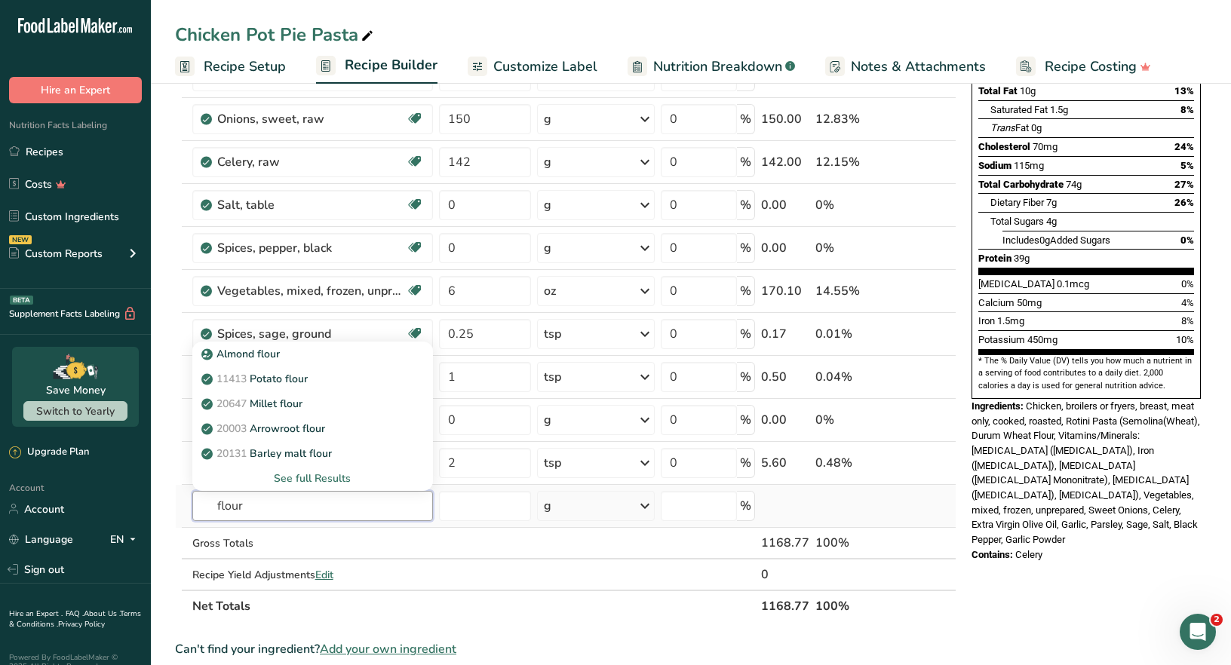
type input "flour"
click at [318, 476] on div "See full Results" at bounding box center [312, 479] width 216 height 16
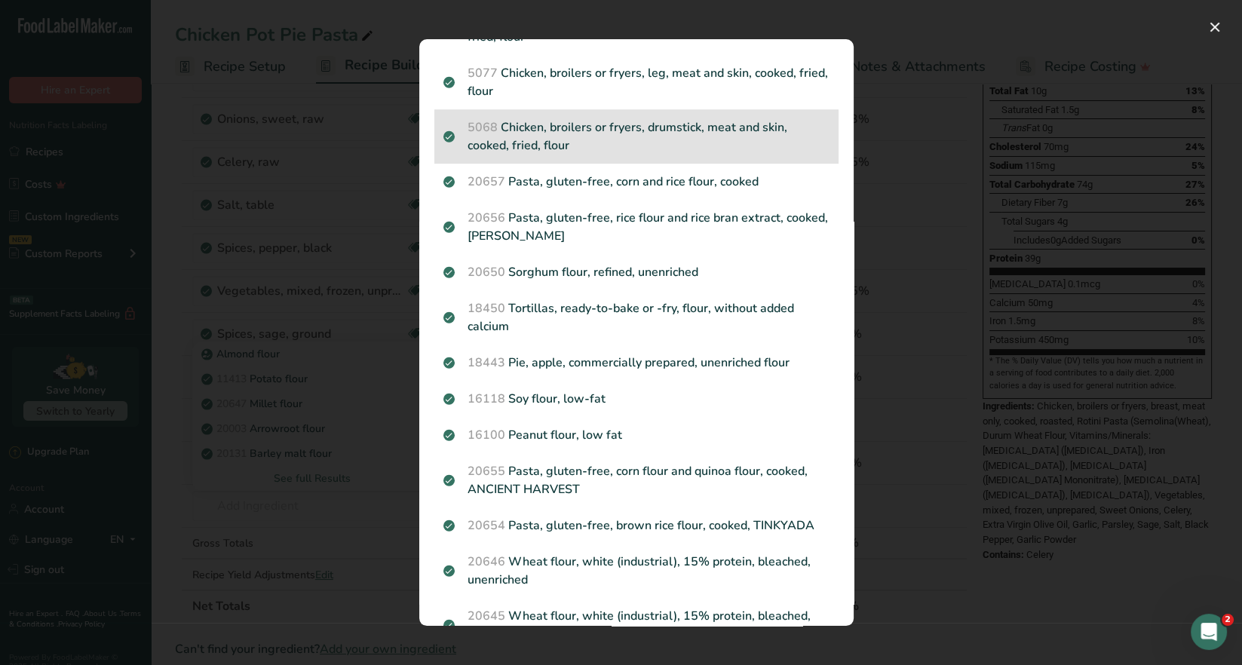
scroll to position [1660, 0]
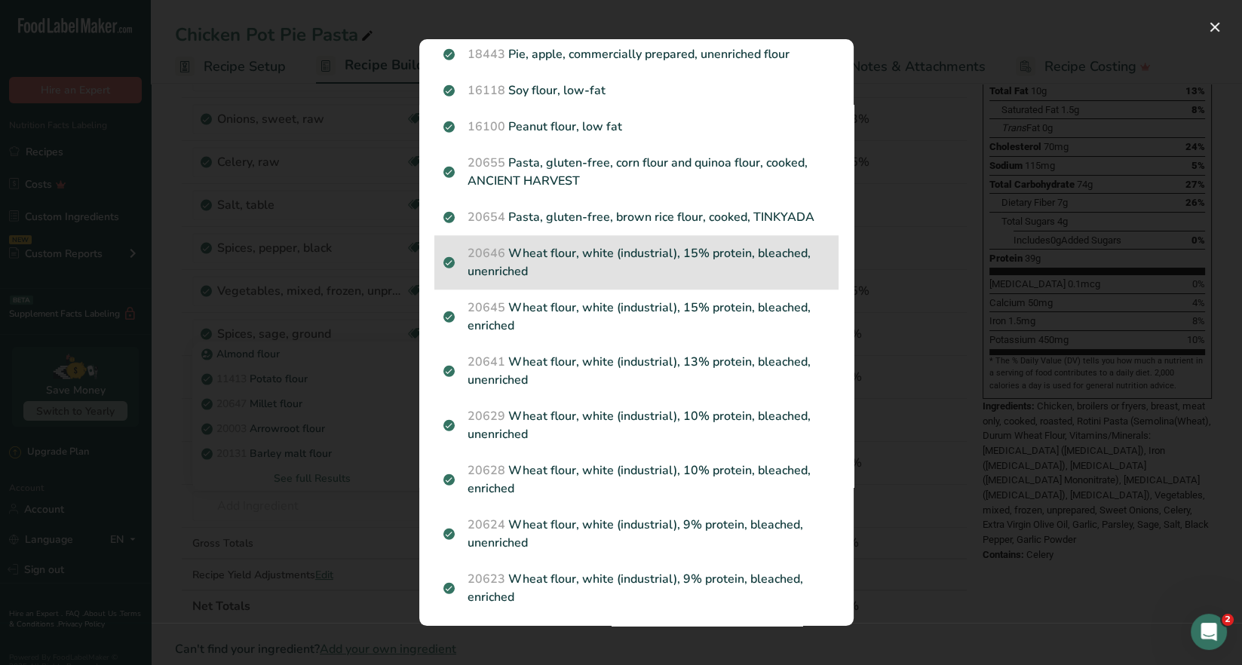
click at [693, 261] on p "20646 Wheat flour, white (industrial), 15% protein, bleached, unenriched" at bounding box center [637, 262] width 386 height 36
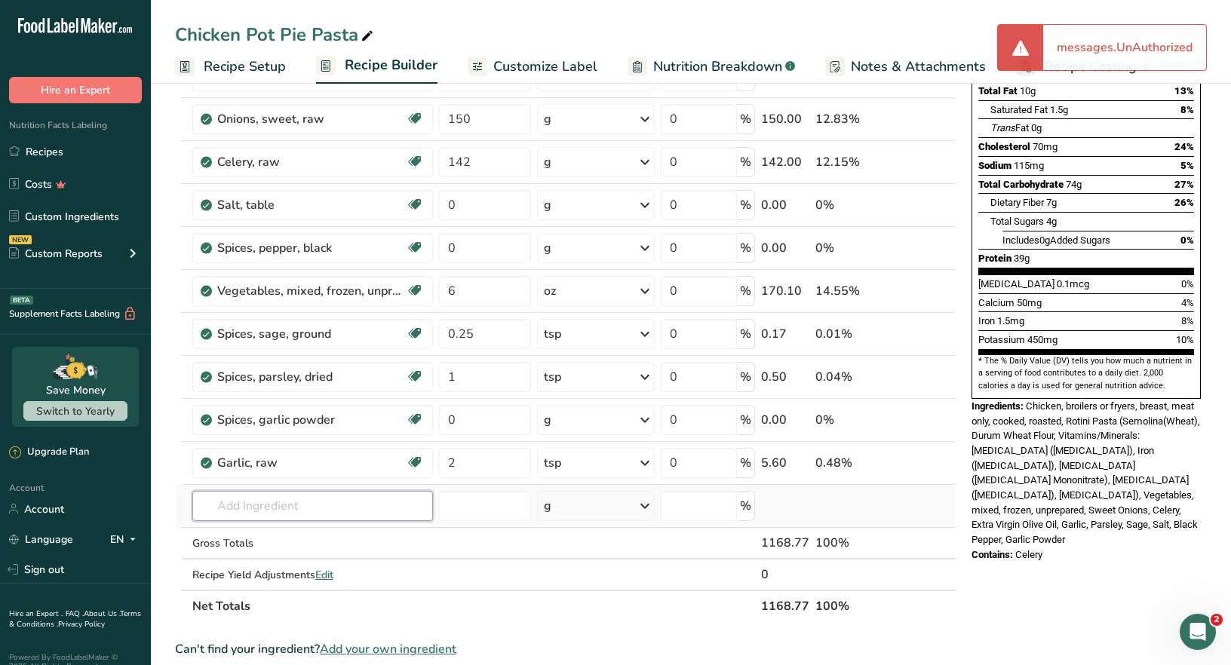
click at [253, 510] on input "text" at bounding box center [312, 506] width 241 height 30
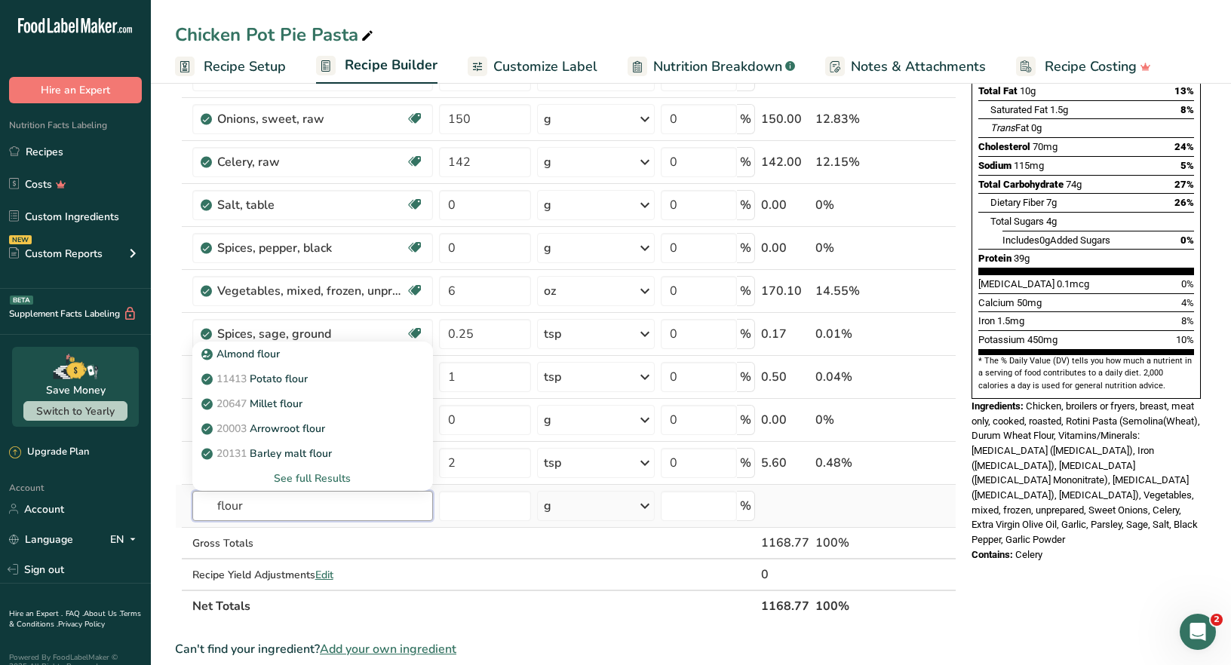
type input "flour"
click at [315, 474] on div "See full Results" at bounding box center [312, 479] width 216 height 16
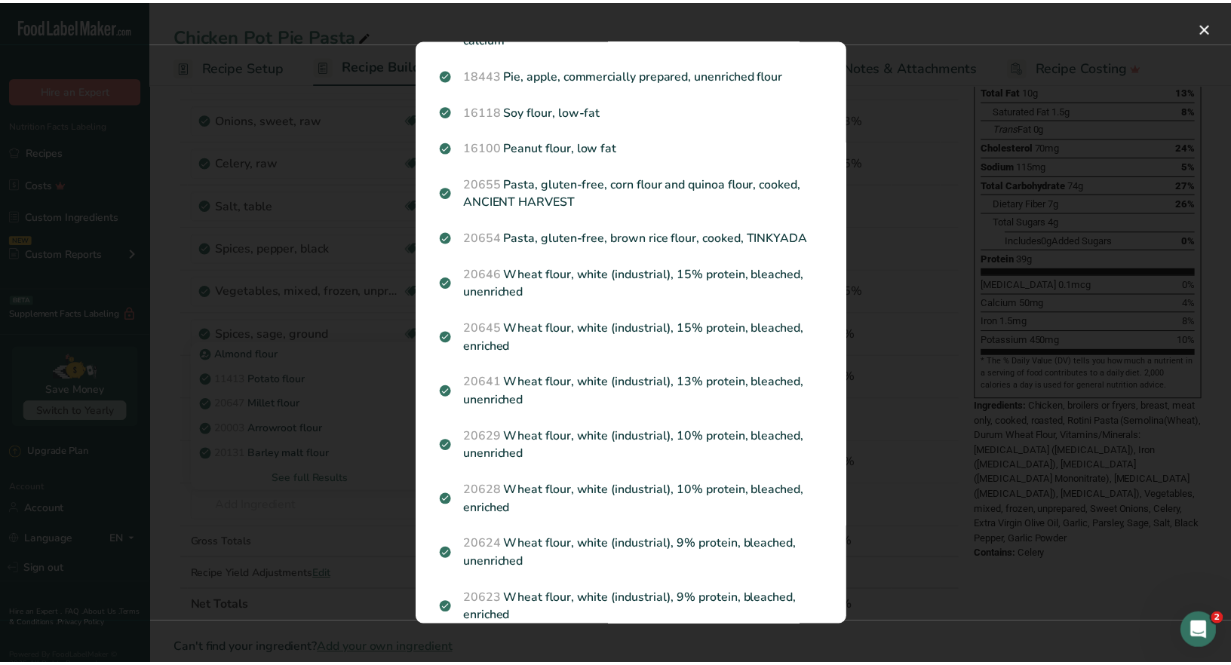
scroll to position [1663, 0]
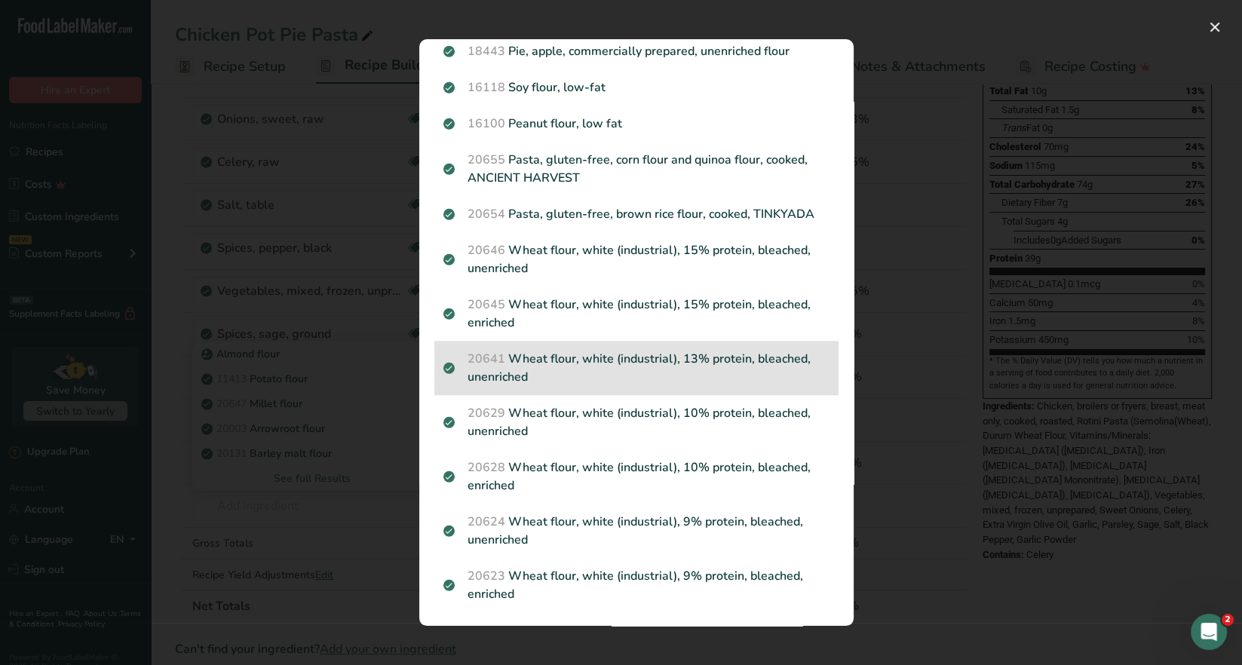
click at [680, 371] on p "20641 Wheat flour, white (industrial), 13% protein, bleached, unenriched" at bounding box center [637, 368] width 386 height 36
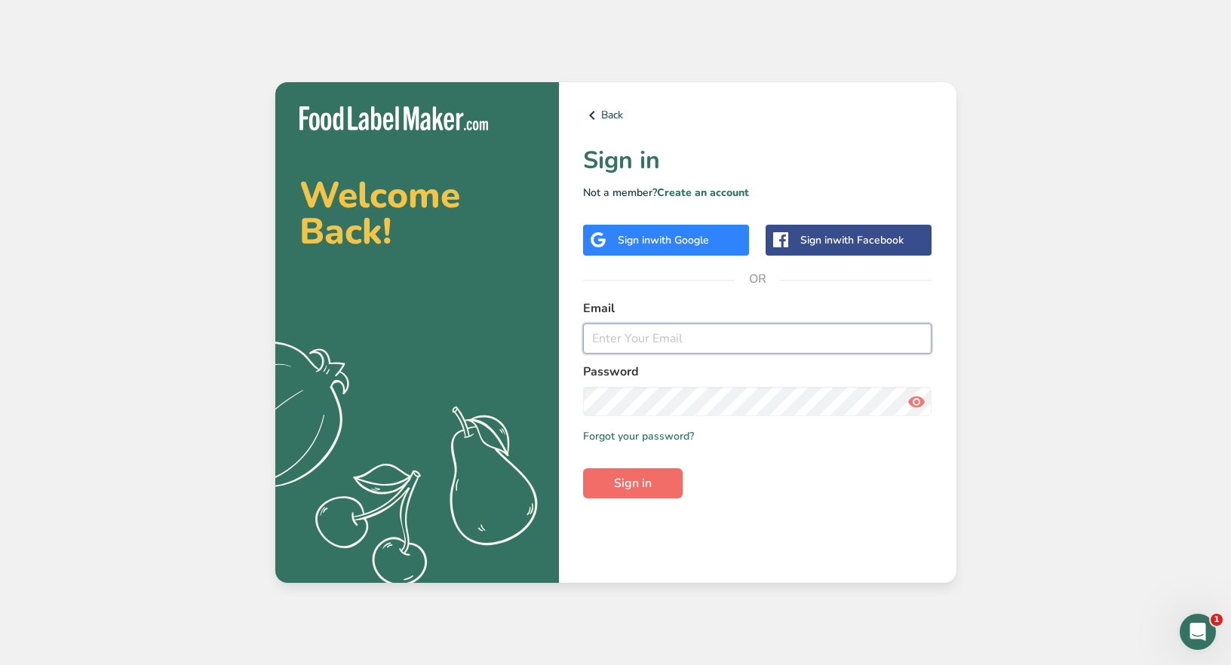
type input "jess@expeditionwellnesscoach.com"
click at [621, 483] on span "Sign in" at bounding box center [633, 483] width 38 height 18
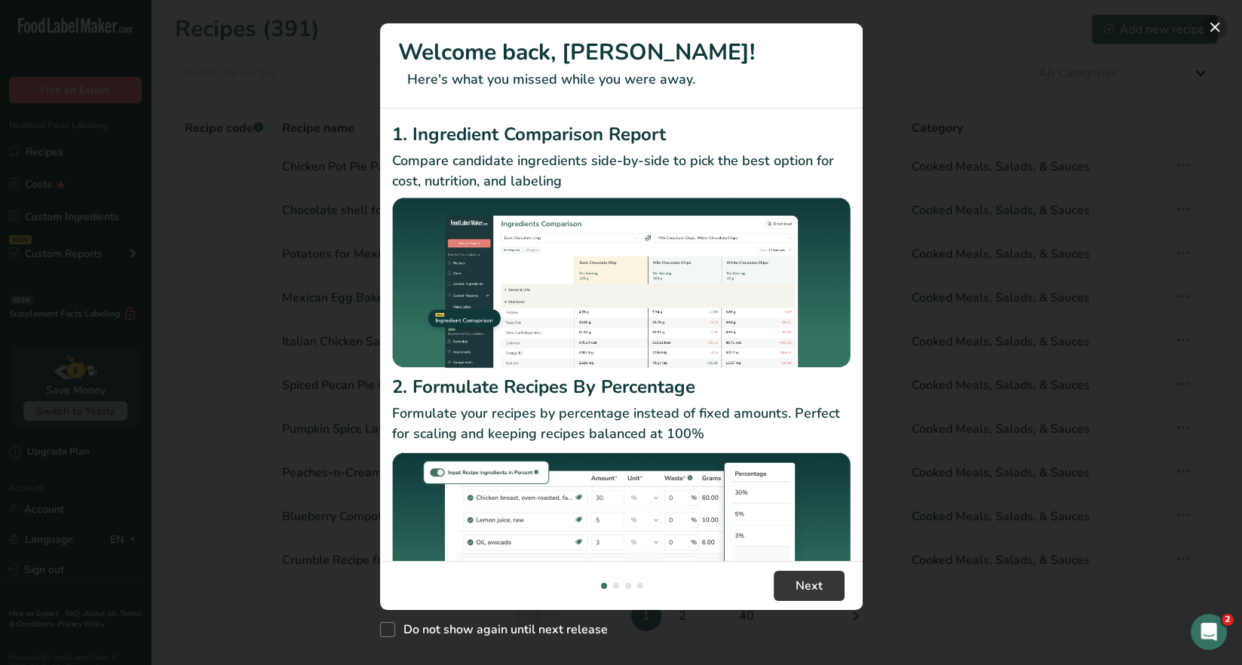
drag, startPoint x: 1211, startPoint y: 26, endPoint x: 1179, endPoint y: 38, distance: 34.9
click at [1211, 26] on button "New Features" at bounding box center [1215, 27] width 24 height 24
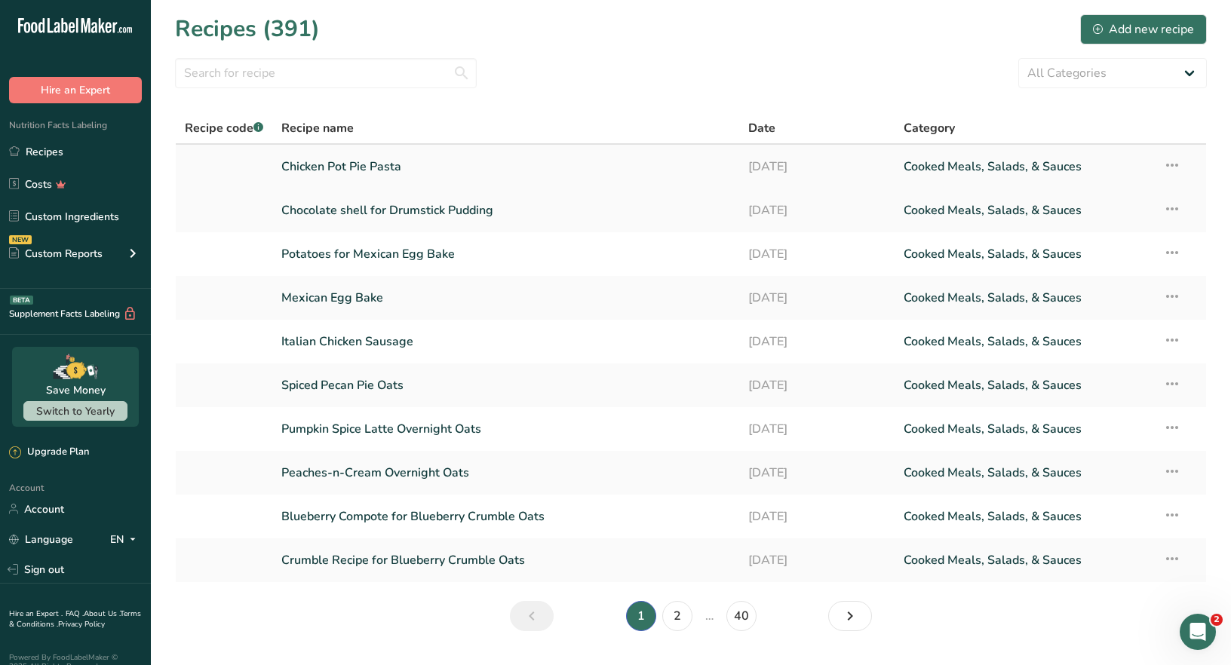
click at [393, 167] on link "Chicken Pot Pie Pasta" at bounding box center [505, 167] width 449 height 32
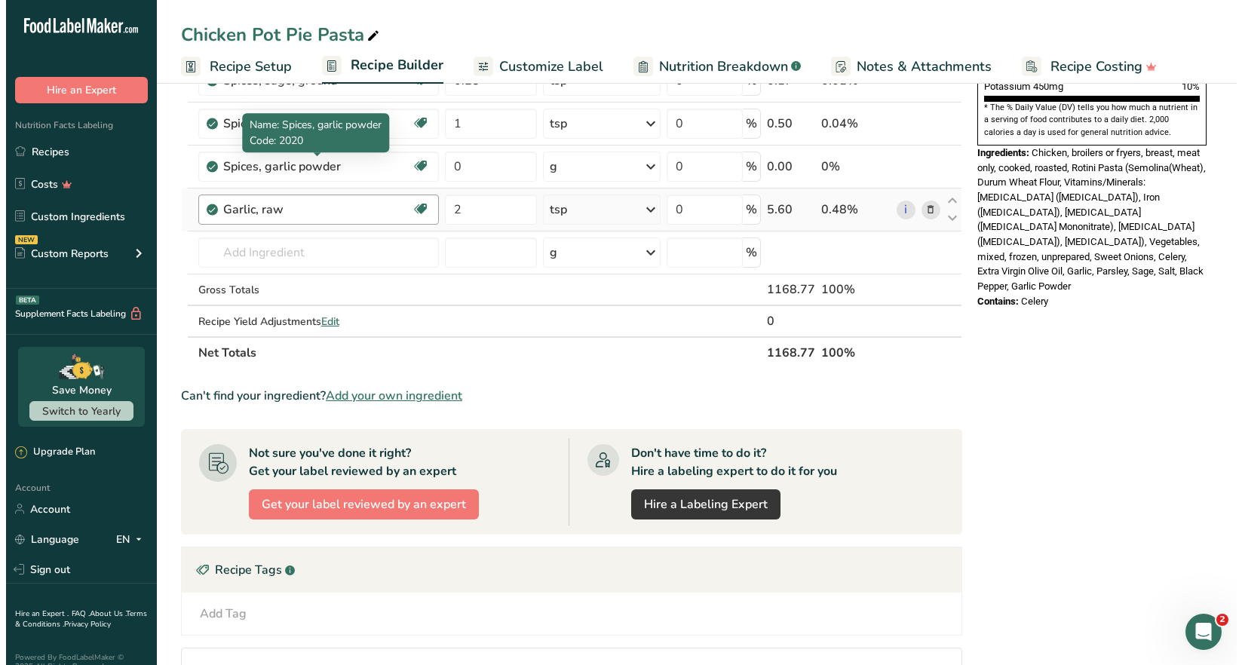
scroll to position [453, 0]
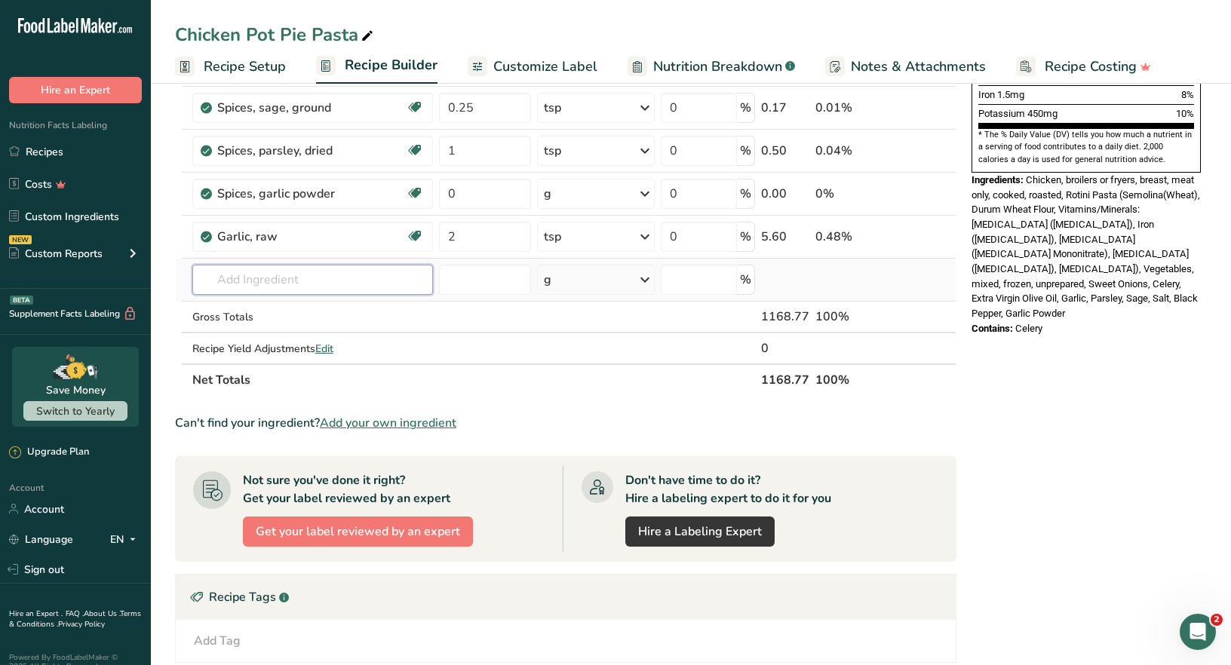
click at [222, 284] on input "text" at bounding box center [312, 280] width 241 height 30
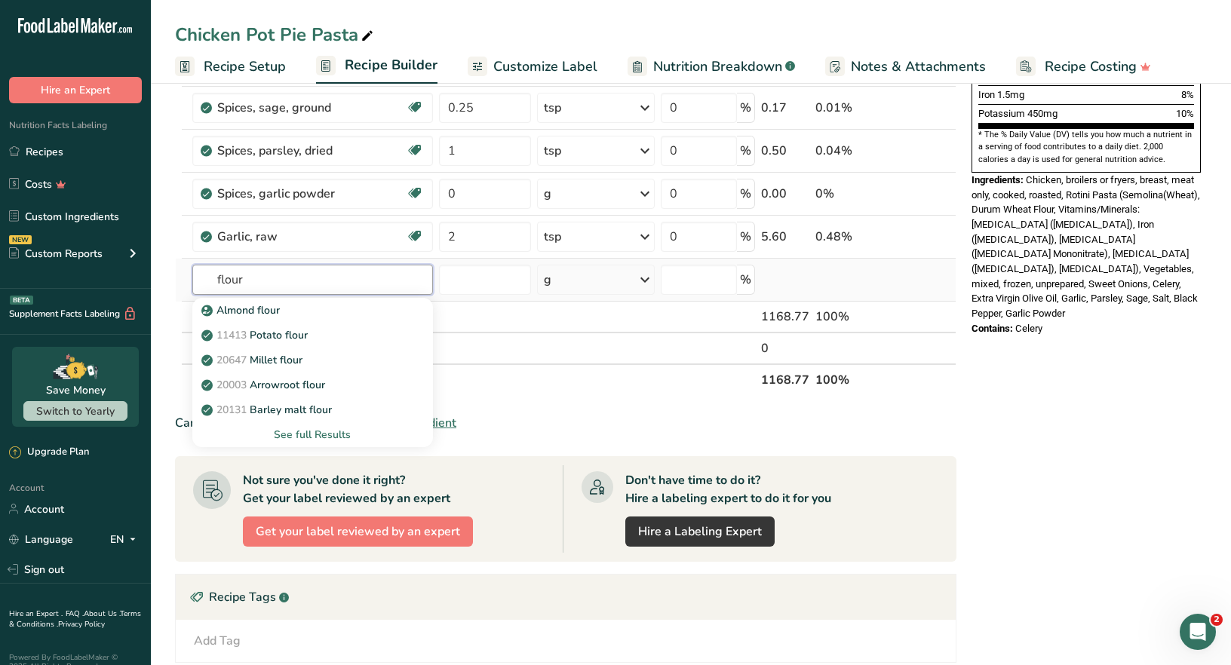
type input "flour"
click at [341, 436] on div "See full Results" at bounding box center [312, 435] width 216 height 16
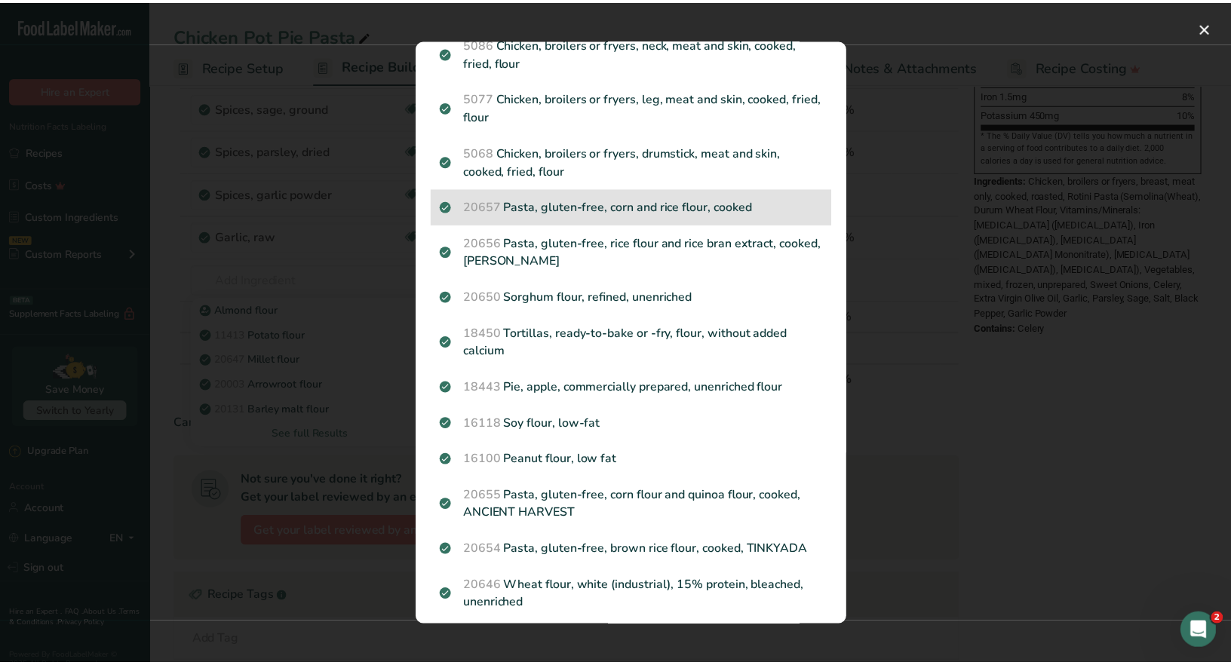
scroll to position [1583, 0]
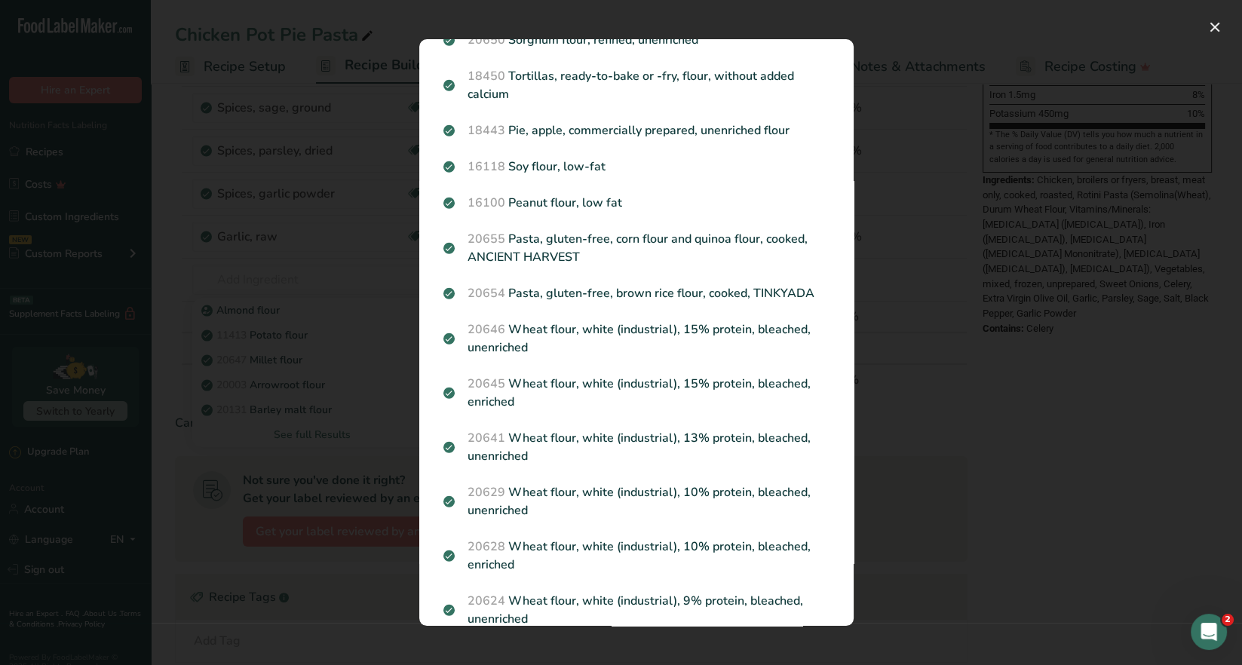
click at [514, 385] on p "20645 Wheat flour, white (industrial), 15% protein, bleached, enriched" at bounding box center [637, 393] width 386 height 36
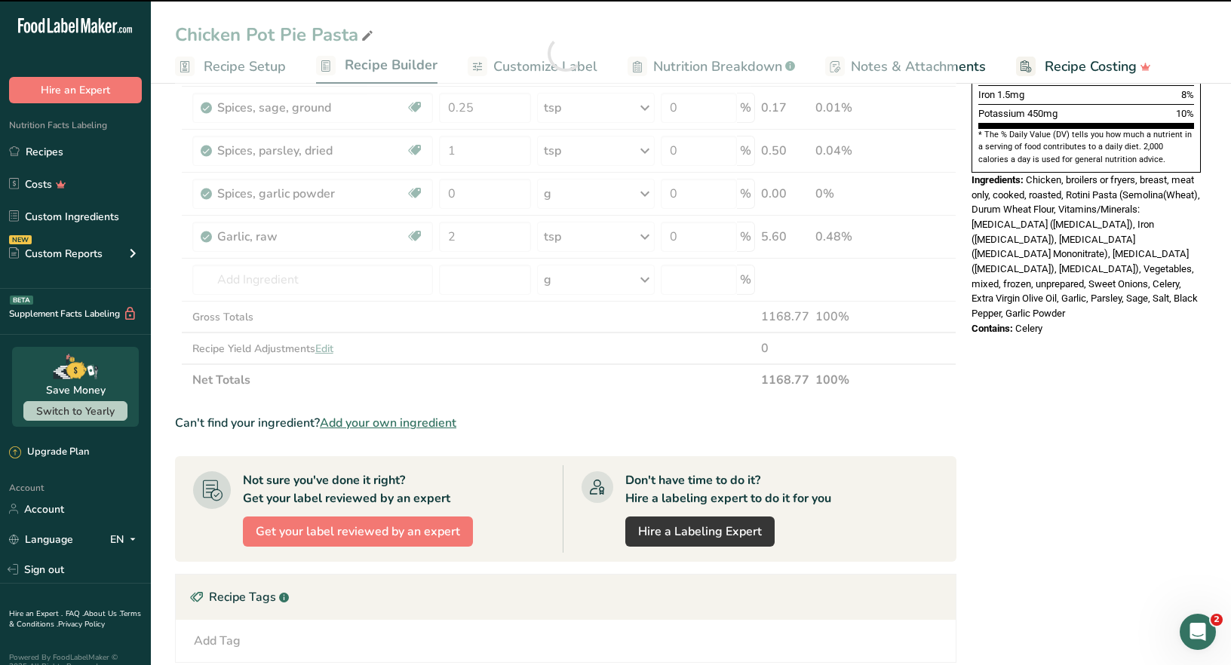
type input "0"
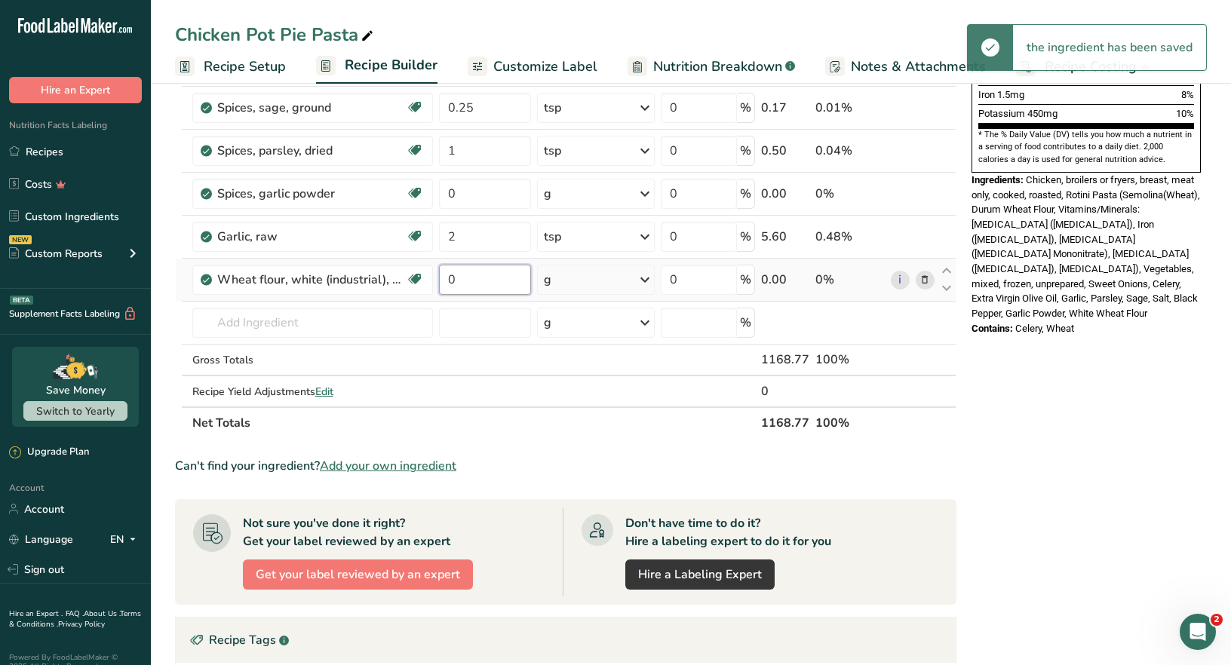
click at [459, 278] on input "0" at bounding box center [485, 280] width 93 height 30
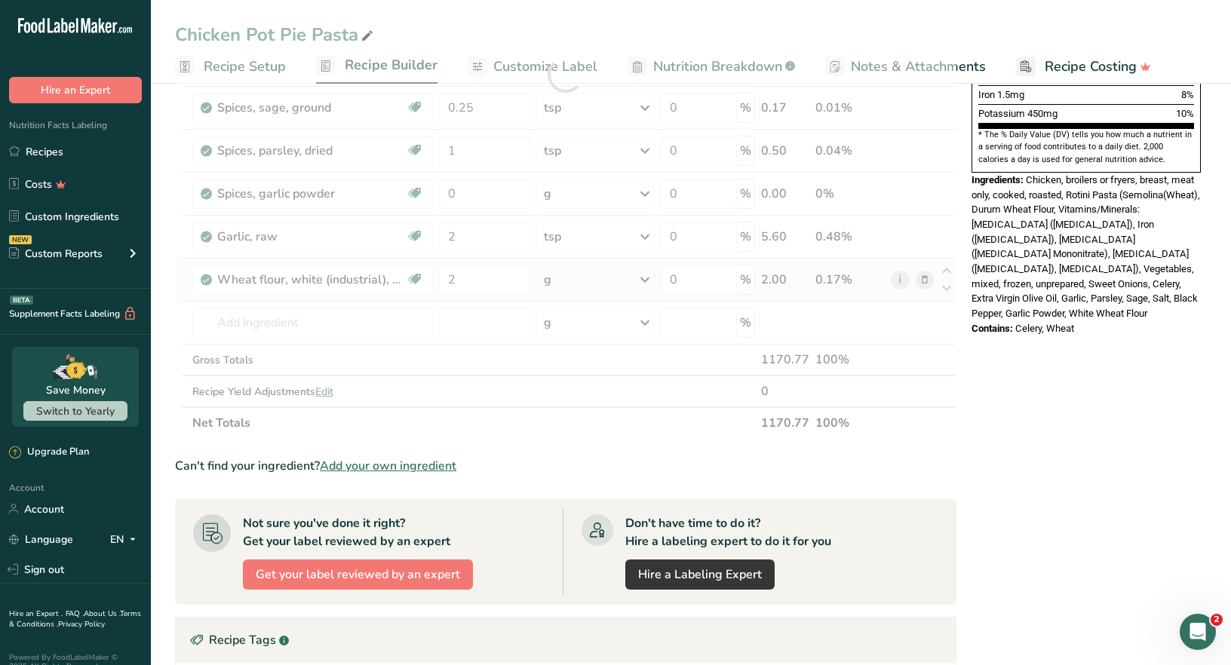
click at [649, 278] on div "Ingredient * Amount * Unit * Waste * .a-a{fill:#347362;}.b-a{fill:#fff;} Grams …" at bounding box center [565, 74] width 781 height 729
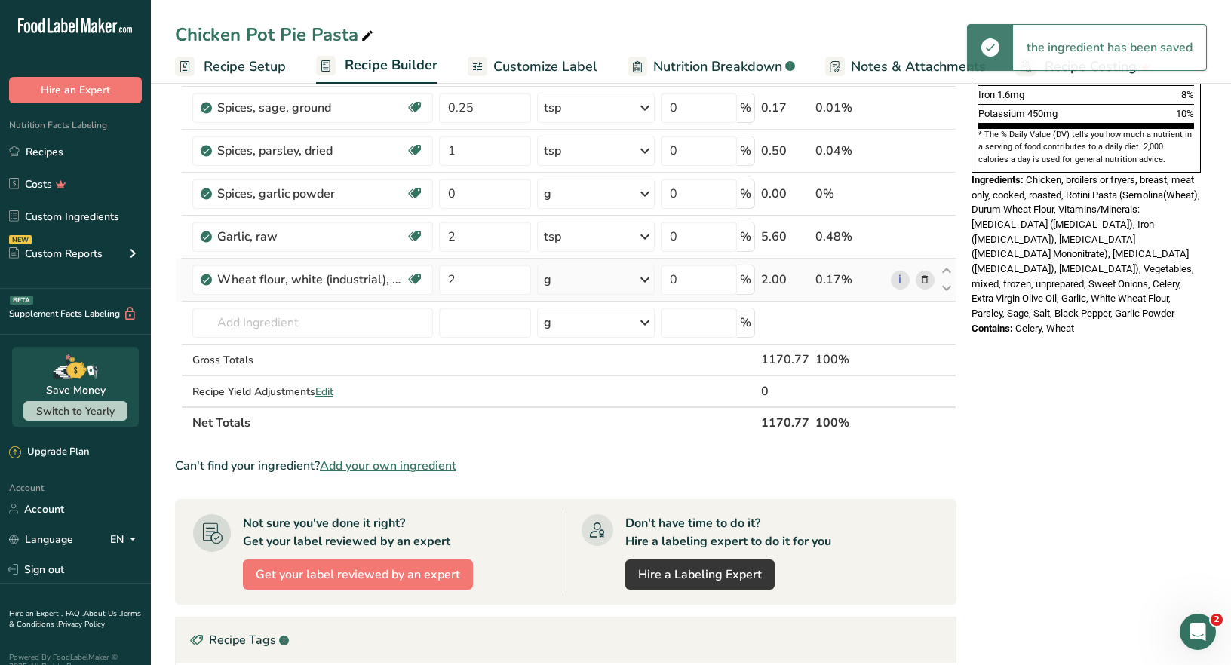
click at [646, 279] on icon at bounding box center [645, 279] width 18 height 27
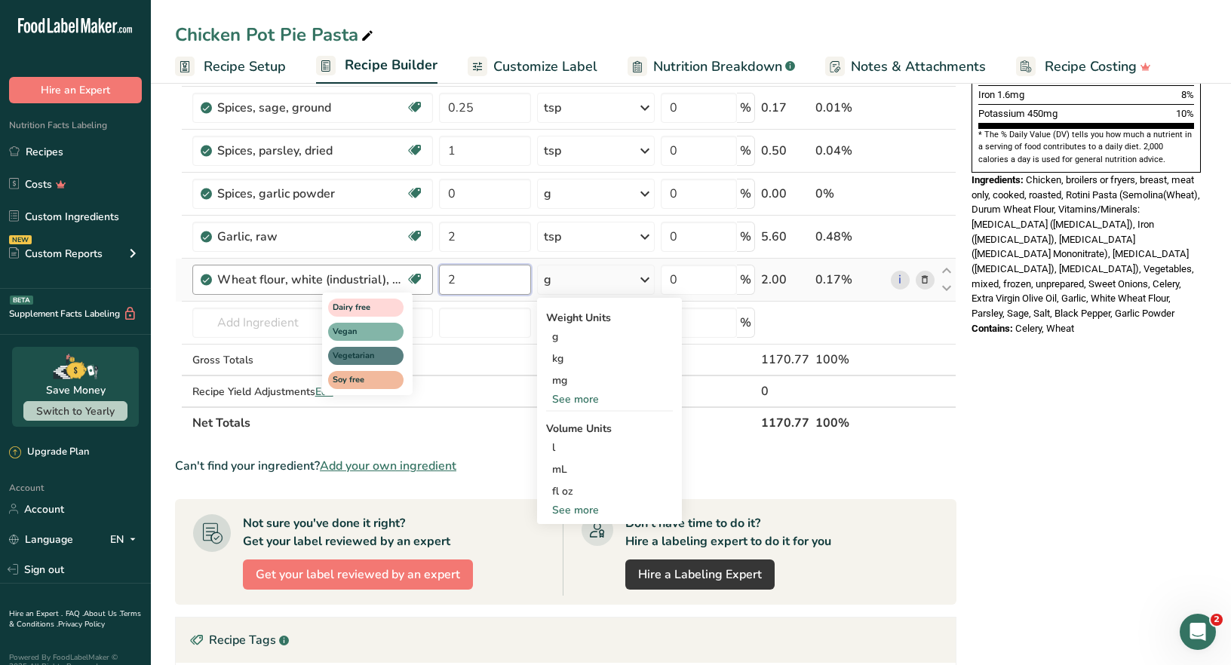
drag, startPoint x: 465, startPoint y: 280, endPoint x: 416, endPoint y: 270, distance: 50.0
click at [419, 278] on tr "Wheat flour, white (industrial), 15% protein, bleached, enriched Dairy free Veg…" at bounding box center [566, 280] width 780 height 43
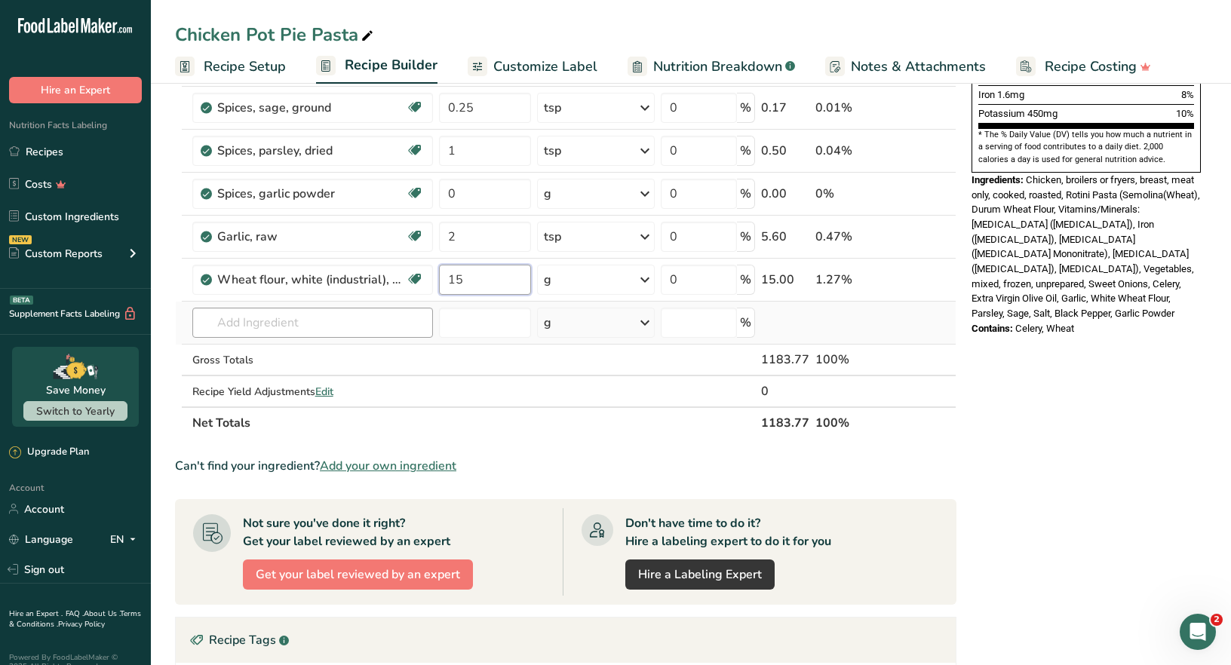
type input "15"
click at [251, 320] on div "Ingredient * Amount * Unit * Waste * .a-a{fill:#347362;}.b-a{fill:#fff;} Grams …" at bounding box center [565, 74] width 781 height 729
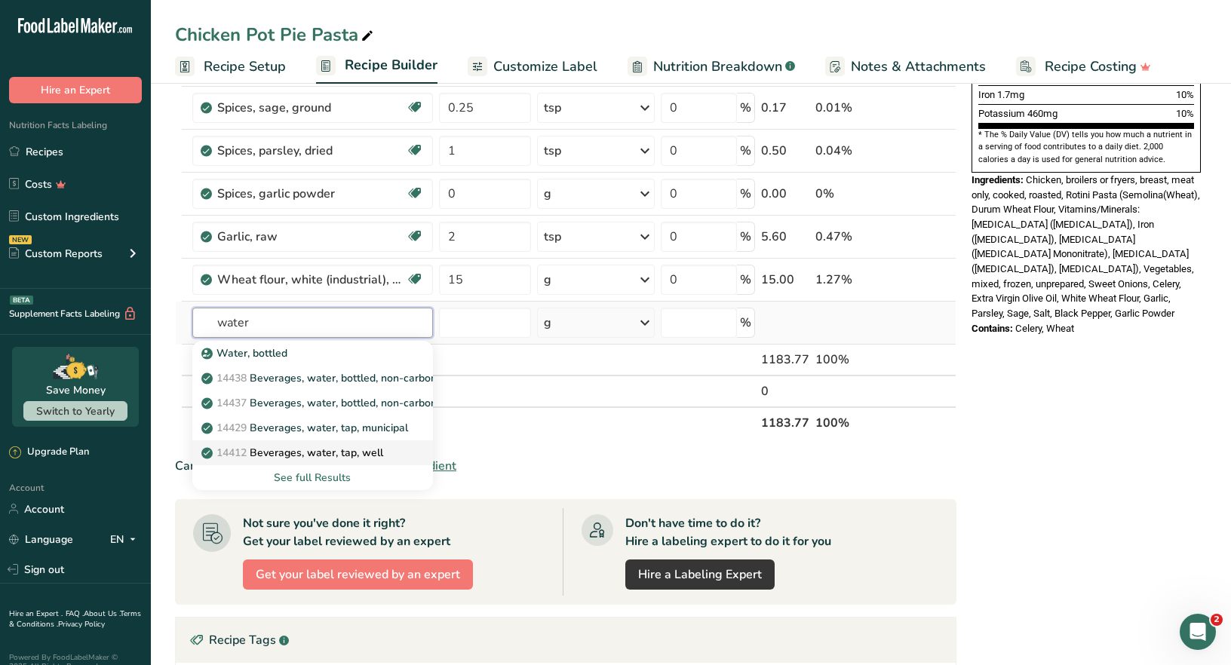
type input "water"
click at [388, 450] on div "14412 Beverages, water, tap, well" at bounding box center [300, 453] width 192 height 16
type input "Beverages, water, tap, well"
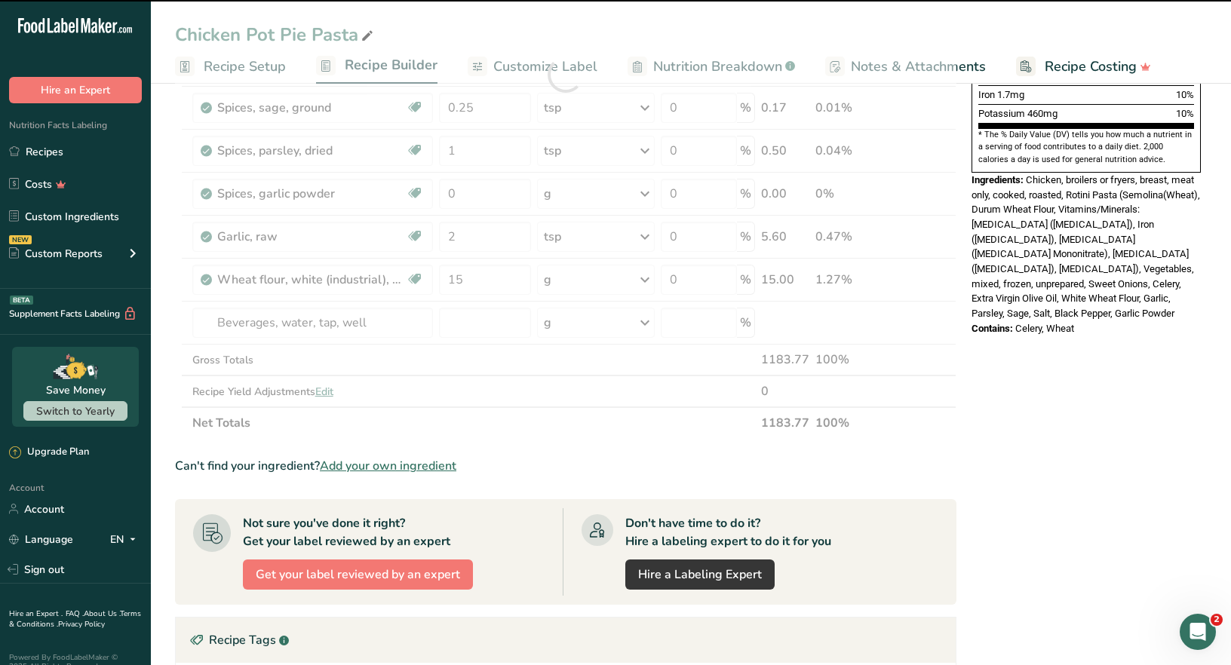
type input "0"
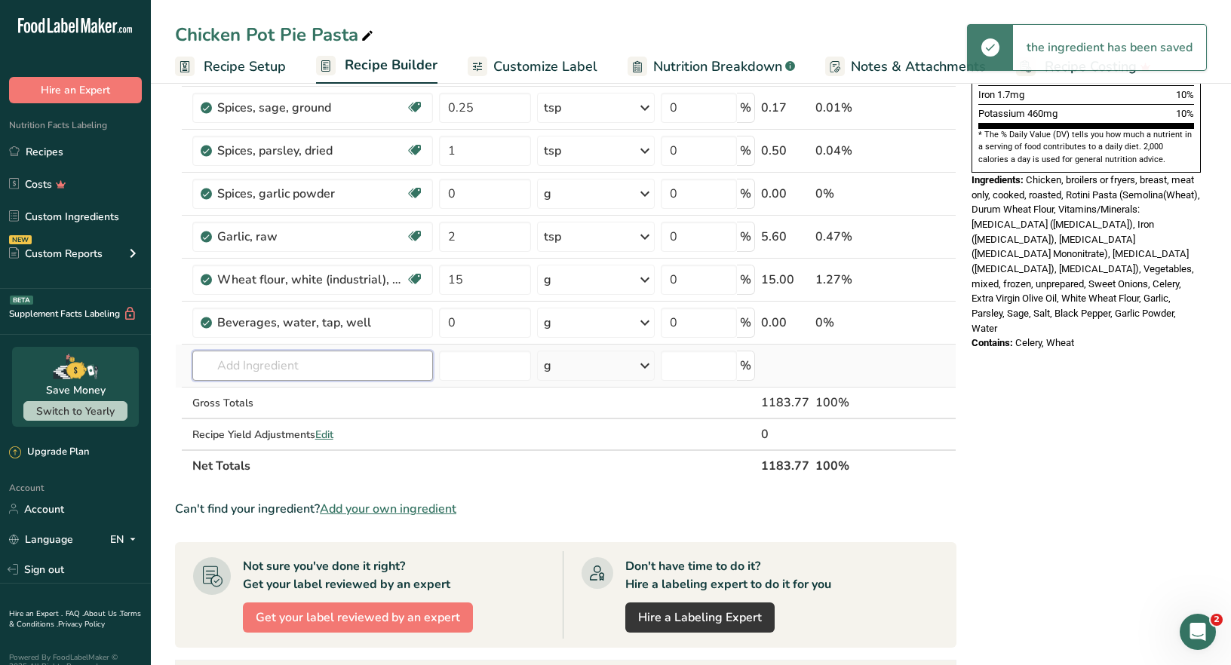
click at [233, 364] on input "text" at bounding box center [312, 366] width 241 height 30
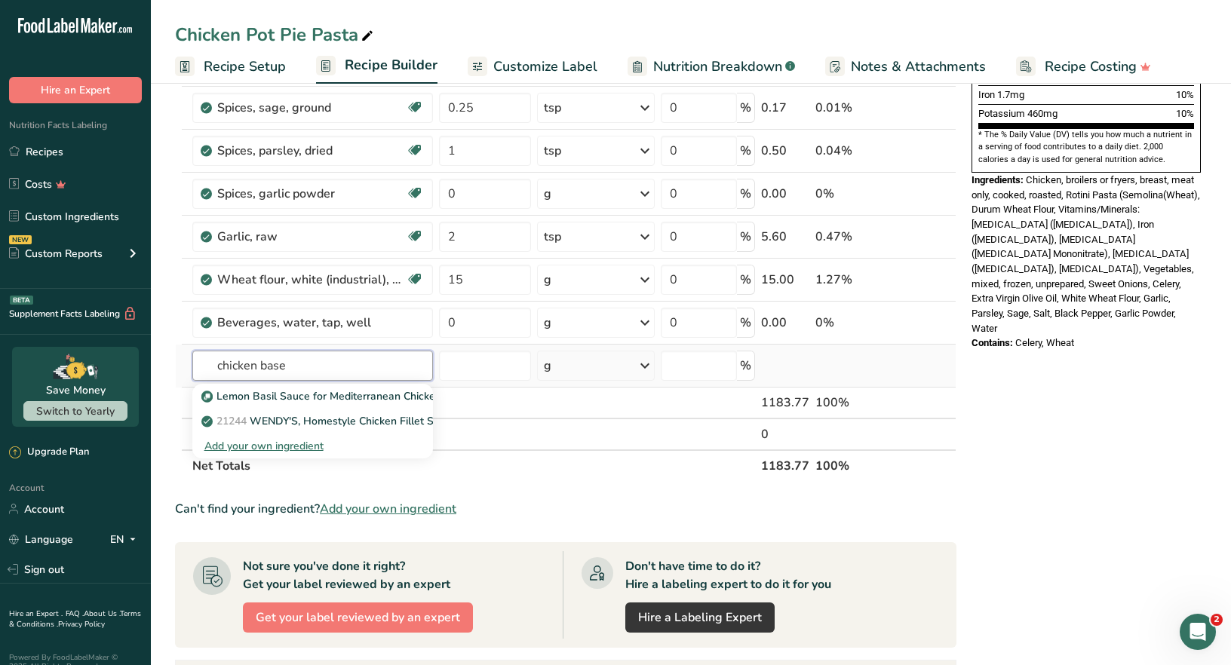
drag, startPoint x: 291, startPoint y: 362, endPoint x: 261, endPoint y: 362, distance: 30.2
click at [262, 362] on input "chicken base" at bounding box center [312, 366] width 241 height 30
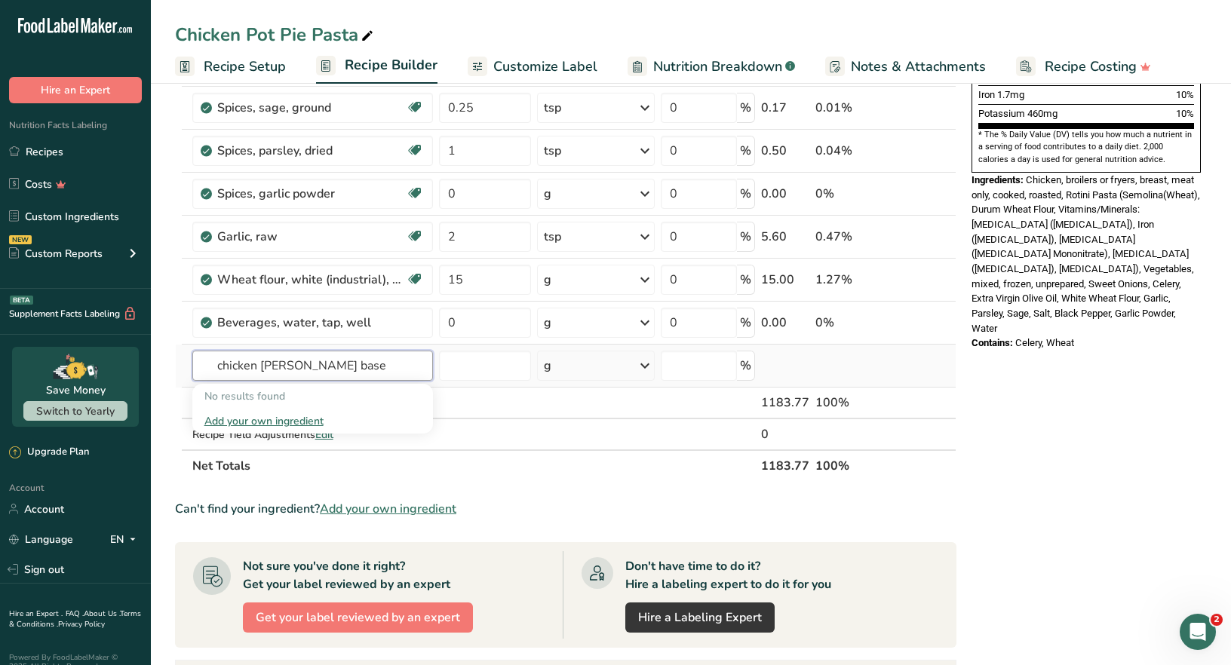
drag, startPoint x: 334, startPoint y: 361, endPoint x: 303, endPoint y: 363, distance: 31.0
click at [303, 363] on input "chicken boullion base" at bounding box center [312, 366] width 241 height 30
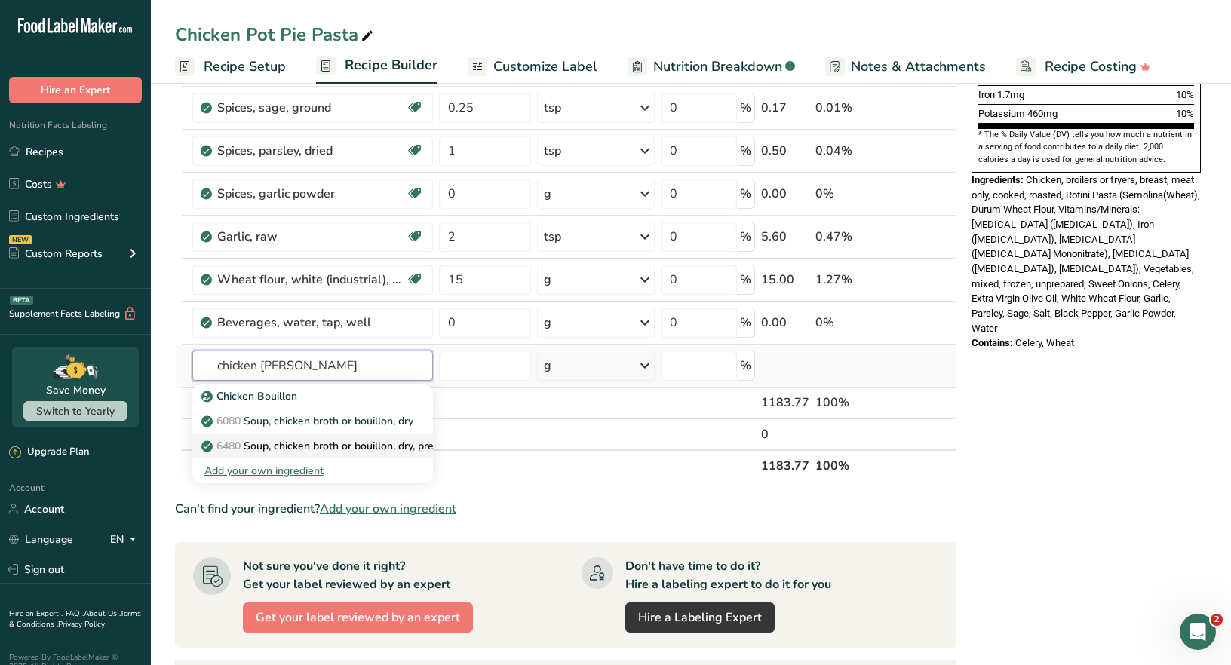
type input "chicken boullion"
click at [339, 446] on p "6480 Soup, chicken broth or bouillon, dry, prepared with water" at bounding box center [360, 446] width 313 height 16
type input "Soup, chicken broth or bouillon, dry, prepared with water"
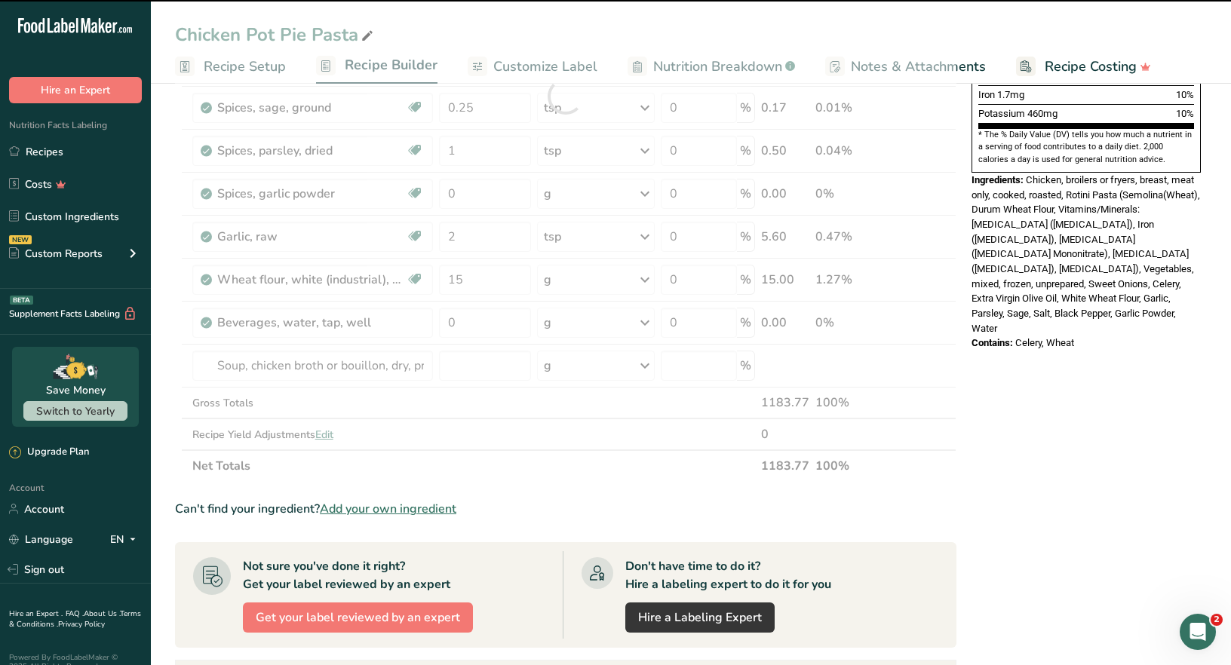
type input "0"
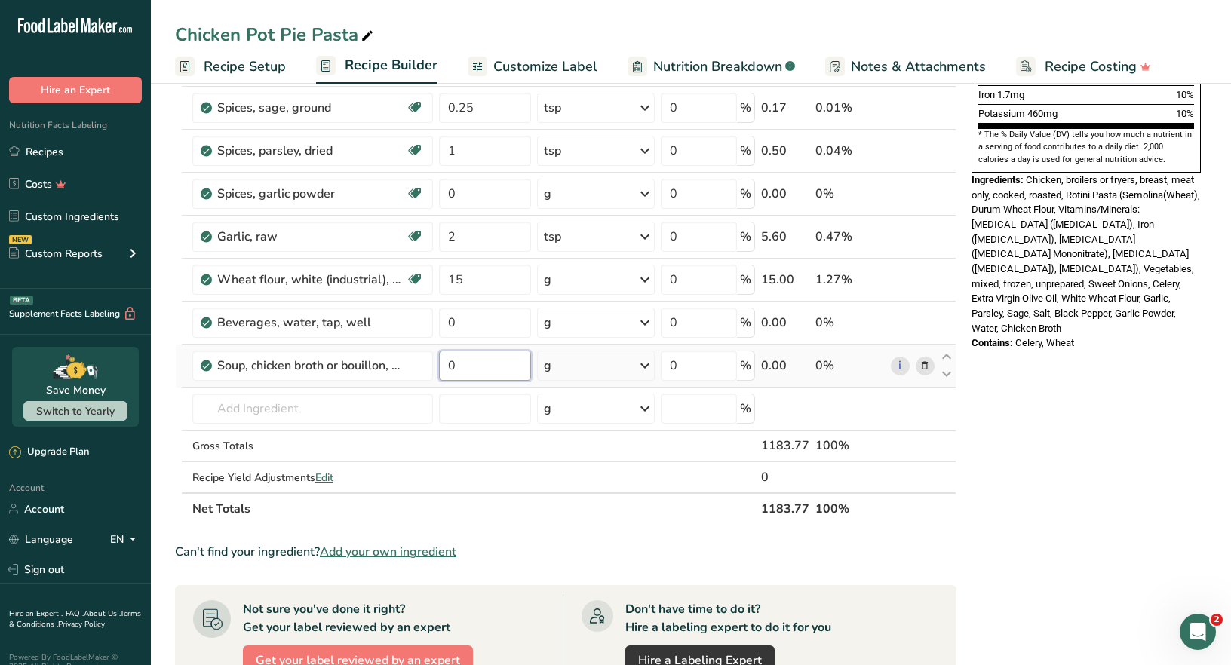
click at [457, 362] on input "0" at bounding box center [485, 366] width 93 height 30
type input "1"
click at [646, 366] on div "Ingredient * Amount * Unit * Waste * .a-a{fill:#347362;}.b-a{fill:#fff;} Grams …" at bounding box center [565, 117] width 781 height 815
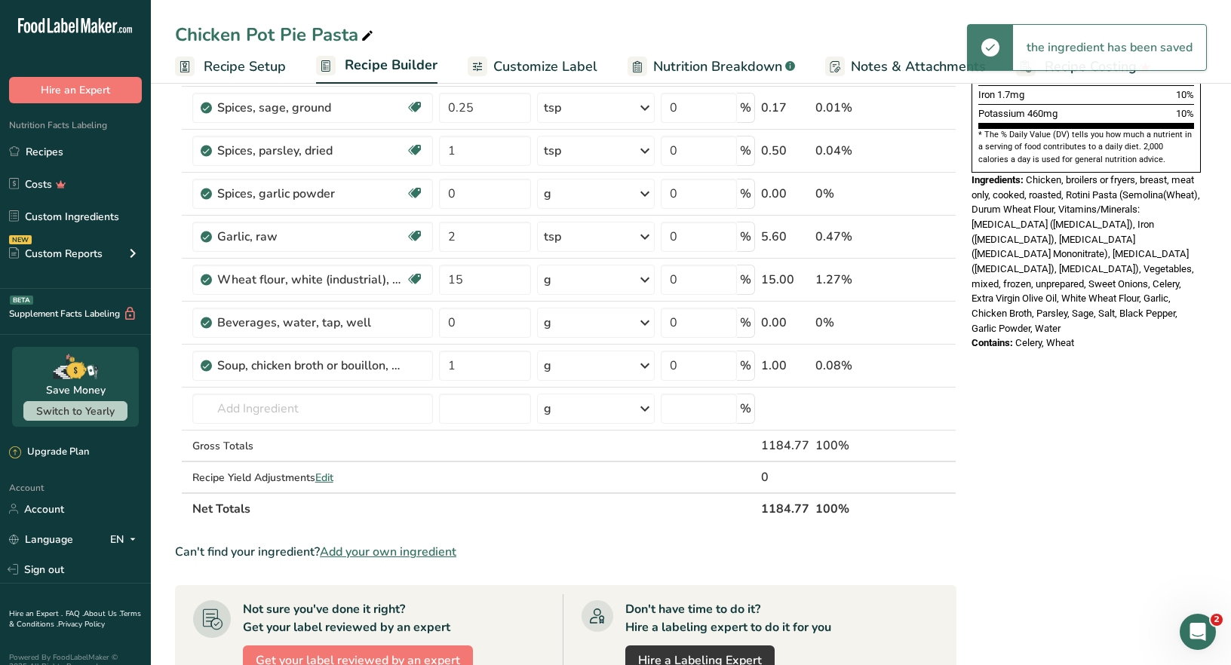
click at [646, 367] on icon at bounding box center [645, 365] width 18 height 27
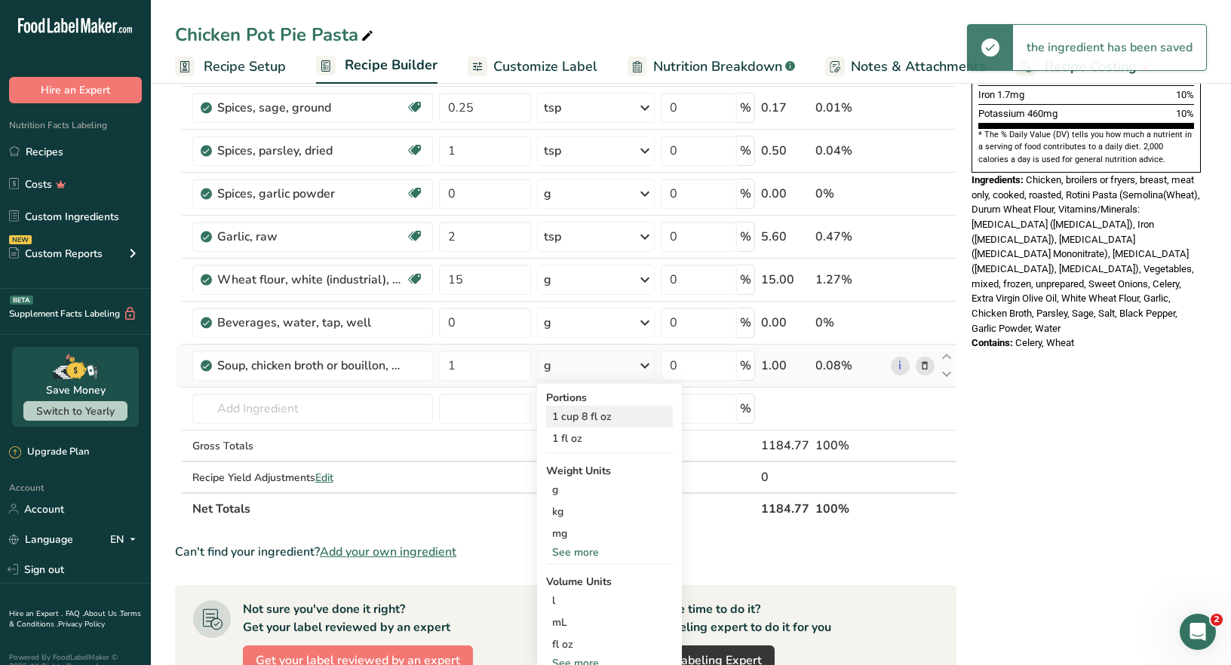
click at [606, 414] on div "1 cup 8 fl oz" at bounding box center [609, 417] width 127 height 22
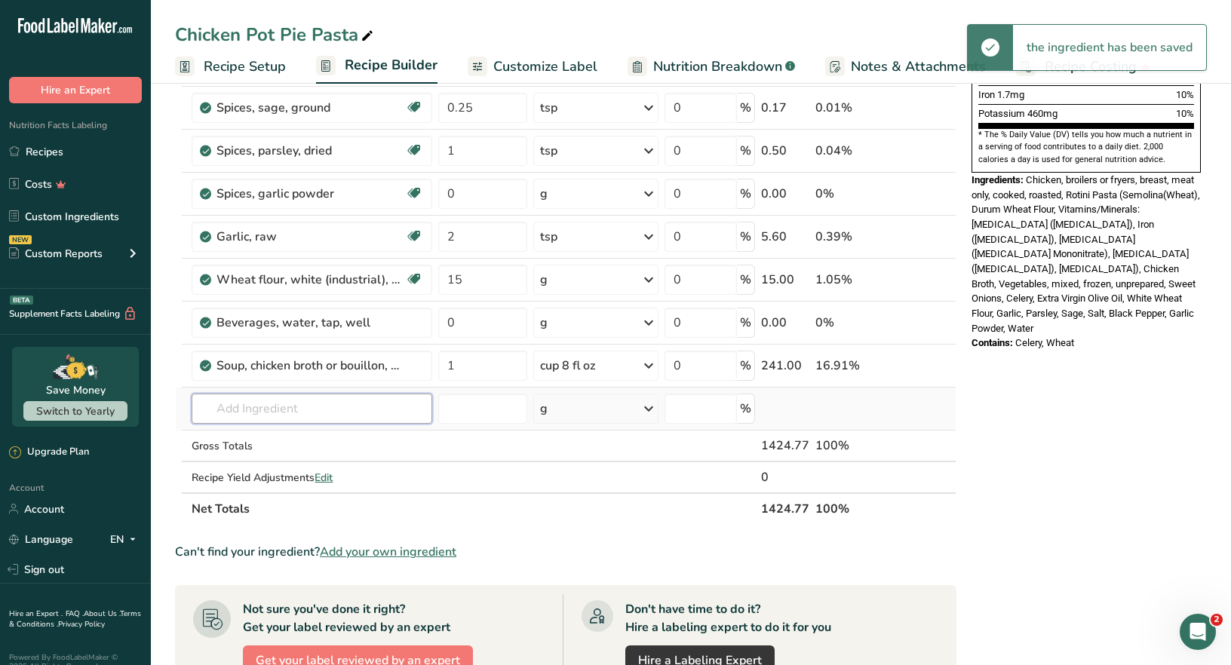
click at [221, 404] on input "text" at bounding box center [312, 409] width 241 height 30
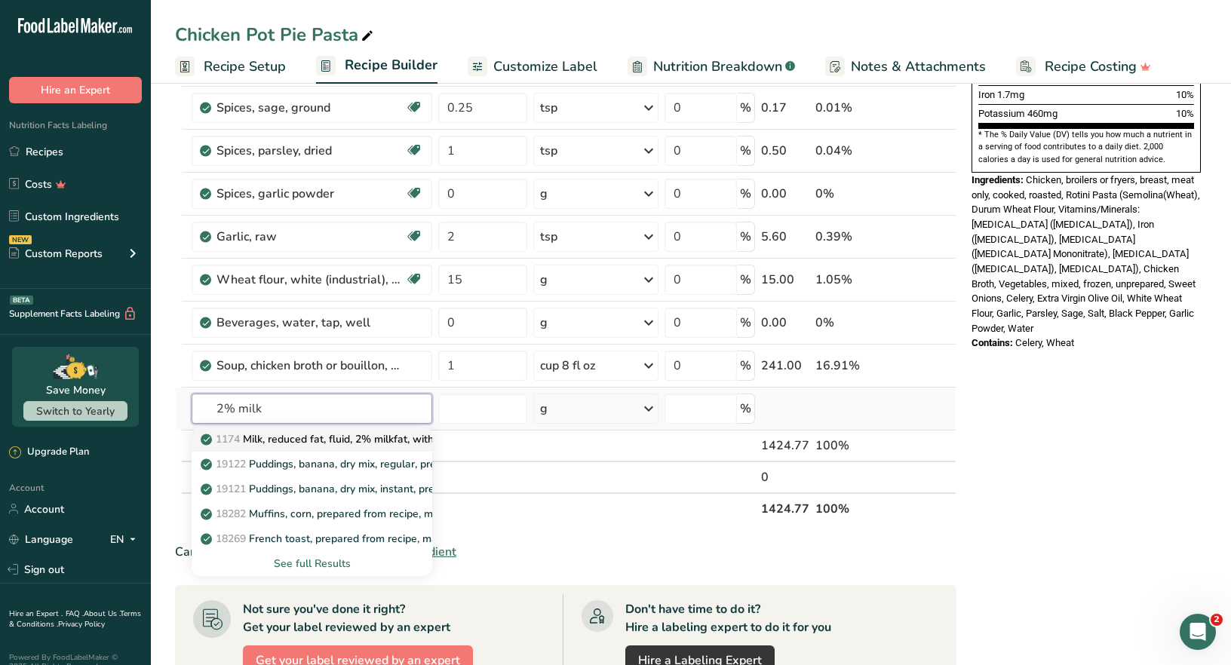
type input "2% milk"
click at [299, 442] on p "1174 Milk, reduced fat, fluid, 2% milkfat, without added vitamin A and vitamin D" at bounding box center [424, 439] width 440 height 16
type input "Milk, reduced fat, fluid, 2% milkfat, without added vitamin A and vitamin D"
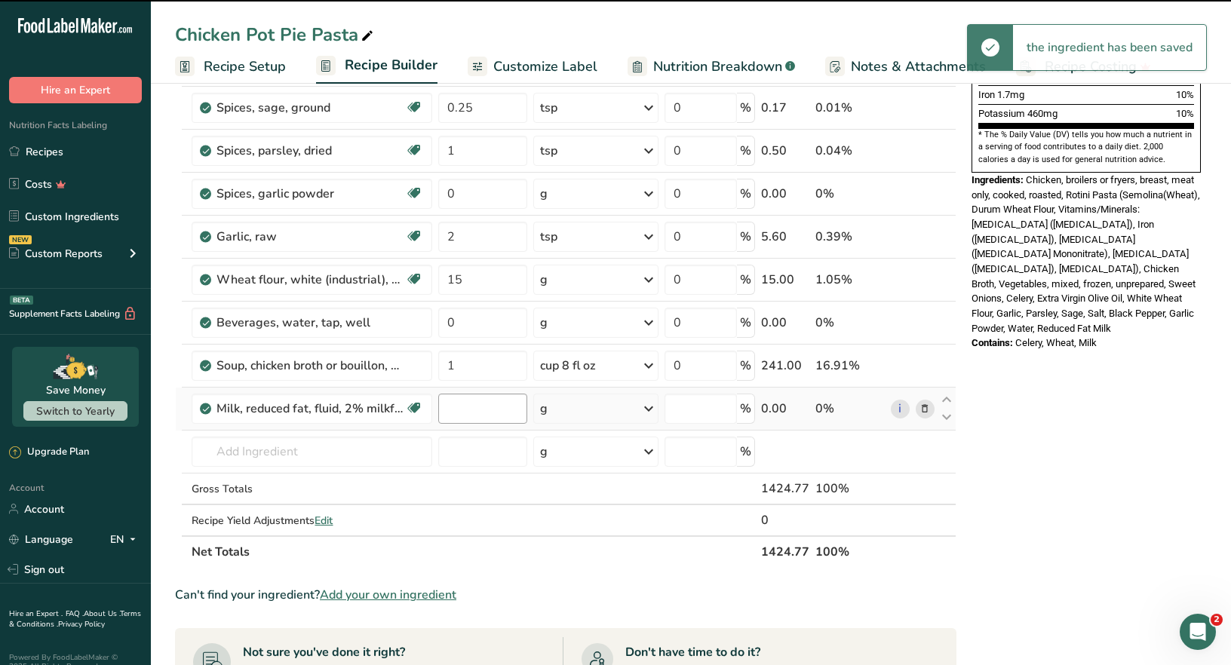
type input "0"
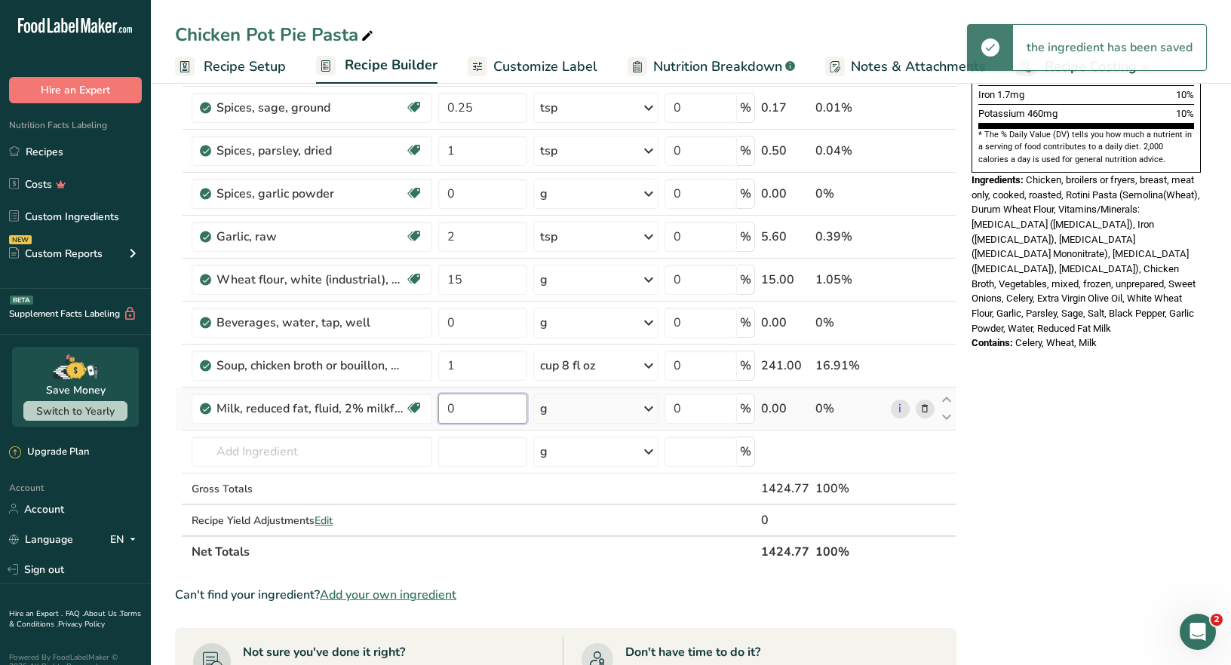
click at [459, 410] on input "0" at bounding box center [482, 409] width 89 height 30
type input "1"
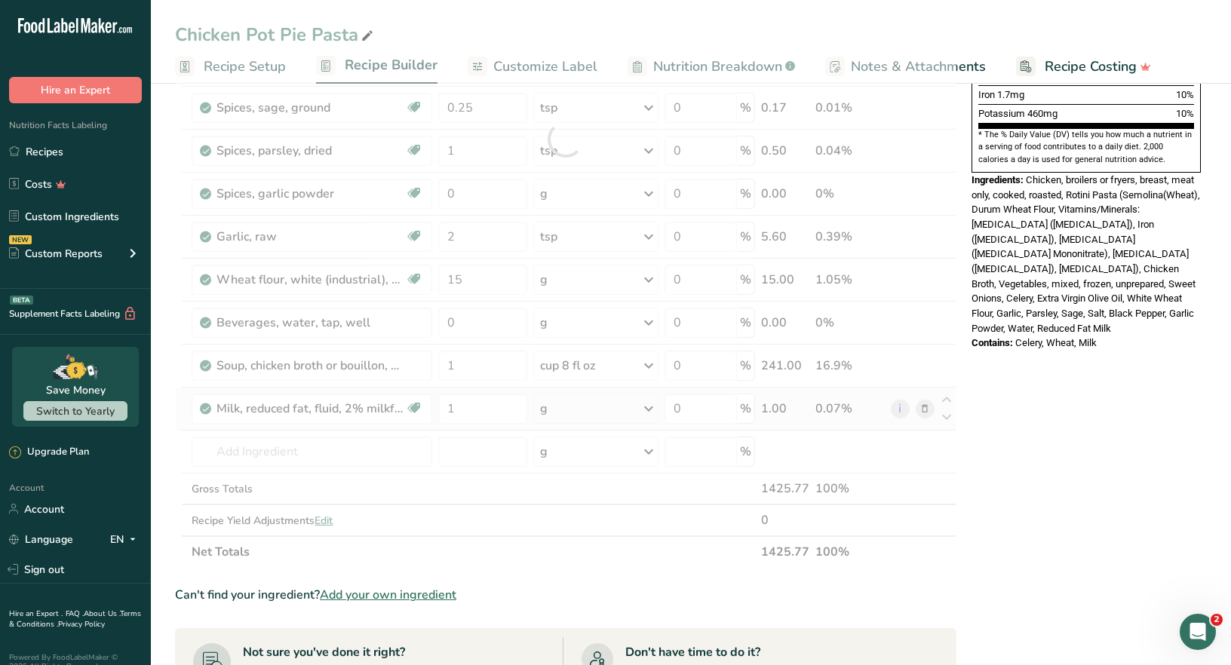
click at [652, 406] on div "Ingredient * Amount * Unit * Waste * .a-a{fill:#347362;}.b-a{fill:#fff;} Grams …" at bounding box center [565, 139] width 781 height 858
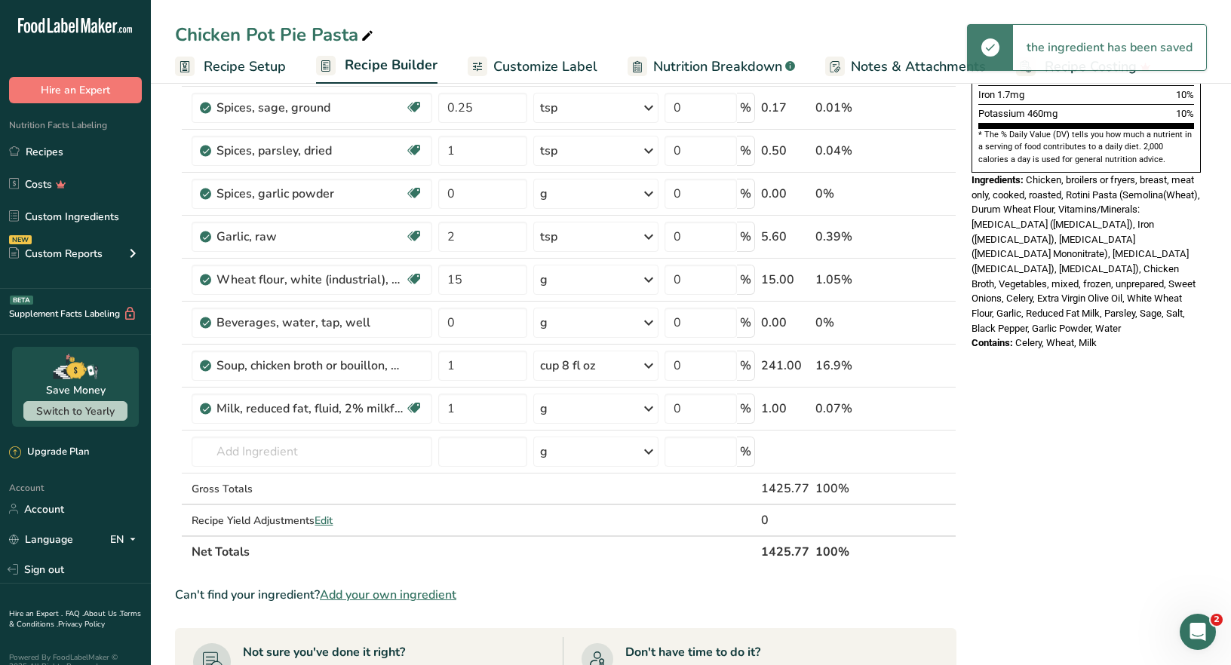
click at [649, 408] on icon at bounding box center [649, 408] width 18 height 27
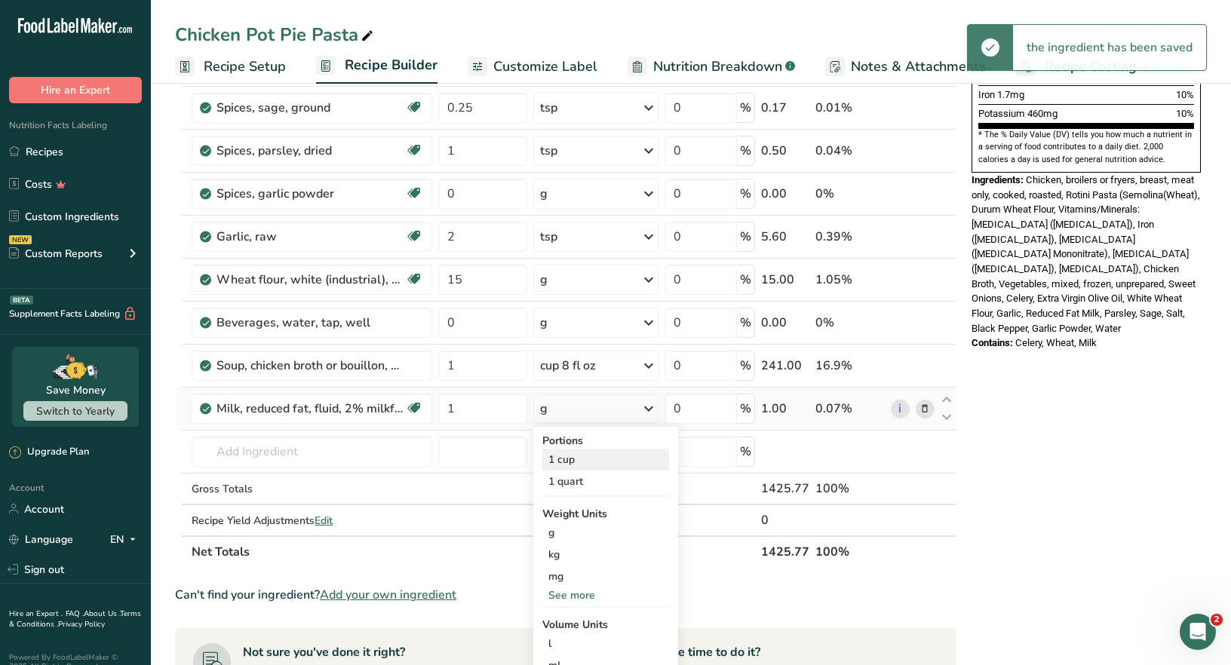
click at [585, 455] on div "1 cup" at bounding box center [605, 460] width 127 height 22
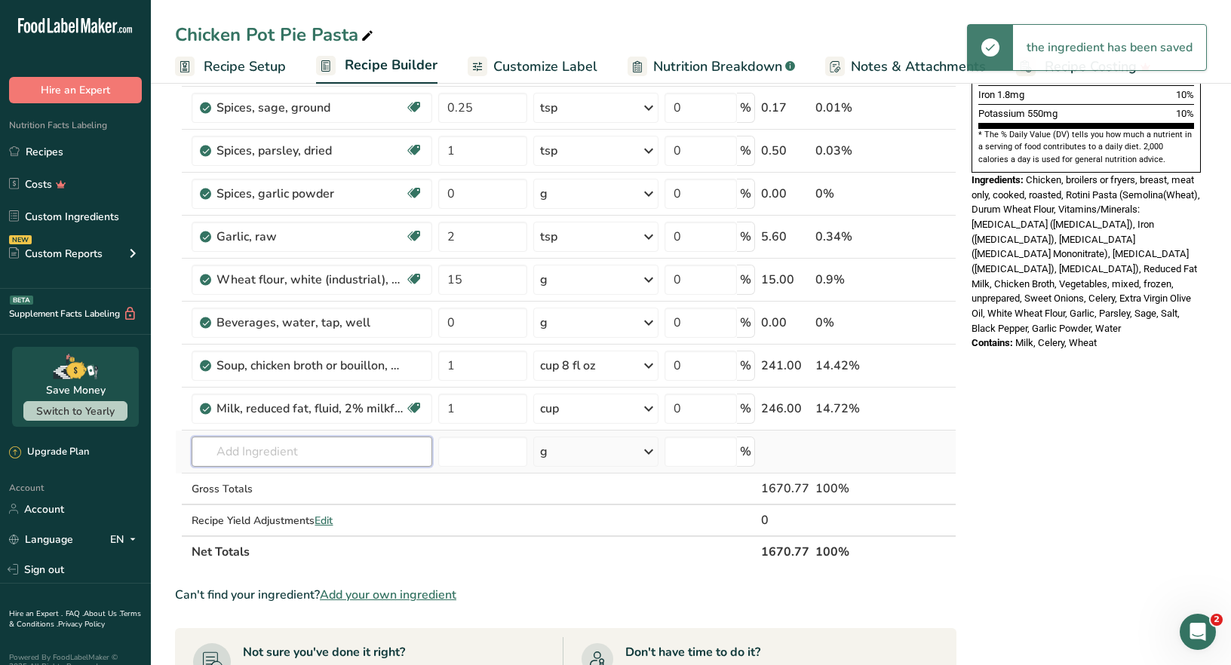
drag, startPoint x: 232, startPoint y: 450, endPoint x: 331, endPoint y: 444, distance: 99.8
click at [232, 447] on input "text" at bounding box center [312, 452] width 241 height 30
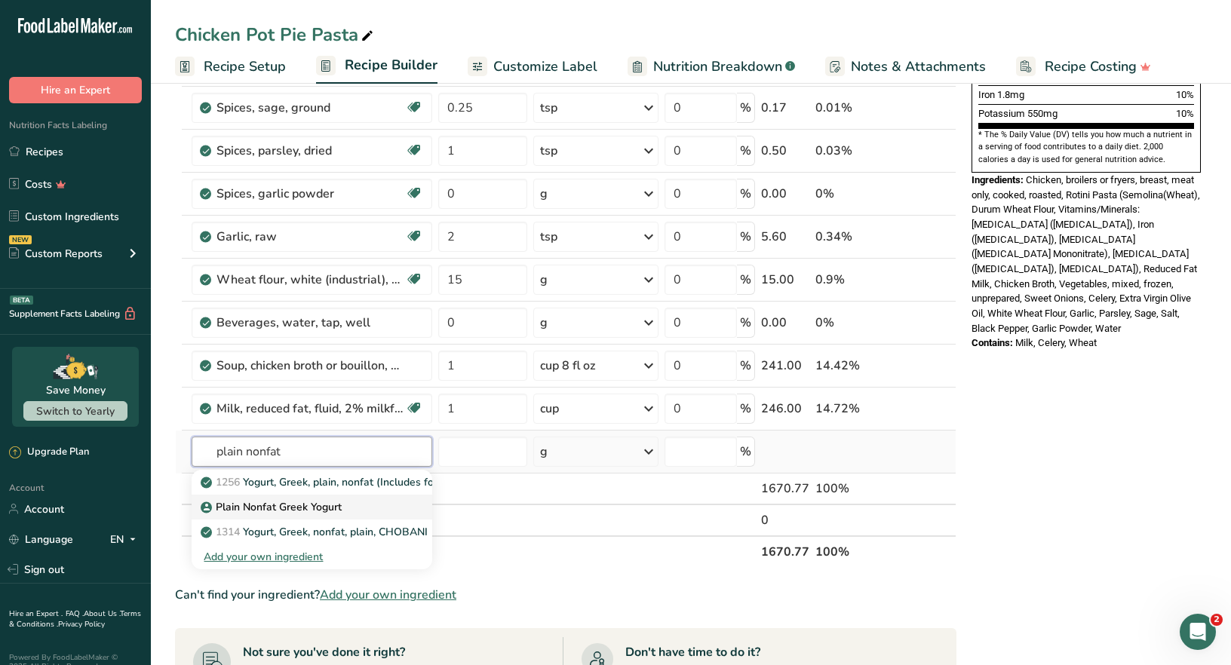
type input "plain nonfat"
click at [326, 513] on link "Plain Nonfat Greek Yogurt" at bounding box center [312, 507] width 241 height 25
type input "Plain Nonfat Greek Yogurt"
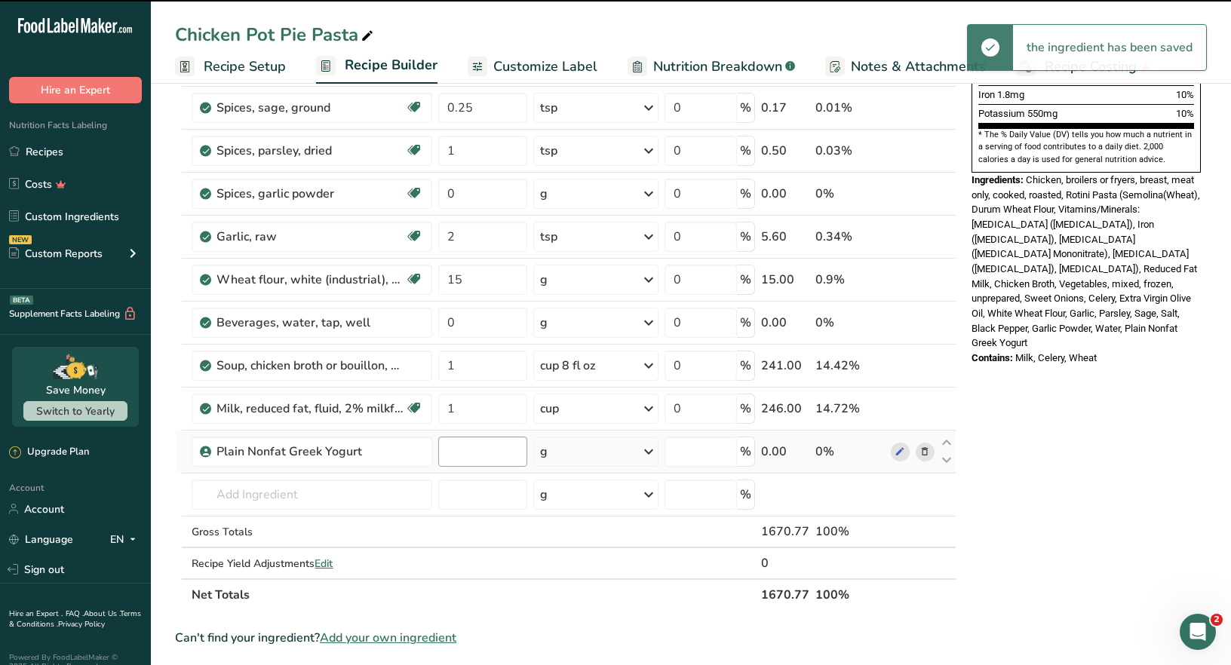
type input "0"
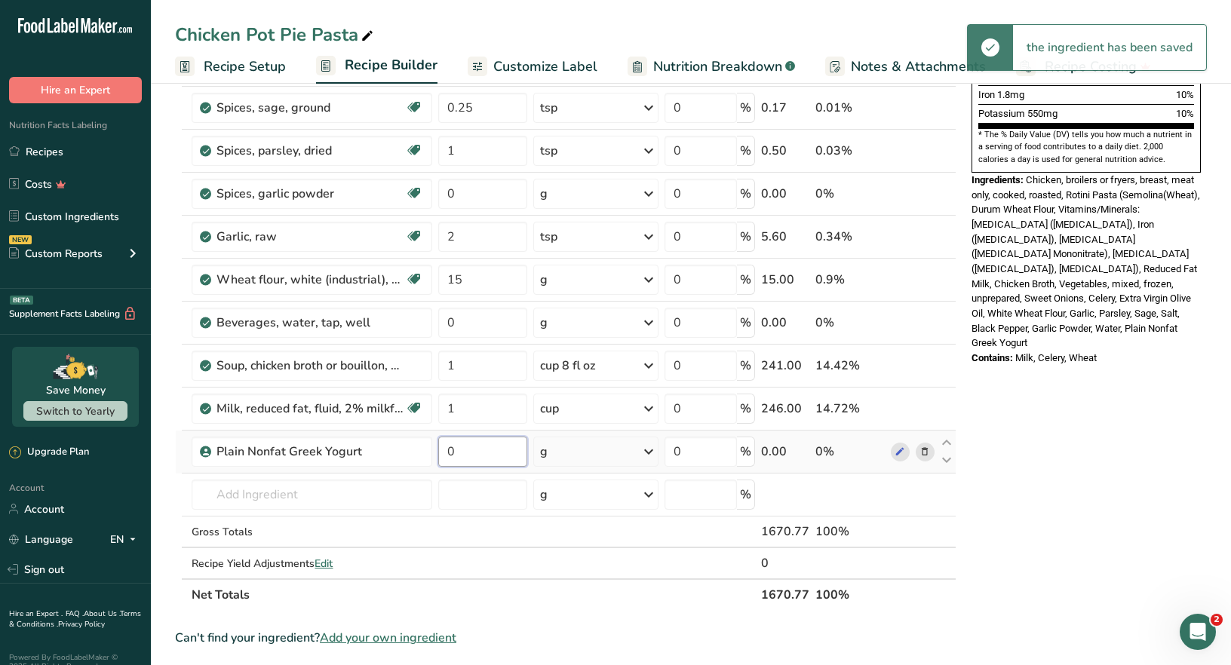
click at [459, 450] on input "0" at bounding box center [482, 452] width 89 height 30
click at [649, 451] on div "Ingredient * Amount * Unit * Waste * .a-a{fill:#347362;}.b-a{fill:#fff;} Grams …" at bounding box center [565, 160] width 781 height 901
click at [649, 451] on icon at bounding box center [649, 451] width 18 height 27
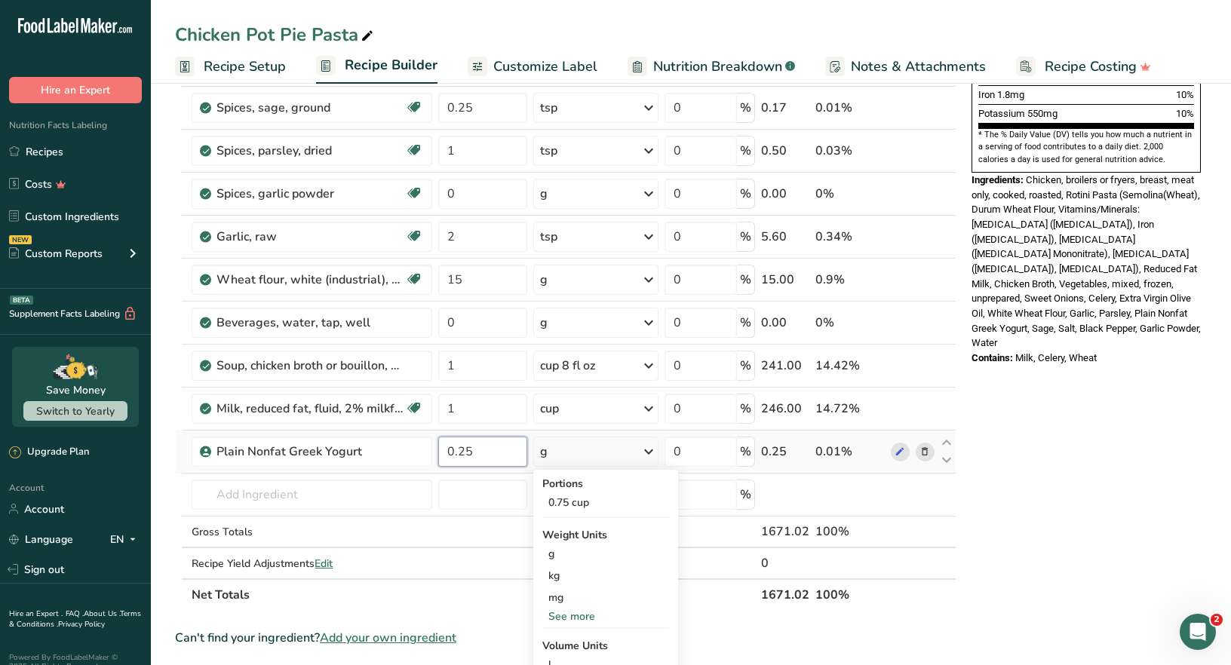
click at [481, 446] on input "0.25" at bounding box center [482, 452] width 89 height 30
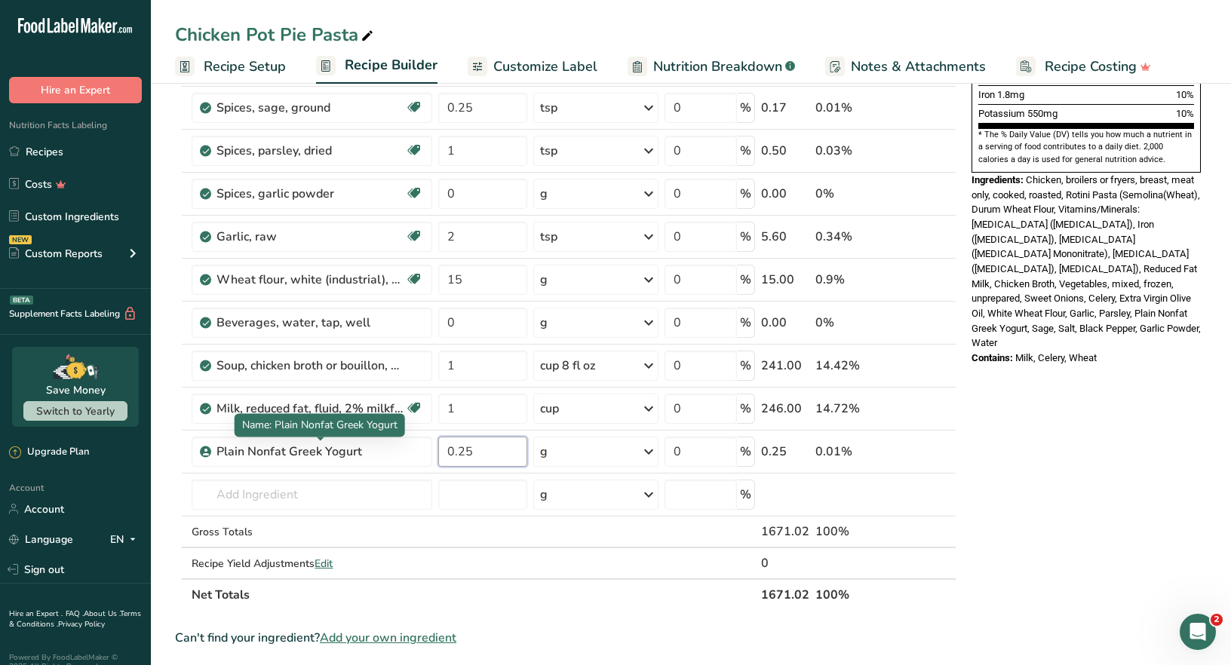
drag, startPoint x: 402, startPoint y: 456, endPoint x: 320, endPoint y: 470, distance: 83.3
click at [320, 470] on tr "Plain Nonfat Greek Yogurt 0.25 g Portions 0.75 cup Weight Units g kg mg See mor…" at bounding box center [566, 452] width 780 height 43
type input "2"
click at [653, 453] on div "Ingredient * Amount * Unit * Waste * .a-a{fill:#347362;}.b-a{fill:#fff;} Grams …" at bounding box center [565, 160] width 781 height 901
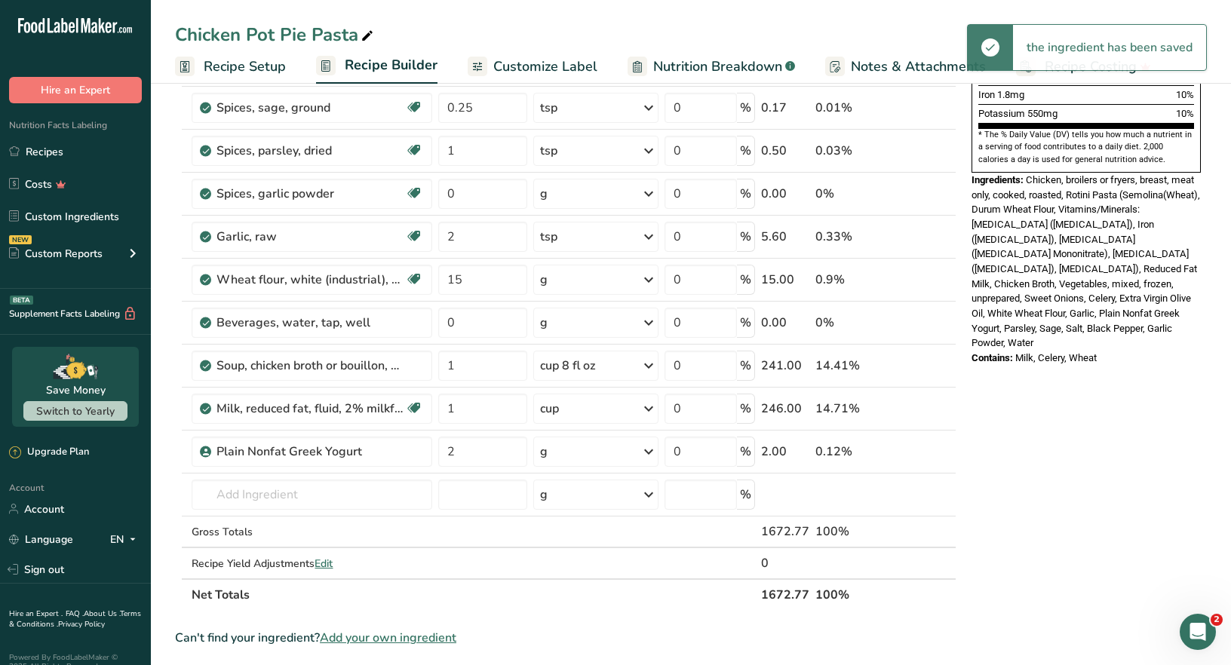
click at [651, 453] on icon at bounding box center [649, 451] width 18 height 27
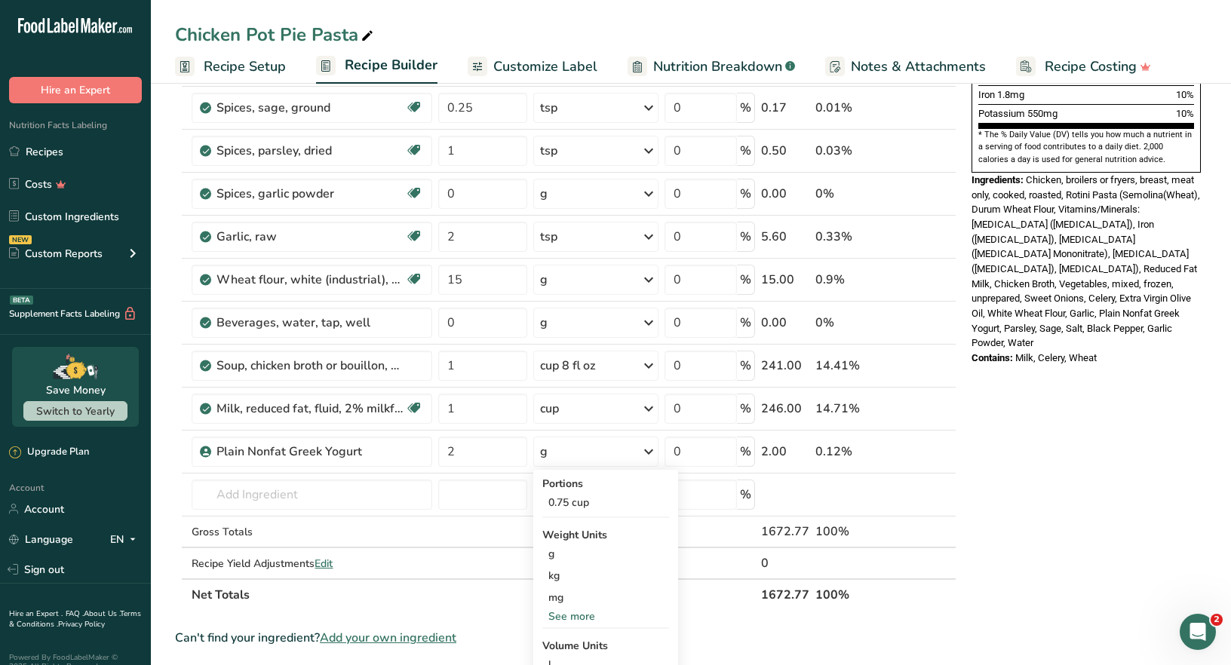
click at [573, 616] on div "See more" at bounding box center [605, 617] width 127 height 16
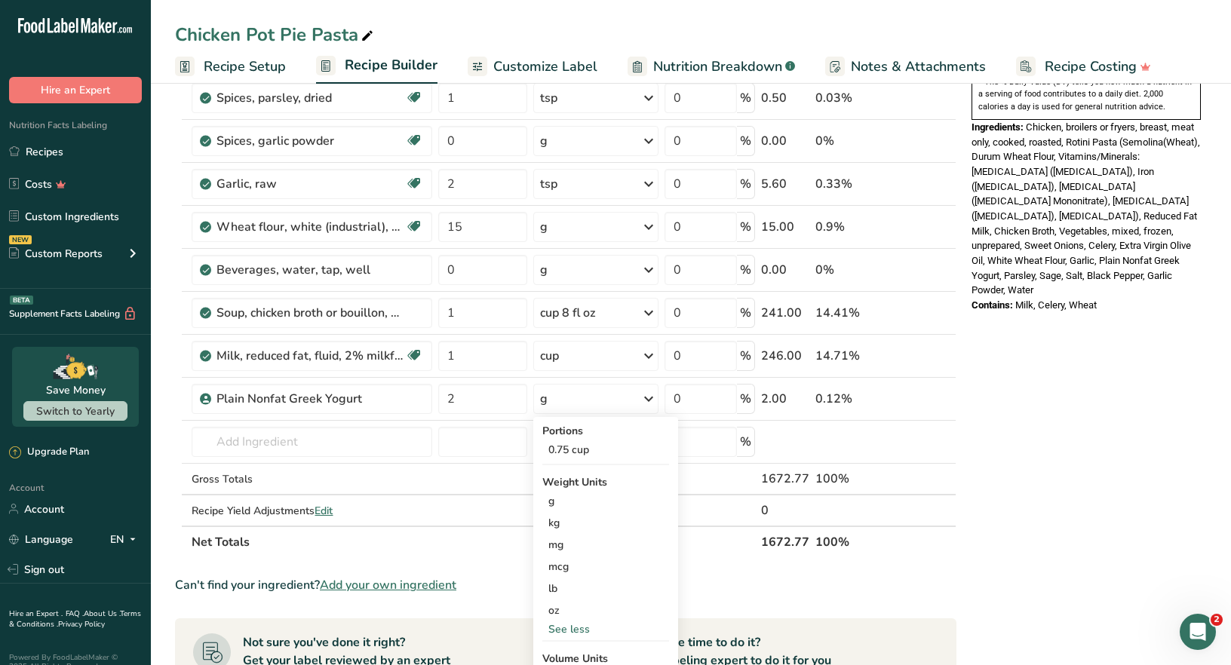
scroll to position [527, 0]
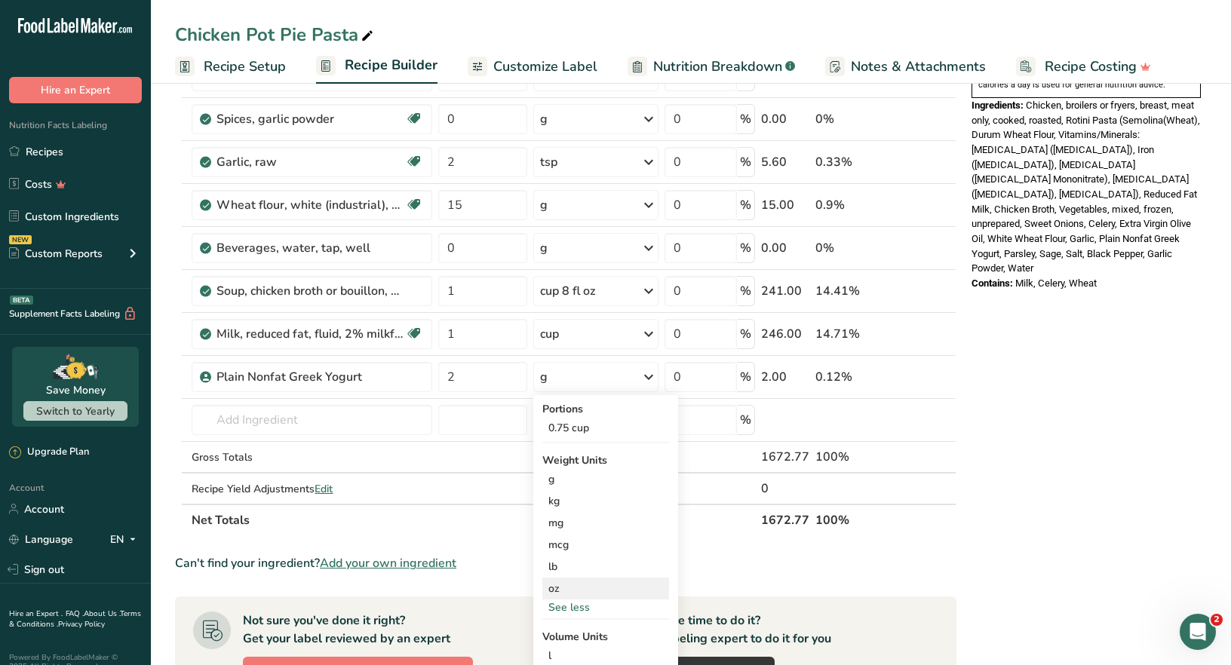
click at [553, 591] on div "oz" at bounding box center [605, 589] width 127 height 22
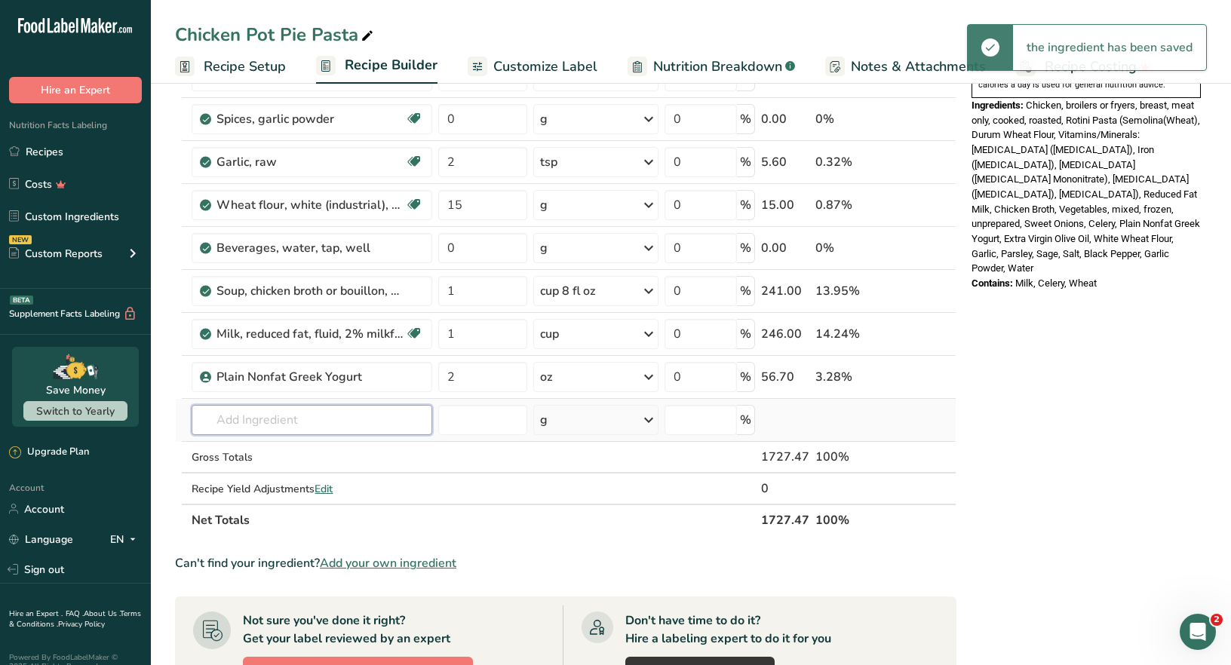
click at [231, 420] on input "text" at bounding box center [312, 420] width 241 height 30
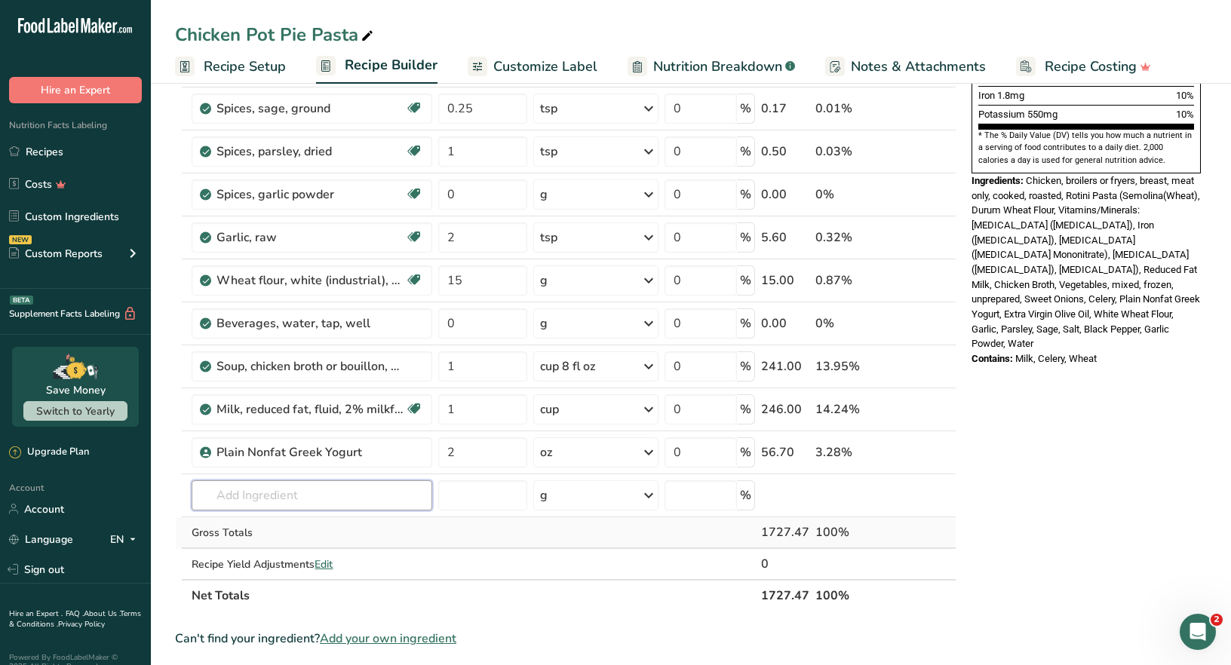
scroll to position [453, 0]
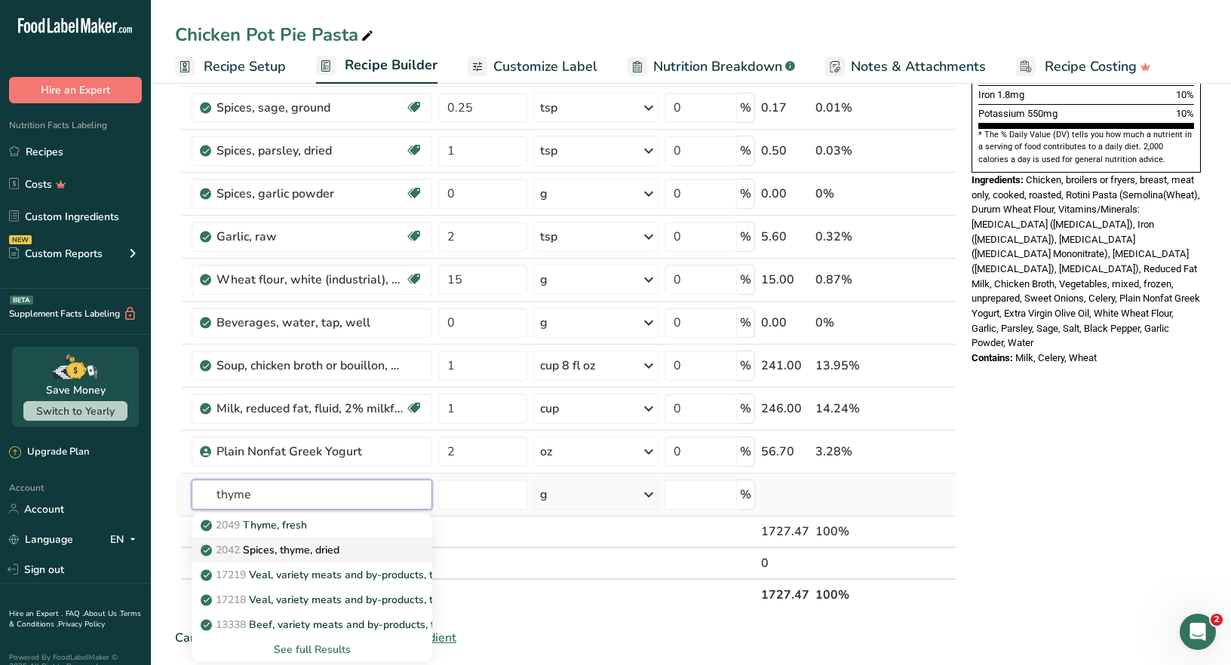
type input "thyme"
click at [306, 551] on p "2042 Spices, thyme, dried" at bounding box center [272, 550] width 136 height 16
type input "Spices, thyme, dried"
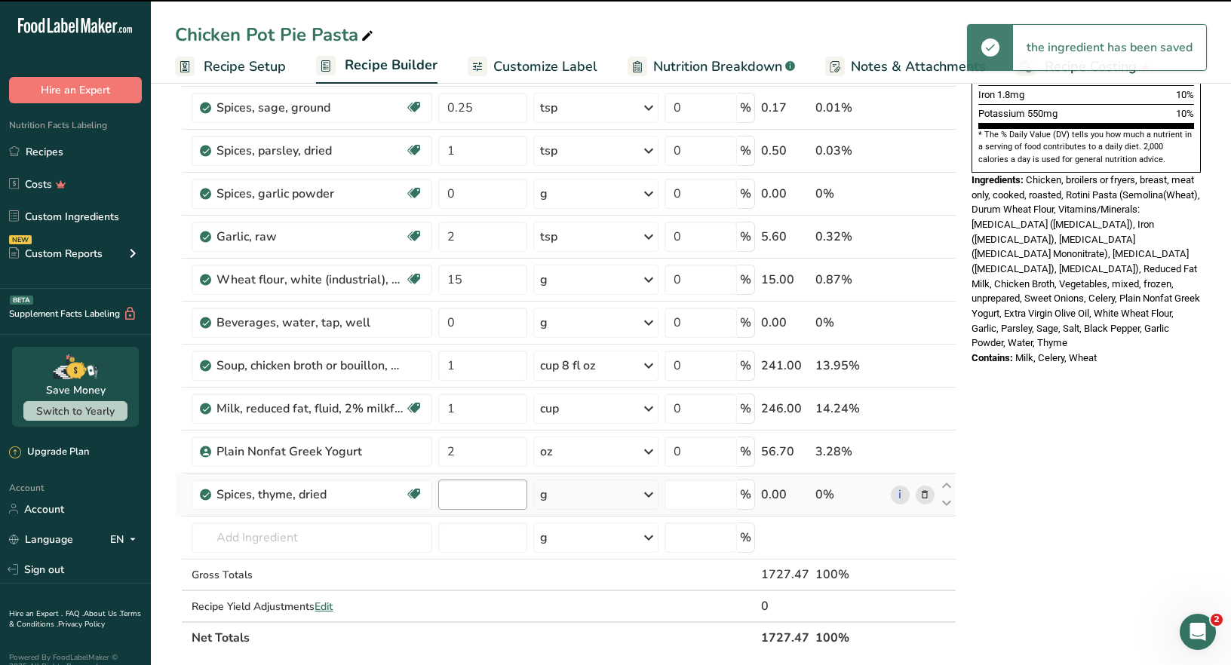
type input "0"
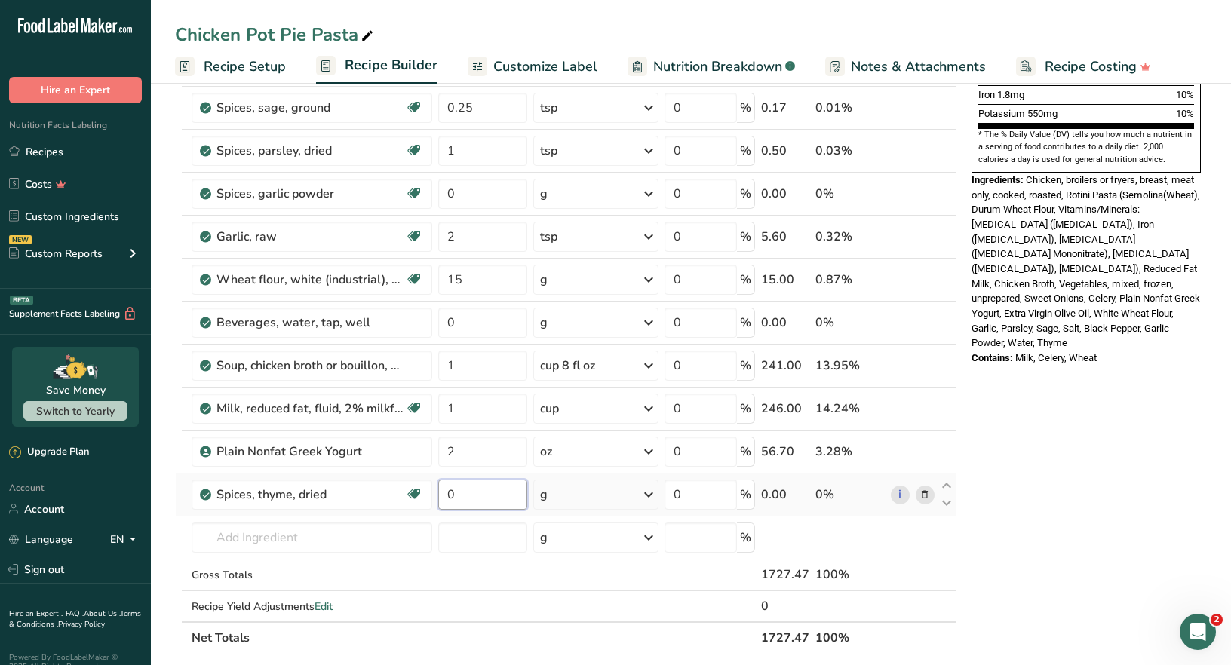
click at [461, 493] on input "0" at bounding box center [482, 495] width 89 height 30
type input "1"
click at [651, 496] on div "Ingredient * Amount * Unit * Waste * .a-a{fill:#347362;}.b-a{fill:#fff;} Grams …" at bounding box center [565, 182] width 781 height 944
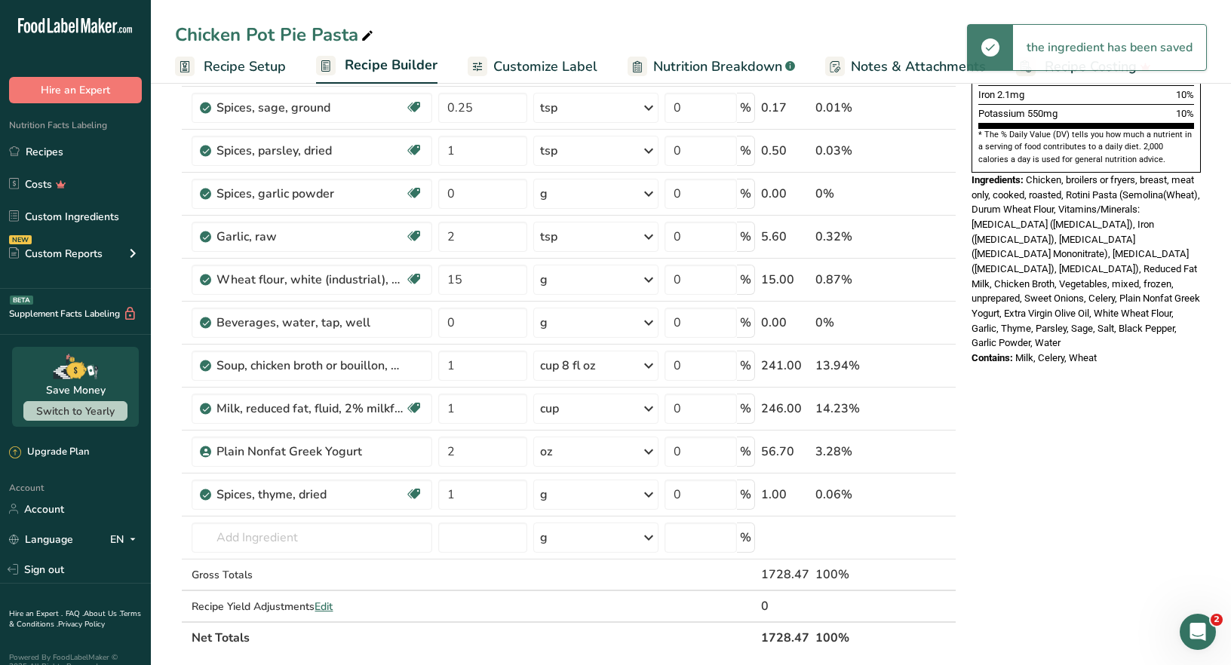
click at [646, 493] on icon at bounding box center [649, 494] width 18 height 27
click at [597, 543] on div "1 tsp, leaves" at bounding box center [605, 546] width 127 height 22
click at [946, 484] on icon at bounding box center [947, 486] width 18 height 11
type input "1"
type input "2"
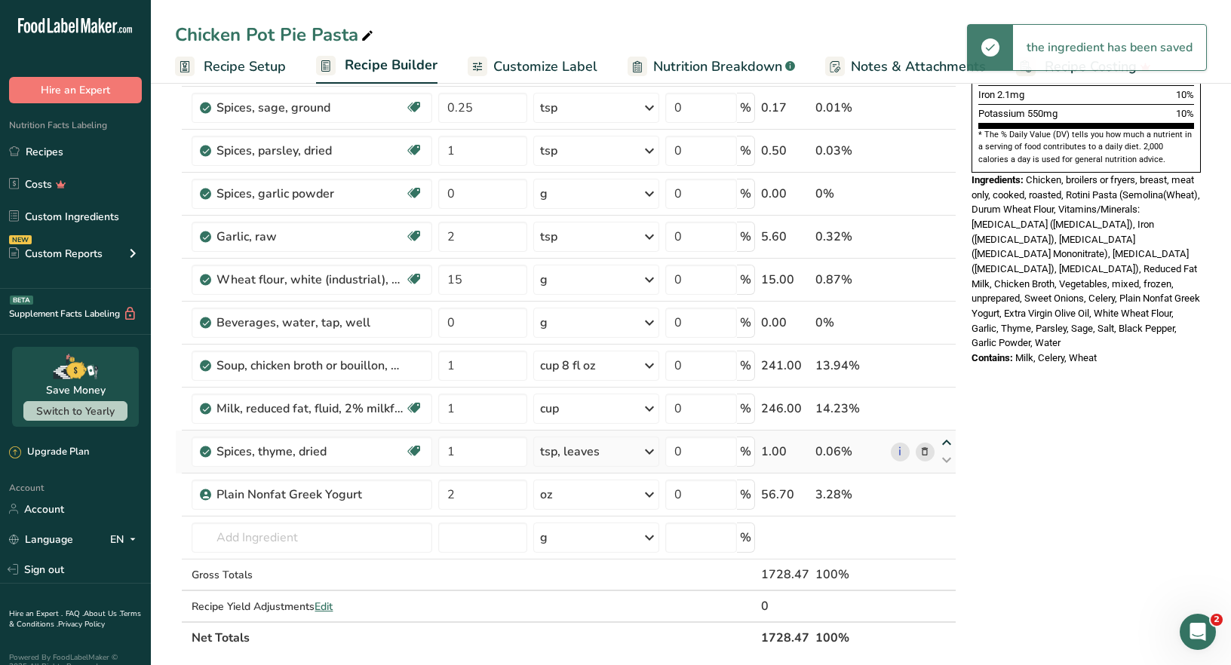
click at [946, 438] on icon at bounding box center [947, 443] width 18 height 11
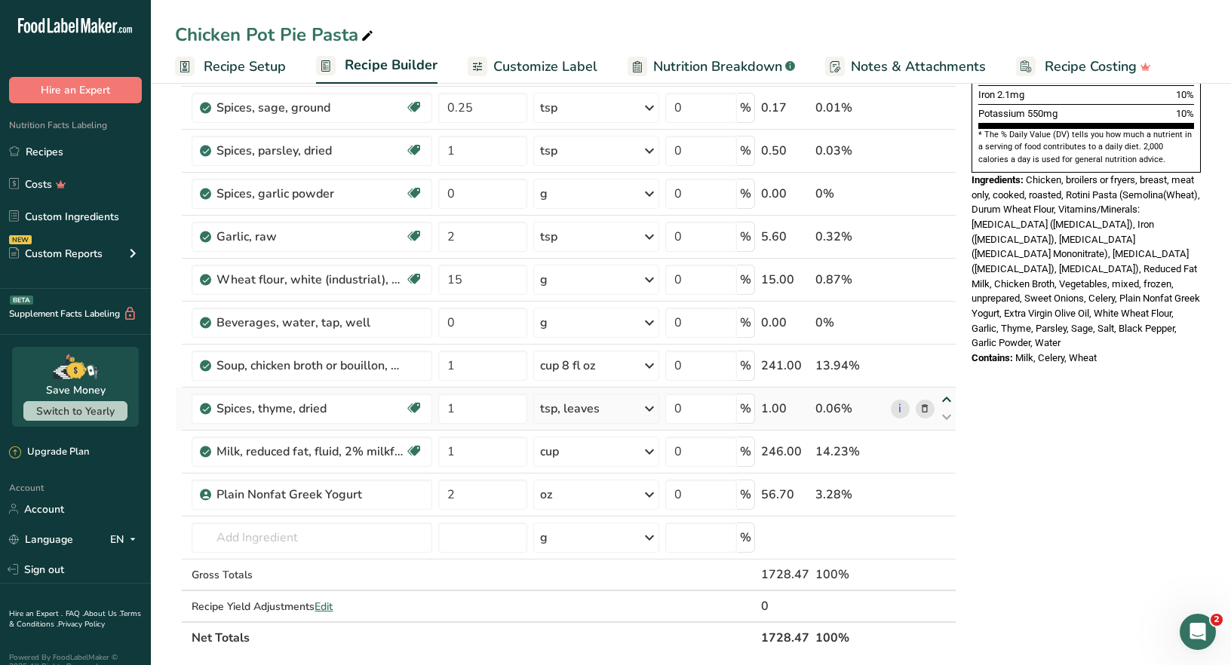
click at [946, 398] on icon at bounding box center [947, 400] width 18 height 11
click at [946, 353] on icon at bounding box center [947, 357] width 18 height 11
type input "1"
type input "0"
click at [947, 309] on icon at bounding box center [947, 314] width 18 height 11
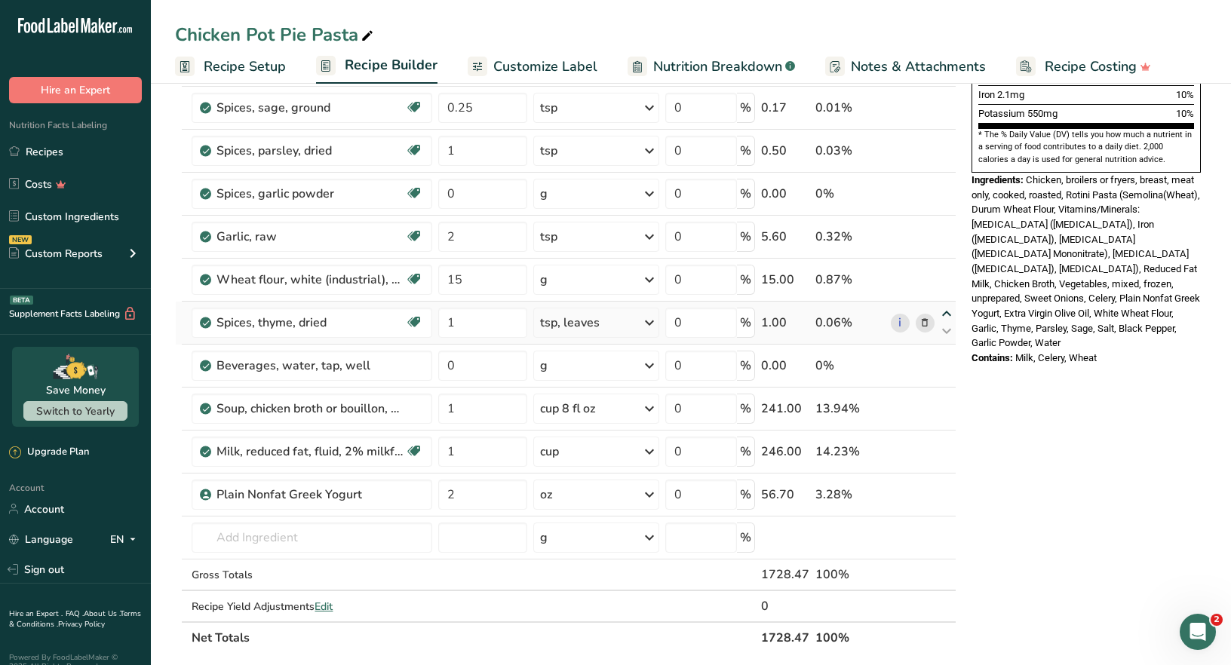
type input "1"
type input "15"
click at [945, 267] on icon at bounding box center [947, 271] width 18 height 11
type input "1"
type input "2"
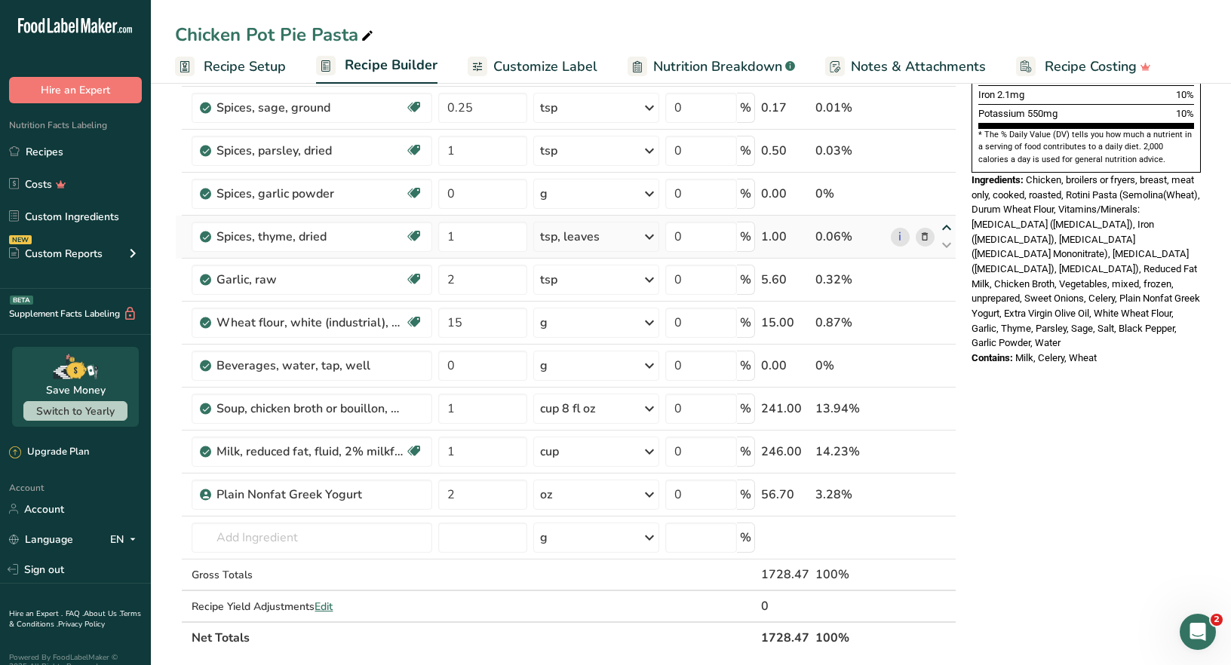
click at [946, 226] on icon at bounding box center [947, 228] width 18 height 11
type input "1"
type input "0"
click at [944, 185] on icon at bounding box center [947, 185] width 18 height 11
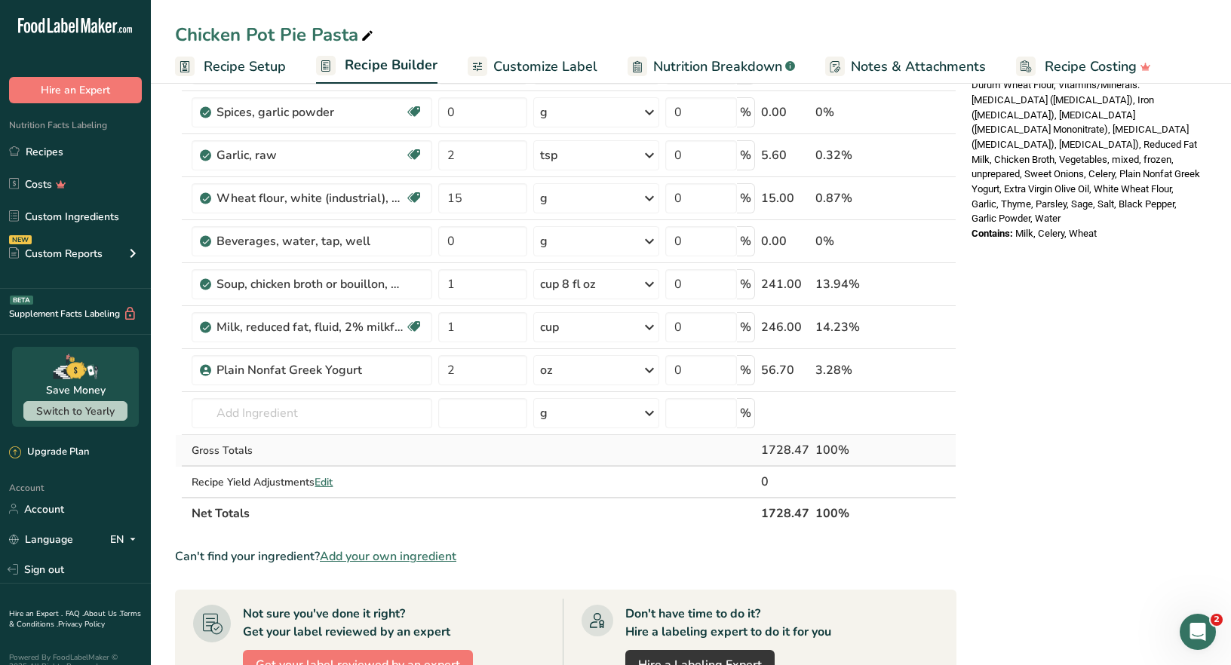
scroll to position [603, 0]
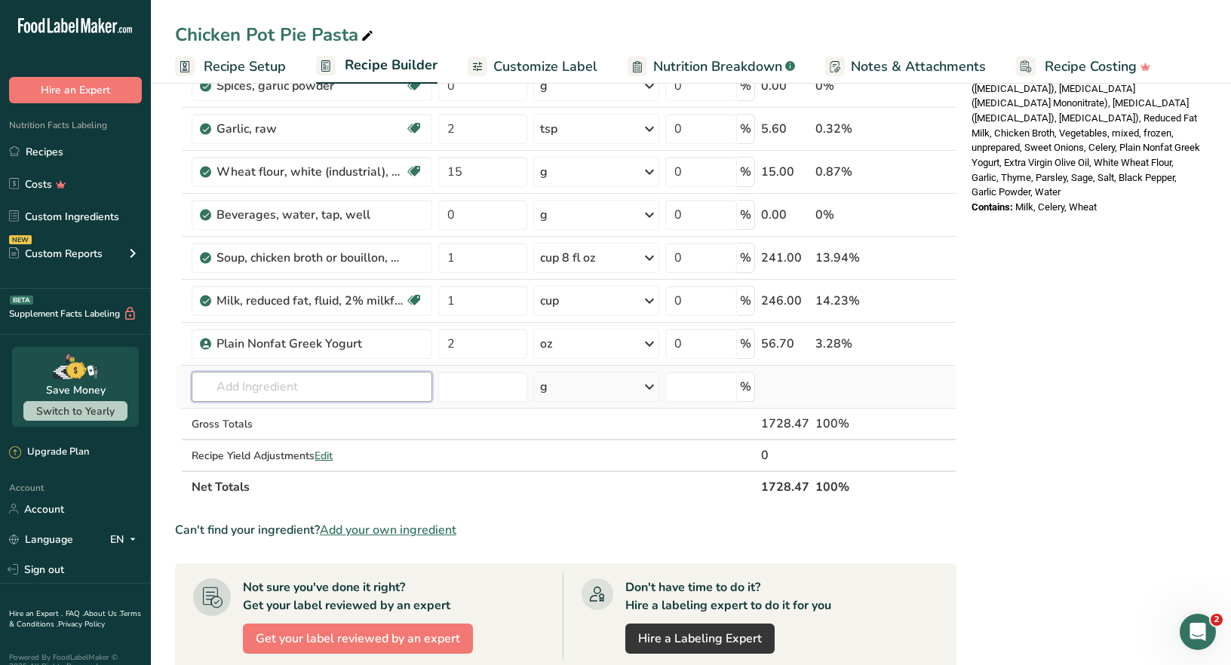
click at [237, 388] on input "text" at bounding box center [312, 387] width 241 height 30
type input "fresh parsley"
click at [293, 413] on p "11297 Parsley, fresh" at bounding box center [259, 418] width 111 height 16
type input "Parsley, fresh"
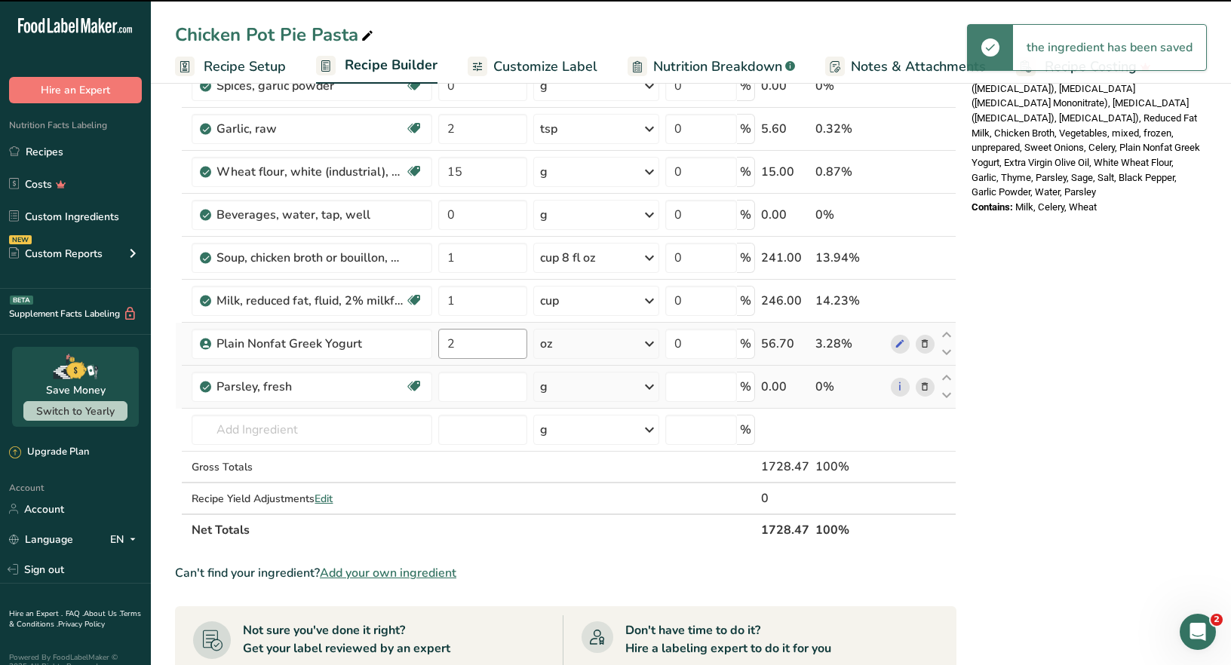
type input "0"
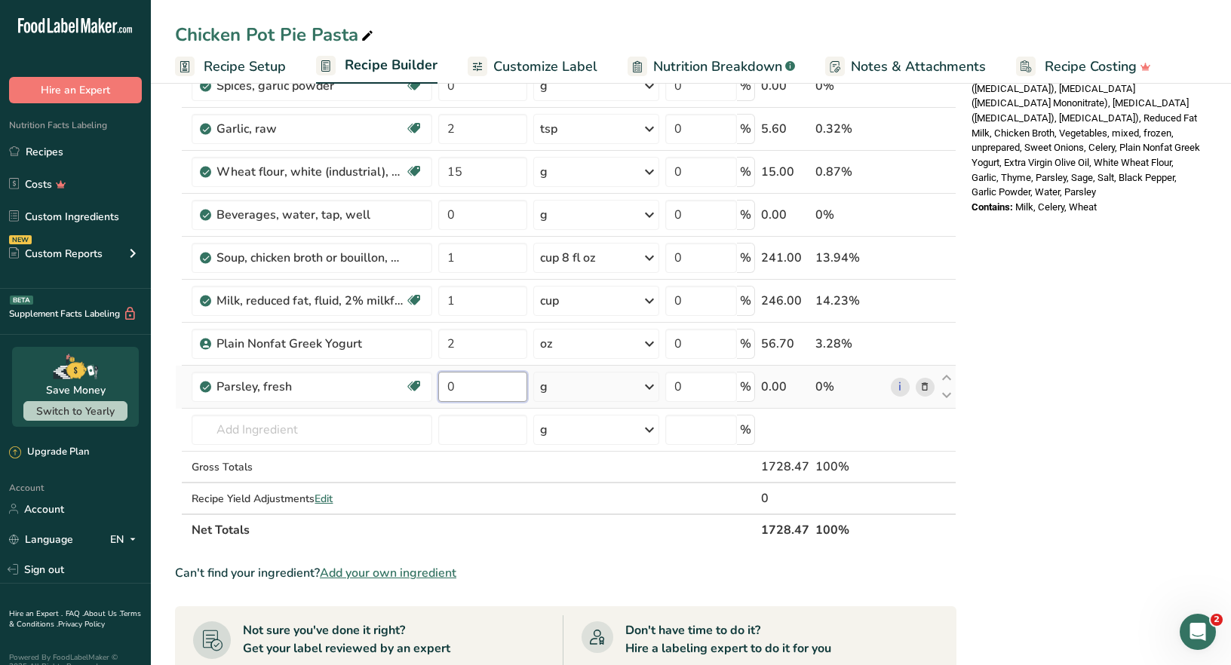
click at [460, 385] on input "0" at bounding box center [482, 387] width 88 height 30
type input "14"
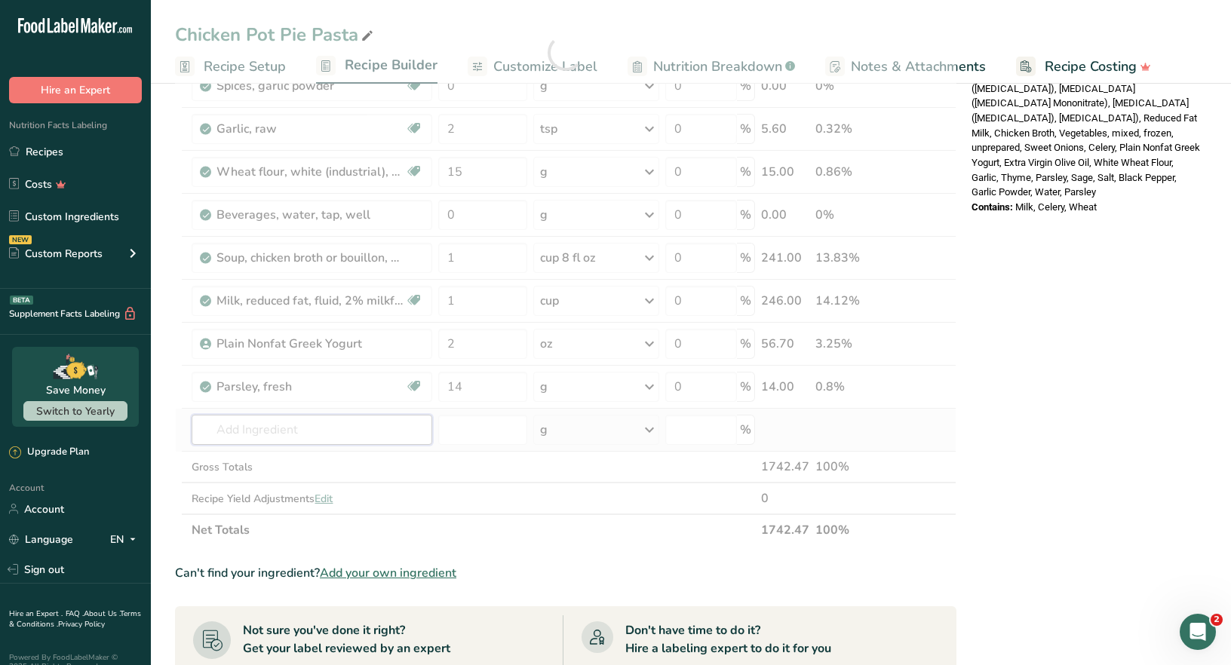
click at [339, 431] on div "Ingredient * Amount * Unit * Waste * .a-a{fill:#347362;}.b-a{fill:#fff;} Grams …" at bounding box center [565, 52] width 781 height 987
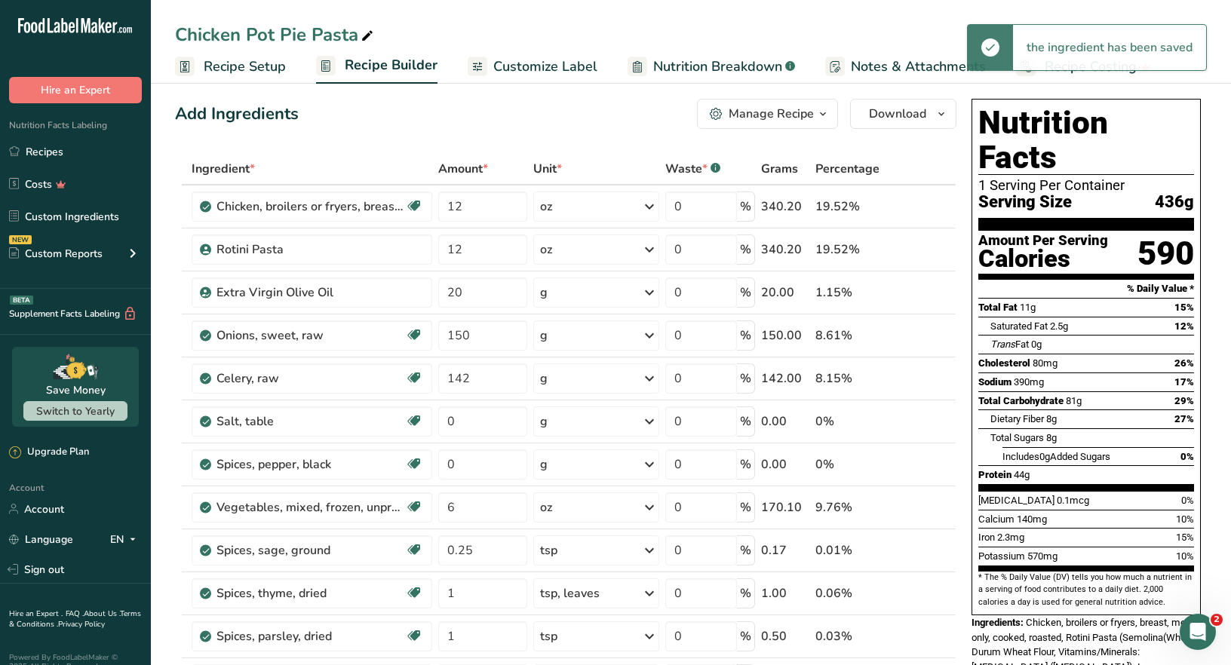
scroll to position [0, 0]
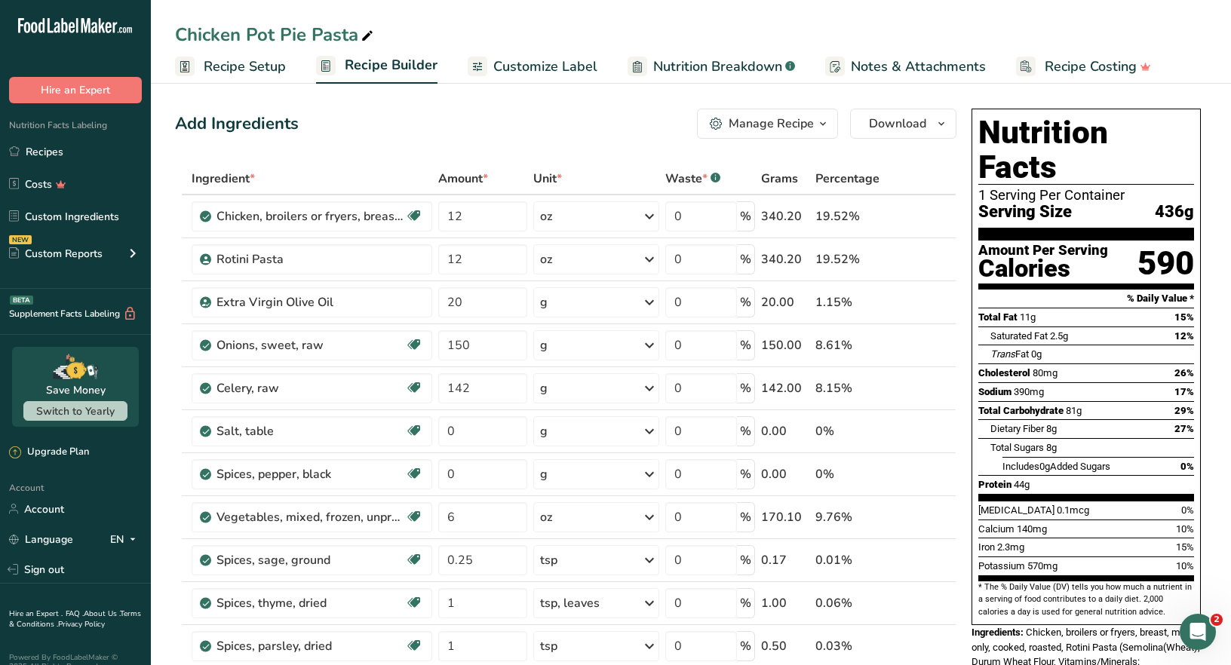
click at [822, 121] on icon "button" at bounding box center [823, 124] width 12 height 19
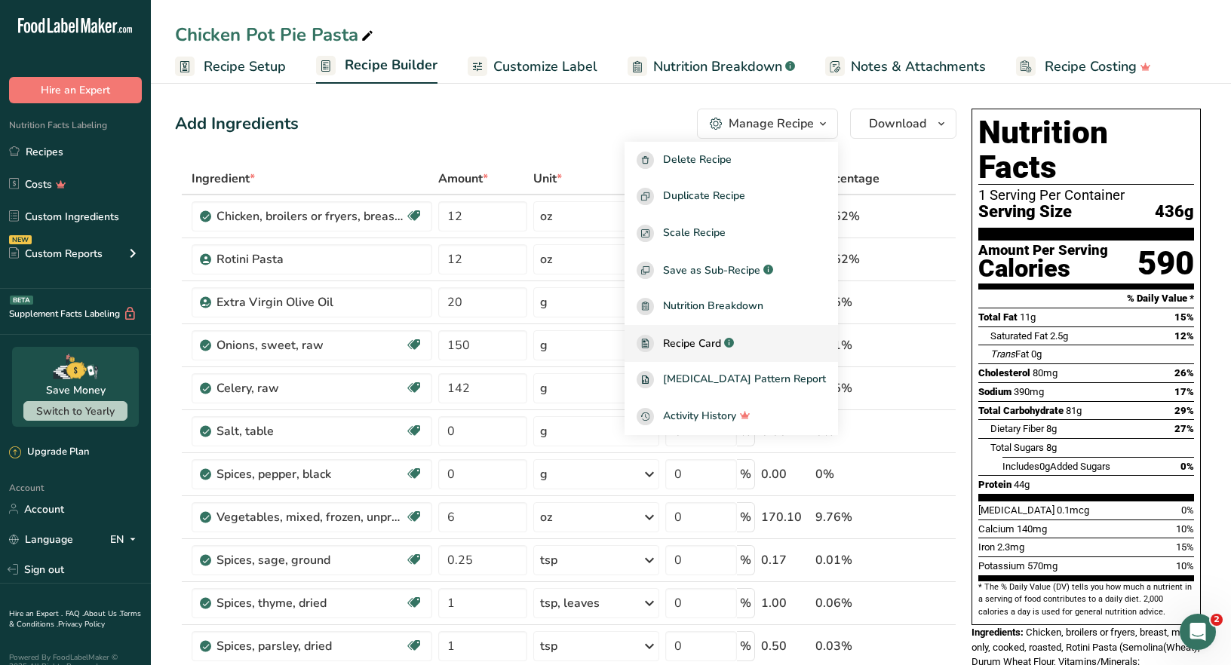
click at [721, 349] on span "Recipe Card" at bounding box center [692, 344] width 58 height 16
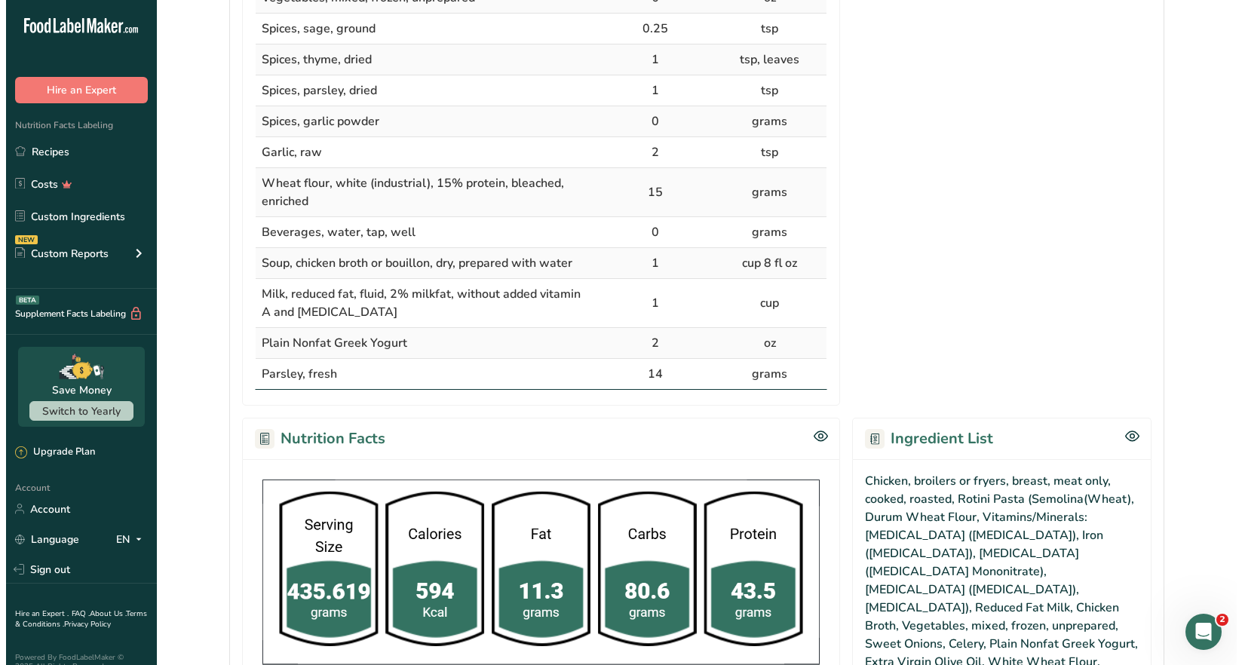
scroll to position [914, 0]
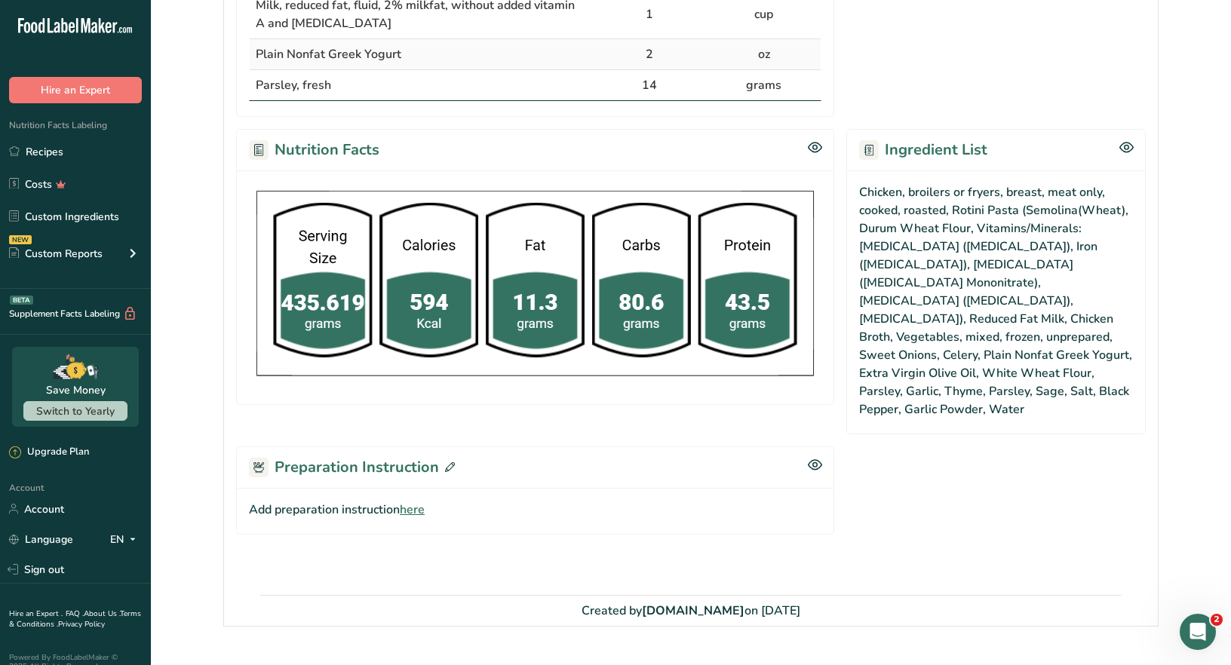
click at [449, 462] on icon at bounding box center [450, 467] width 10 height 10
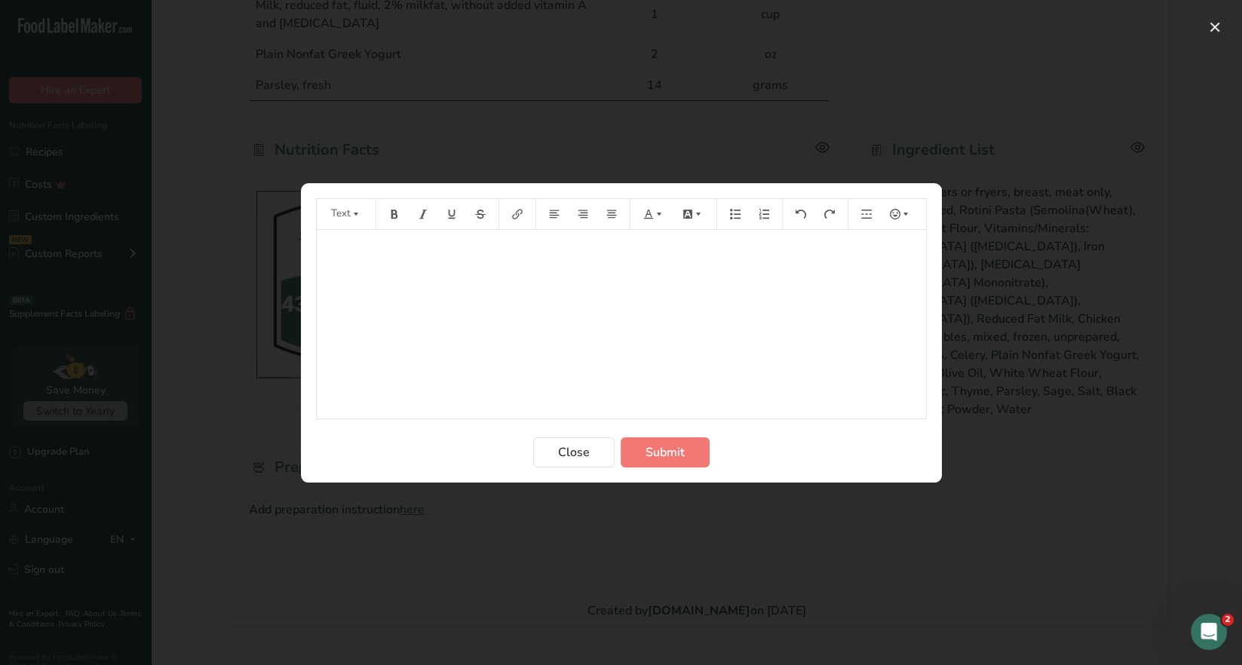
click at [347, 247] on p "﻿" at bounding box center [621, 251] width 594 height 18
click at [394, 219] on button "Preparation instructions modal" at bounding box center [394, 214] width 23 height 24
click at [656, 219] on icon "Preparation instructions modal" at bounding box center [659, 214] width 11 height 11
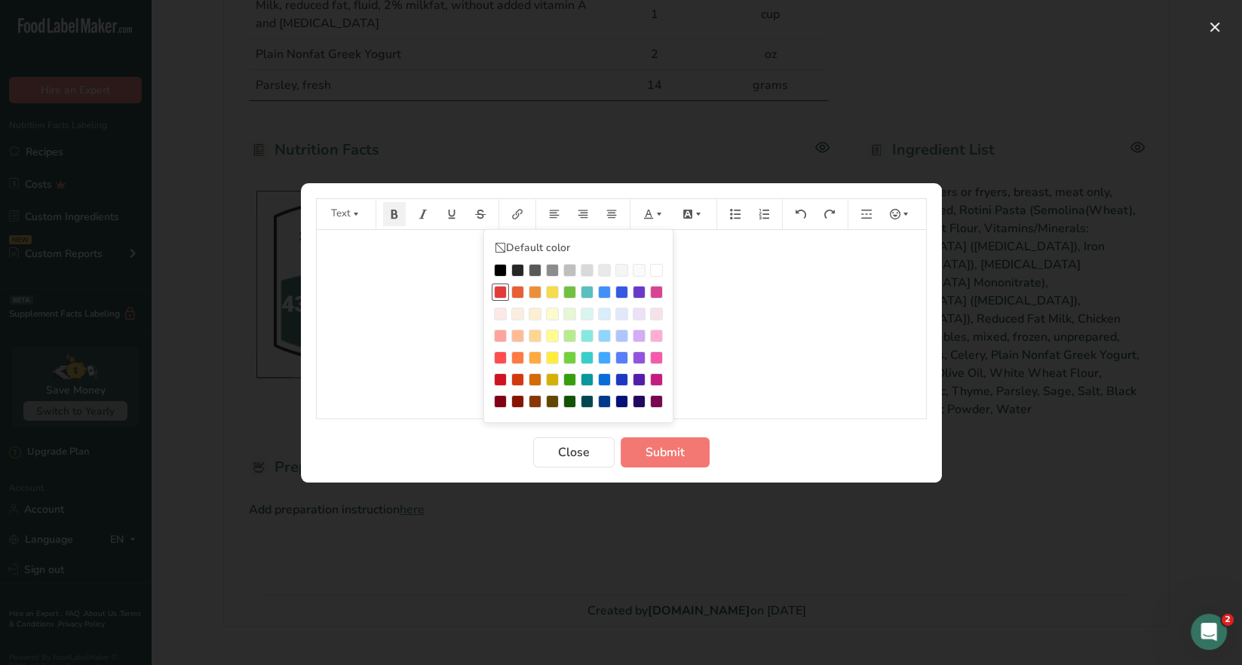
click at [502, 296] on div "Preparation instructions modal" at bounding box center [500, 292] width 13 height 13
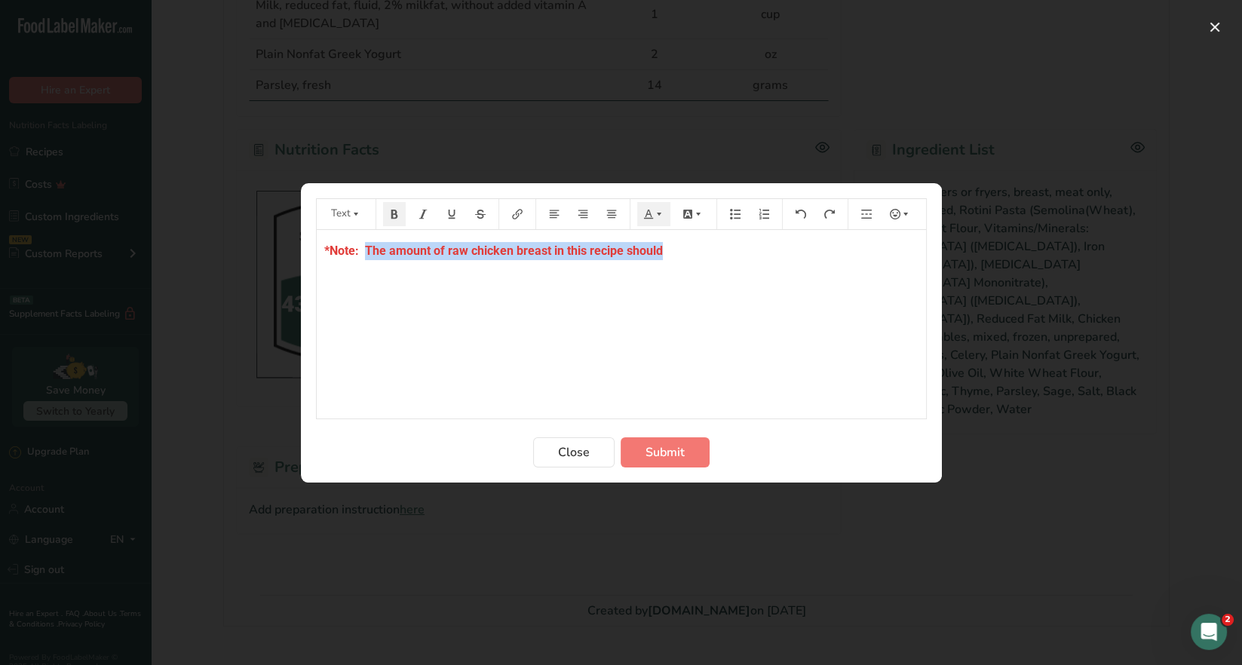
drag, startPoint x: 661, startPoint y: 249, endPoint x: 364, endPoint y: 244, distance: 297.2
click at [364, 247] on p "*Note: The amount of raw chicken breast in this recipe should" at bounding box center [621, 251] width 594 height 18
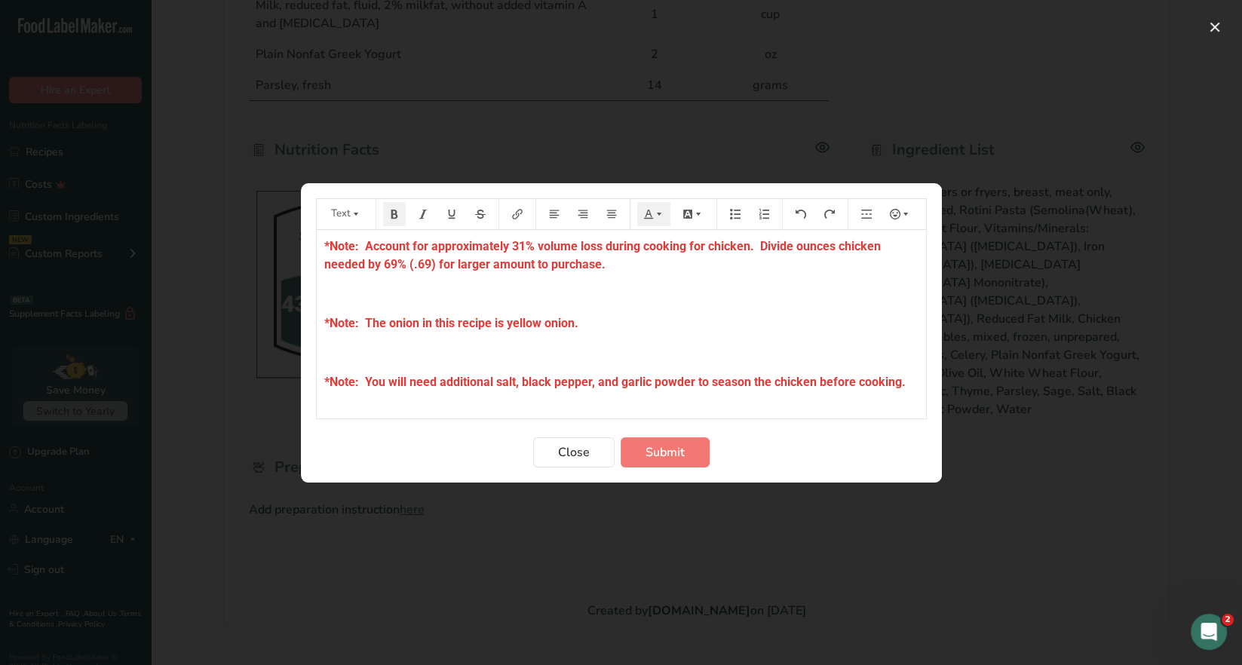
scroll to position [33, 0]
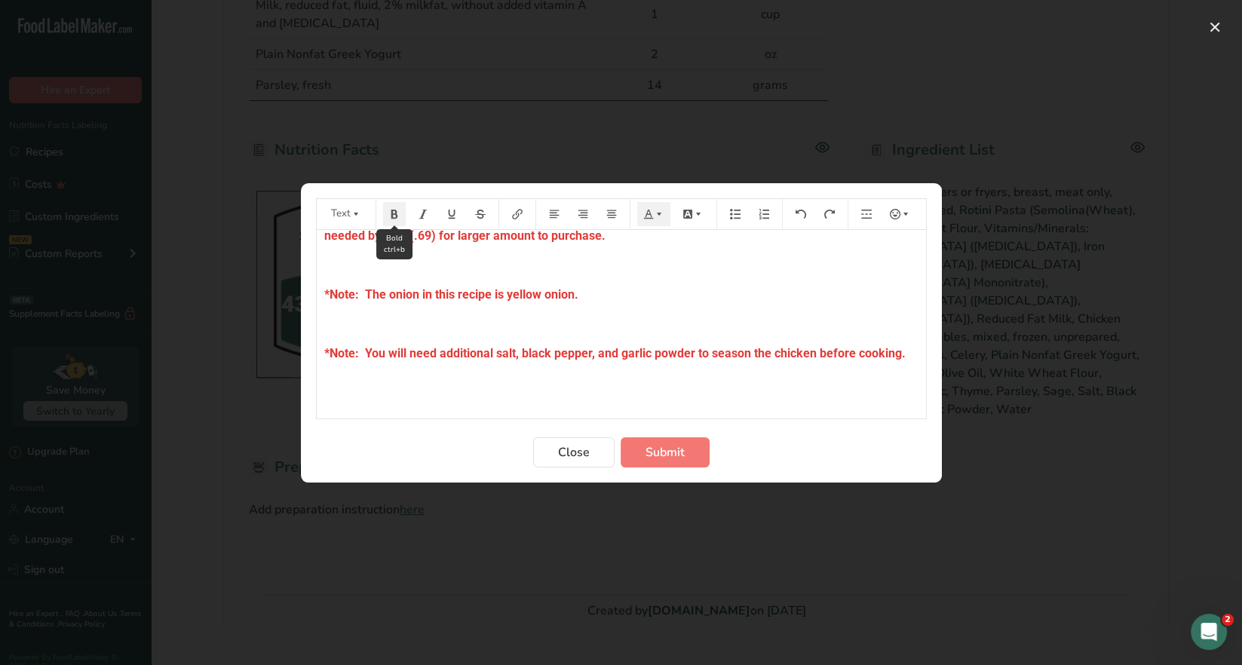
click at [395, 218] on icon "Preparation instructions modal" at bounding box center [394, 213] width 7 height 9
click at [657, 224] on button "Preparation instructions modal" at bounding box center [653, 214] width 33 height 24
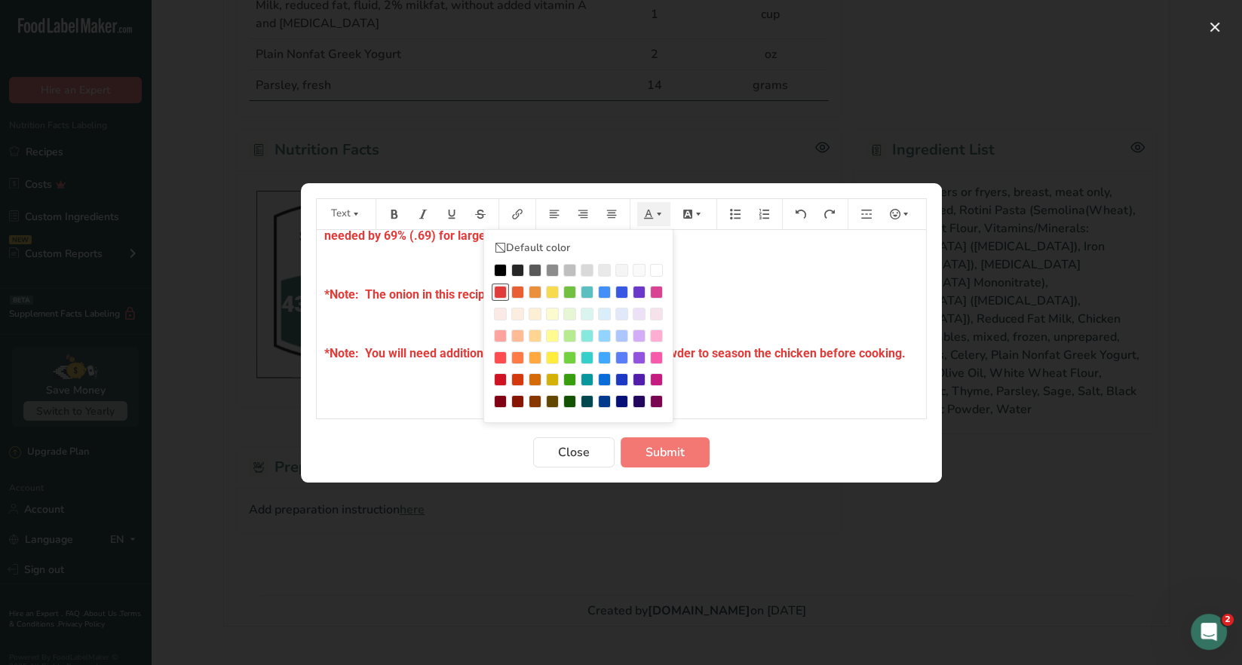
drag, startPoint x: 502, startPoint y: 275, endPoint x: 666, endPoint y: 261, distance: 165.1
click at [502, 274] on div "Preparation instructions modal" at bounding box center [500, 270] width 13 height 13
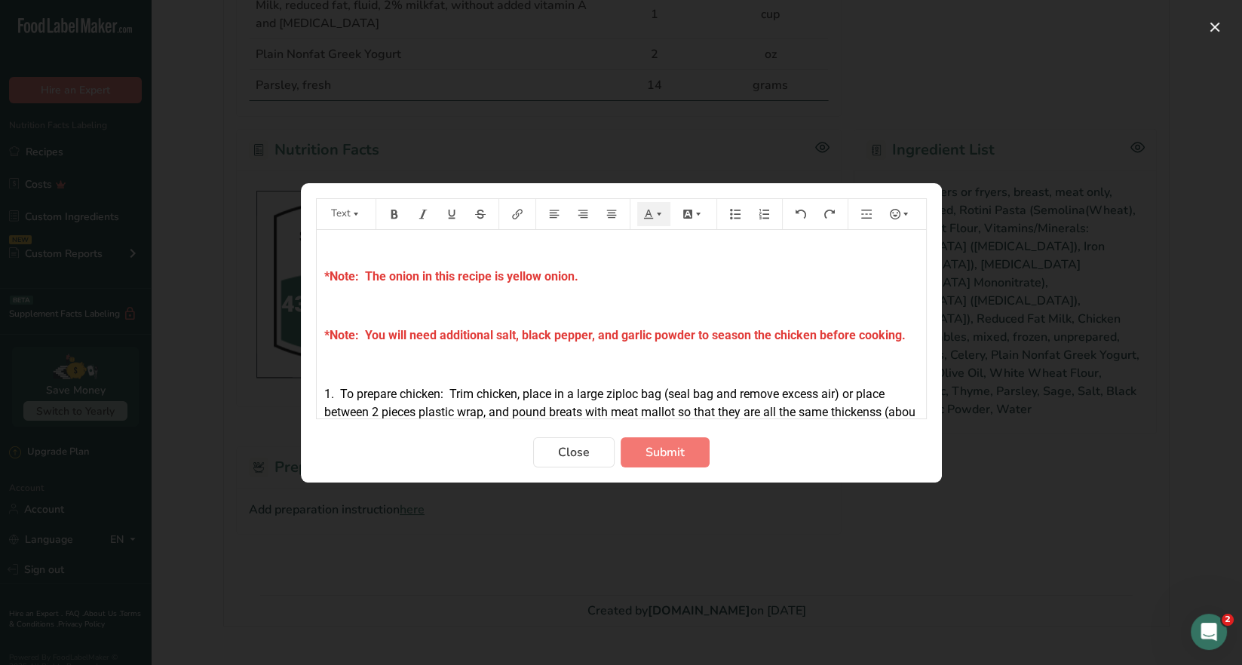
scroll to position [69, 0]
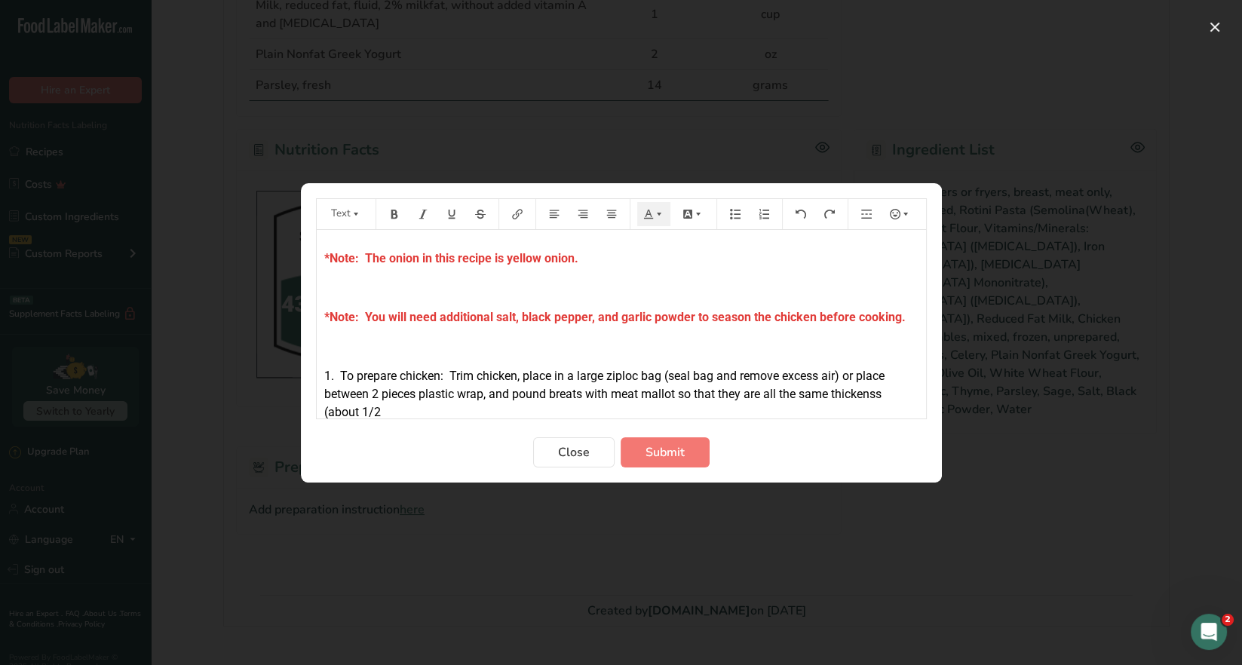
click at [875, 393] on span "1. To prepare chicken: Trim chicken, place in a large ziploc bag (seal bag and …" at bounding box center [605, 394] width 563 height 51
click at [395, 408] on p "1. To prepare chicken: Trim chicken, place in a large ziploc bag (seal bag and …" at bounding box center [621, 394] width 594 height 54
click at [572, 395] on span "1. To prepare chicken: Trim chicken, place in a large ziploc bag (seal bag and …" at bounding box center [605, 394] width 563 height 51
click at [447, 408] on p "1. To prepare chicken: Trim chicken, place in a large ziploc bag (seal bag and …" at bounding box center [621, 394] width 594 height 54
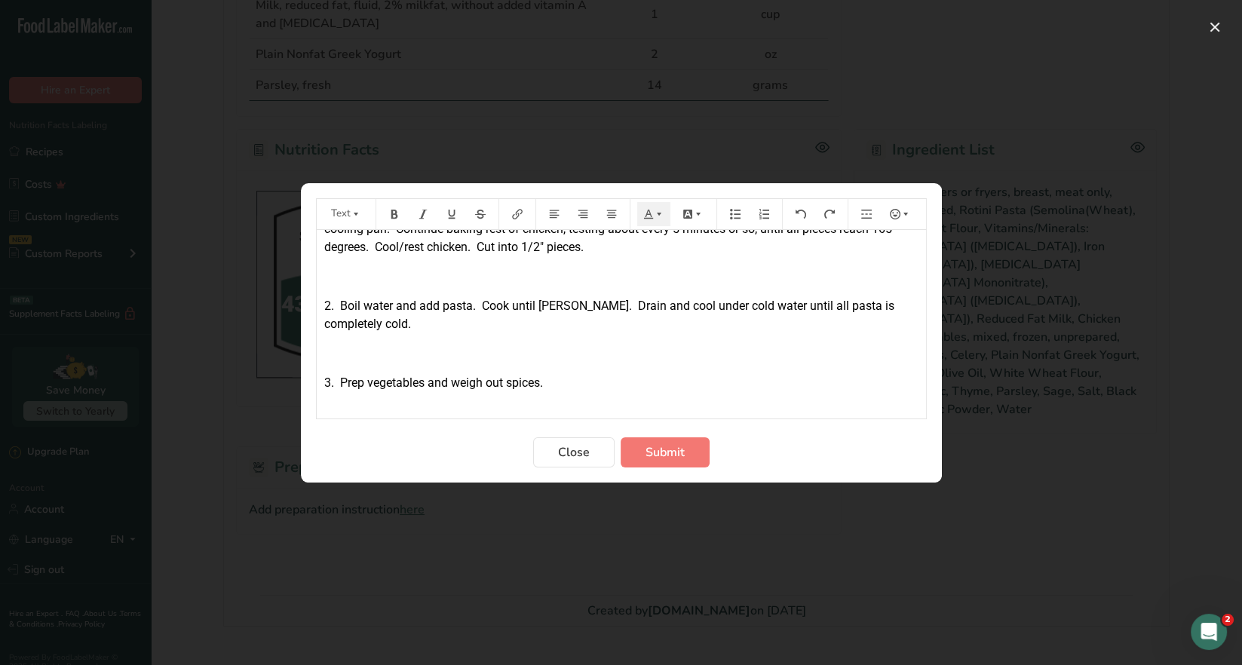
scroll to position [336, 0]
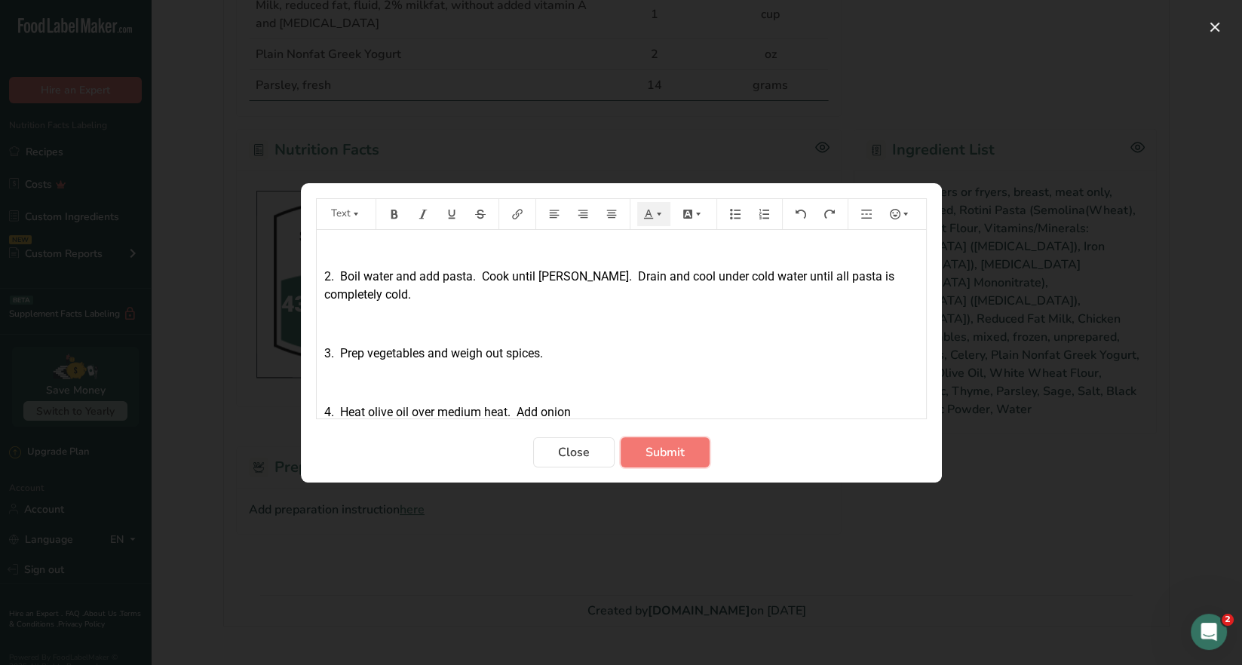
click at [683, 453] on span "Submit" at bounding box center [665, 453] width 39 height 18
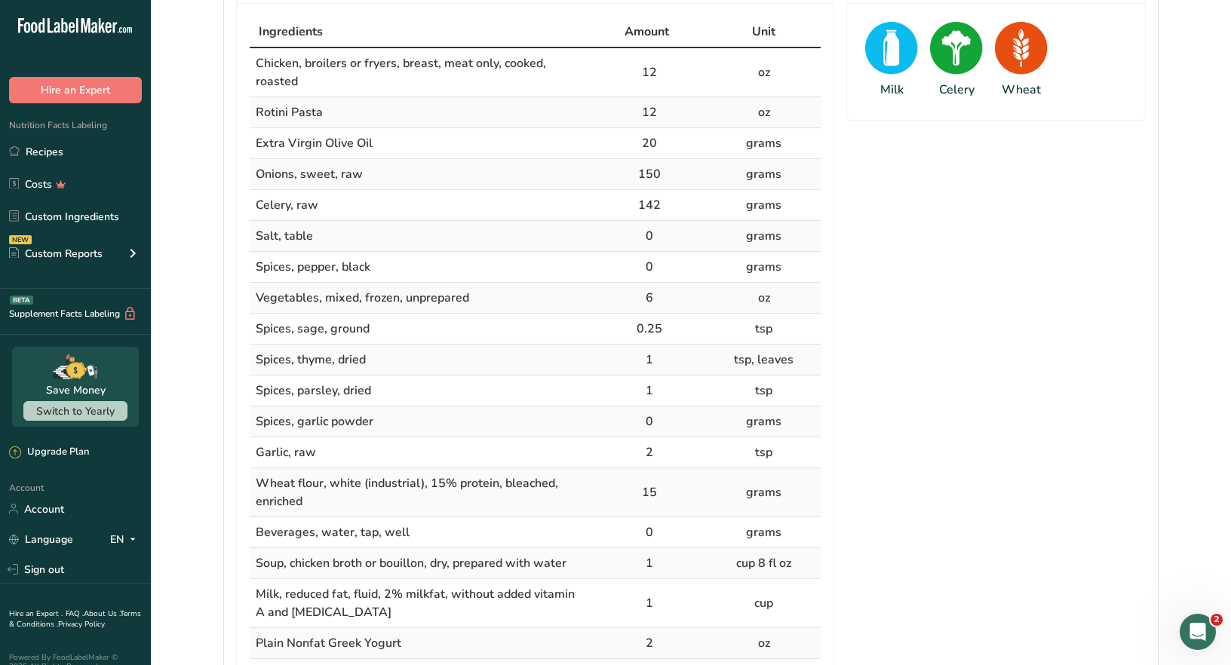
scroll to position [301, 0]
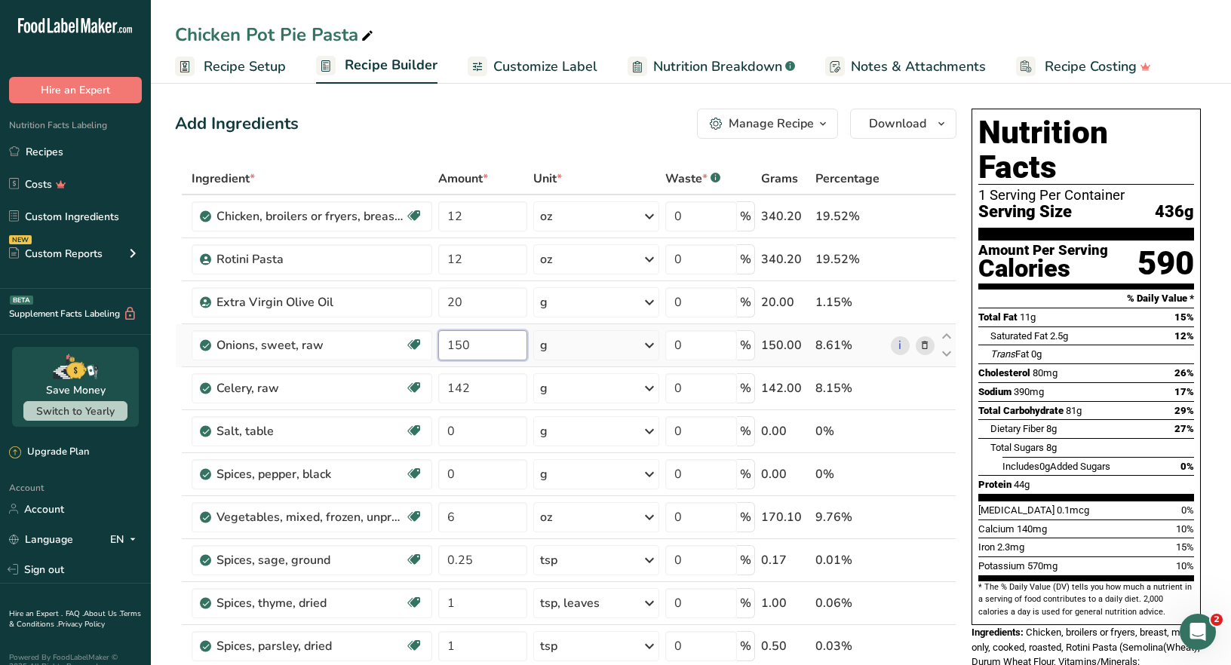
click at [475, 344] on input "150" at bounding box center [482, 345] width 88 height 30
type input "100"
click at [474, 389] on div "Ingredient * Amount * Unit * Waste * .a-a{fill:#347362;}.b-a{fill:#fff;} Grams …" at bounding box center [565, 656] width 781 height 987
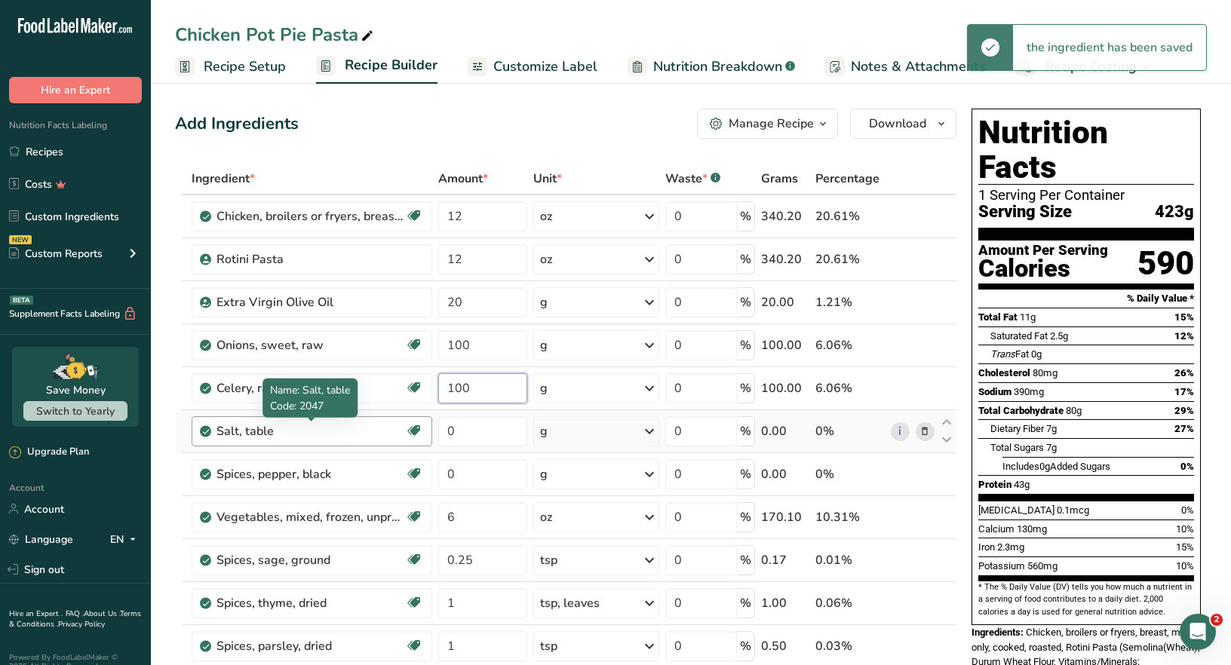
type input "100"
click at [373, 431] on div "Ingredient * Amount * Unit * Waste * .a-a{fill:#347362;}.b-a{fill:#fff;} Grams …" at bounding box center [565, 656] width 781 height 987
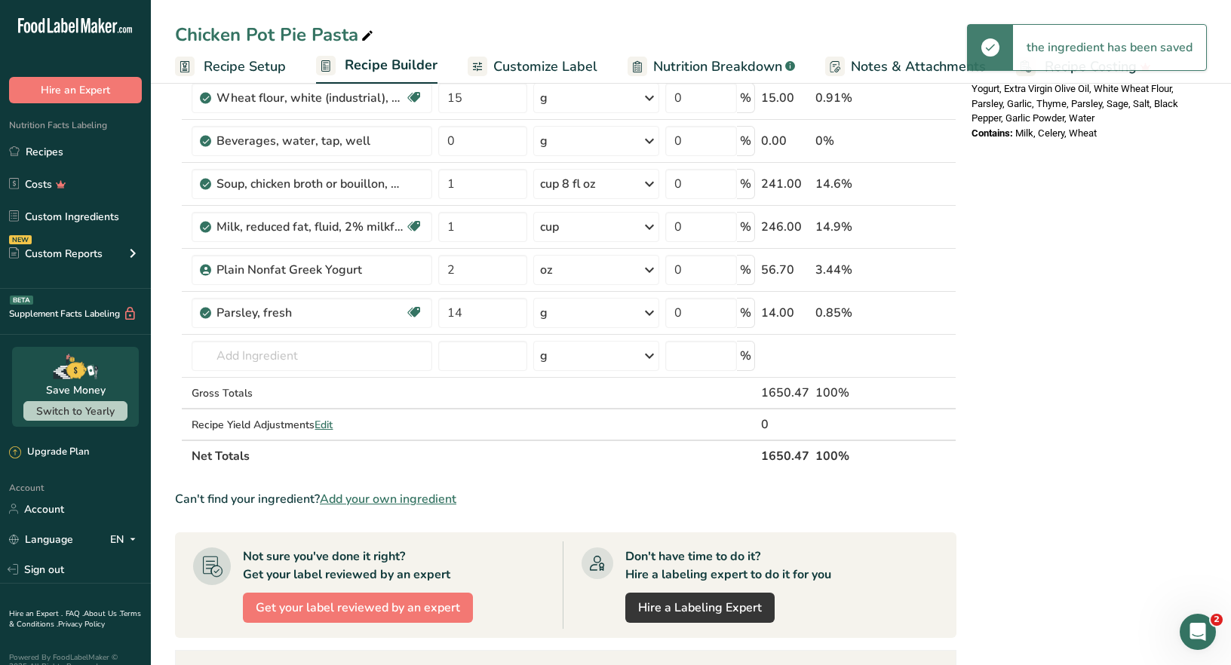
scroll to position [678, 0]
click at [247, 353] on input "text" at bounding box center [312, 355] width 241 height 30
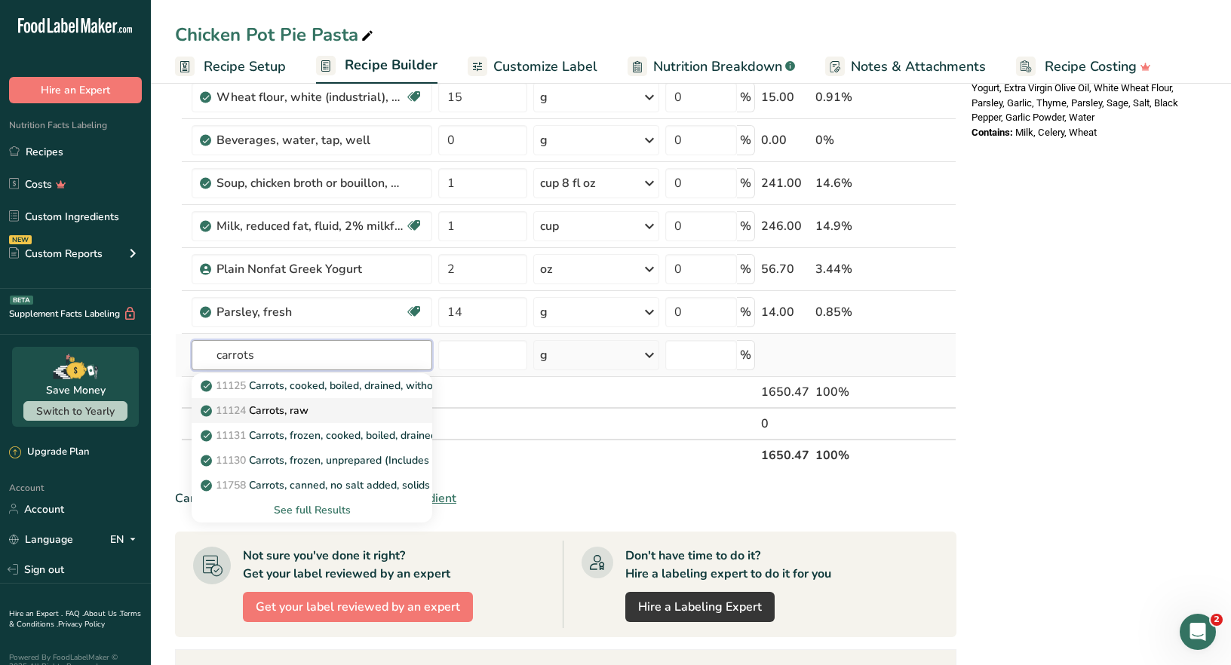
type input "carrots"
click at [302, 407] on p "11124 Carrots, raw" at bounding box center [256, 411] width 105 height 16
type input "Carrots, raw"
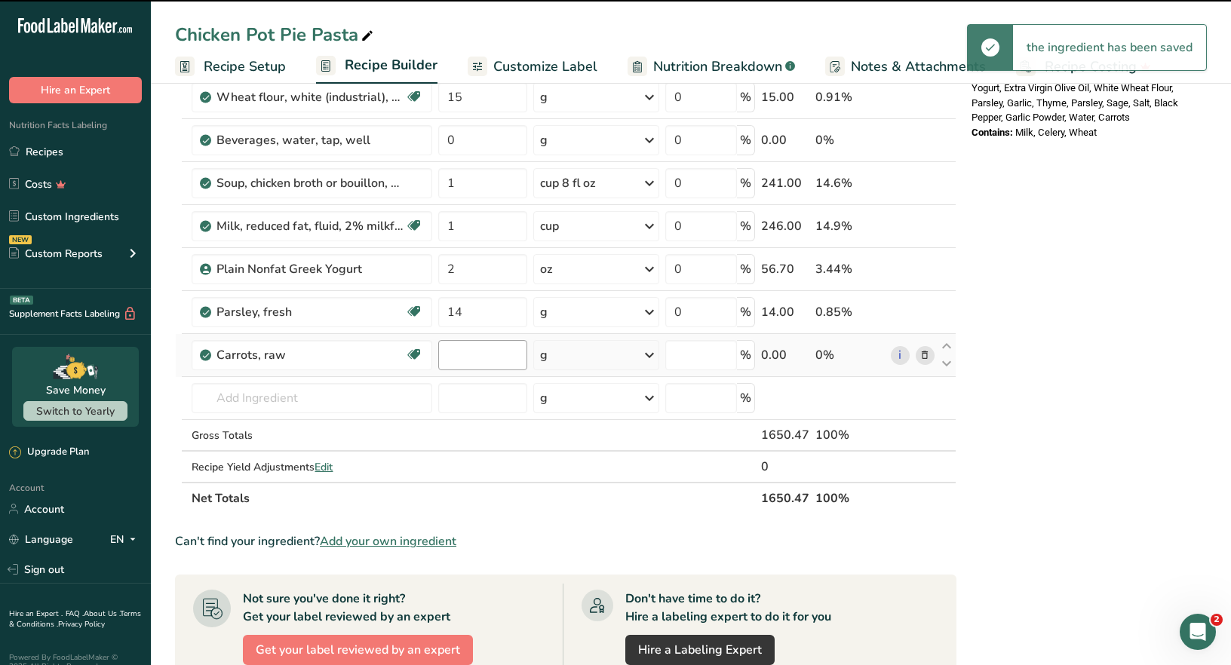
type input "0"
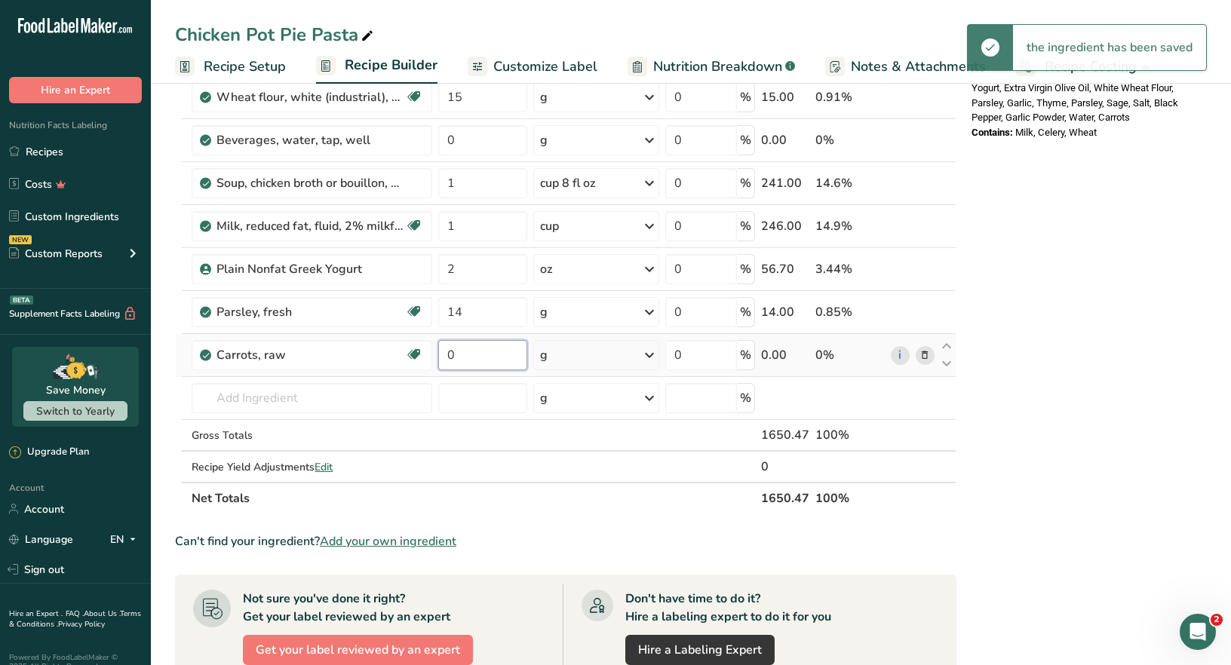
click at [457, 351] on input "0" at bounding box center [482, 355] width 88 height 30
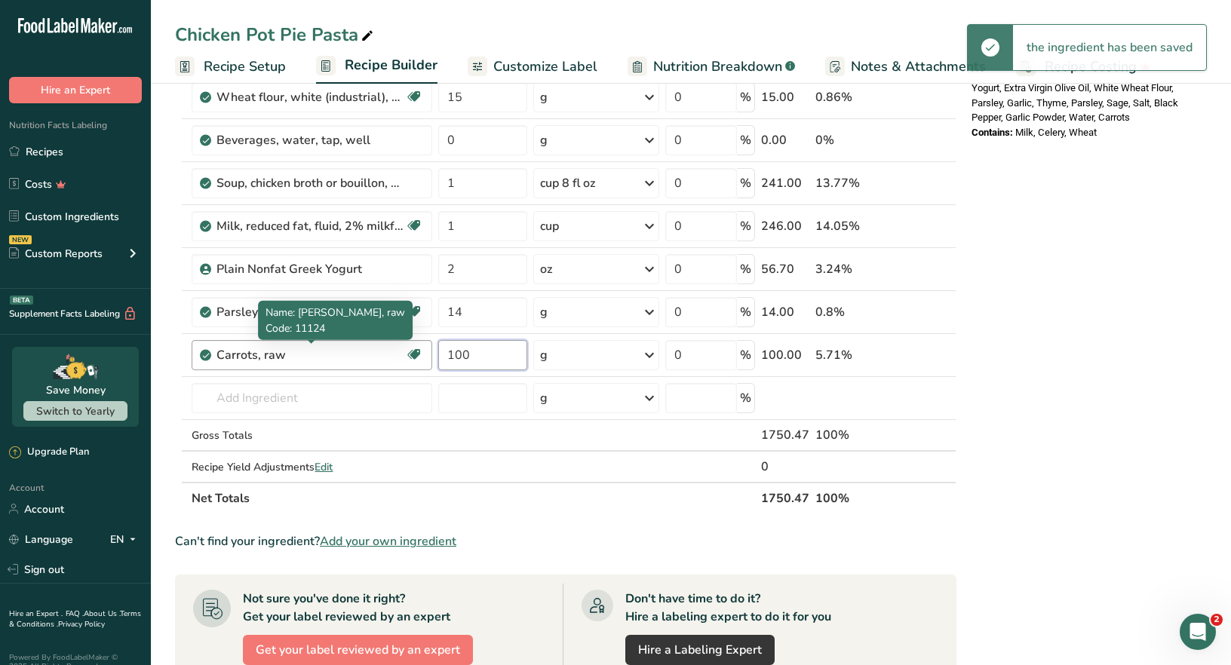
type input "100"
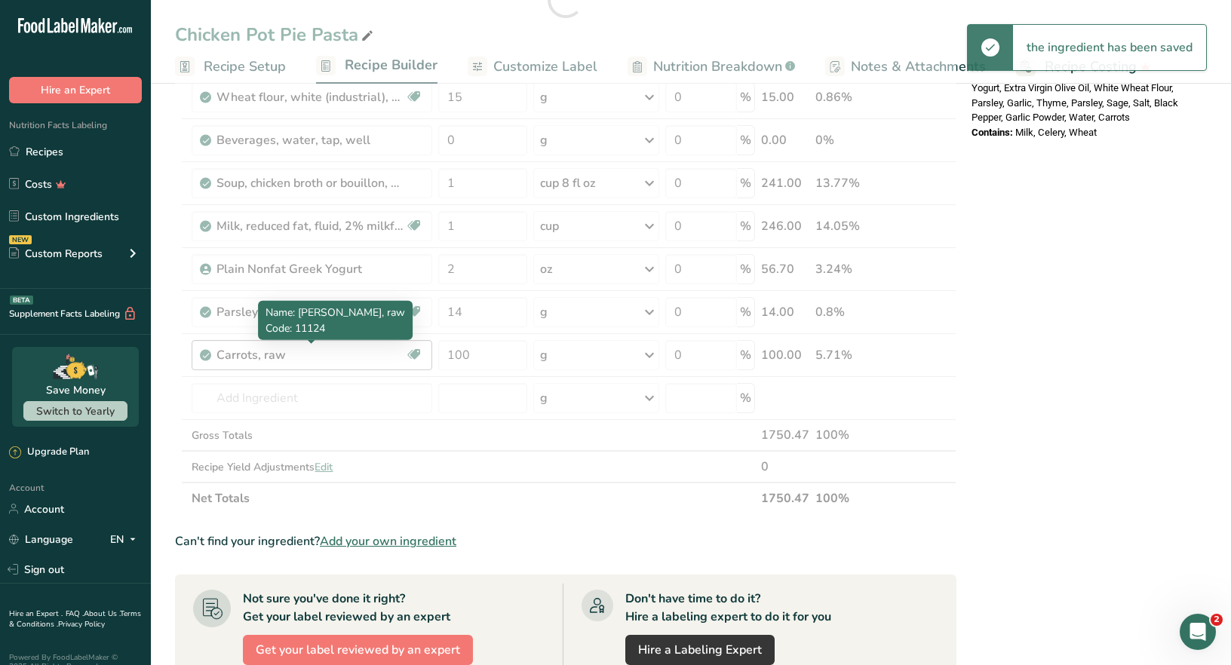
click at [323, 352] on div "Ingredient * Amount * Unit * Waste * .a-a{fill:#347362;}.b-a{fill:#fff;} Grams …" at bounding box center [565, 0] width 781 height 1030
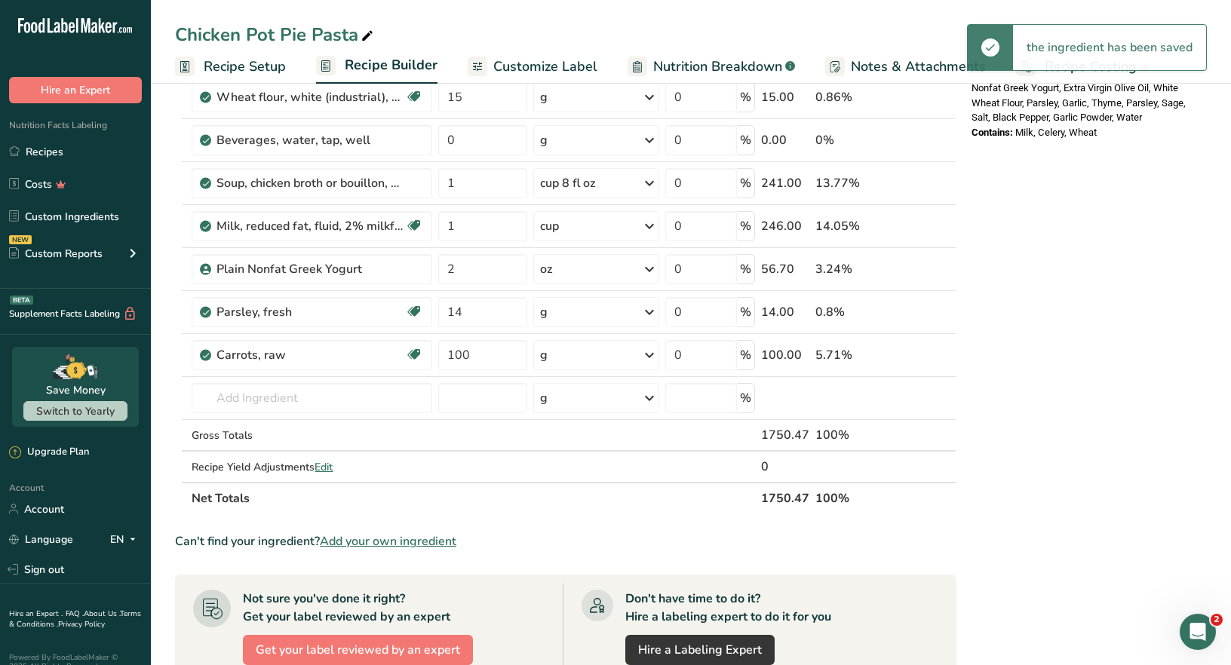
click at [945, 342] on icon at bounding box center [947, 346] width 18 height 11
type input "100"
type input "14"
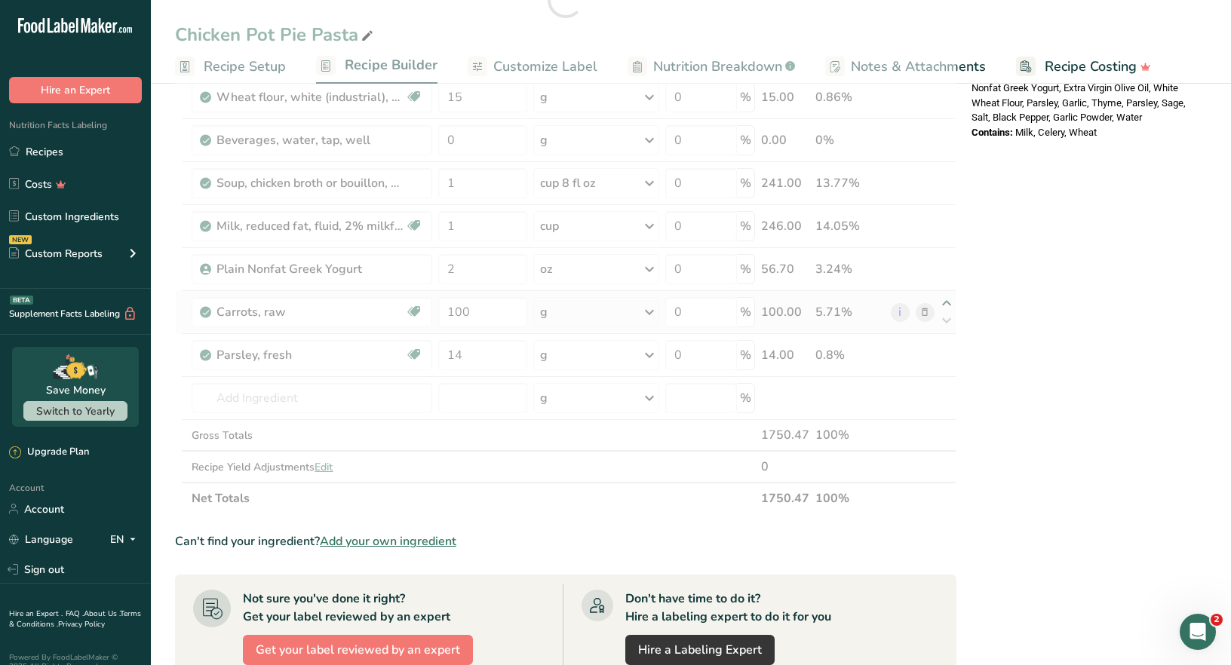
click at [946, 301] on div at bounding box center [565, 0] width 781 height 1030
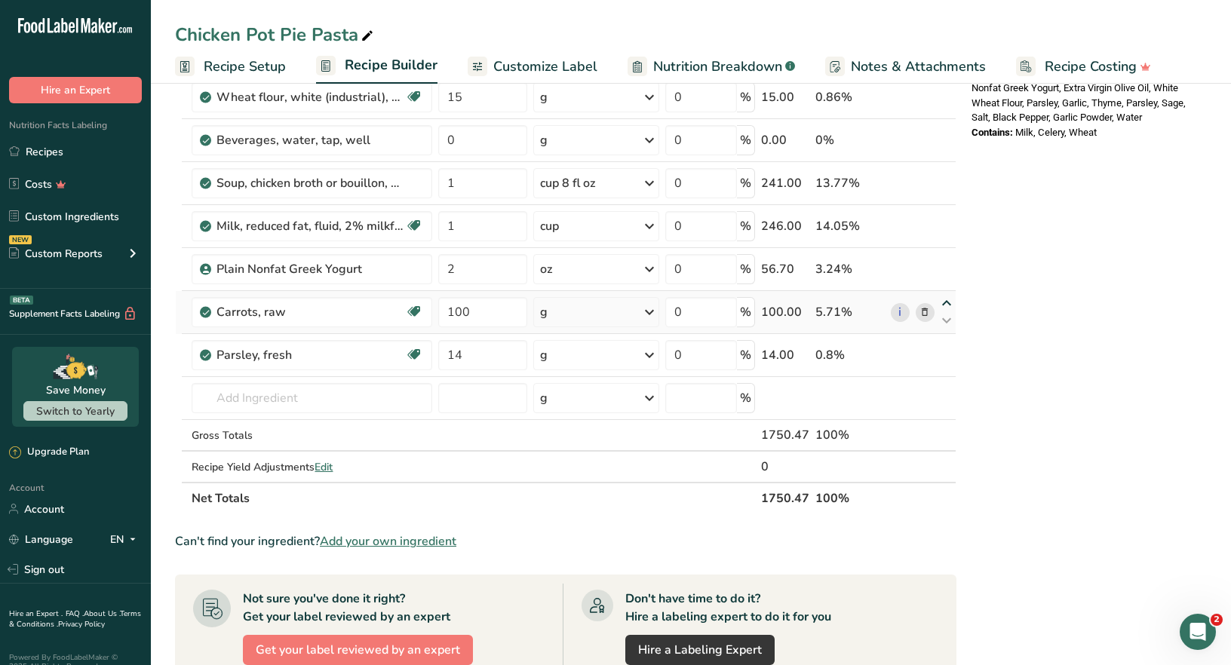
click at [941, 298] on icon at bounding box center [947, 303] width 18 height 11
type input "100"
type input "2"
click at [943, 259] on icon at bounding box center [947, 260] width 18 height 11
type input "100"
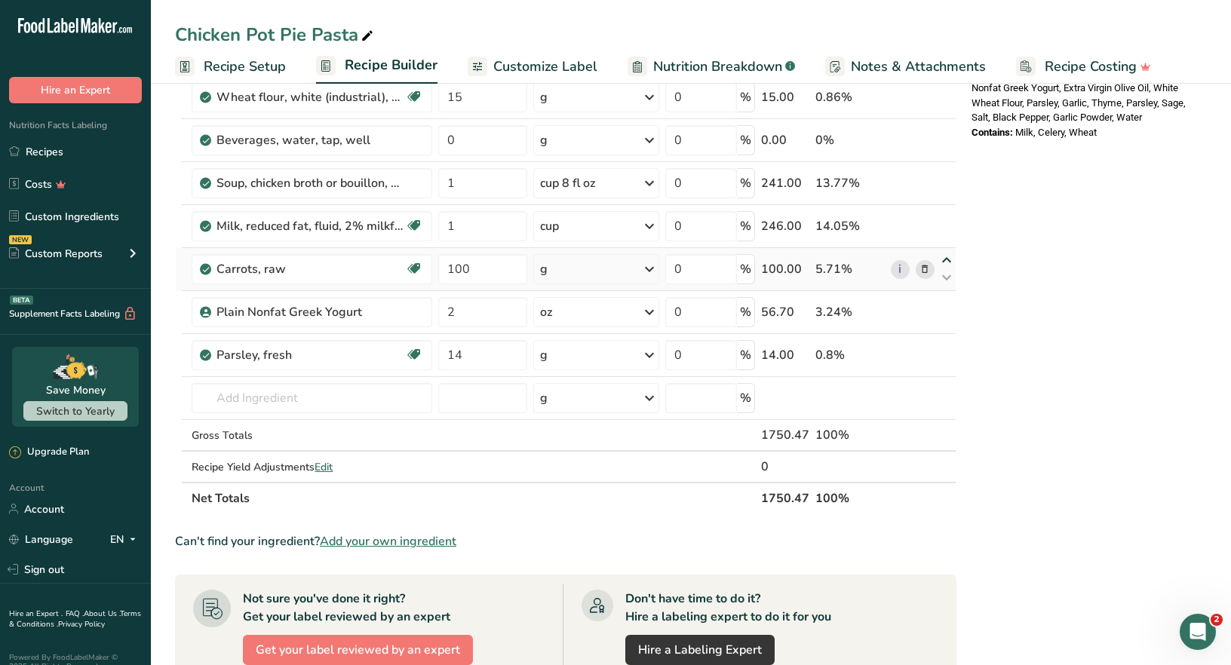
type input "1"
click at [944, 215] on icon at bounding box center [947, 217] width 18 height 11
type input "100"
type input "1"
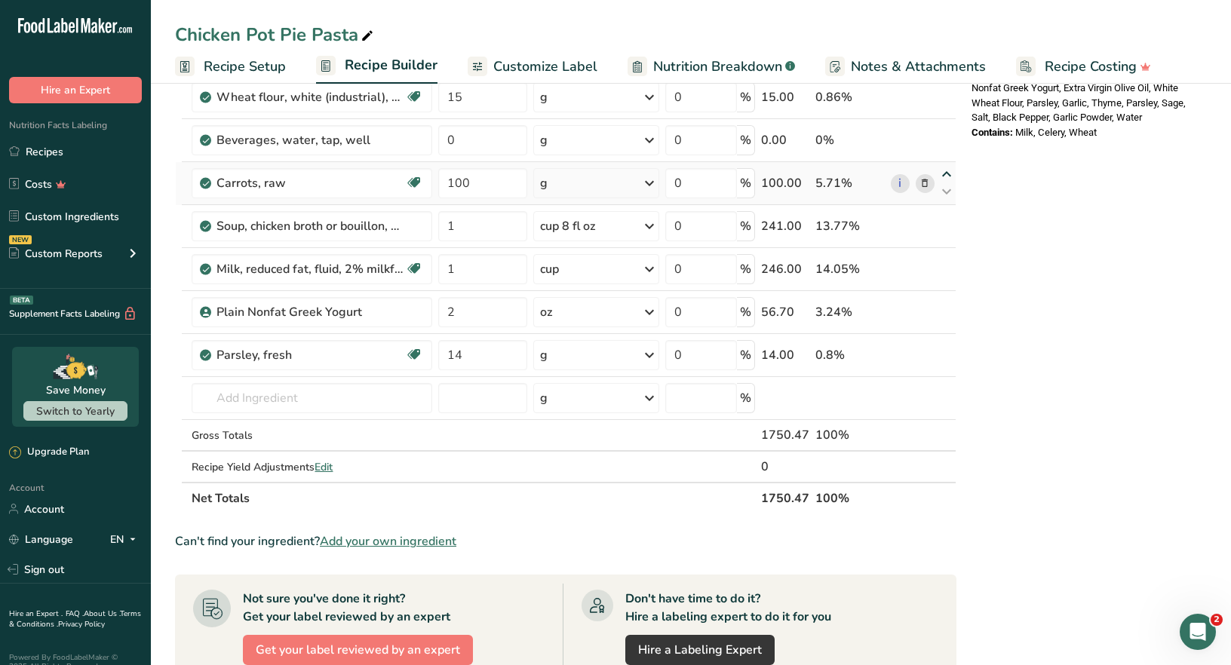
click at [945, 170] on icon at bounding box center [947, 174] width 18 height 11
type input "100"
type input "0"
click at [946, 130] on icon at bounding box center [947, 131] width 18 height 11
type input "100"
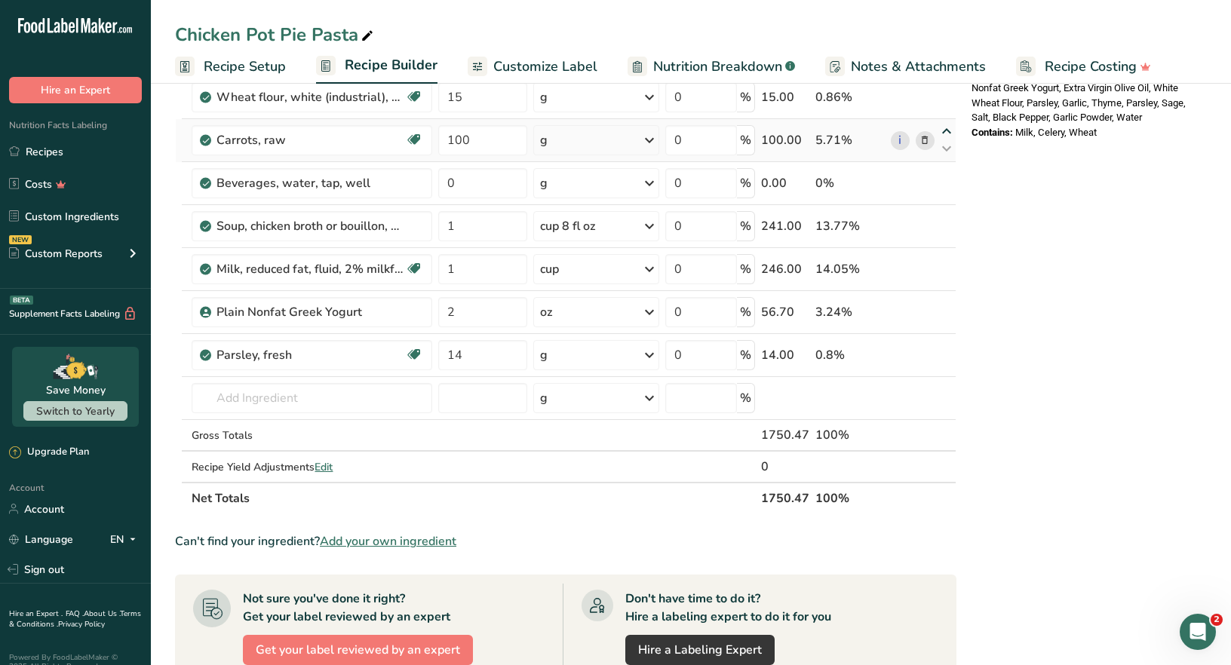
type input "15"
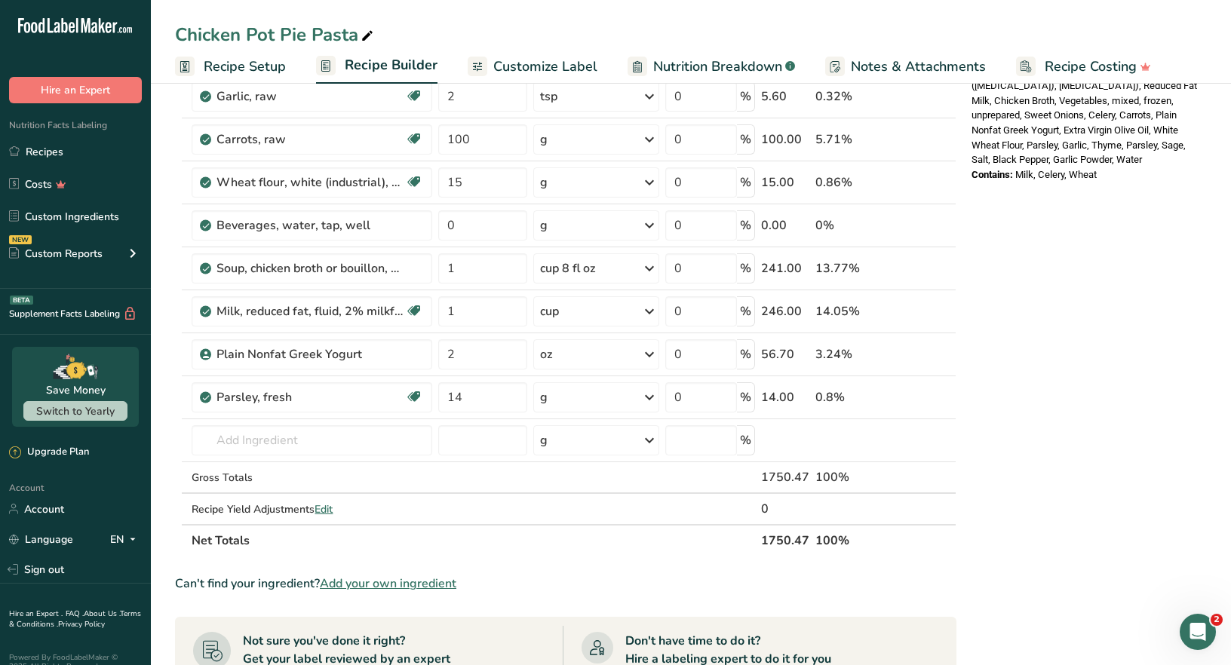
scroll to position [453, 0]
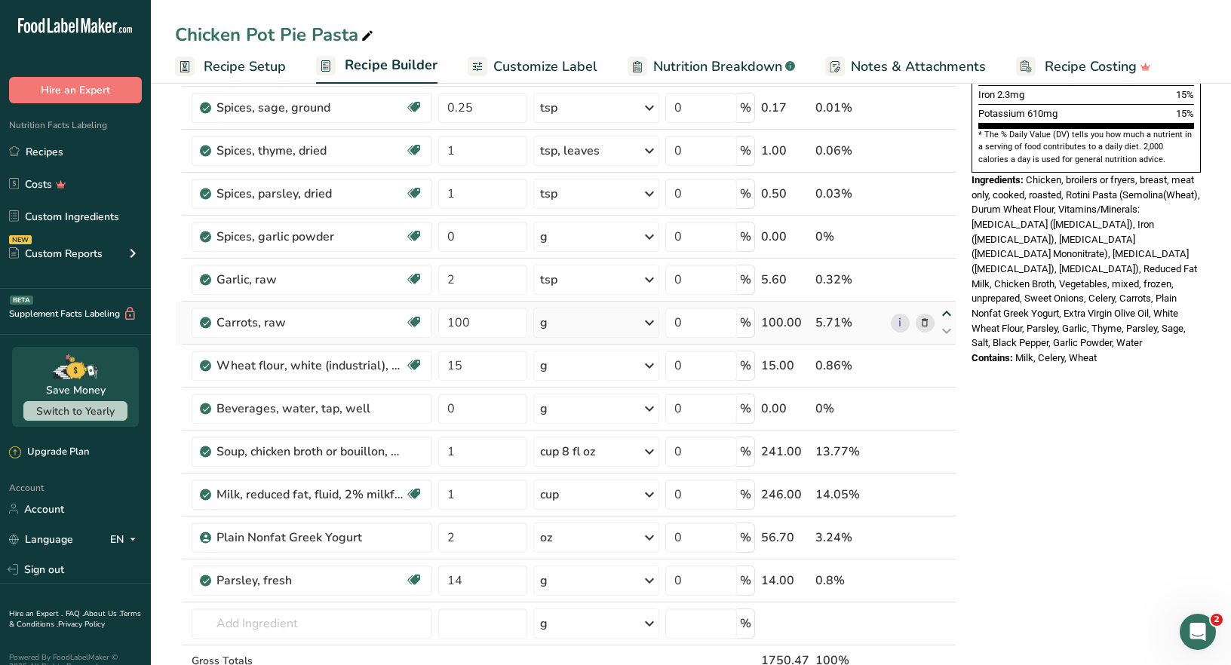
click at [946, 312] on icon at bounding box center [947, 314] width 18 height 11
type input "100"
type input "2"
click at [946, 267] on icon at bounding box center [947, 271] width 18 height 11
type input "100"
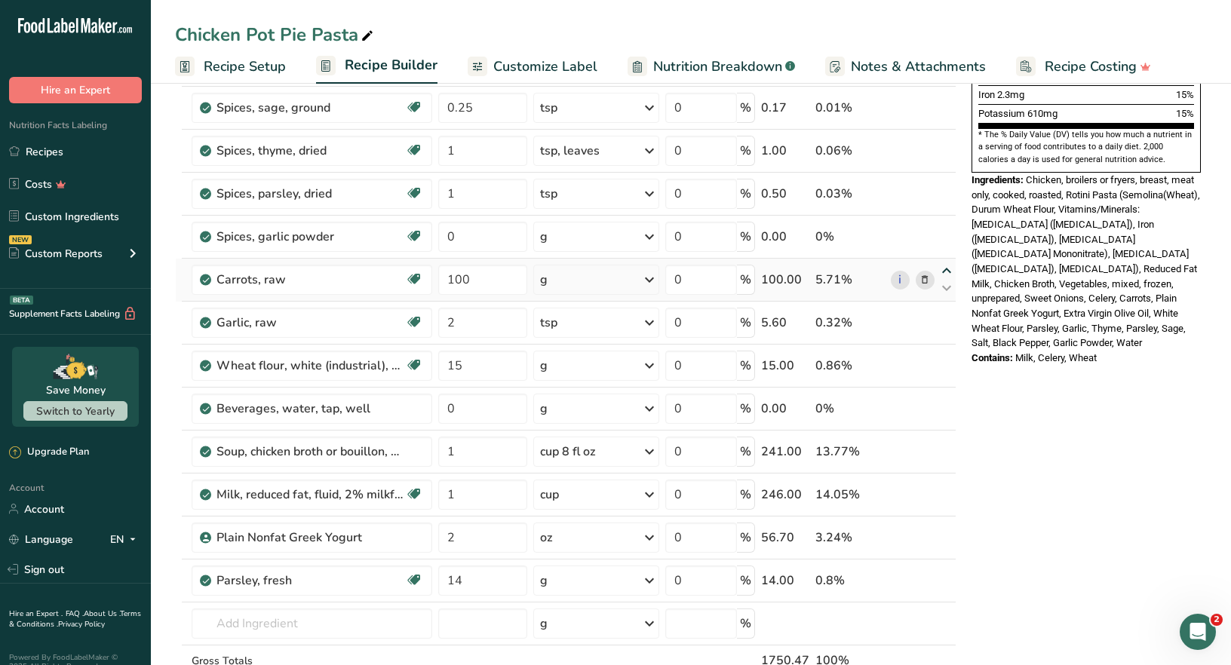
type input "0"
click at [946, 226] on icon at bounding box center [947, 228] width 18 height 11
type input "100"
type input "1"
click at [944, 183] on icon at bounding box center [947, 185] width 18 height 11
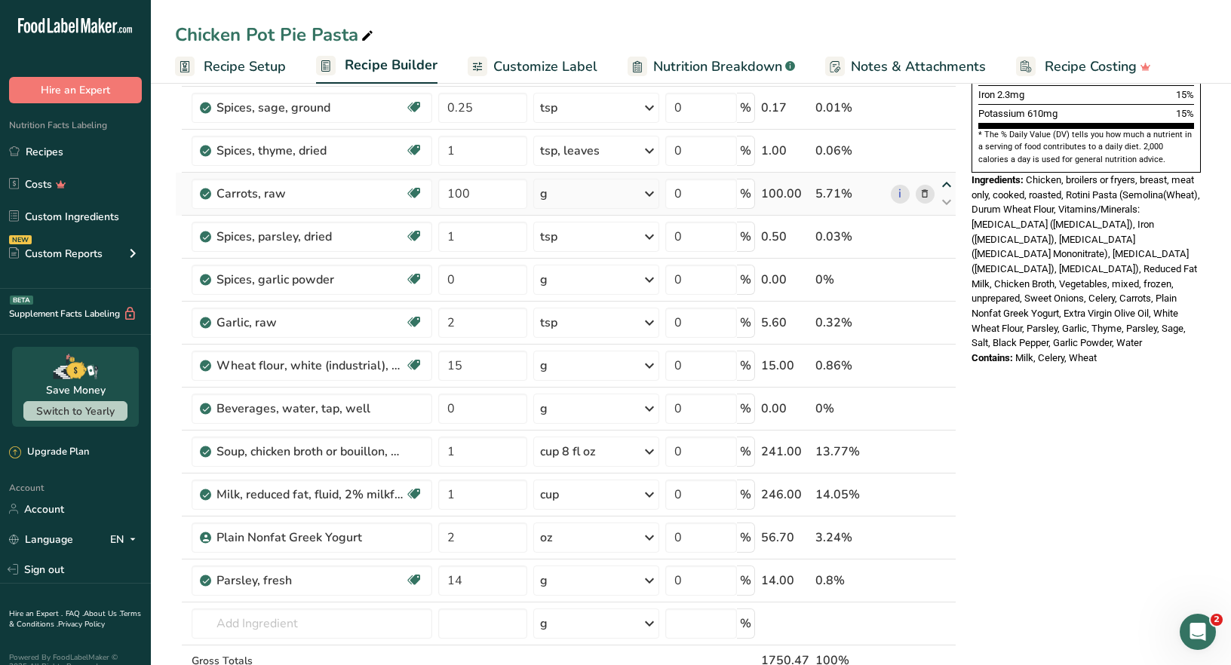
type input "100"
type input "1"
click at [947, 142] on icon at bounding box center [947, 142] width 18 height 11
type input "100"
type input "0.25"
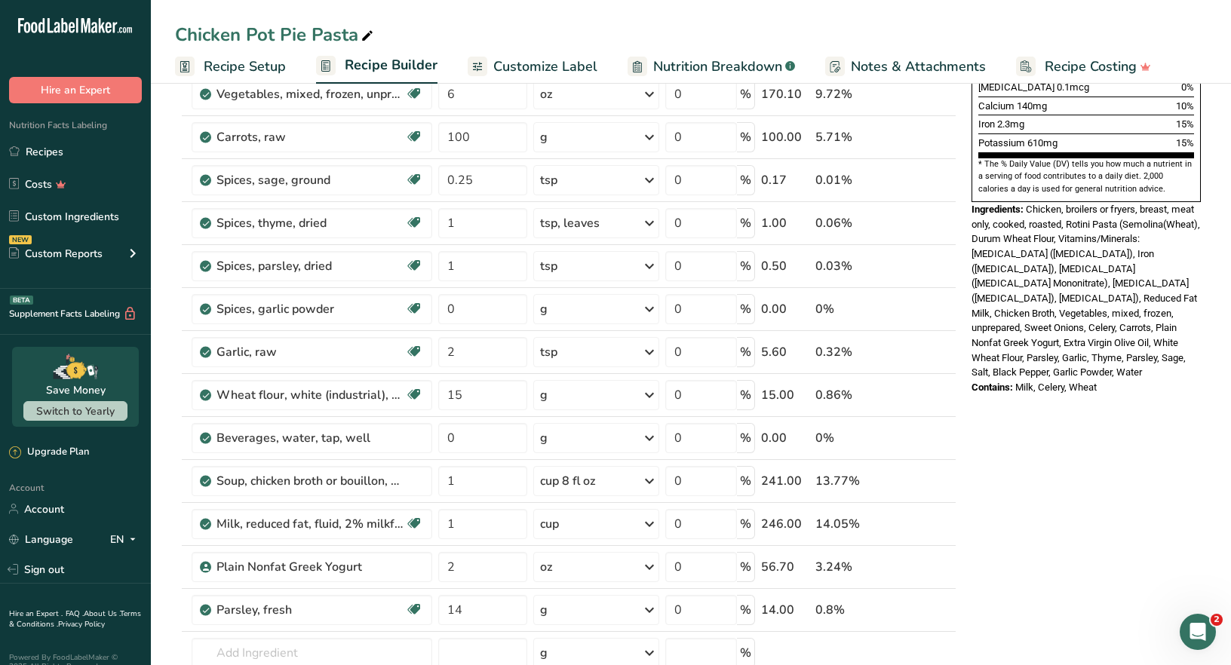
scroll to position [377, 0]
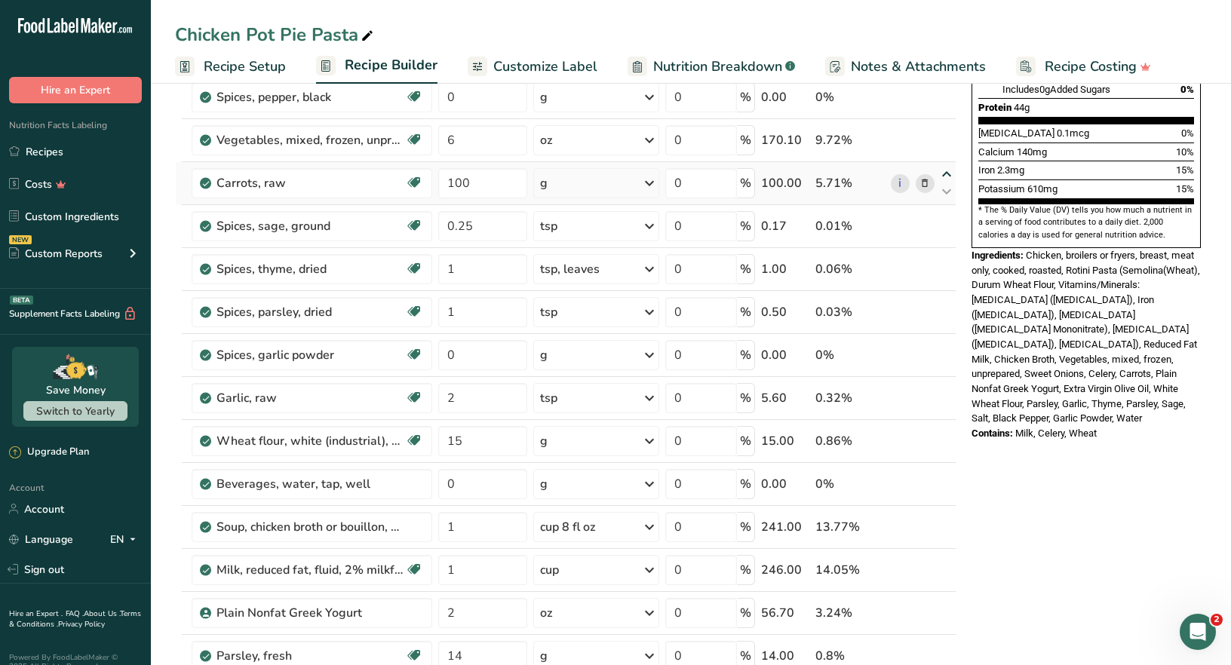
click at [946, 172] on icon at bounding box center [947, 174] width 18 height 11
type input "100"
type input "6"
click at [944, 134] on icon at bounding box center [947, 131] width 18 height 11
type input "100"
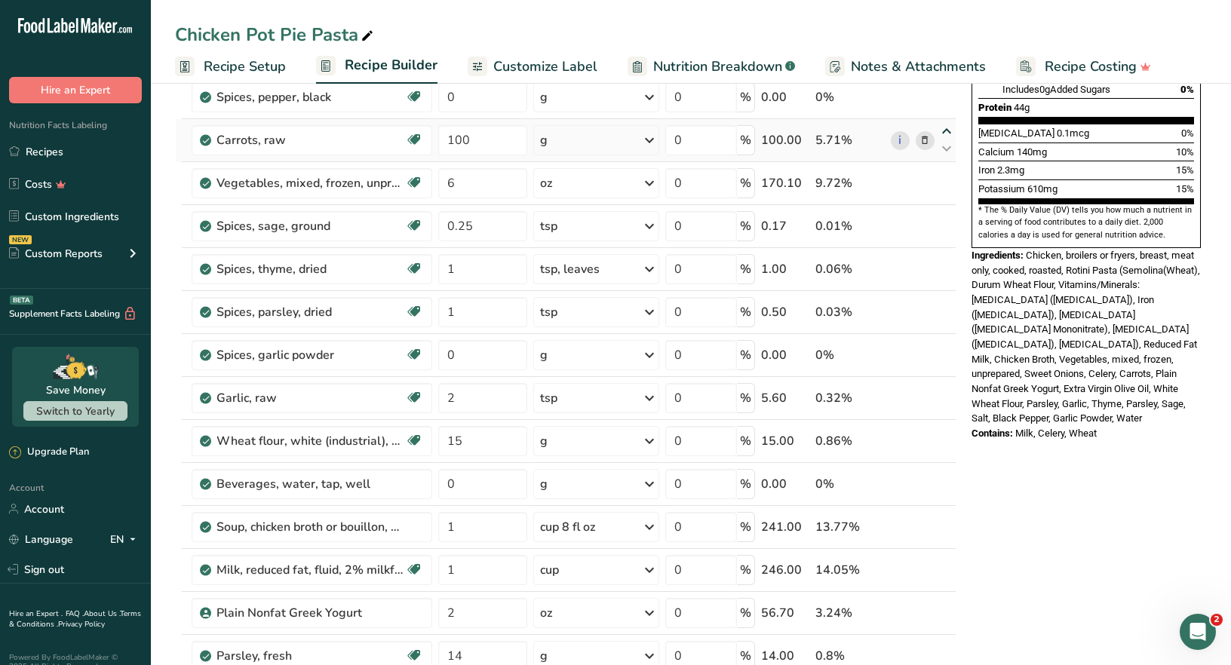
type input "0"
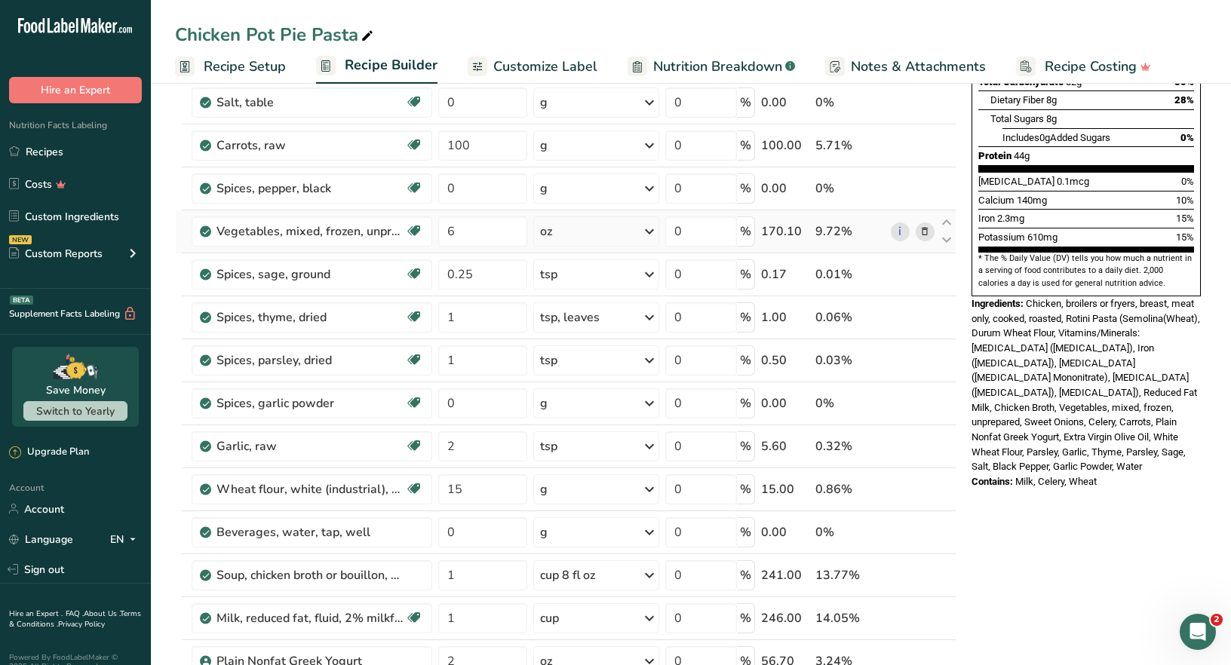
scroll to position [150, 0]
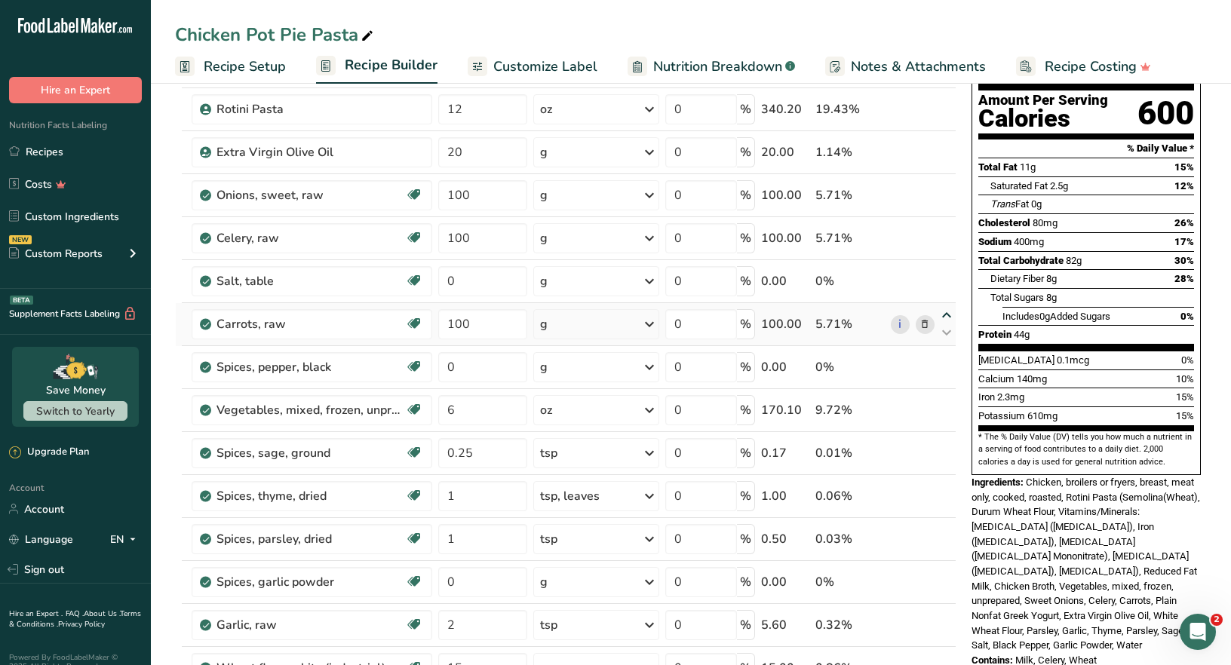
click at [944, 314] on icon at bounding box center [947, 315] width 18 height 11
type input "100"
type input "0"
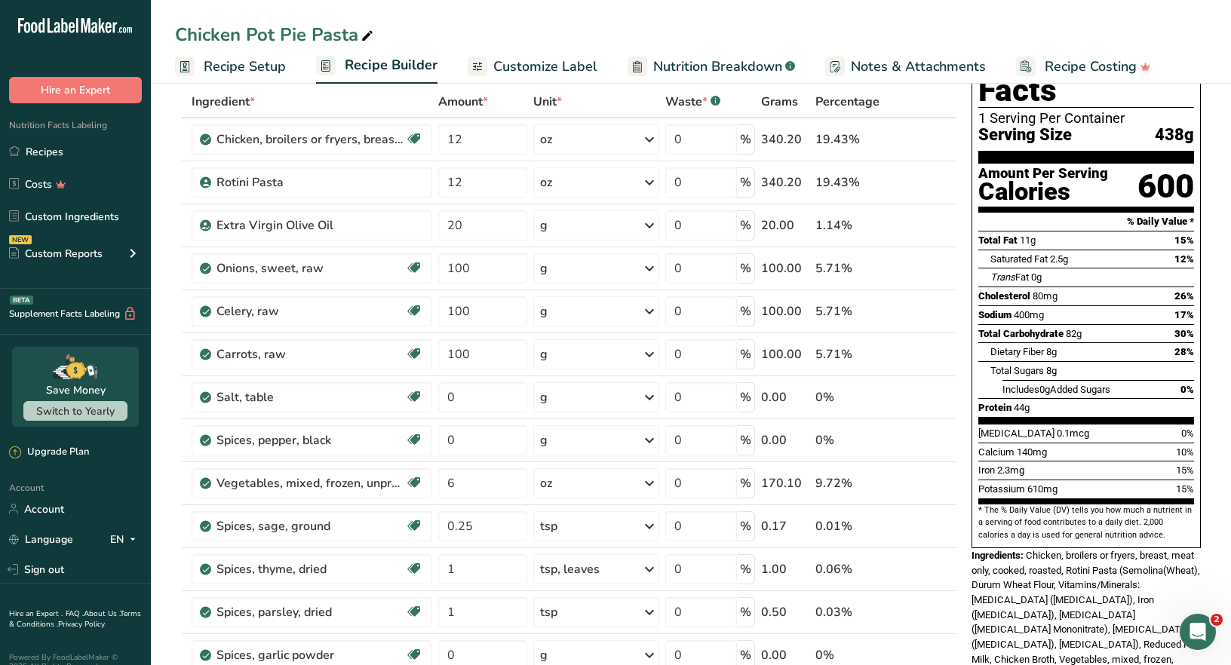
scroll to position [0, 0]
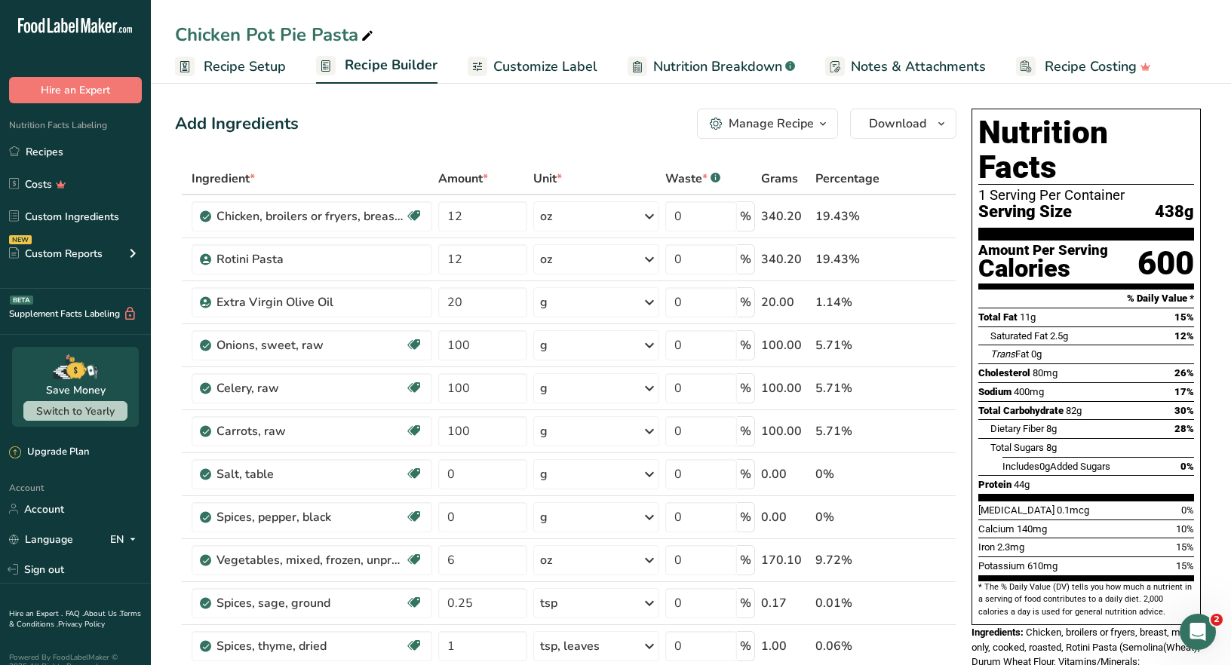
click at [812, 127] on div "Manage Recipe" at bounding box center [771, 124] width 85 height 18
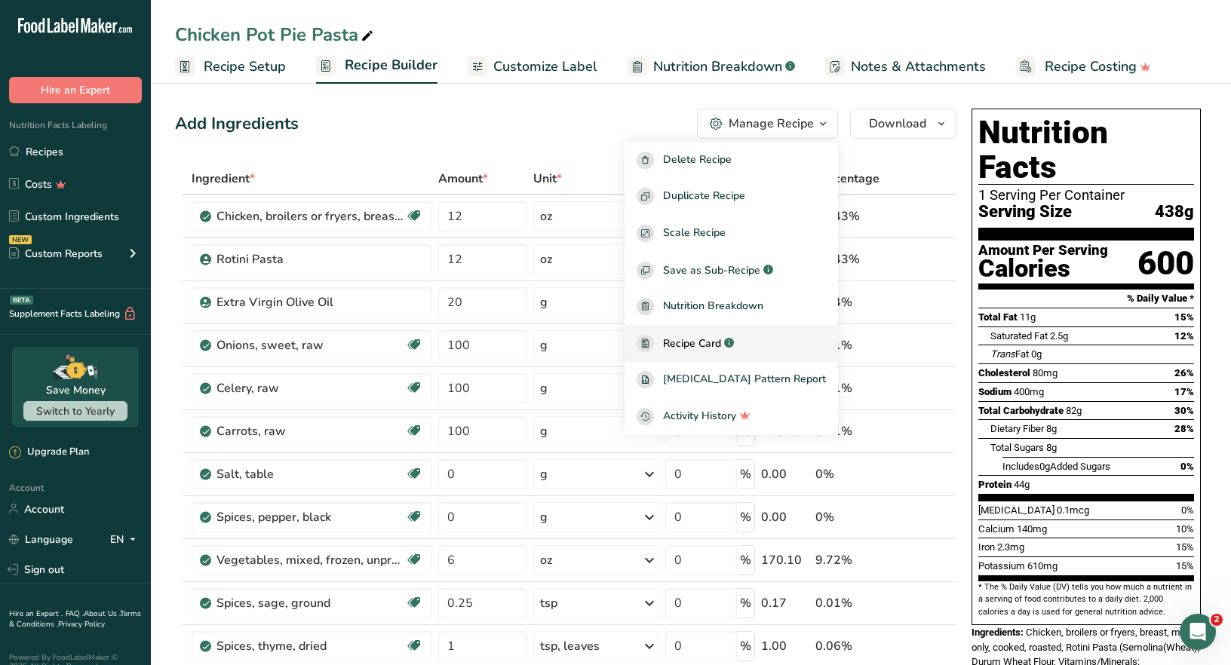
click at [730, 333] on link "Recipe Card .a-a{fill:#347362;}.b-a{fill:#fff;}" at bounding box center [731, 343] width 213 height 37
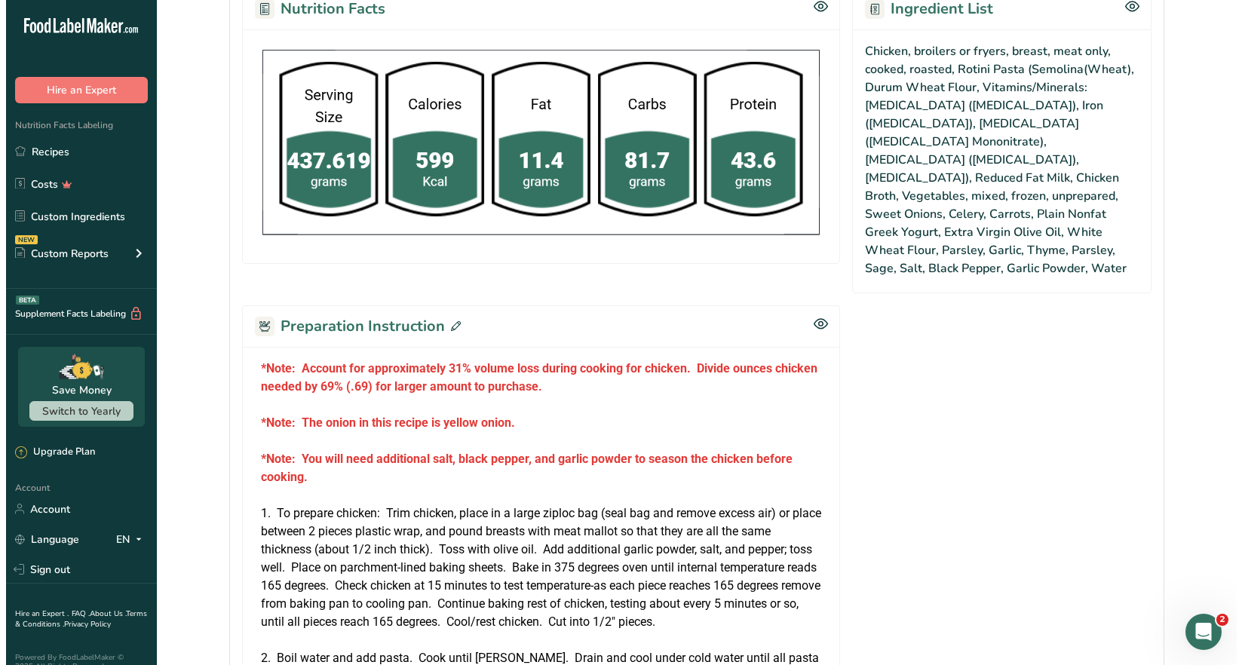
scroll to position [1282, 0]
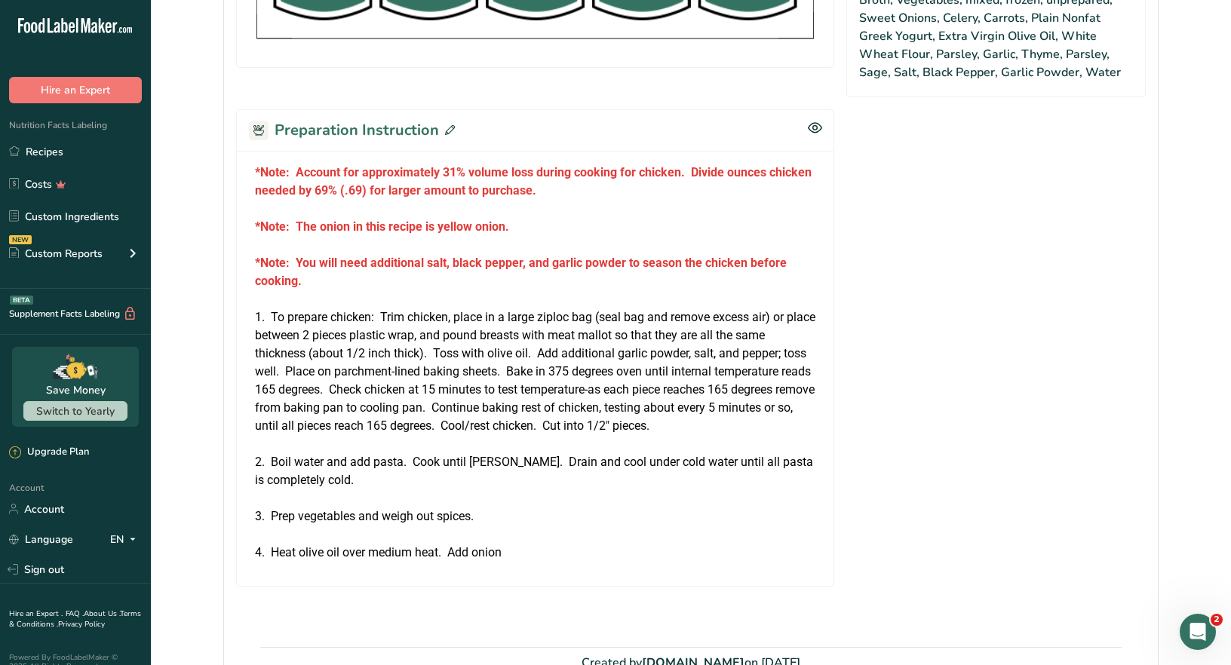
click at [445, 125] on icon at bounding box center [450, 130] width 10 height 10
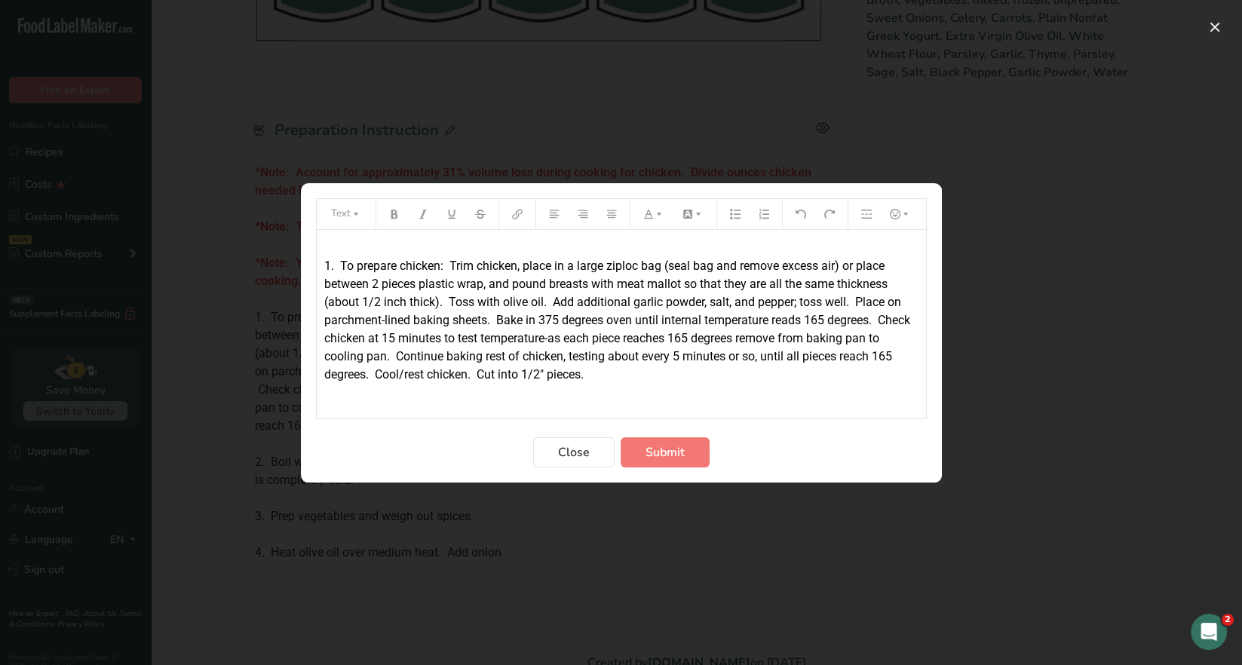
scroll to position [351, 0]
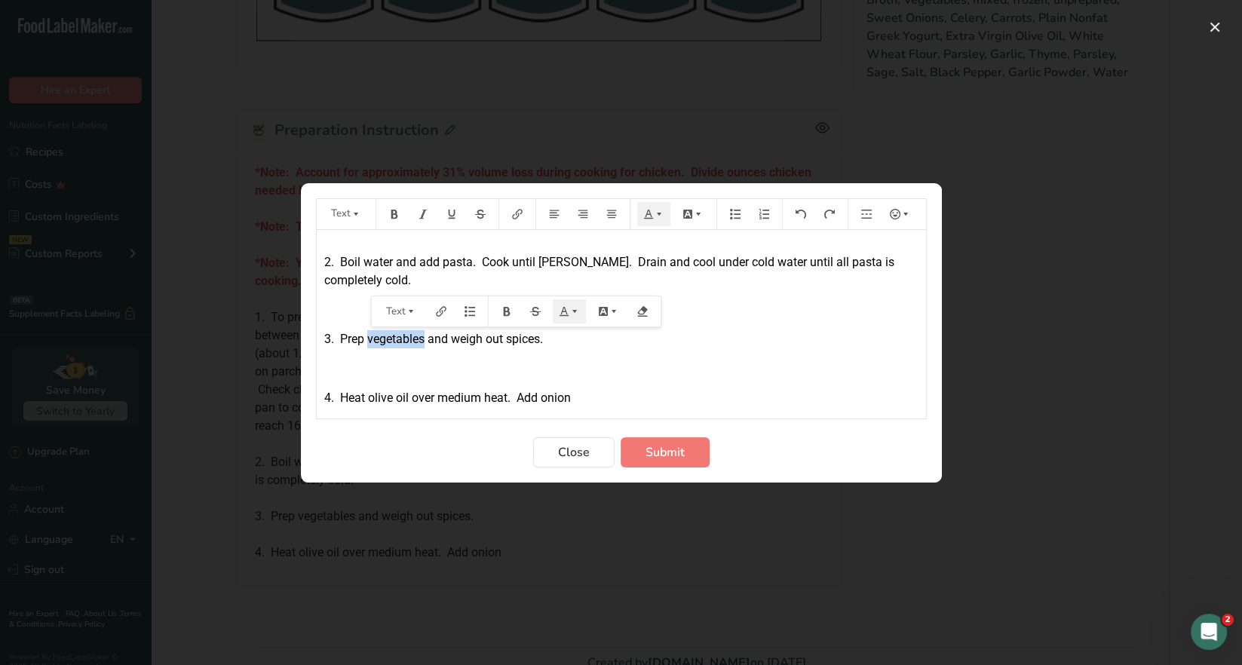
drag, startPoint x: 424, startPoint y: 338, endPoint x: 367, endPoint y: 337, distance: 57.3
click at [367, 337] on span "3. Prep vegetables and weigh out spices." at bounding box center [433, 339] width 219 height 14
click at [632, 341] on p "3. Prep celery, onion, and carrots; and weigh out spices." at bounding box center [621, 339] width 594 height 18
click at [582, 398] on p "4. Heat olive oil over medium heat. Add onion" at bounding box center [621, 398] width 594 height 18
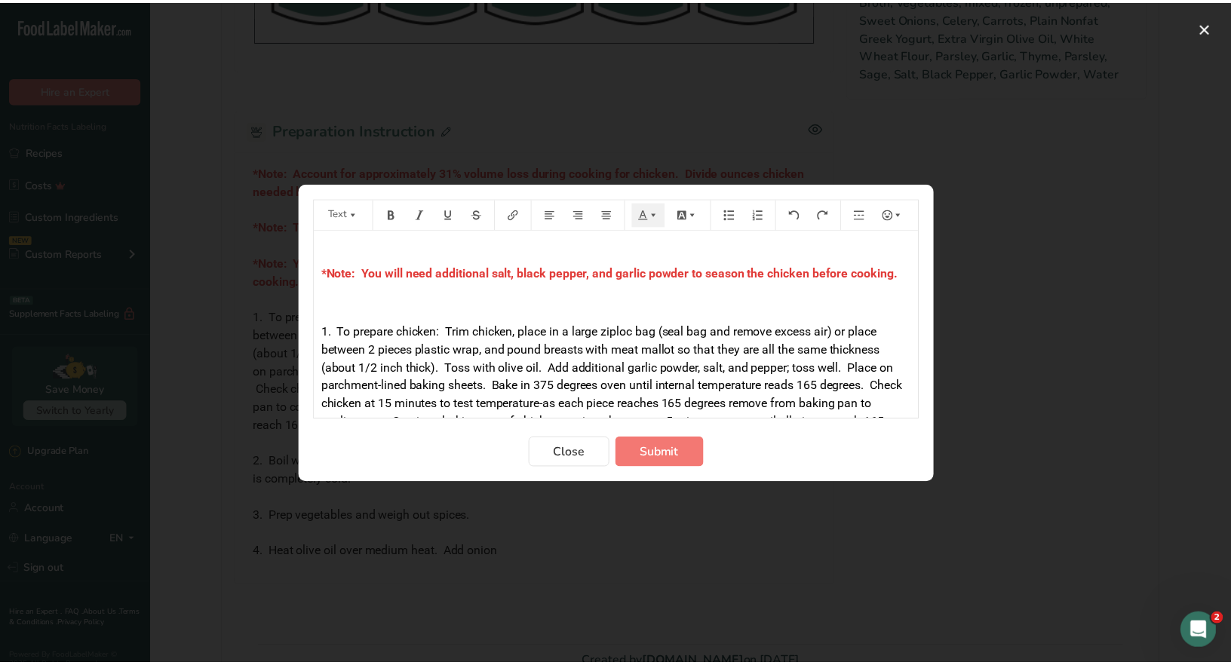
scroll to position [0, 0]
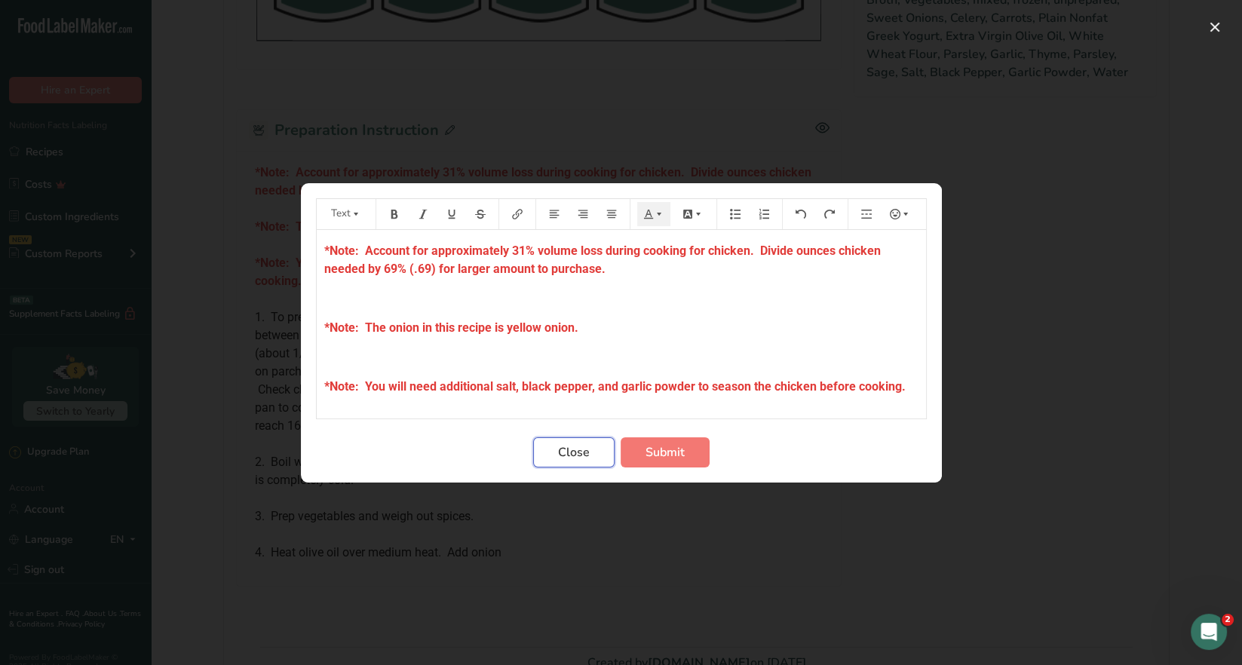
drag, startPoint x: 560, startPoint y: 447, endPoint x: 579, endPoint y: 440, distance: 20.3
click at [560, 447] on span "Close" at bounding box center [574, 453] width 32 height 18
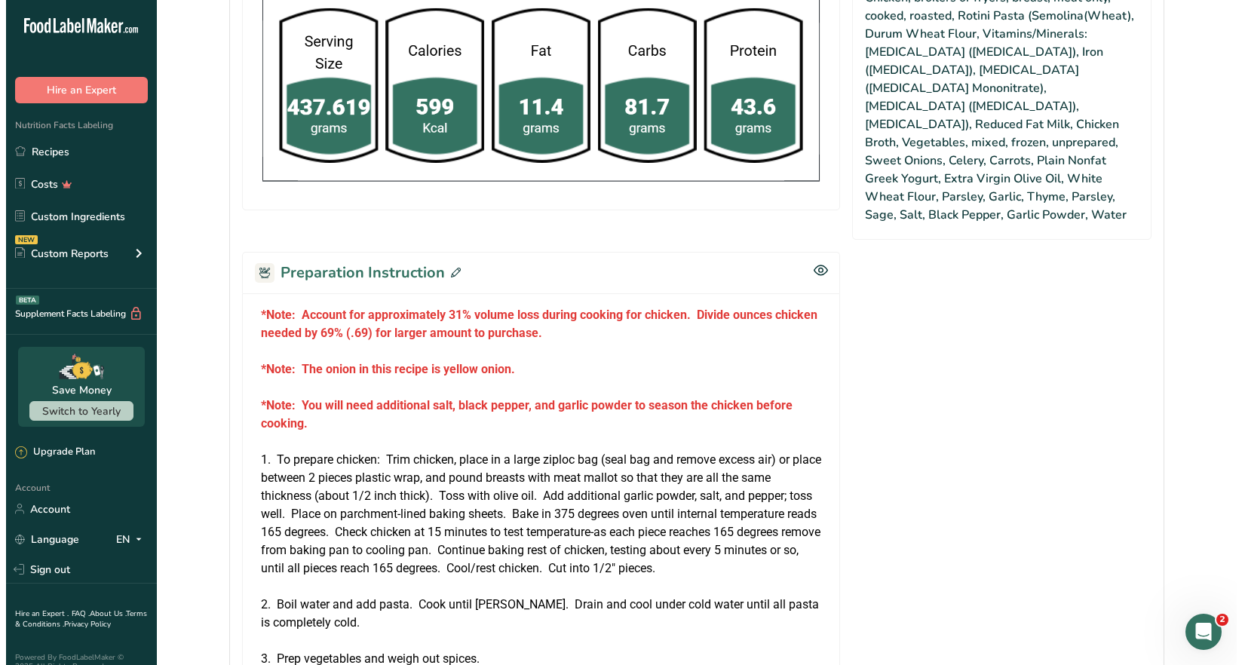
scroll to position [1206, 0]
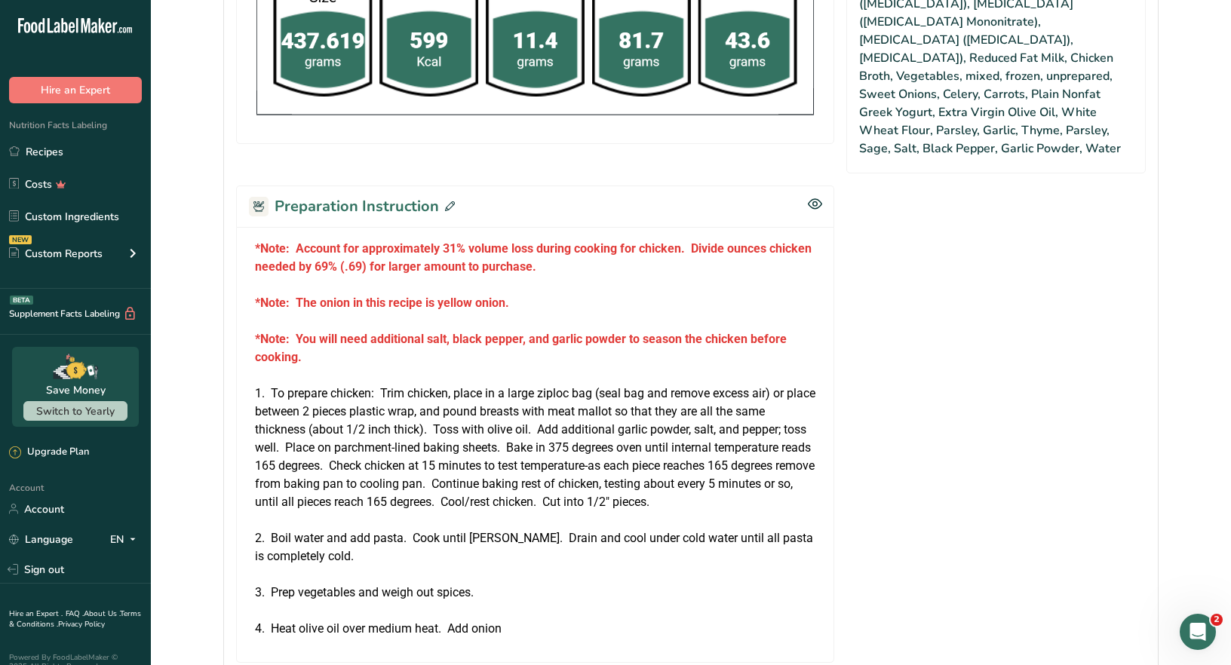
click at [452, 186] on div "Preparation Instruction" at bounding box center [535, 206] width 598 height 41
click at [447, 201] on icon at bounding box center [450, 206] width 10 height 10
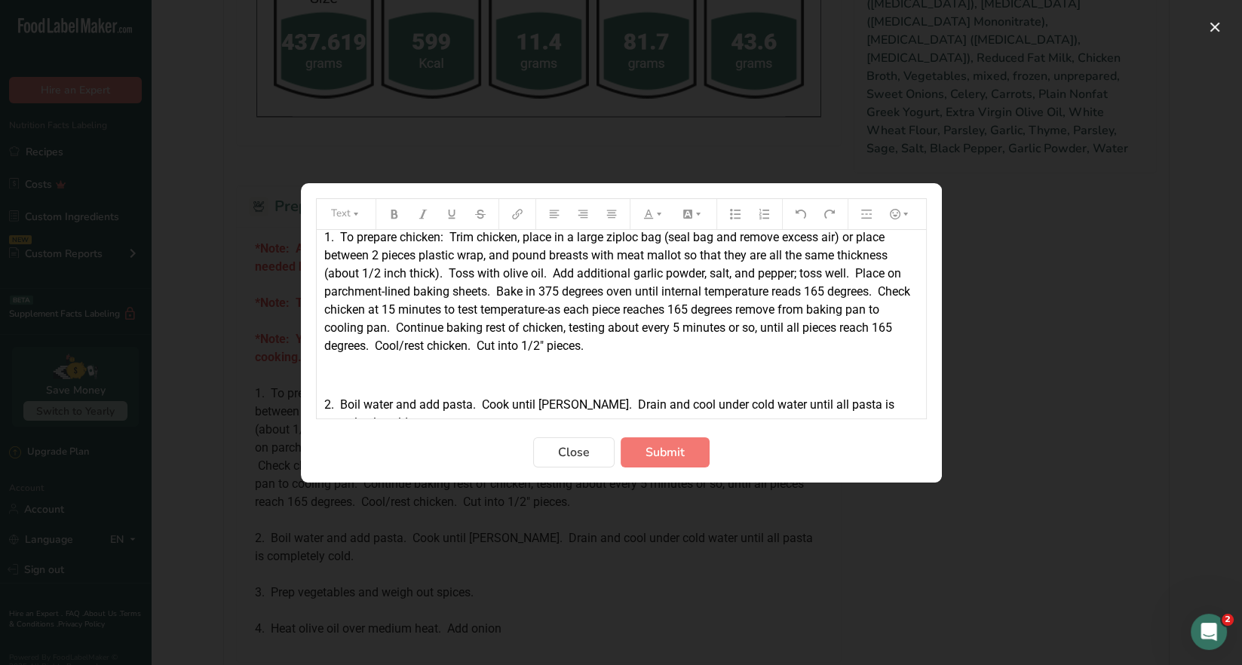
scroll to position [368, 0]
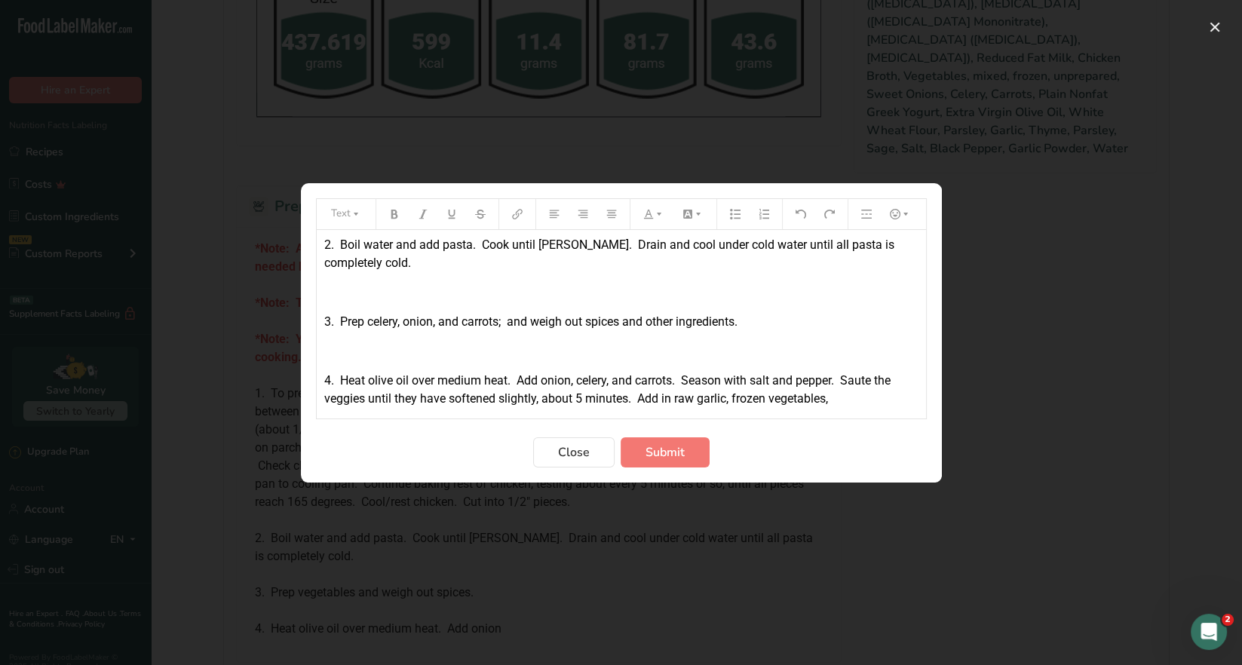
click at [849, 399] on p "4. Heat olive oil over medium heat. Add onion, celery, and carrots. Season with…" at bounding box center [621, 390] width 594 height 36
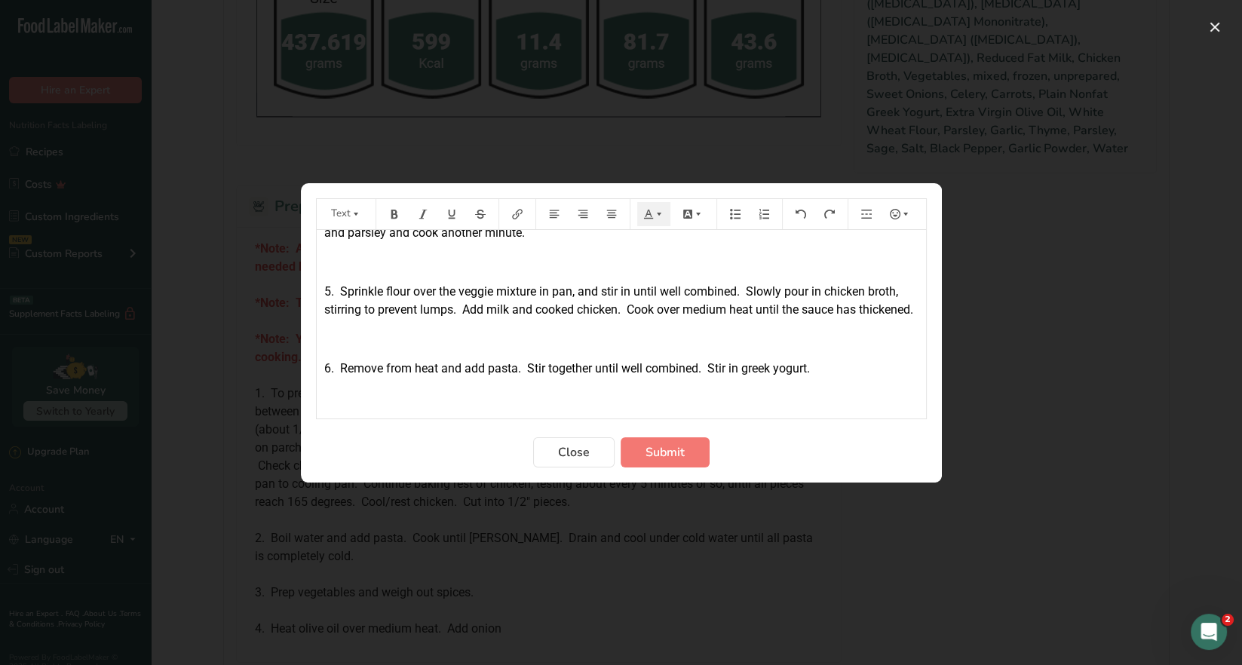
scroll to position [585, 0]
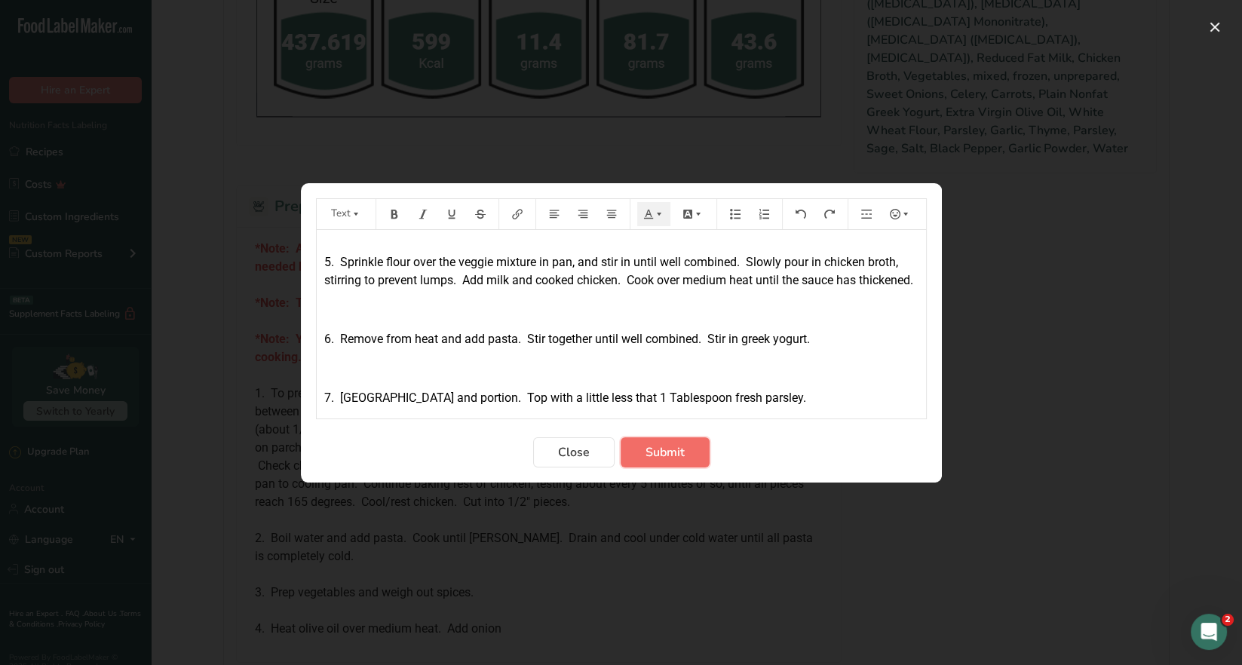
click at [666, 459] on span "Submit" at bounding box center [665, 453] width 39 height 18
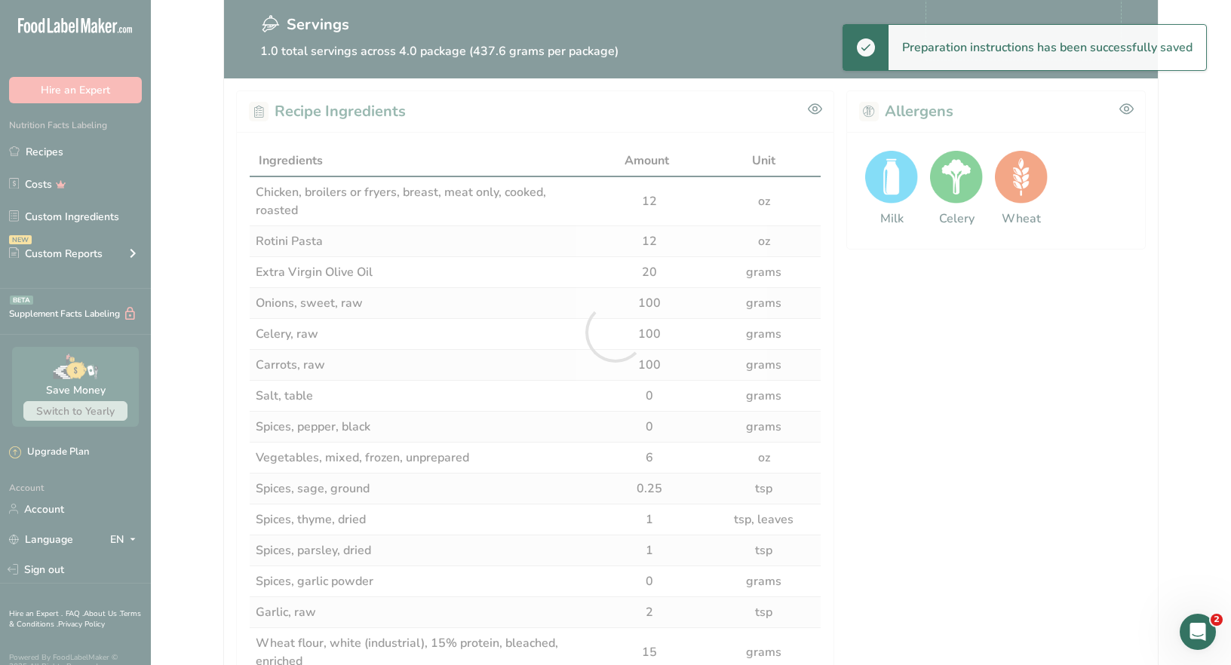
scroll to position [0, 0]
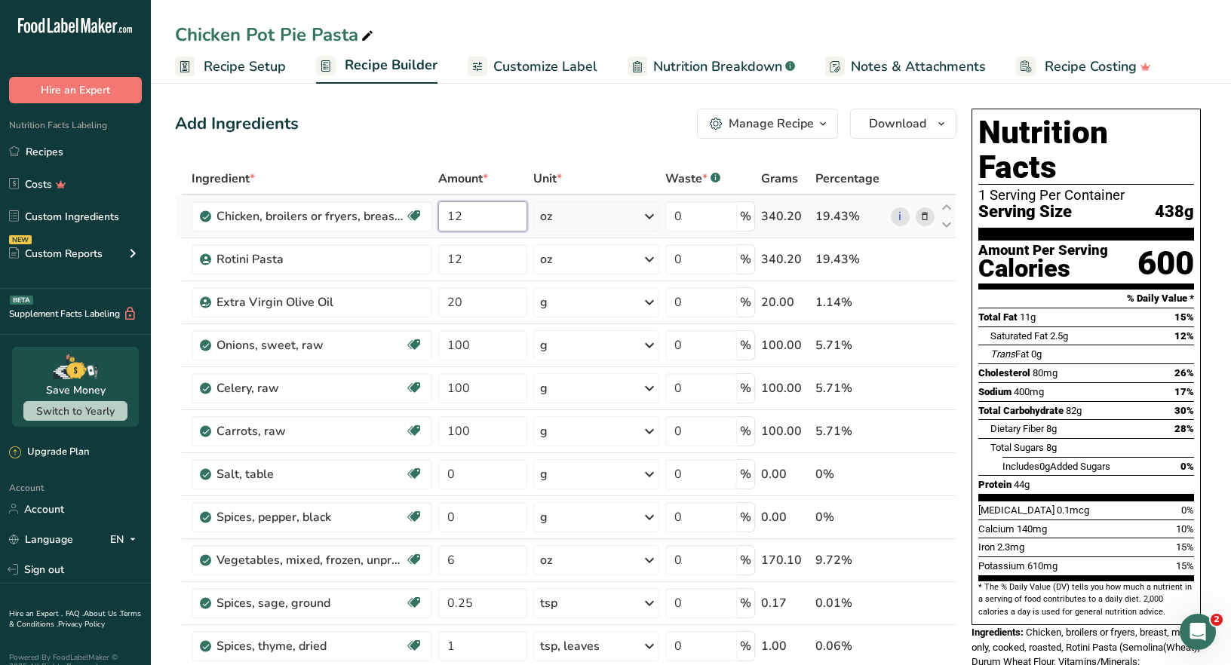
click at [470, 218] on input "12" at bounding box center [482, 216] width 88 height 30
type input "10"
click at [394, 259] on div "Ingredient * Amount * Unit * Waste * .a-a{fill:#347362;}.b-a{fill:#fff;} Grams …" at bounding box center [565, 678] width 781 height 1030
click at [828, 128] on icon "button" at bounding box center [823, 124] width 12 height 19
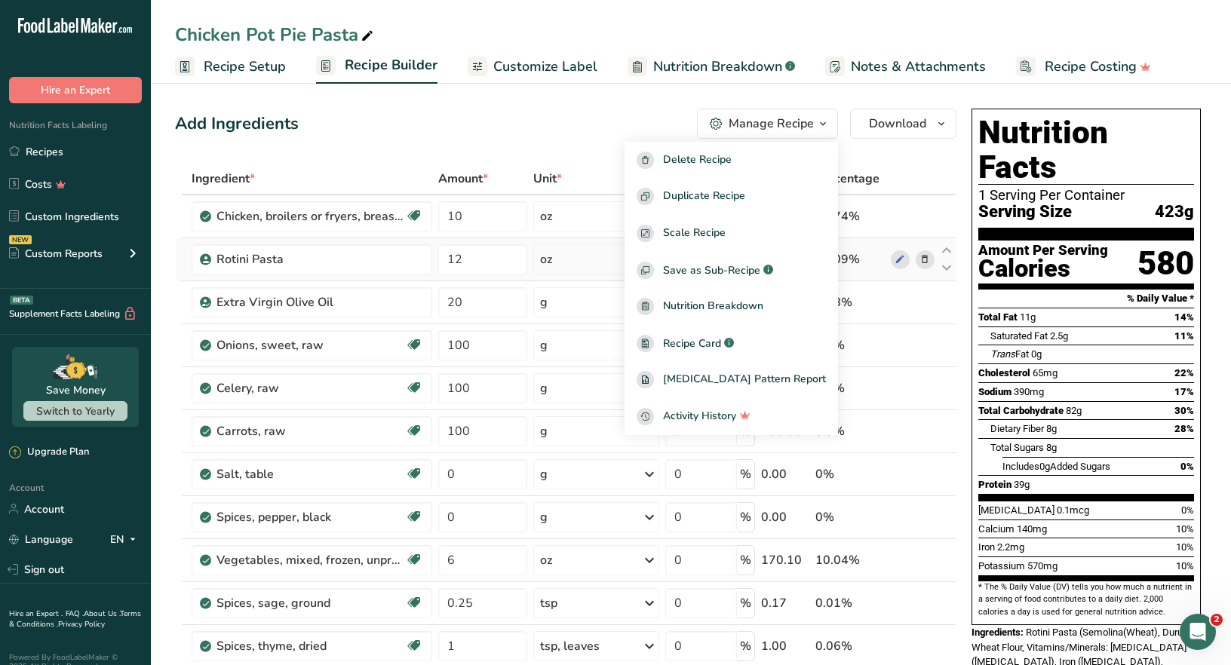
drag, startPoint x: 738, startPoint y: 344, endPoint x: 899, endPoint y: 275, distance: 174.7
click at [721, 342] on span "Recipe Card" at bounding box center [692, 344] width 58 height 16
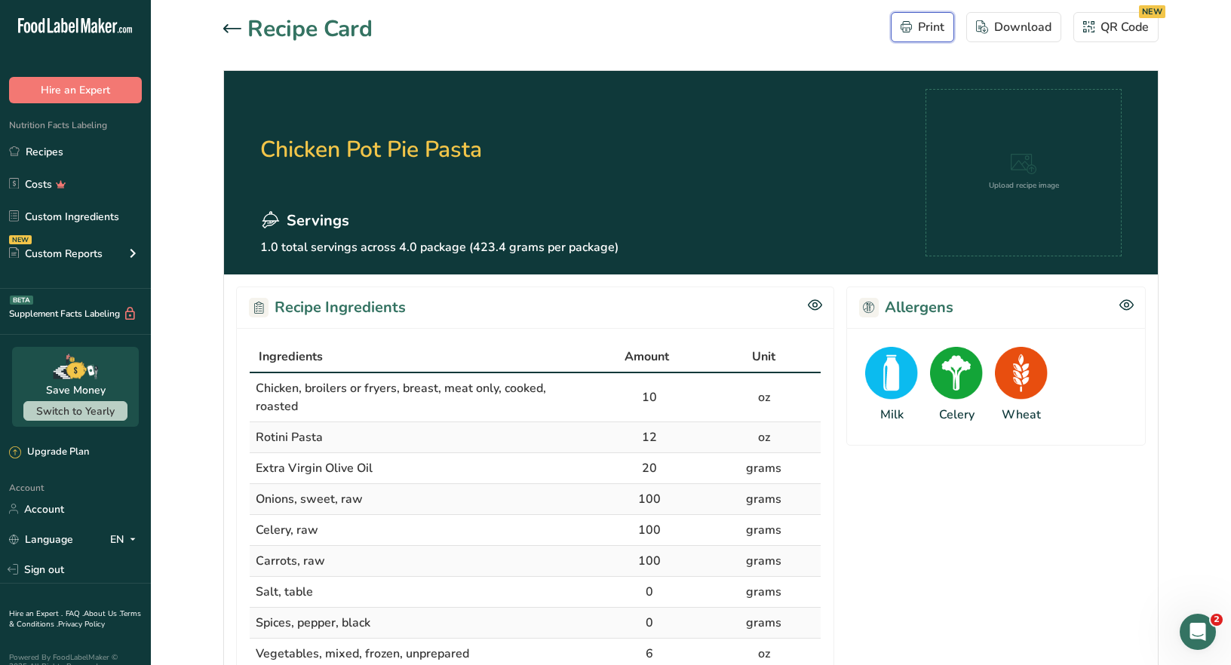
click at [930, 29] on div "Print" at bounding box center [923, 27] width 44 height 18
click at [891, 12] on button "Print" at bounding box center [922, 27] width 63 height 30
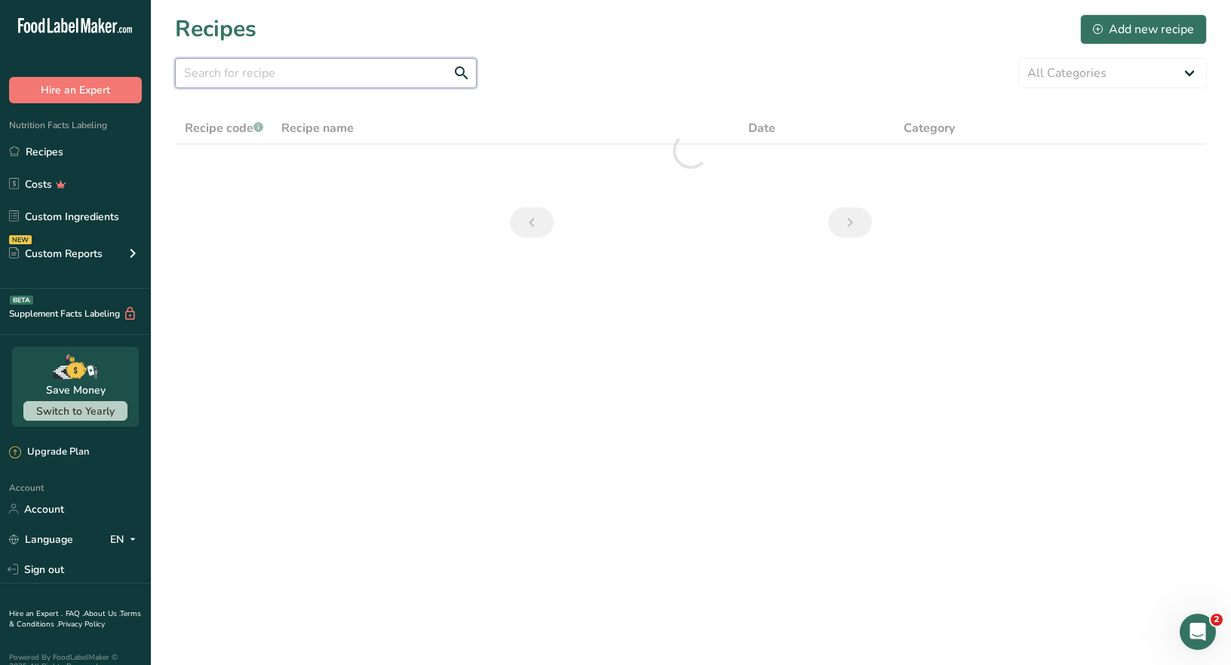
click at [281, 80] on input "text" at bounding box center [326, 73] width 302 height 30
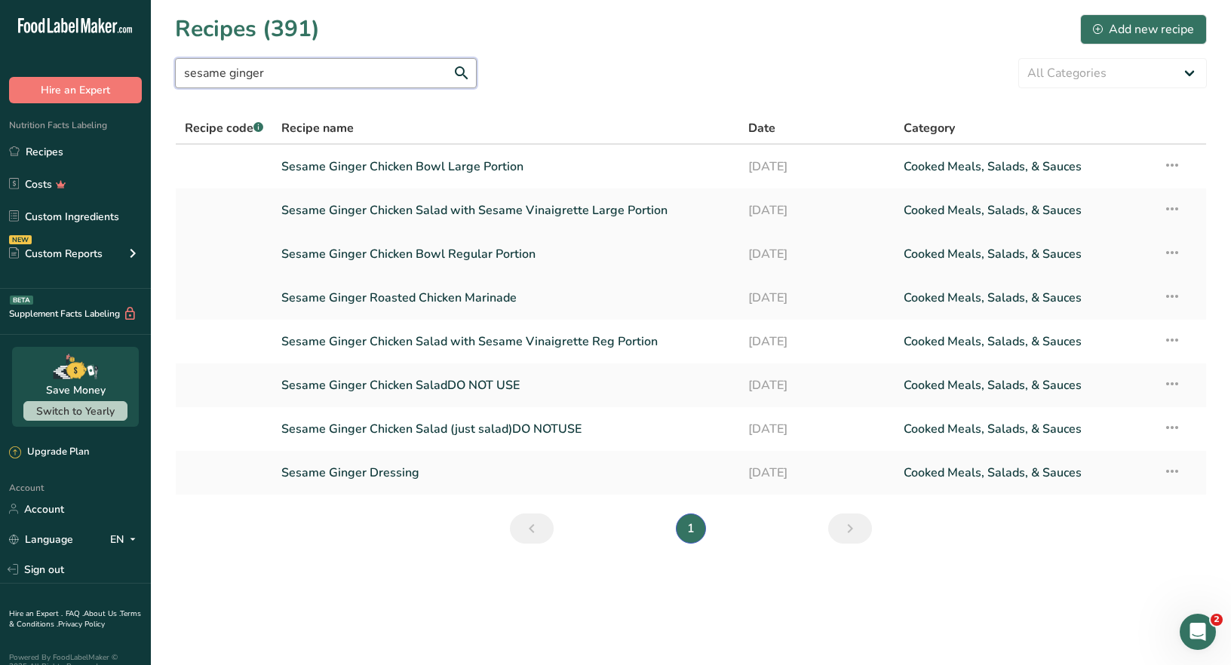
type input "sesame ginger"
click at [496, 252] on link "Sesame Ginger Chicken Bowl Regular Portion" at bounding box center [505, 254] width 449 height 32
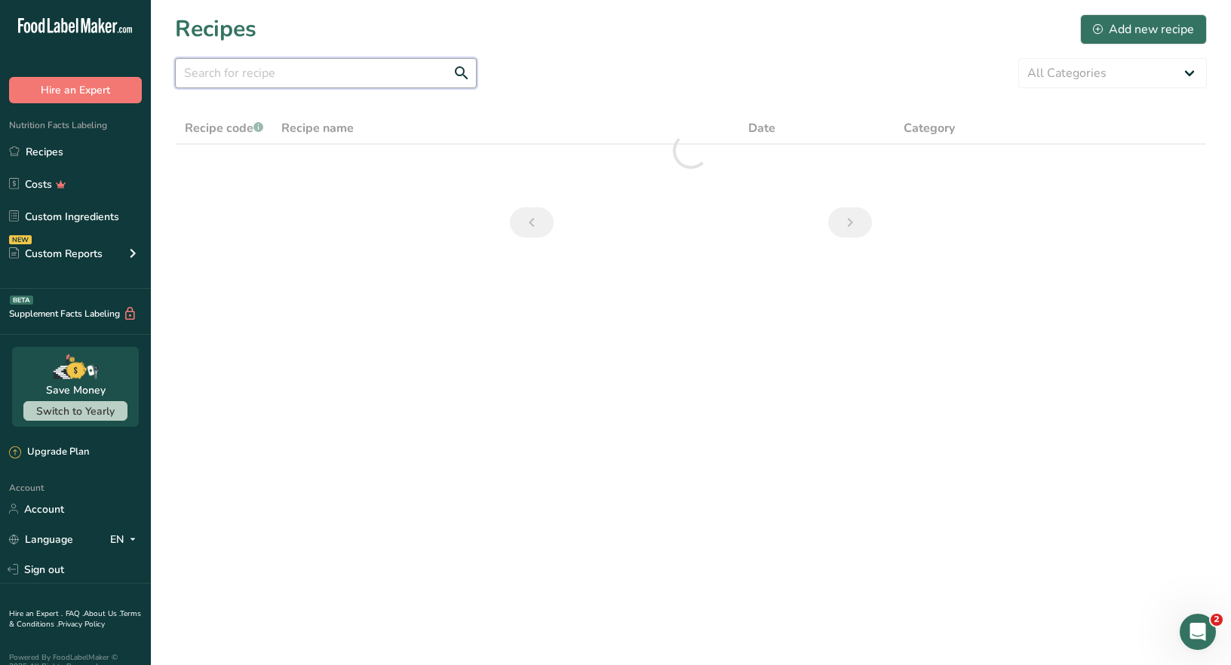
click at [213, 73] on input "text" at bounding box center [326, 73] width 302 height 30
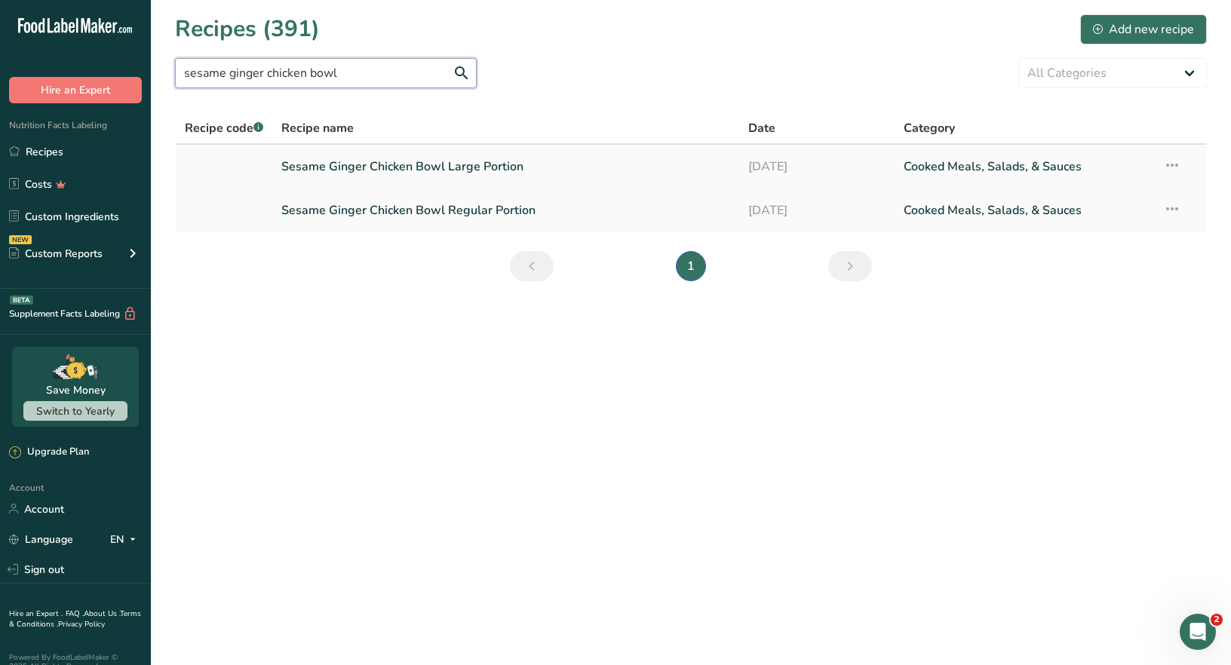
type input "sesame ginger chicken bowl"
click at [413, 167] on link "Sesame Ginger Chicken Bowl Large Portion" at bounding box center [505, 167] width 449 height 32
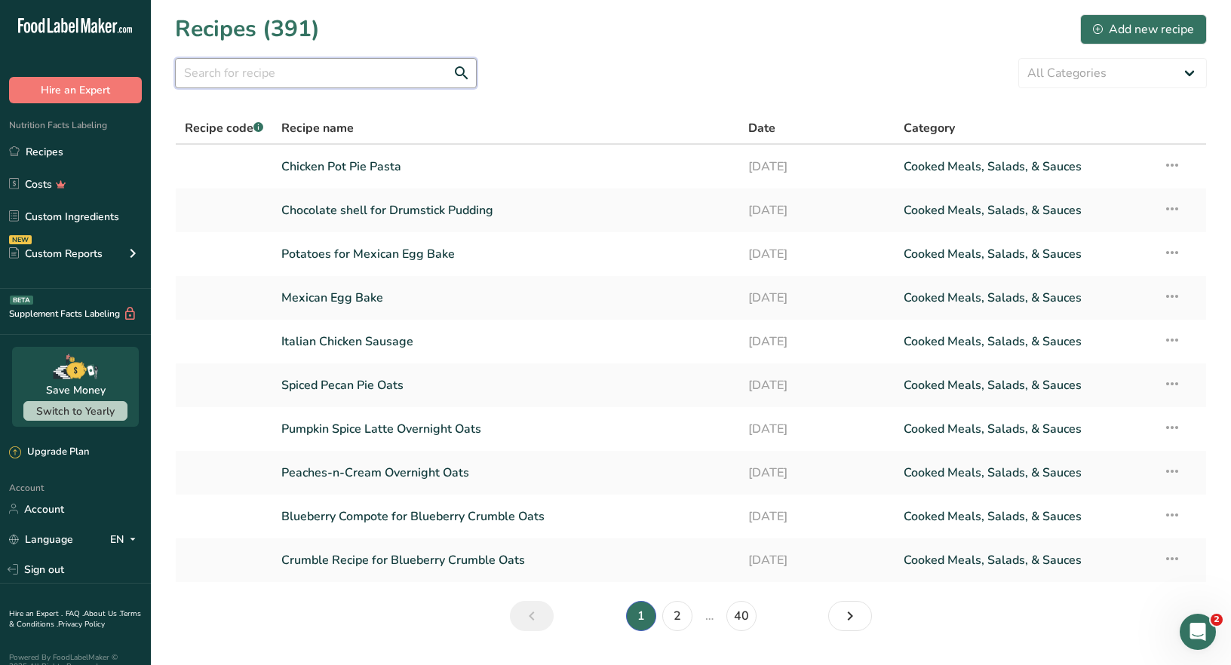
drag, startPoint x: 238, startPoint y: 76, endPoint x: 475, endPoint y: 74, distance: 237.6
click at [238, 75] on input "text" at bounding box center [326, 73] width 302 height 30
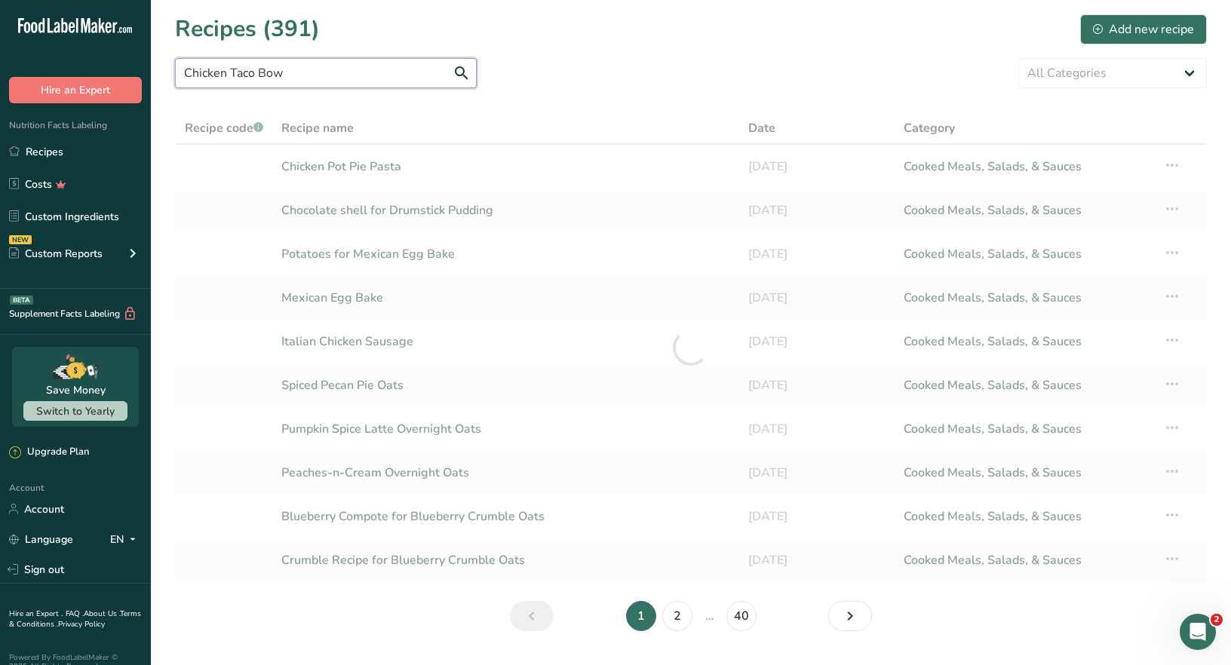
type input "Chicken Taco Bowl"
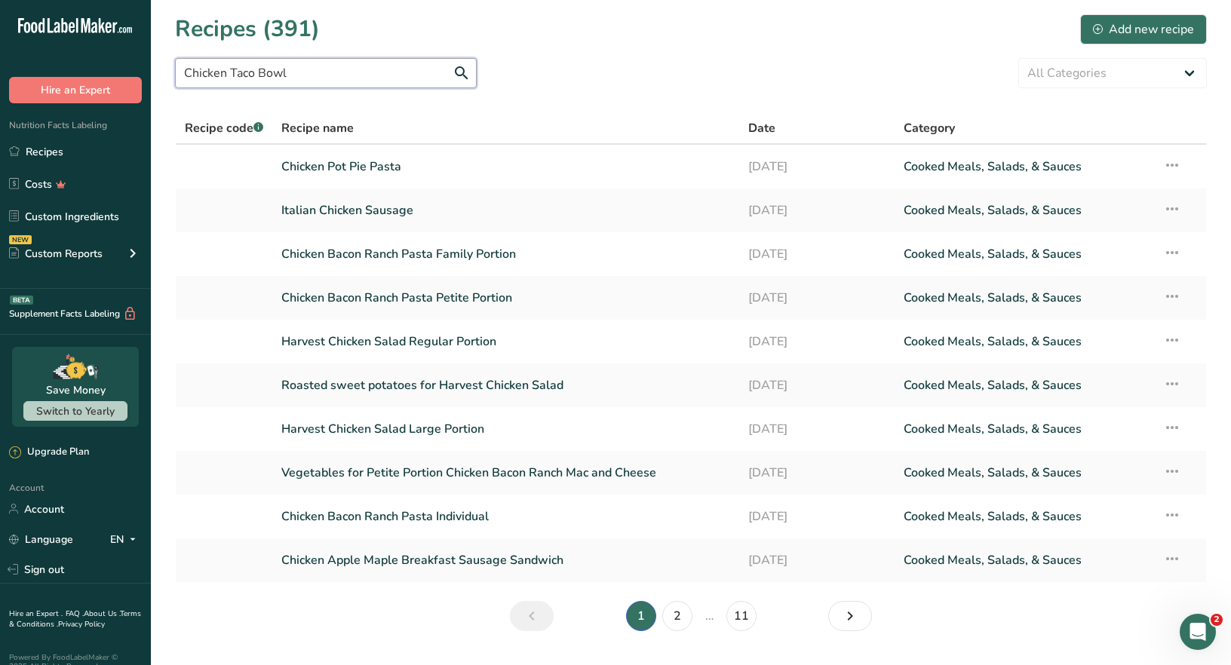
drag, startPoint x: 307, startPoint y: 66, endPoint x: 175, endPoint y: 77, distance: 132.5
click at [175, 77] on input "Chicken Taco Bowl" at bounding box center [326, 73] width 302 height 30
